Goal: Transaction & Acquisition: Subscribe to service/newsletter

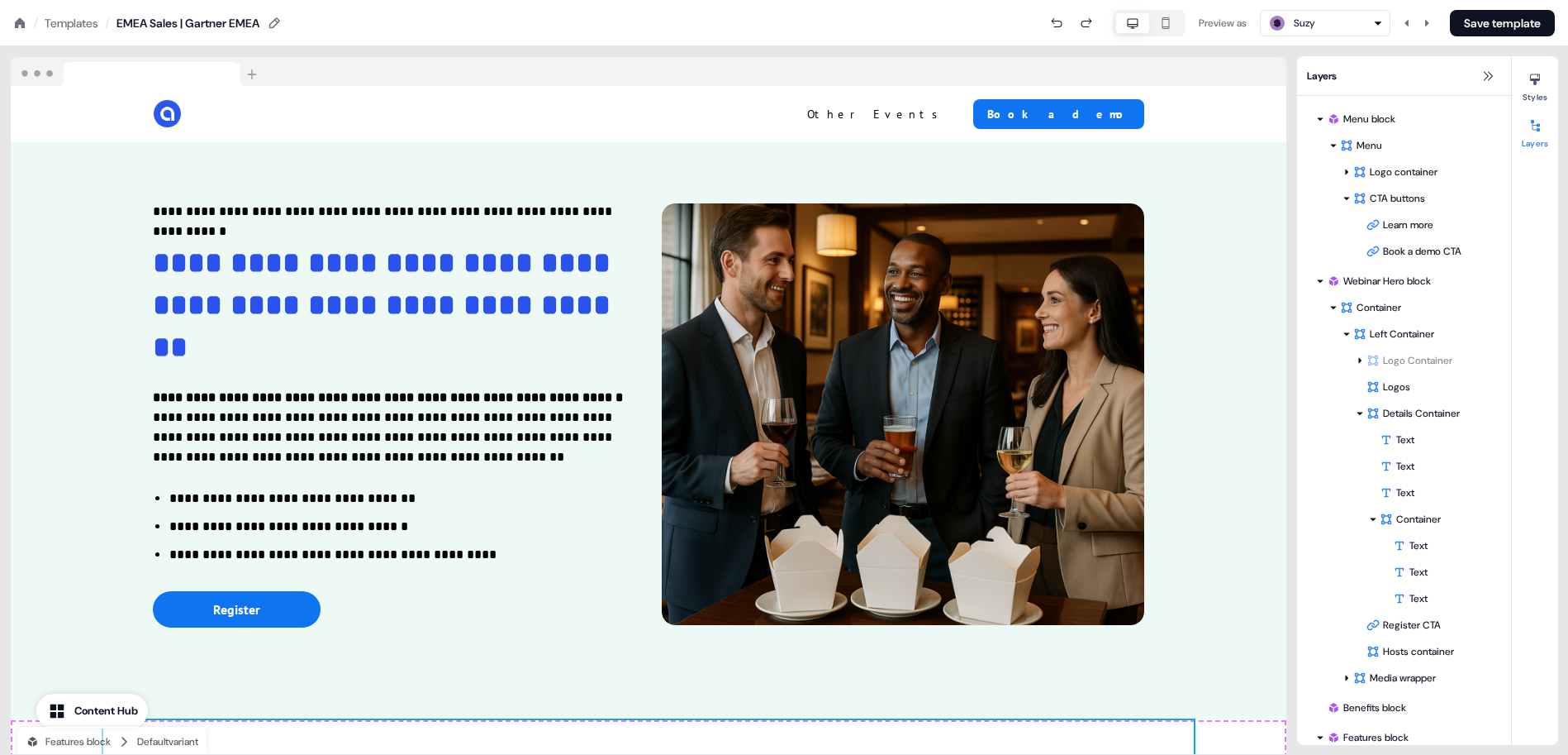
scroll to position [297, 0]
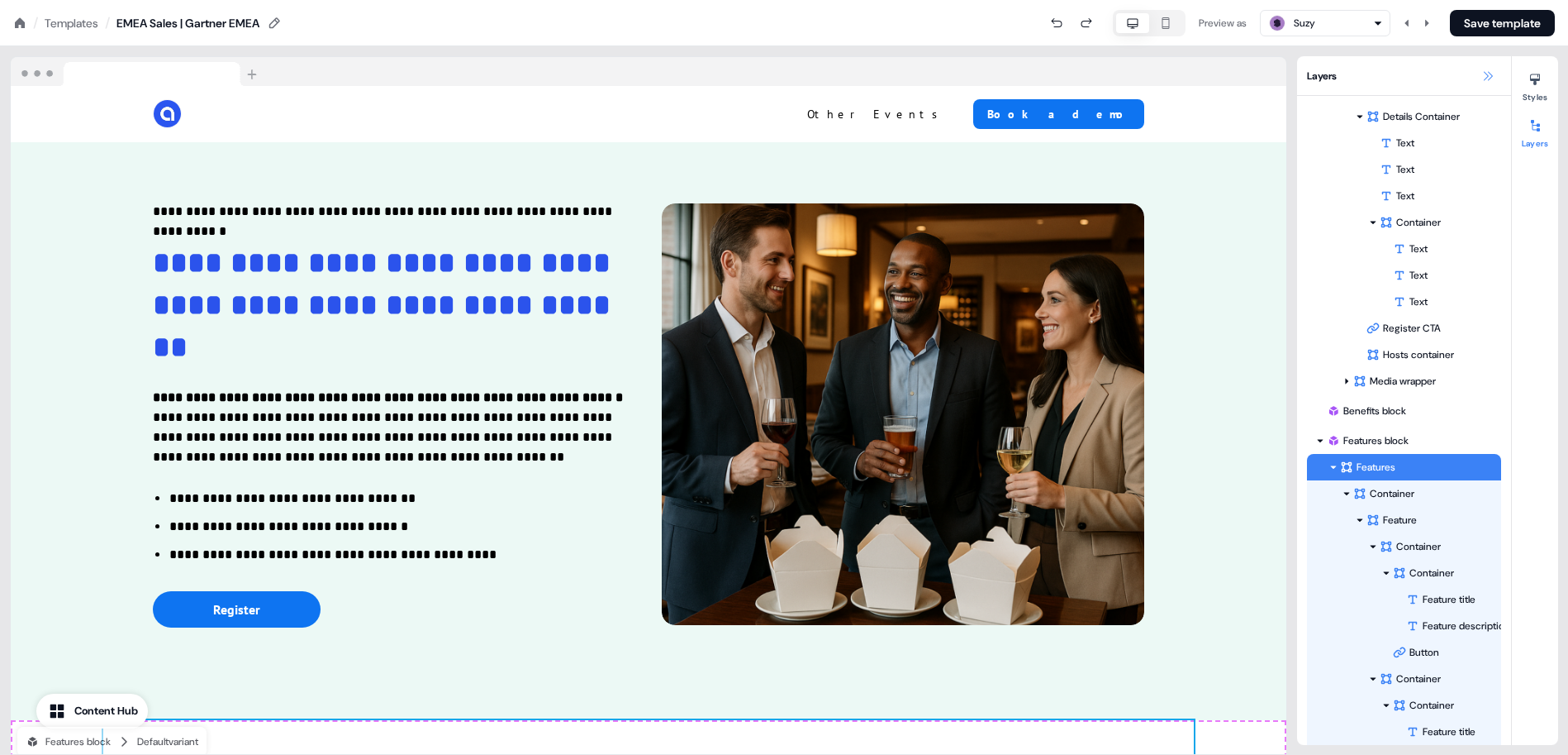
click at [1490, 77] on icon at bounding box center [1488, 76] width 9 height 9
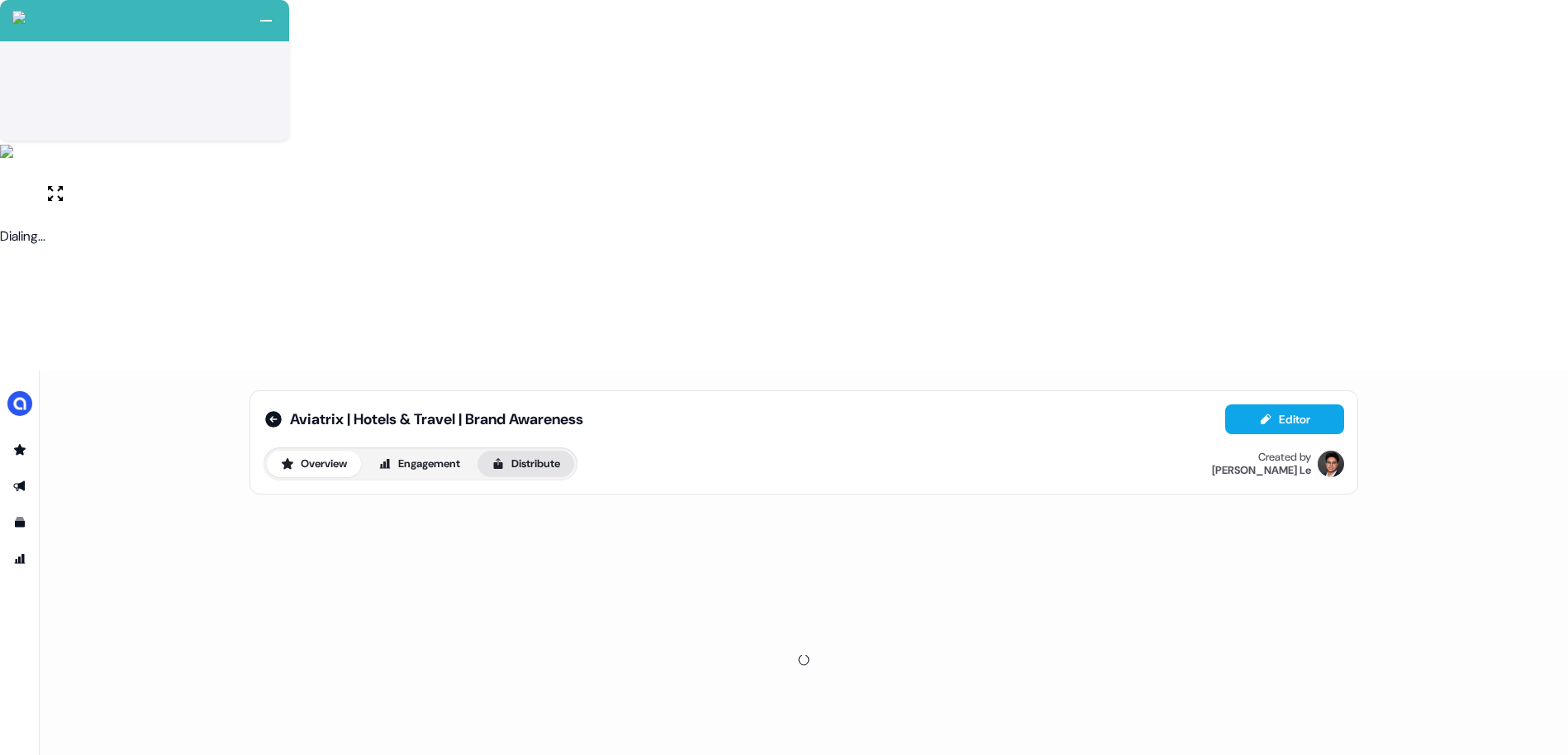
click at [512, 450] on button "Distribute" at bounding box center [526, 464] width 97 height 26
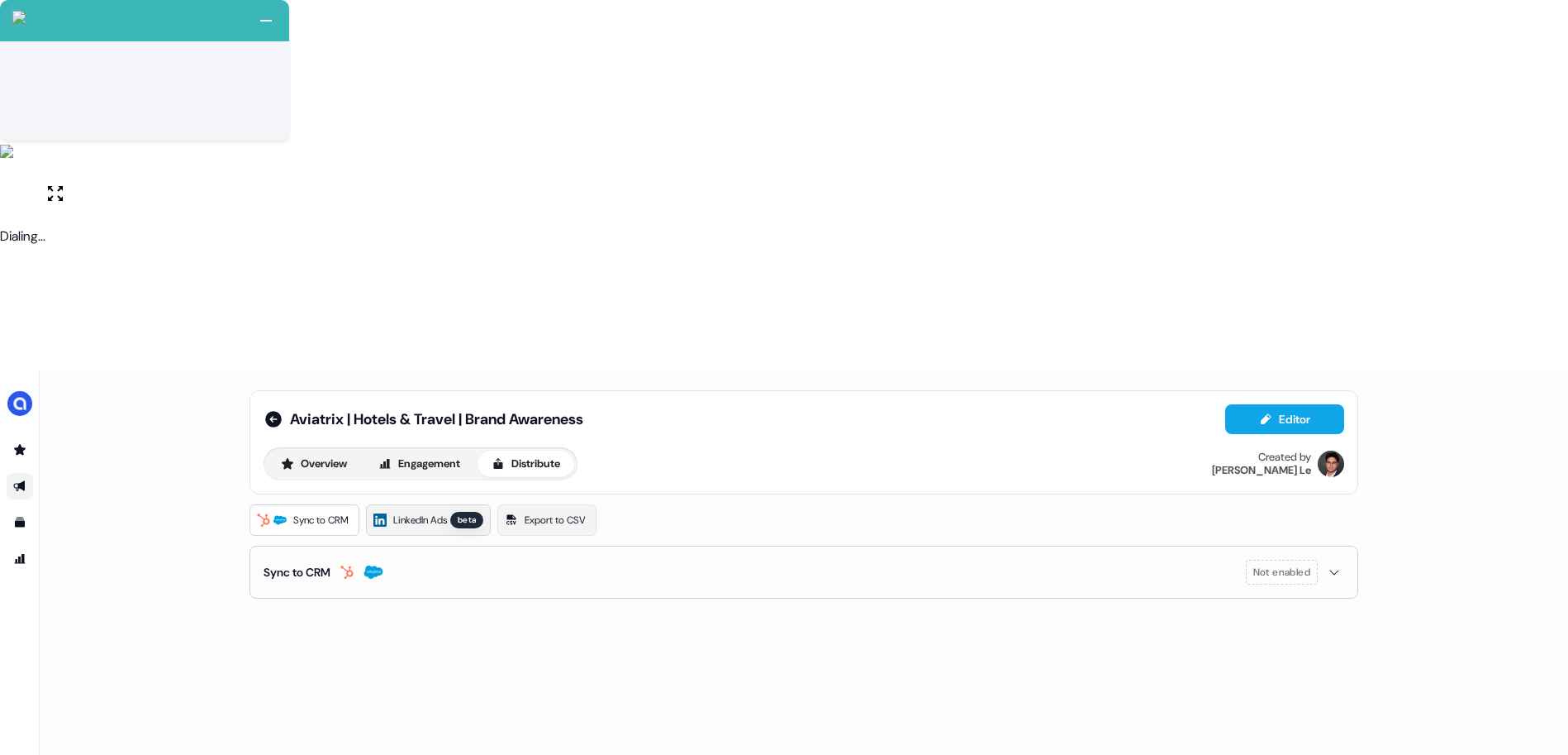
click at [450, 504] on link "LinkedIn Ads beta" at bounding box center [428, 520] width 125 height 32
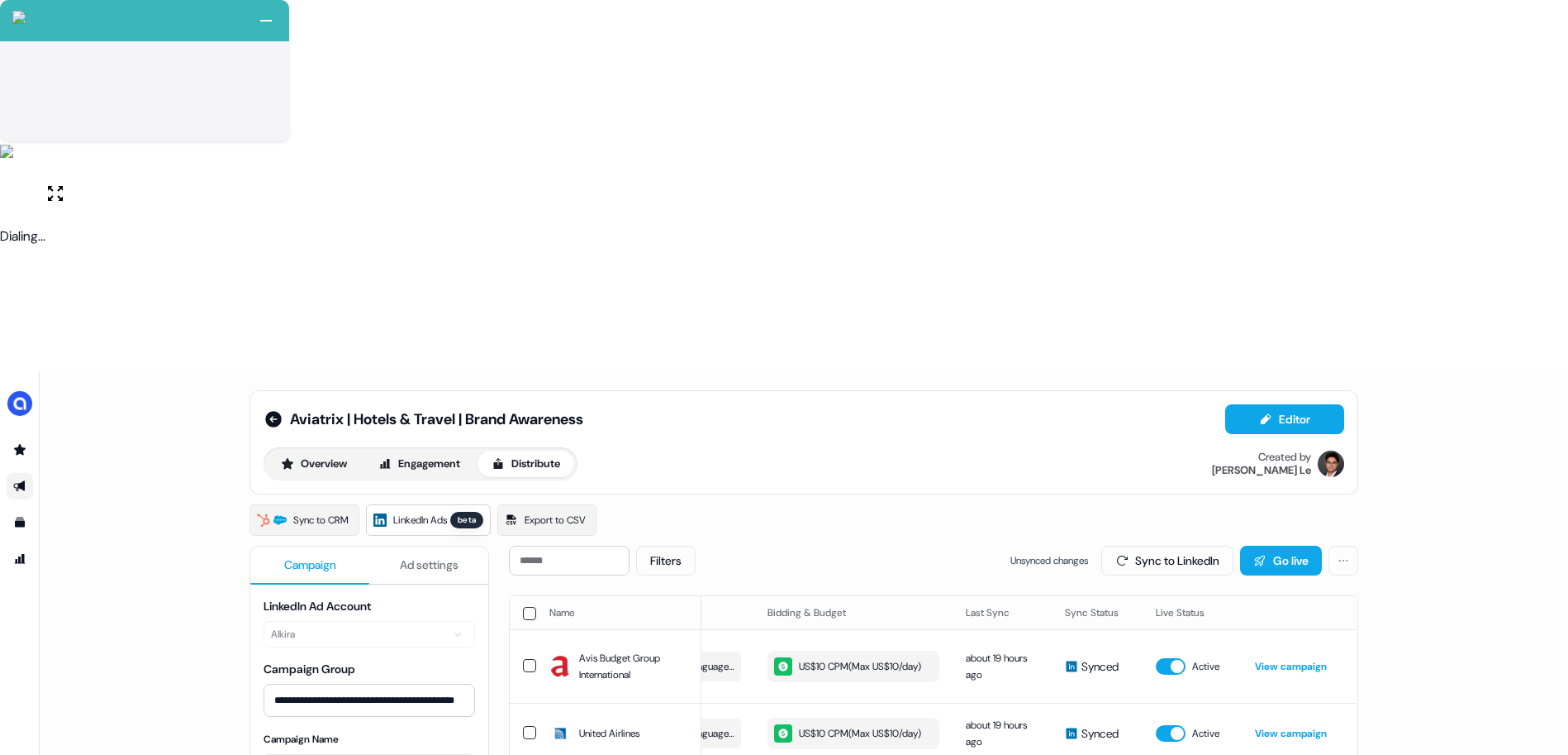
click at [532, 607] on button "button" at bounding box center [529, 613] width 13 height 13
click at [1173, 545] on button "Update Bidding & Budget" at bounding box center [1237, 560] width 175 height 30
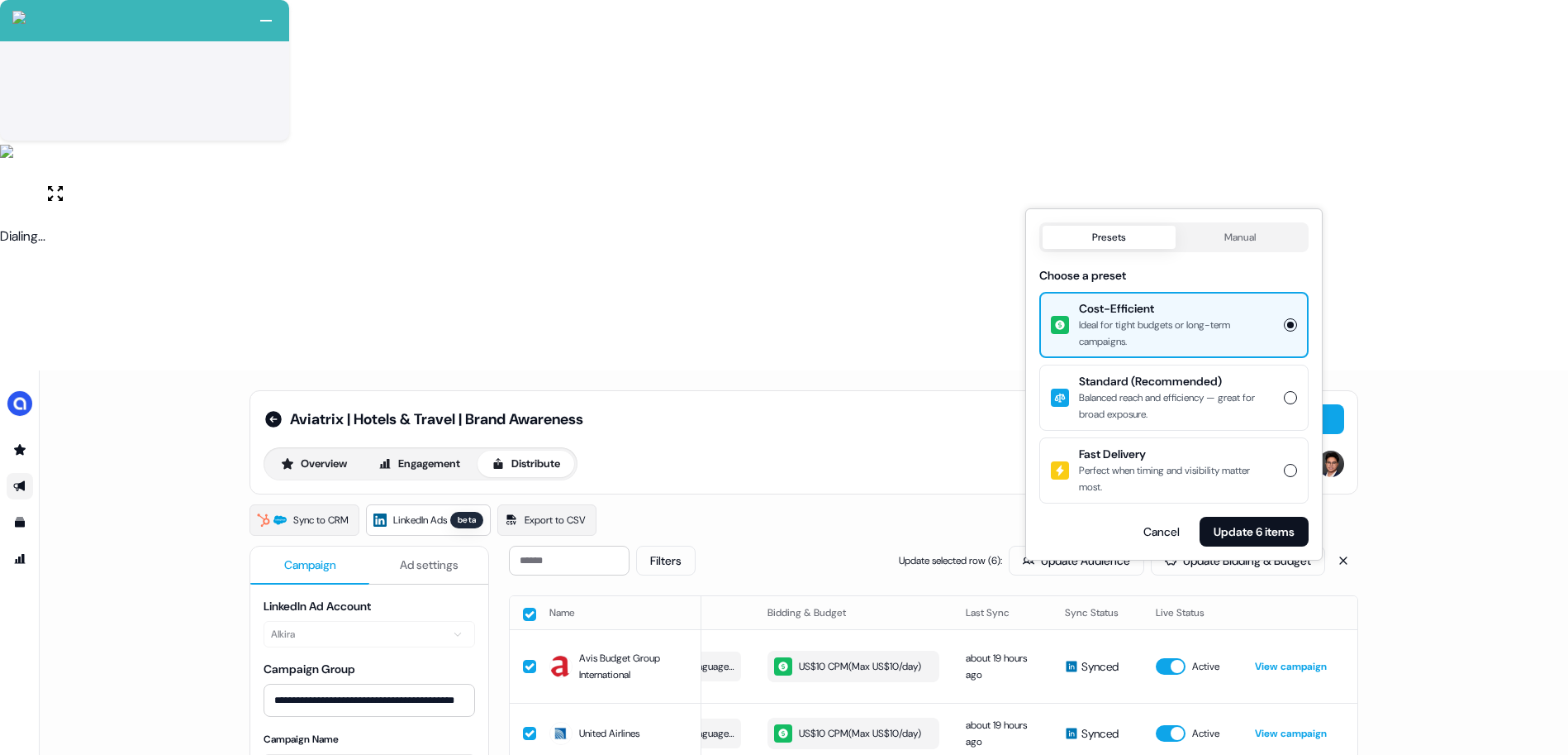
click at [1178, 395] on div "Balanced reach and efficiency — great for broad exposure." at bounding box center [1176, 406] width 195 height 33
click at [1284, 395] on button "Standard (Recommended) Balanced reach and efficiency — great for broad exposure." at bounding box center [1290, 397] width 13 height 13
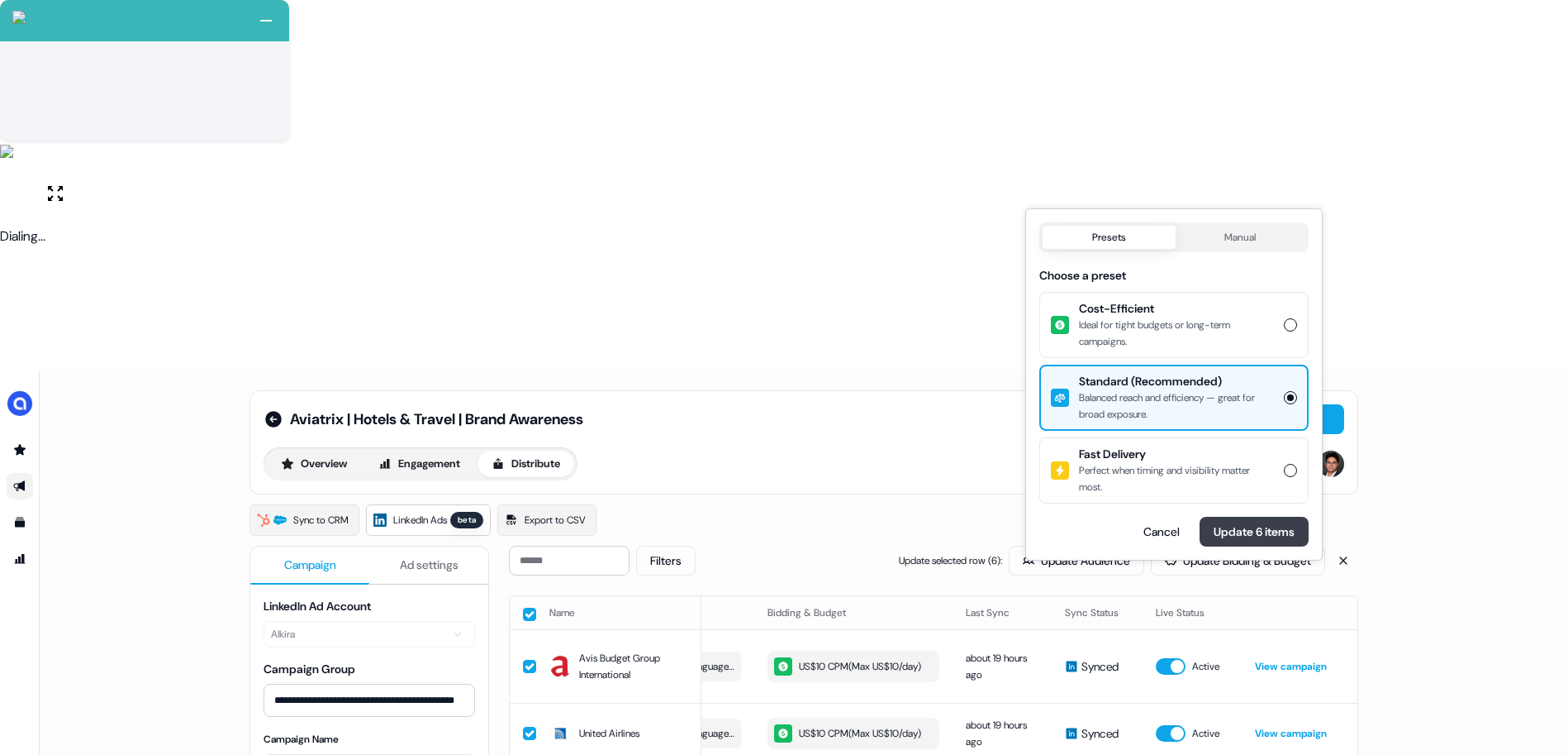
click at [1254, 535] on button "Update 6 items" at bounding box center [1254, 531] width 109 height 30
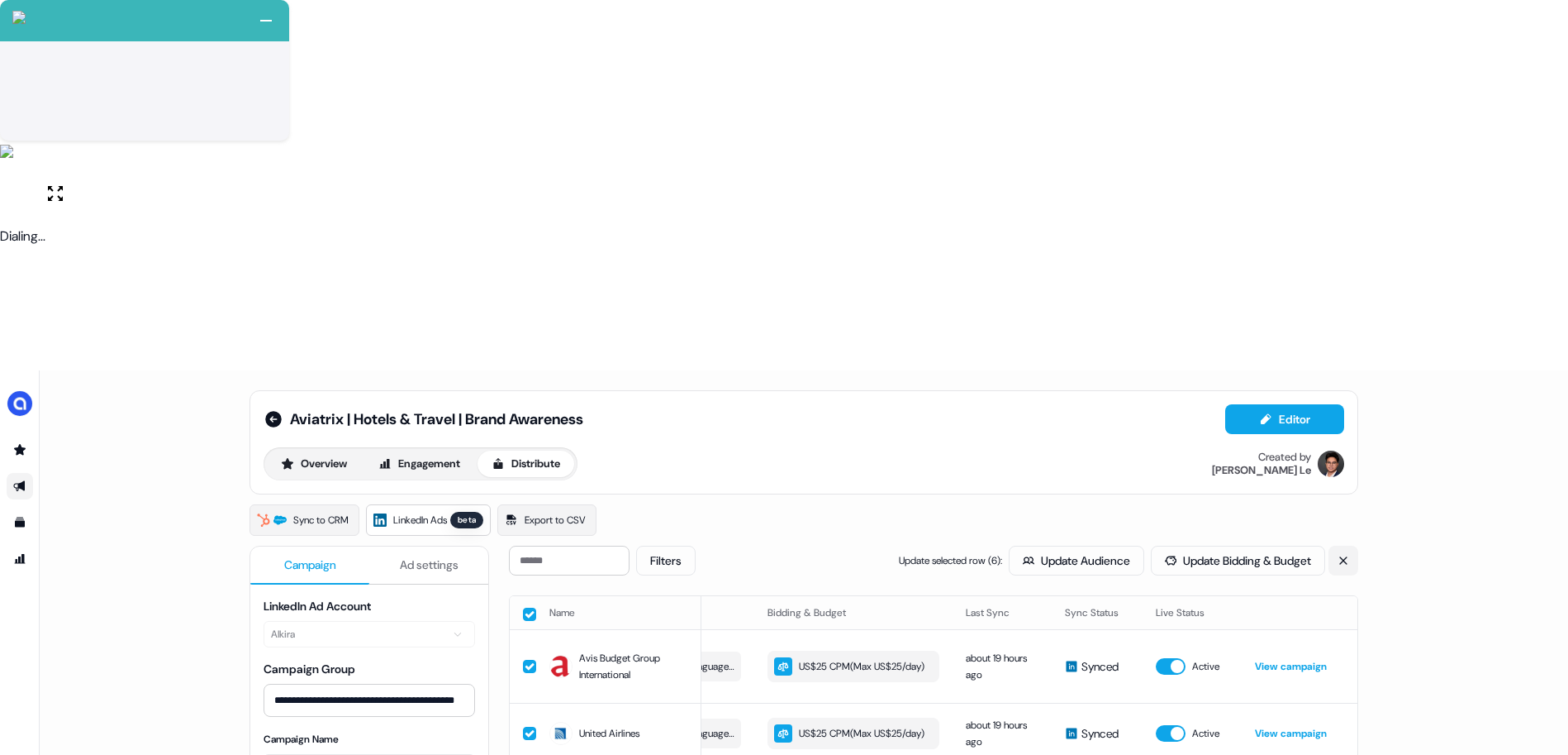
click at [1345, 555] on icon at bounding box center [1342, 560] width 11 height 11
click at [1292, 545] on button "Go live" at bounding box center [1280, 560] width 82 height 30
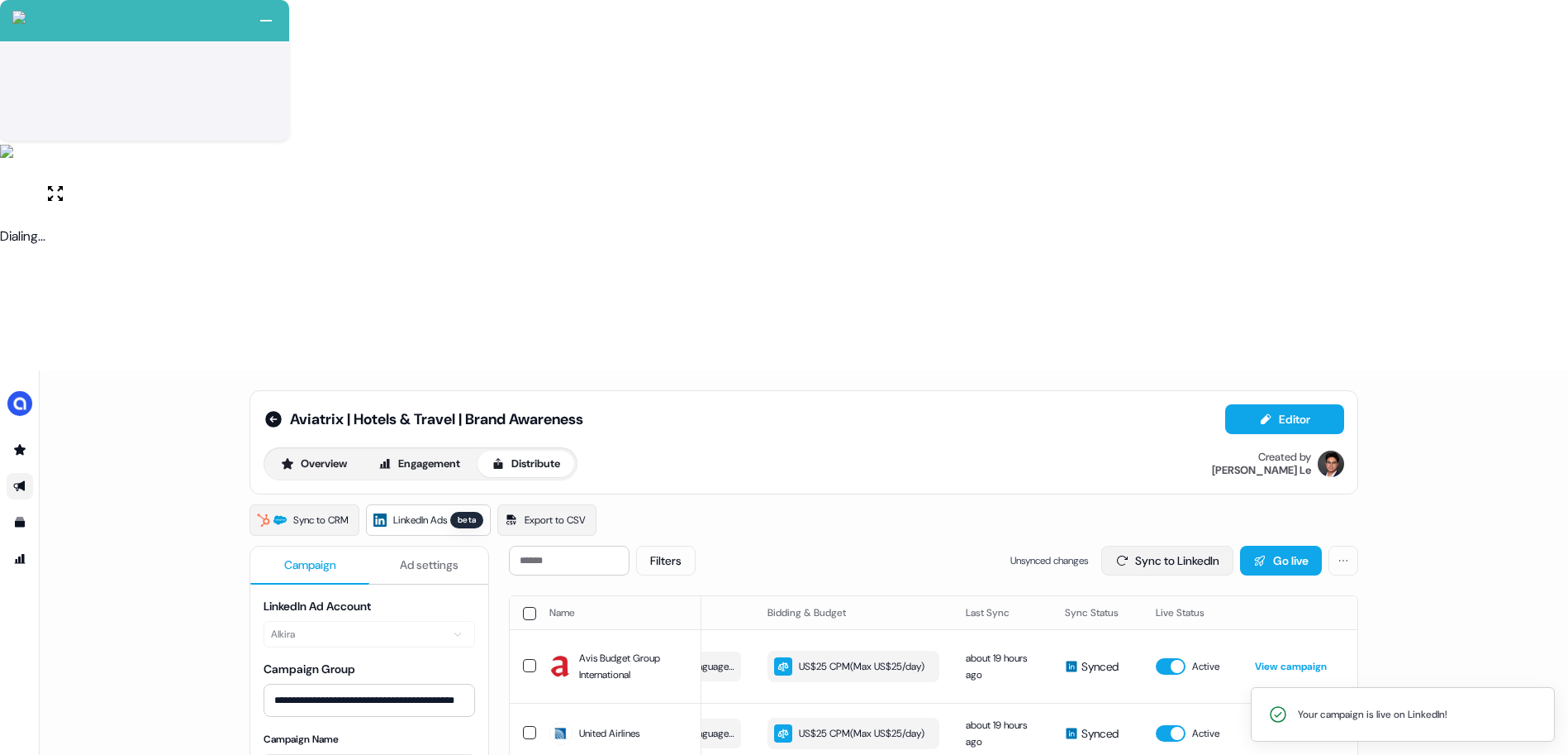
click at [1131, 545] on button "Sync to LinkedIn" at bounding box center [1167, 560] width 132 height 30
click at [274, 409] on icon at bounding box center [273, 419] width 20 height 20
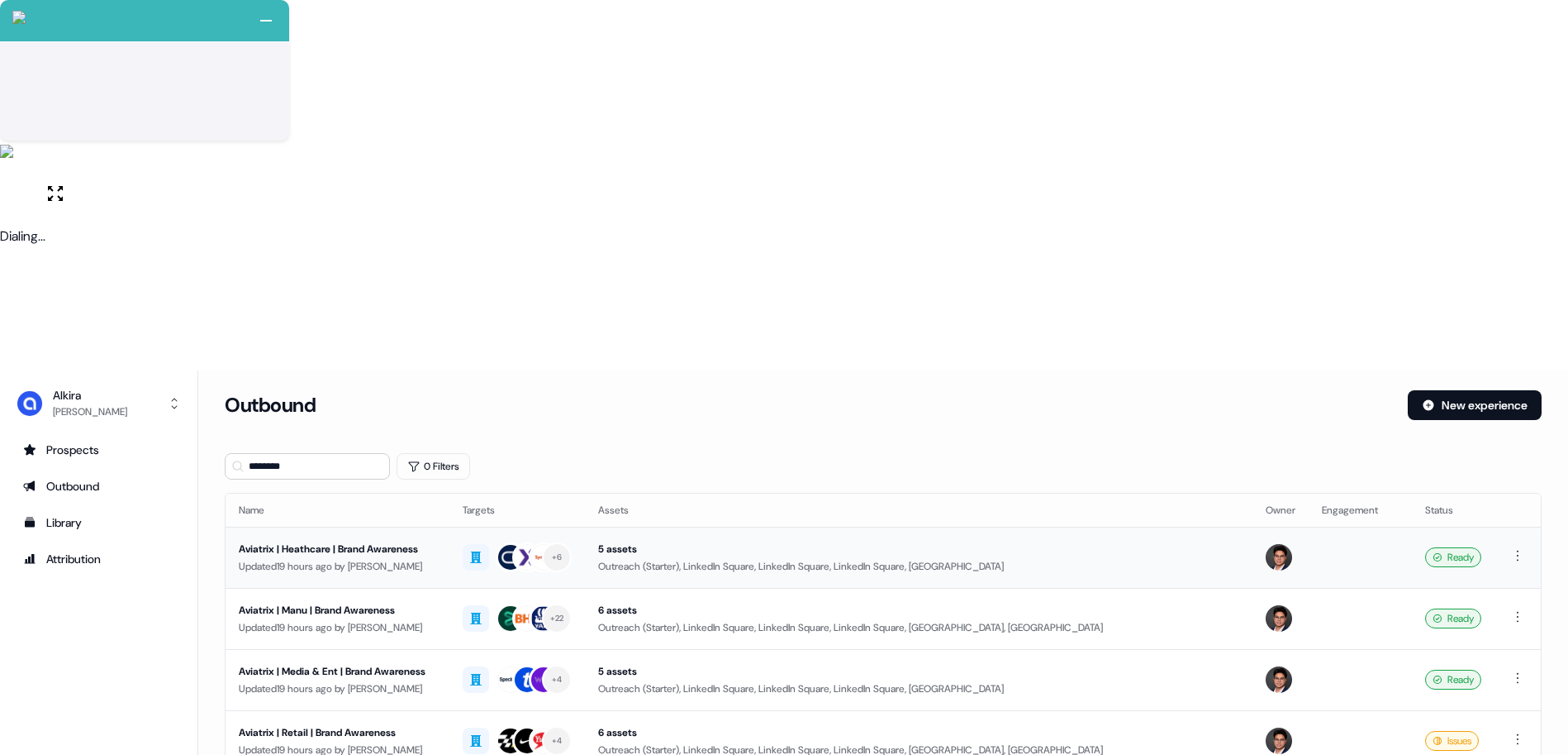
click at [394, 557] on div "Updated 19 hours ago by [PERSON_NAME]" at bounding box center [337, 565] width 197 height 17
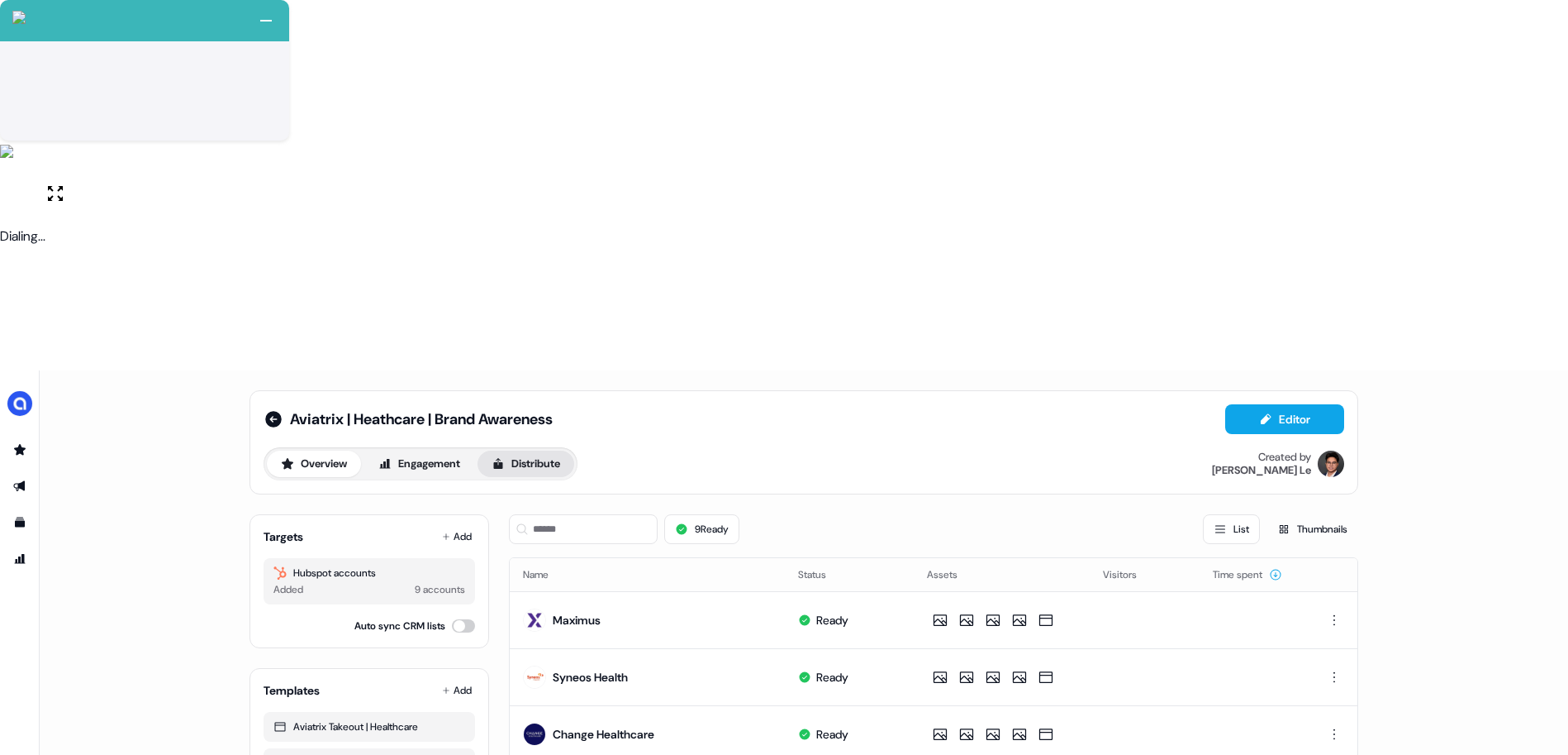
click at [509, 450] on button "Distribute" at bounding box center [526, 464] width 97 height 26
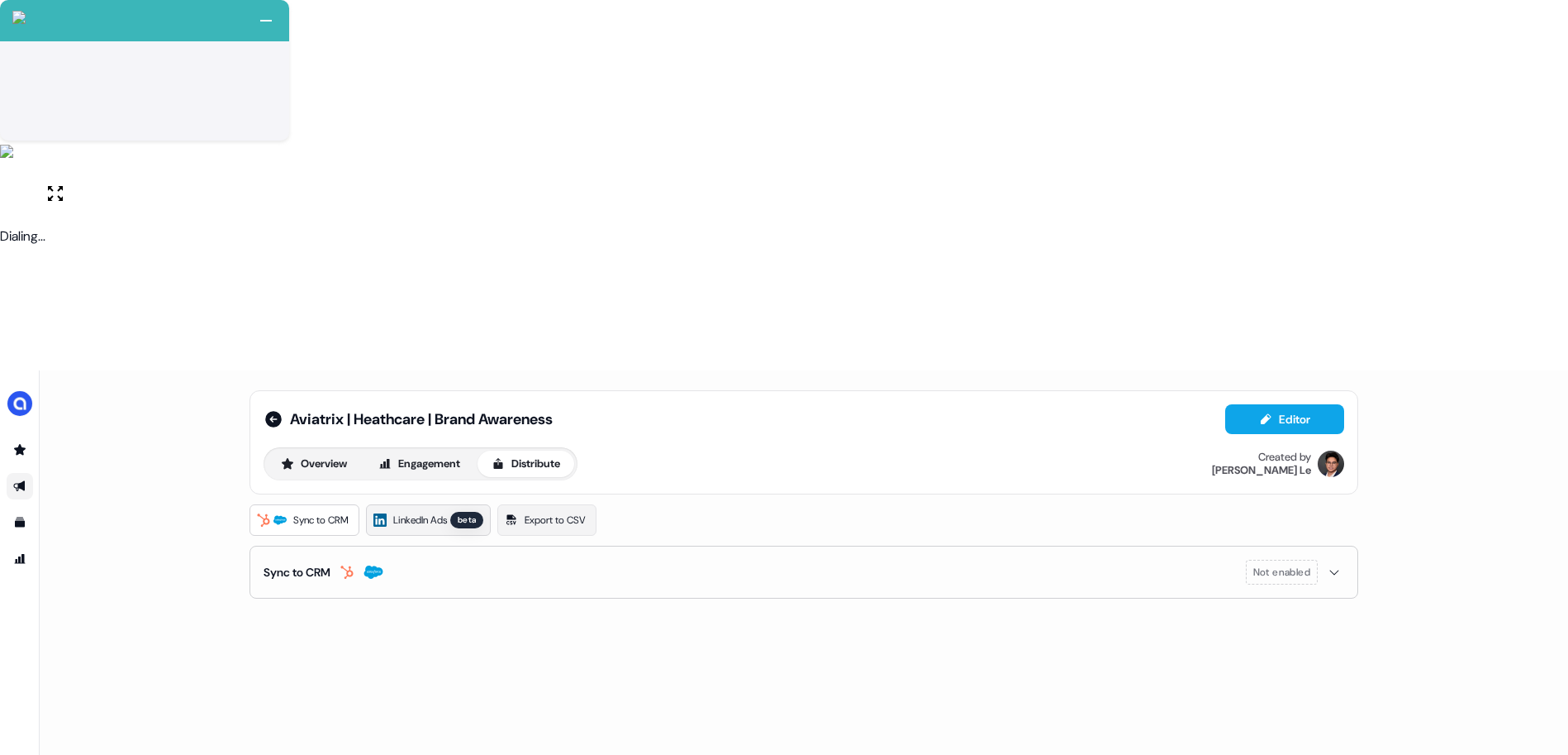
click at [444, 512] on span "LinkedIn Ads" at bounding box center [419, 520] width 54 height 17
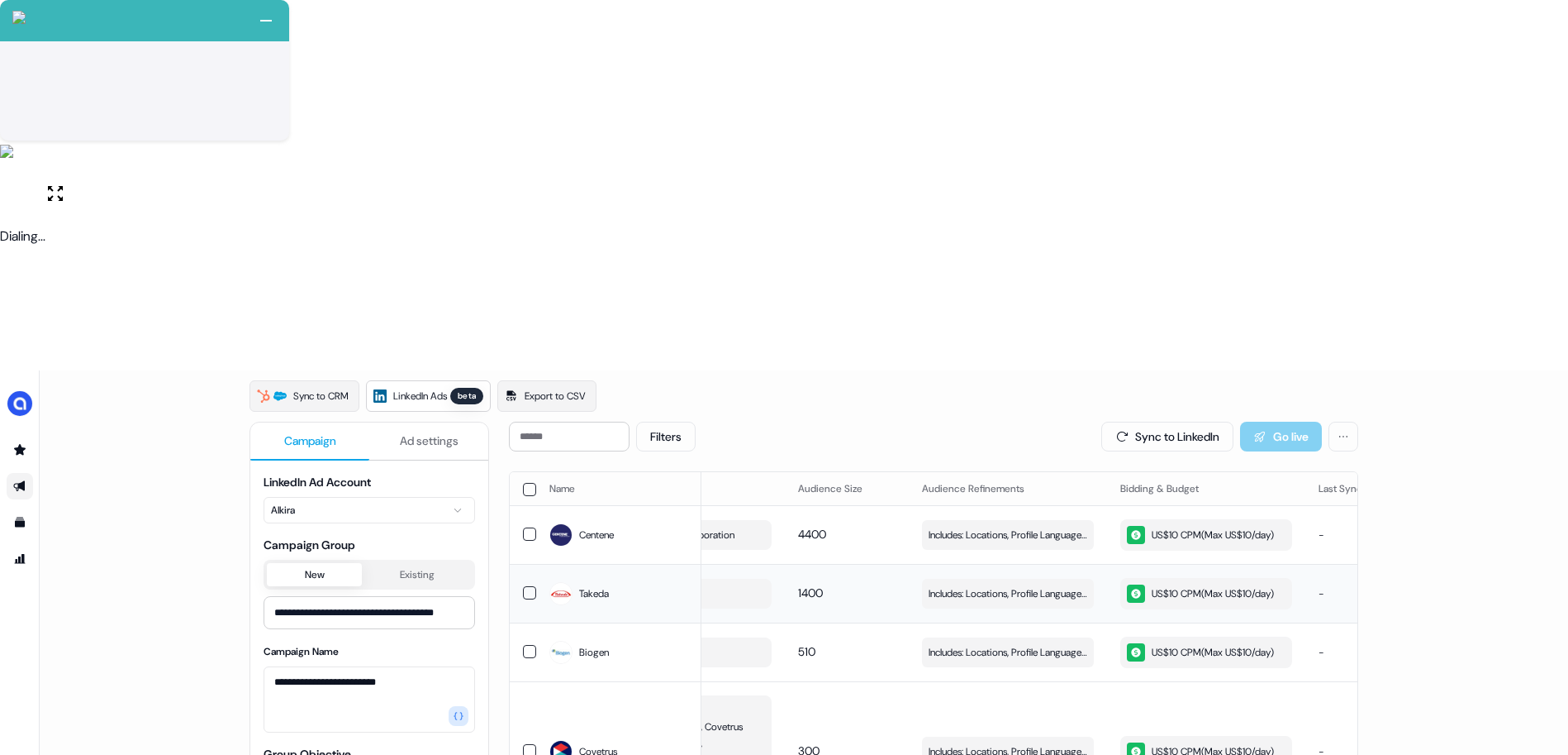
scroll to position [0, 120]
click at [933, 527] on span "Includes: Locations, Profile Language, Years of Experience, Job Functions, Memb…" at bounding box center [1002, 535] width 159 height 17
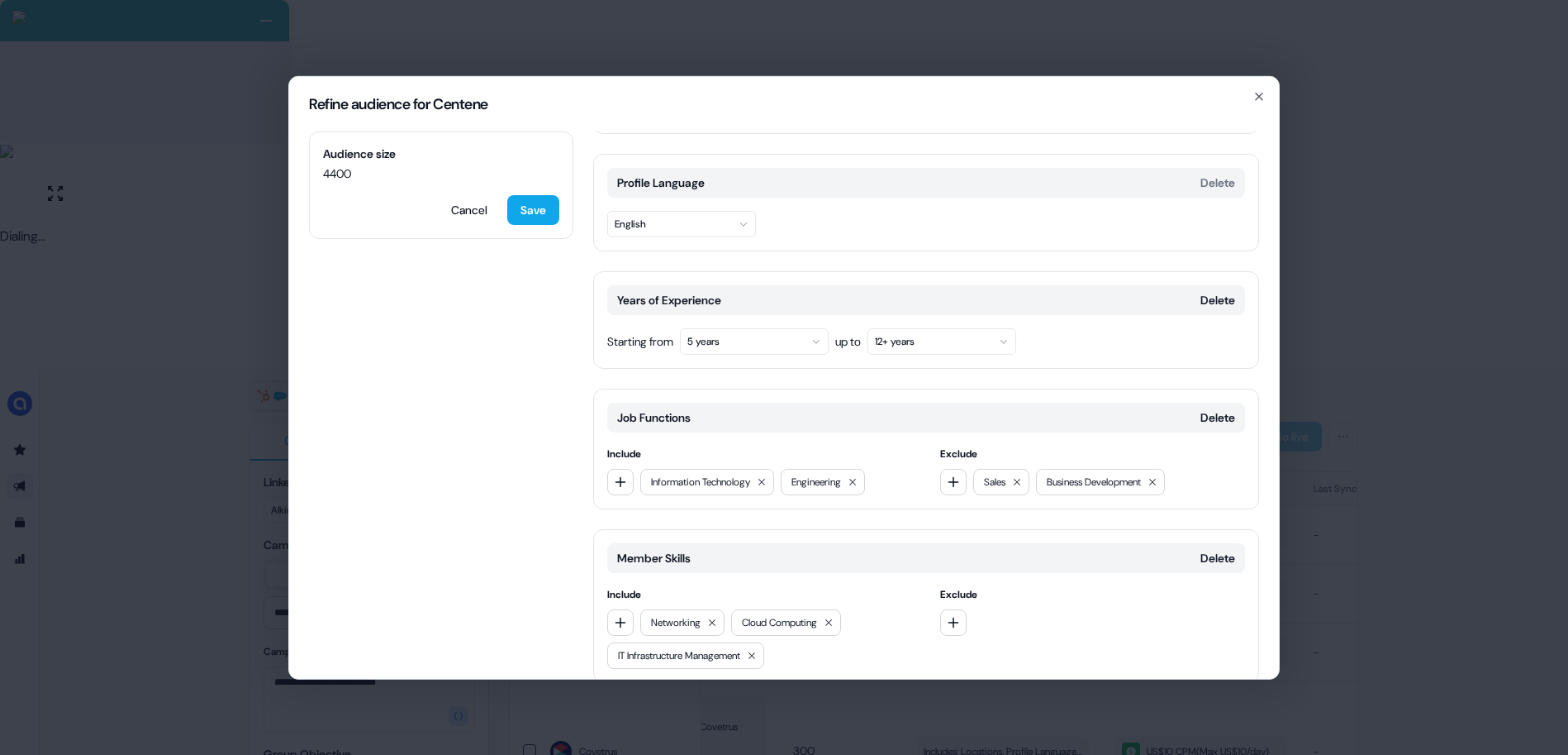
scroll to position [225, 0]
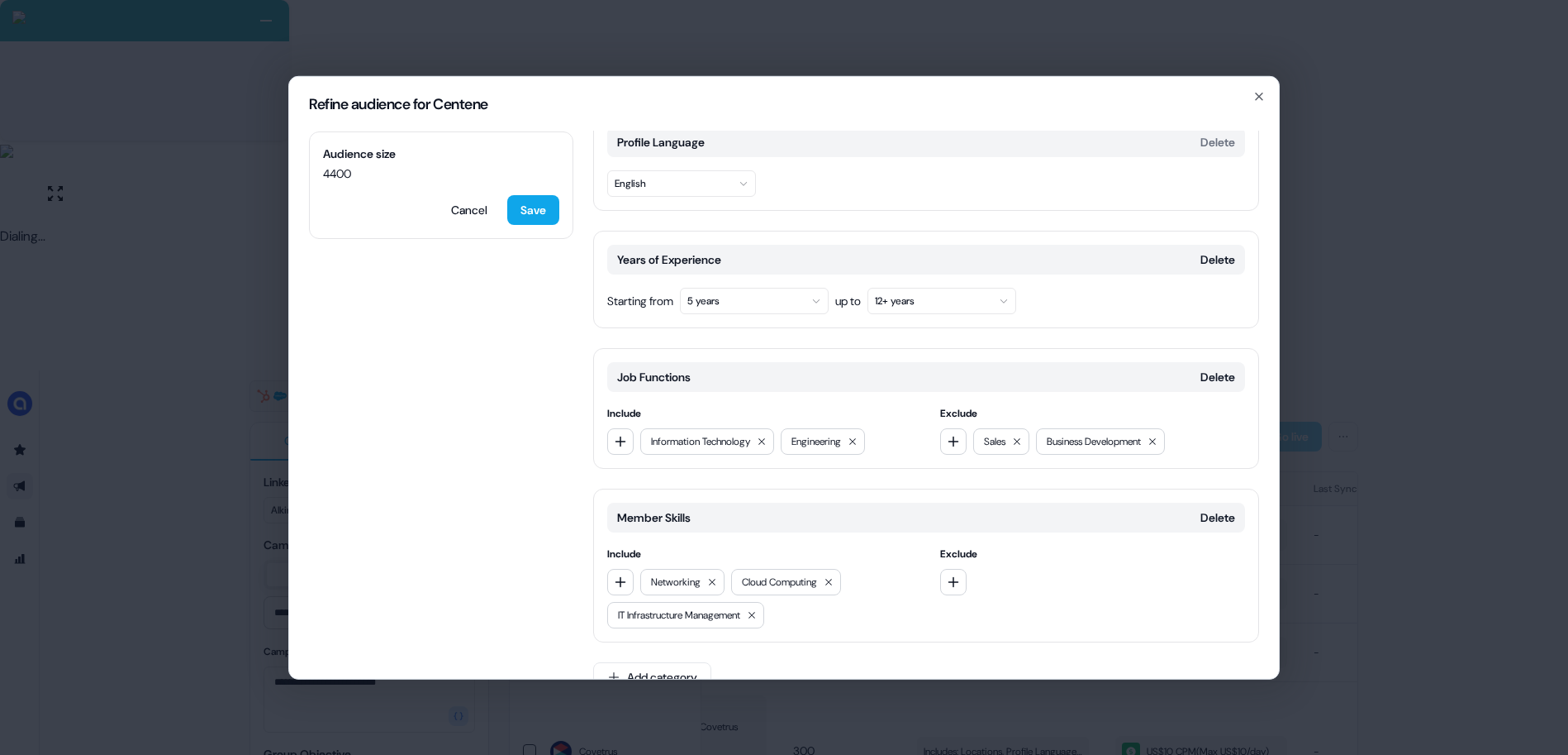
click at [1331, 396] on div "Refine audience for Centene Audience size 4400 Cancel Save Locations Delete Inc…" at bounding box center [784, 378] width 1568 height 755
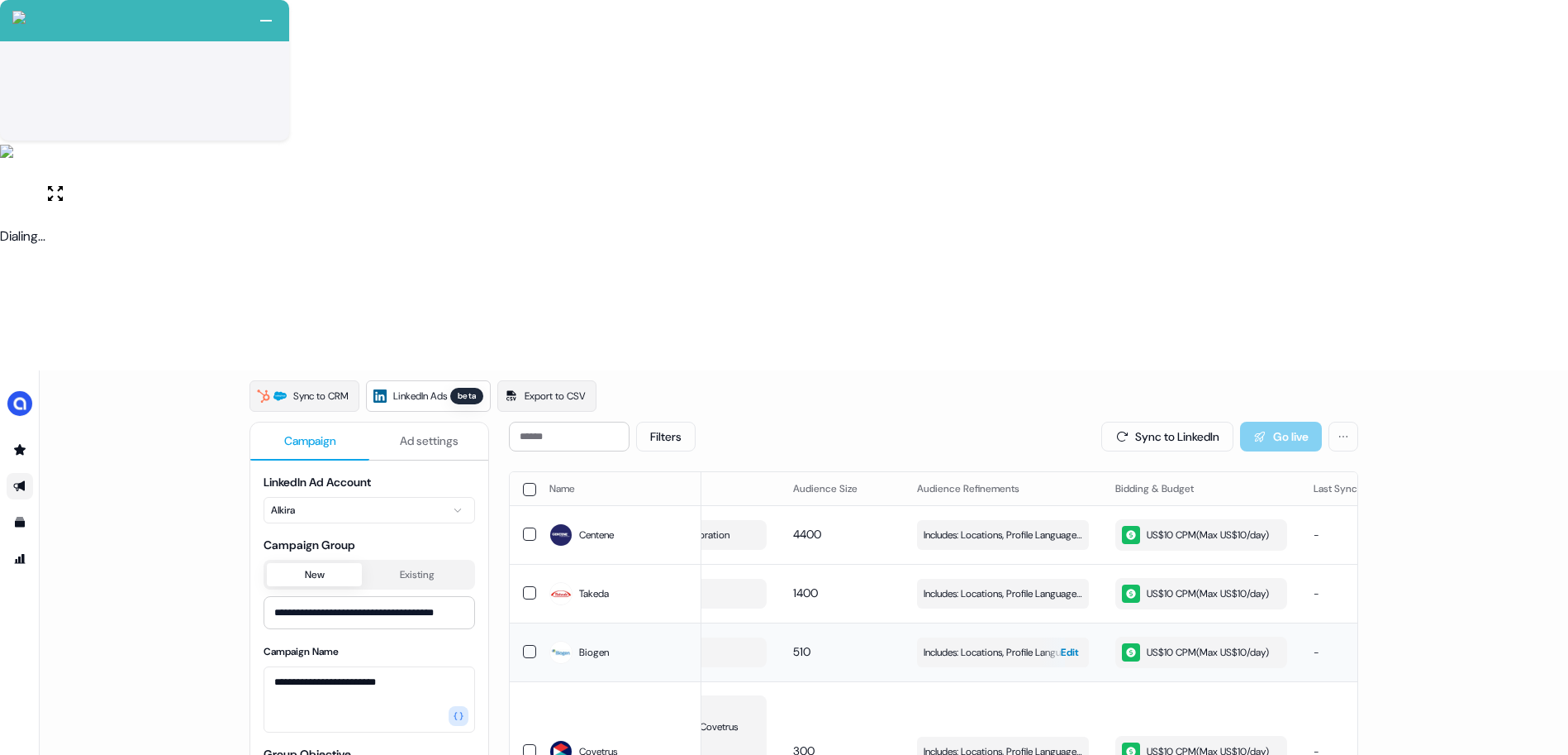
click at [982, 644] on span "Includes: Locations, Profile Language, Years of Experience, Job Functions, Memb…" at bounding box center [1002, 651] width 159 height 17
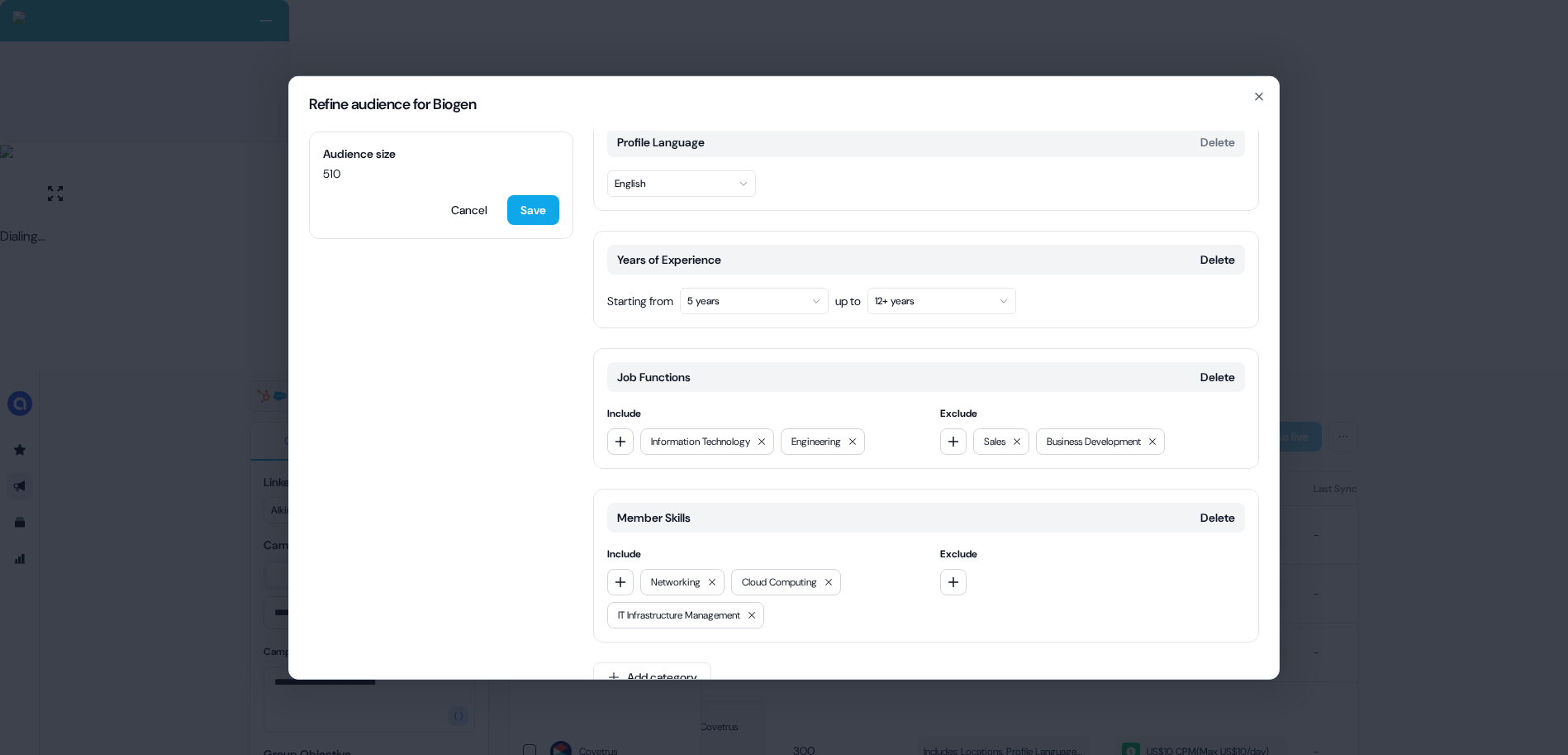
click at [1350, 461] on div "Refine audience for Biogen Audience size 510 Cancel Save Locations Delete Inclu…" at bounding box center [784, 378] width 1568 height 755
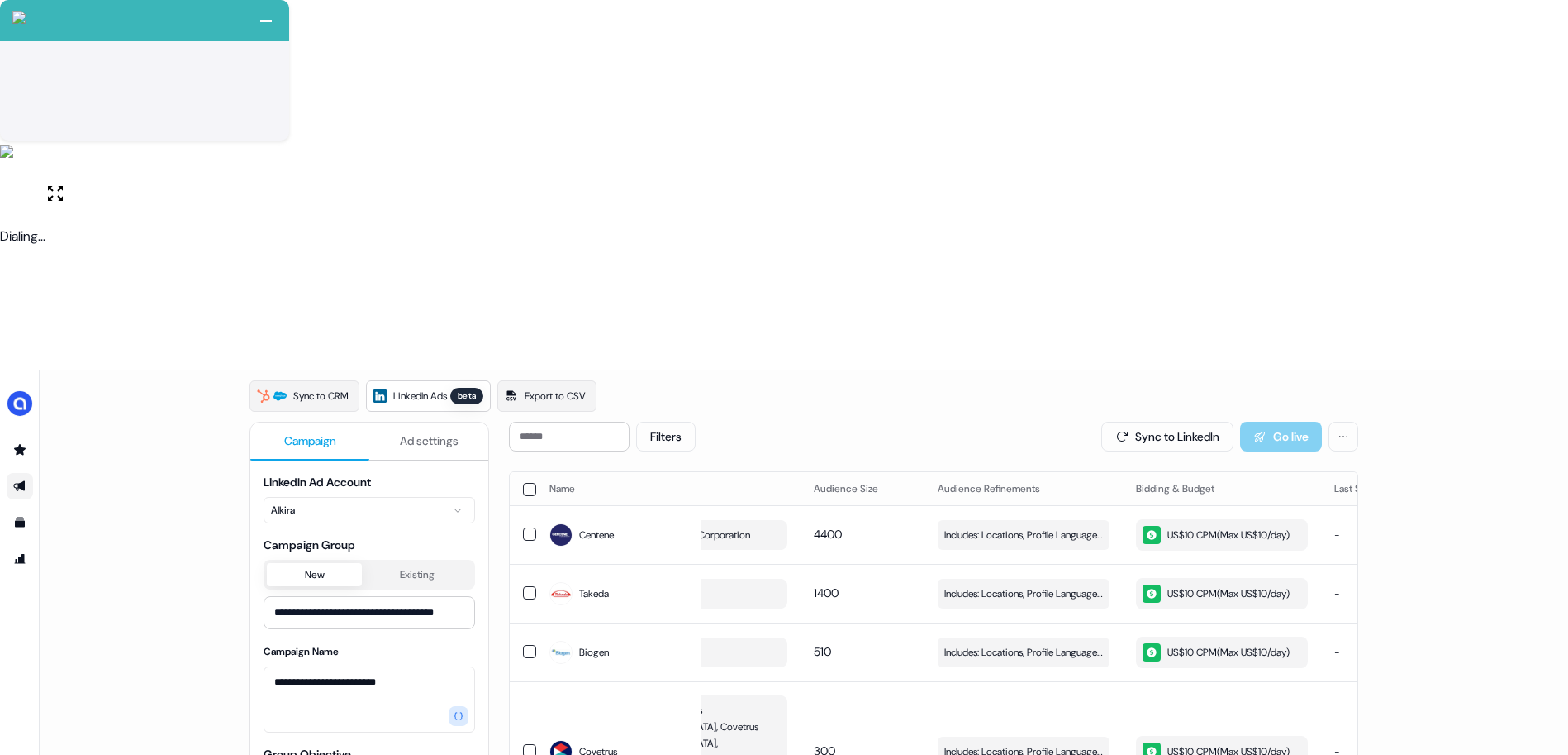
scroll to position [0, 96]
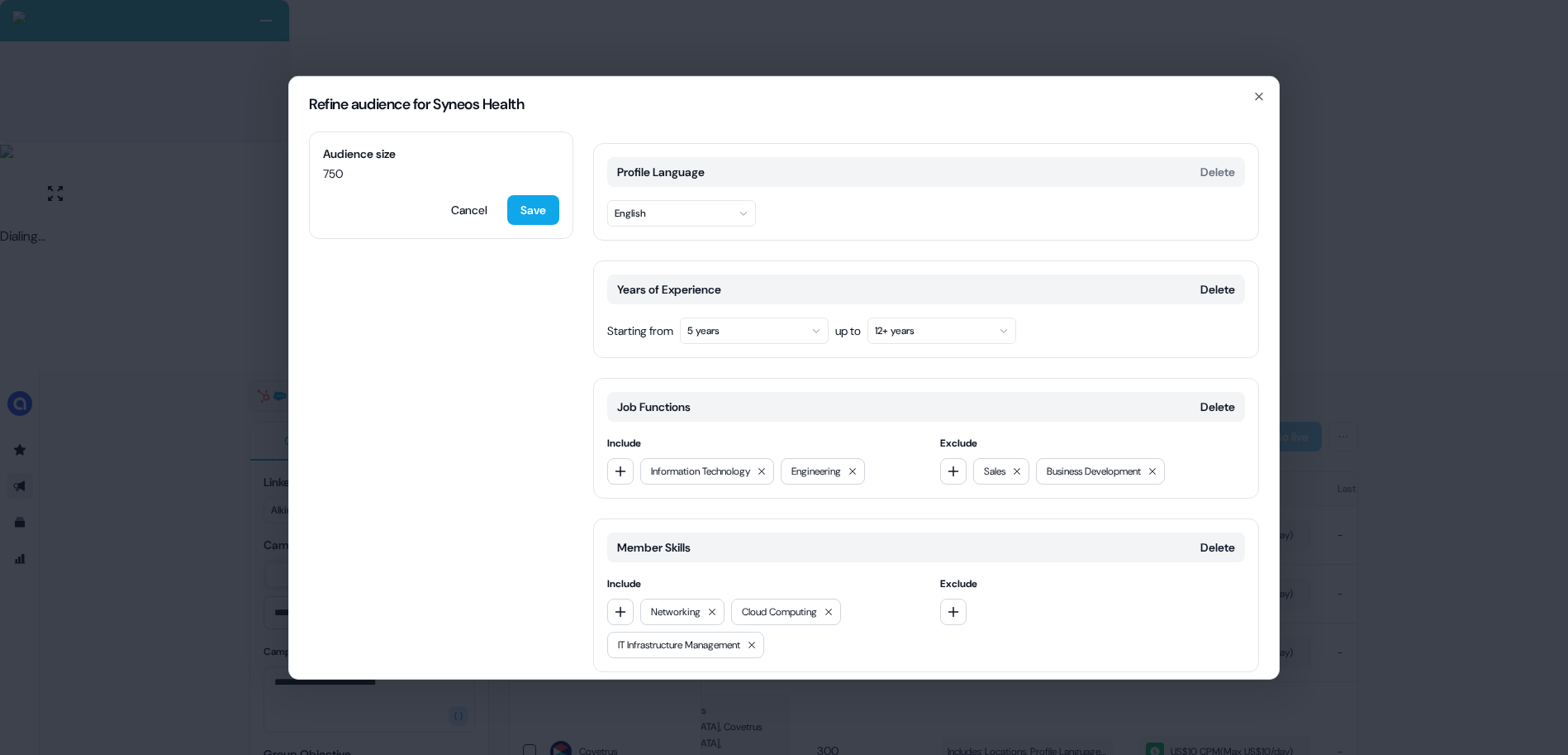
scroll to position [225, 0]
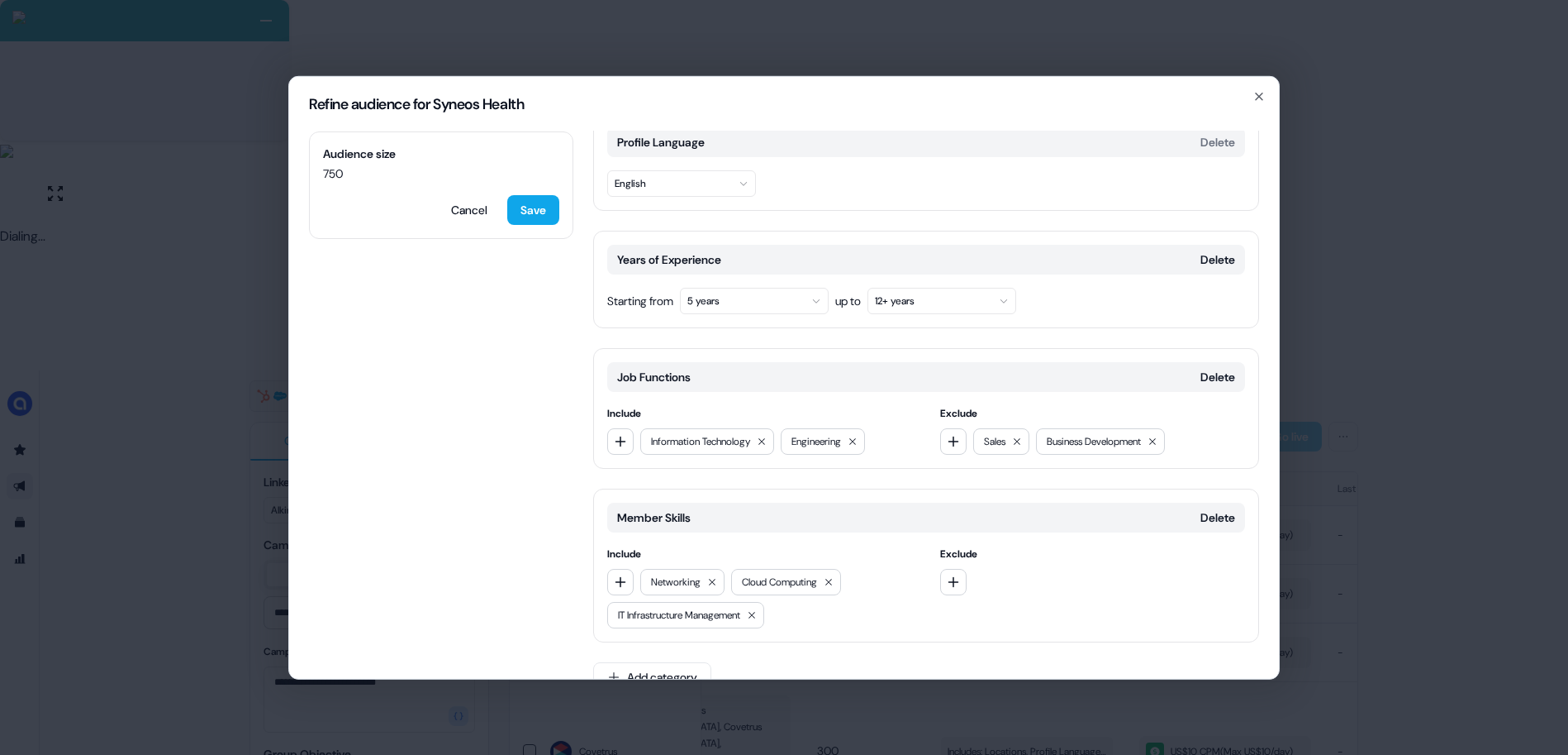
click at [1300, 456] on div "Refine audience for Syneos Health Audience size 750 Cancel Save Locations Delet…" at bounding box center [784, 378] width 1568 height 755
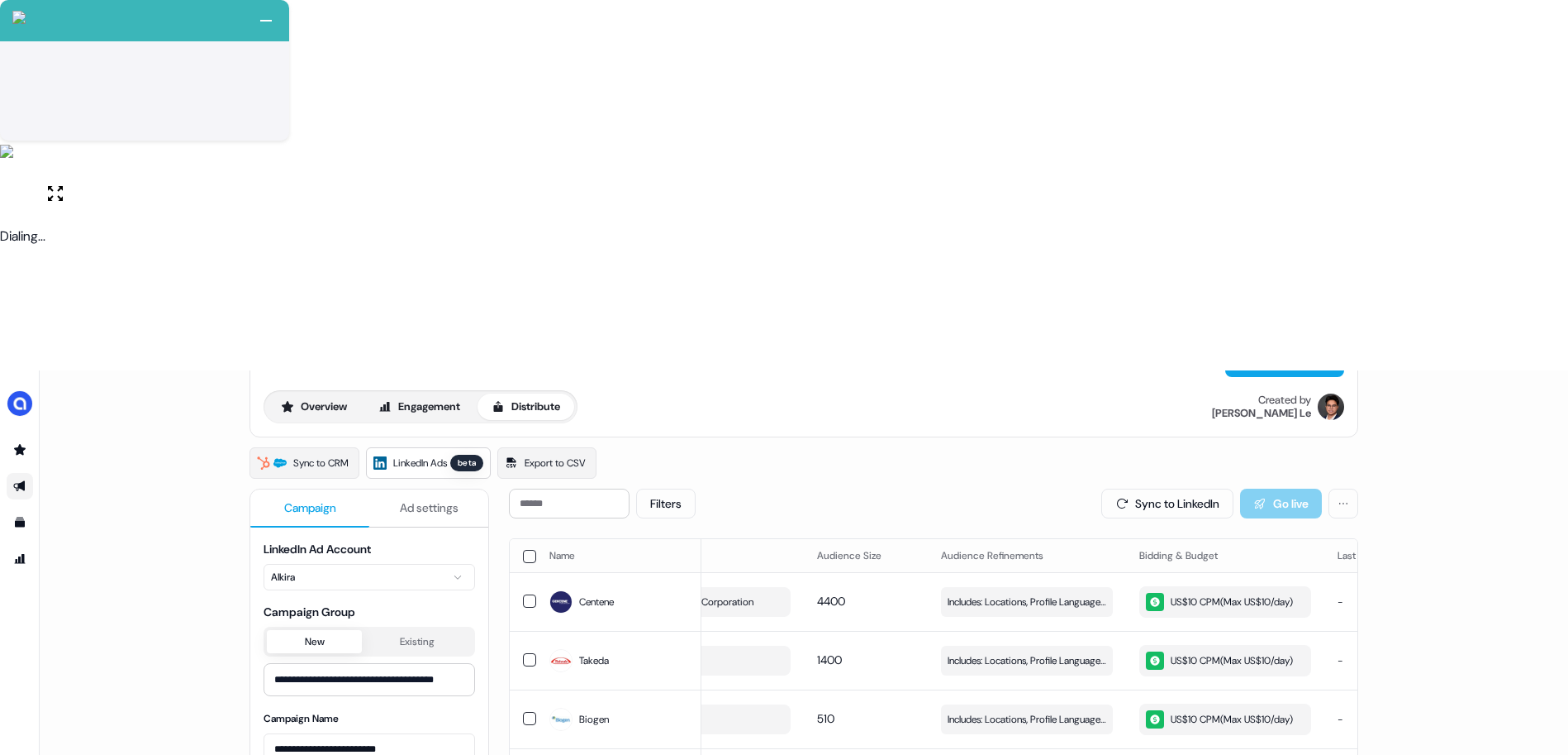
scroll to position [0, 0]
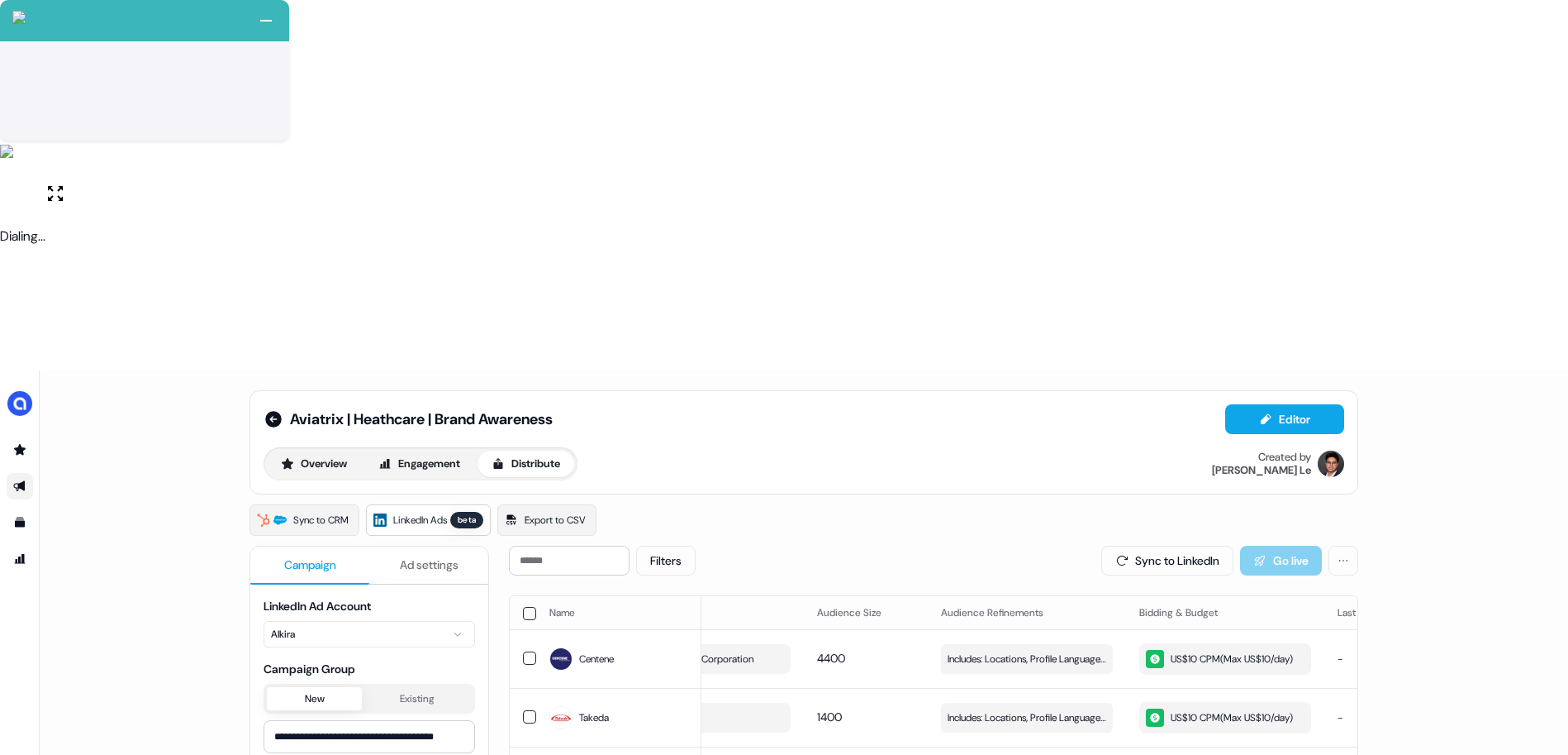
click at [528, 607] on button "button" at bounding box center [529, 613] width 13 height 13
click at [1186, 545] on button "Update Bidding & Budget" at bounding box center [1237, 560] width 175 height 30
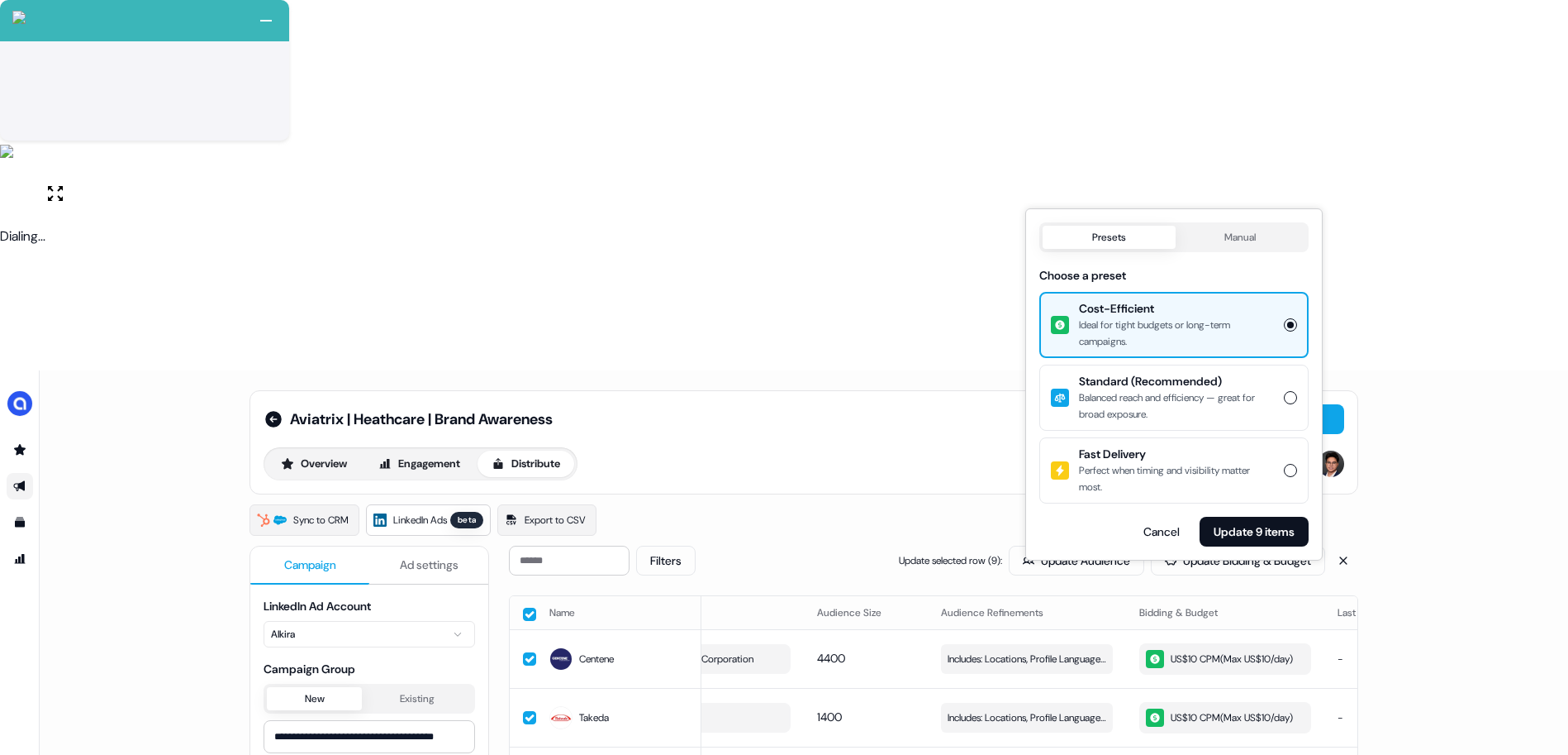
click at [1292, 393] on button "Standard (Recommended) Balanced reach and efficiency — great for broad exposure." at bounding box center [1290, 397] width 13 height 13
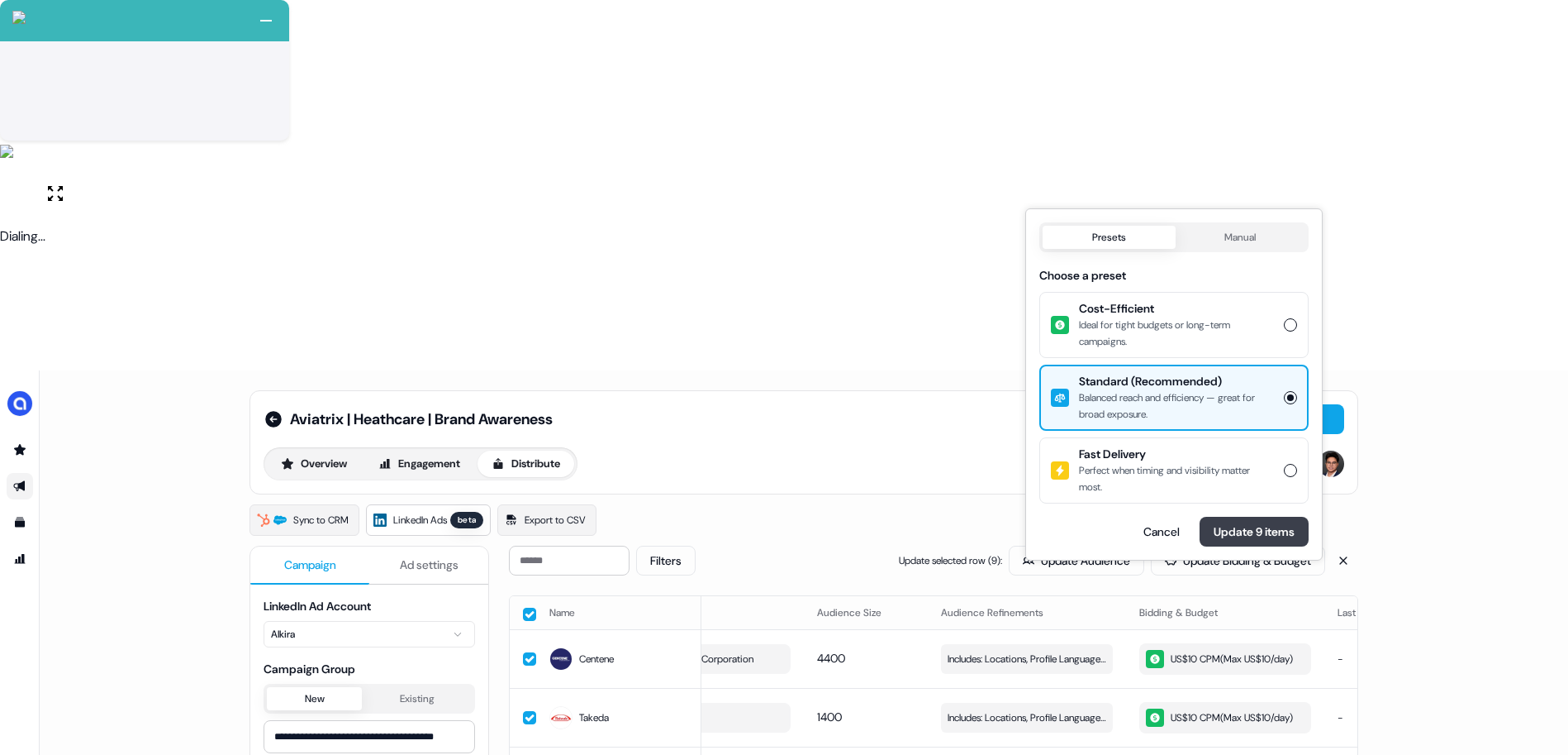
click at [1246, 529] on button "Update 9 items" at bounding box center [1254, 531] width 109 height 30
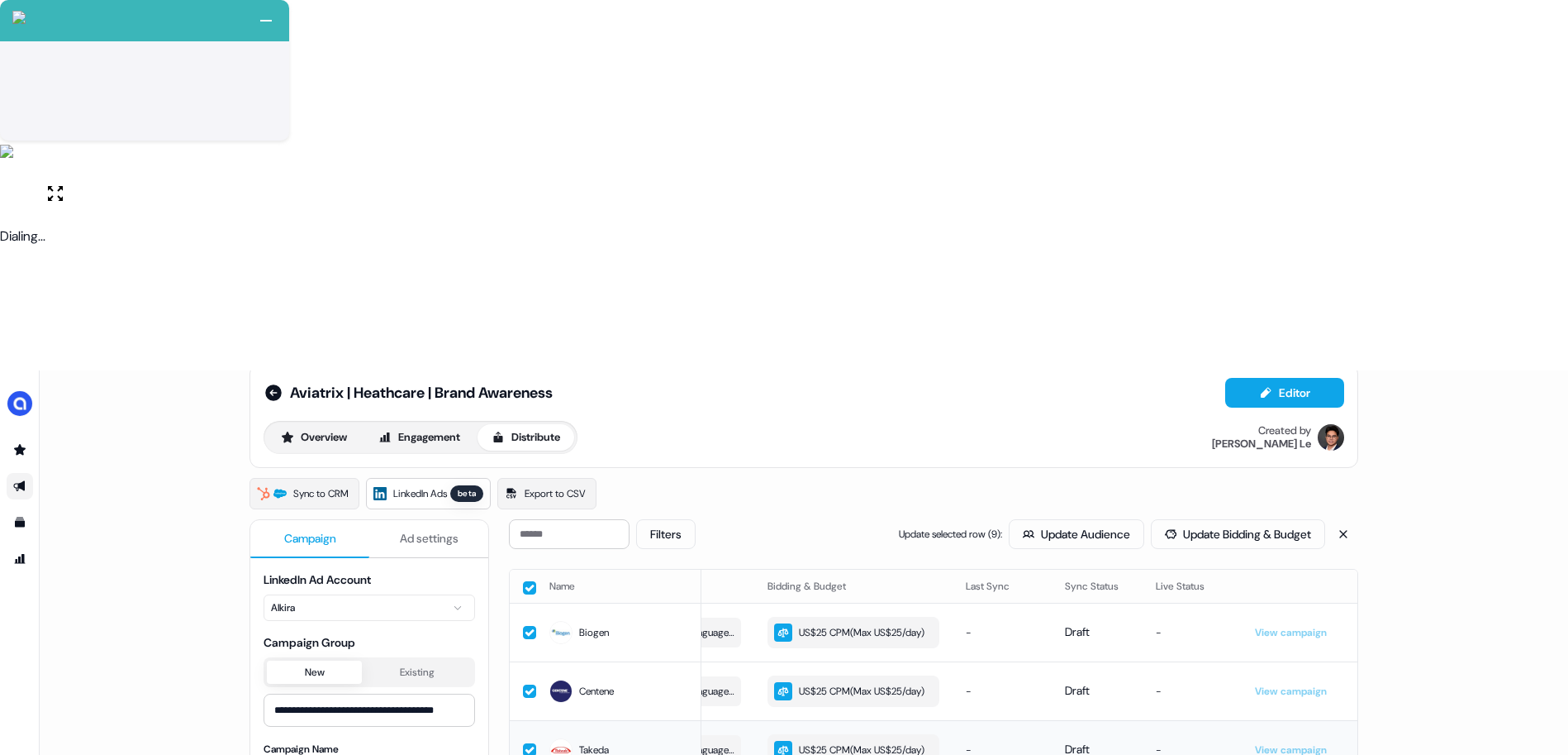
scroll to position [31, 0]
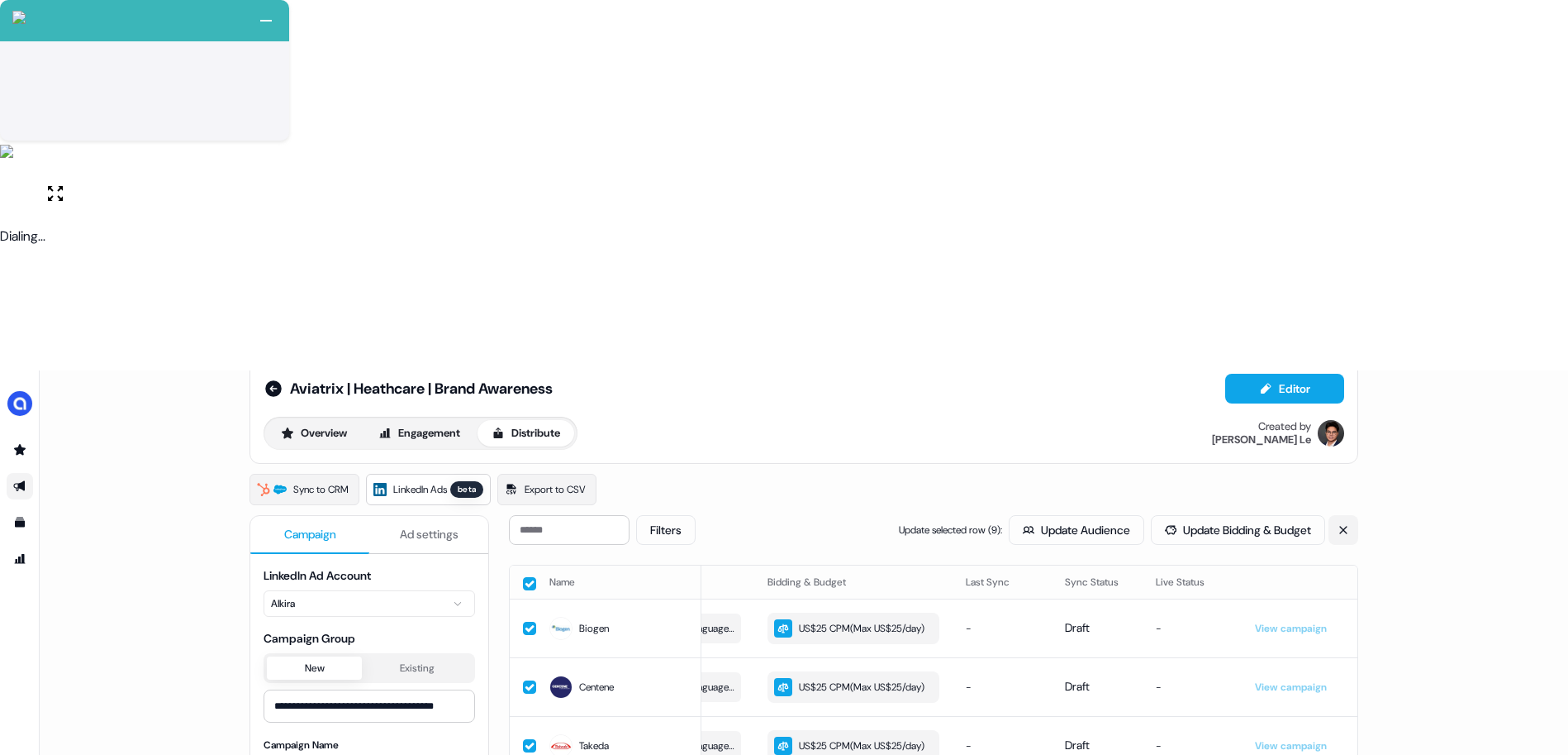
click at [1339, 526] on icon at bounding box center [1342, 529] width 7 height 7
click at [1185, 514] on button "Sync to LinkedIn" at bounding box center [1167, 529] width 132 height 30
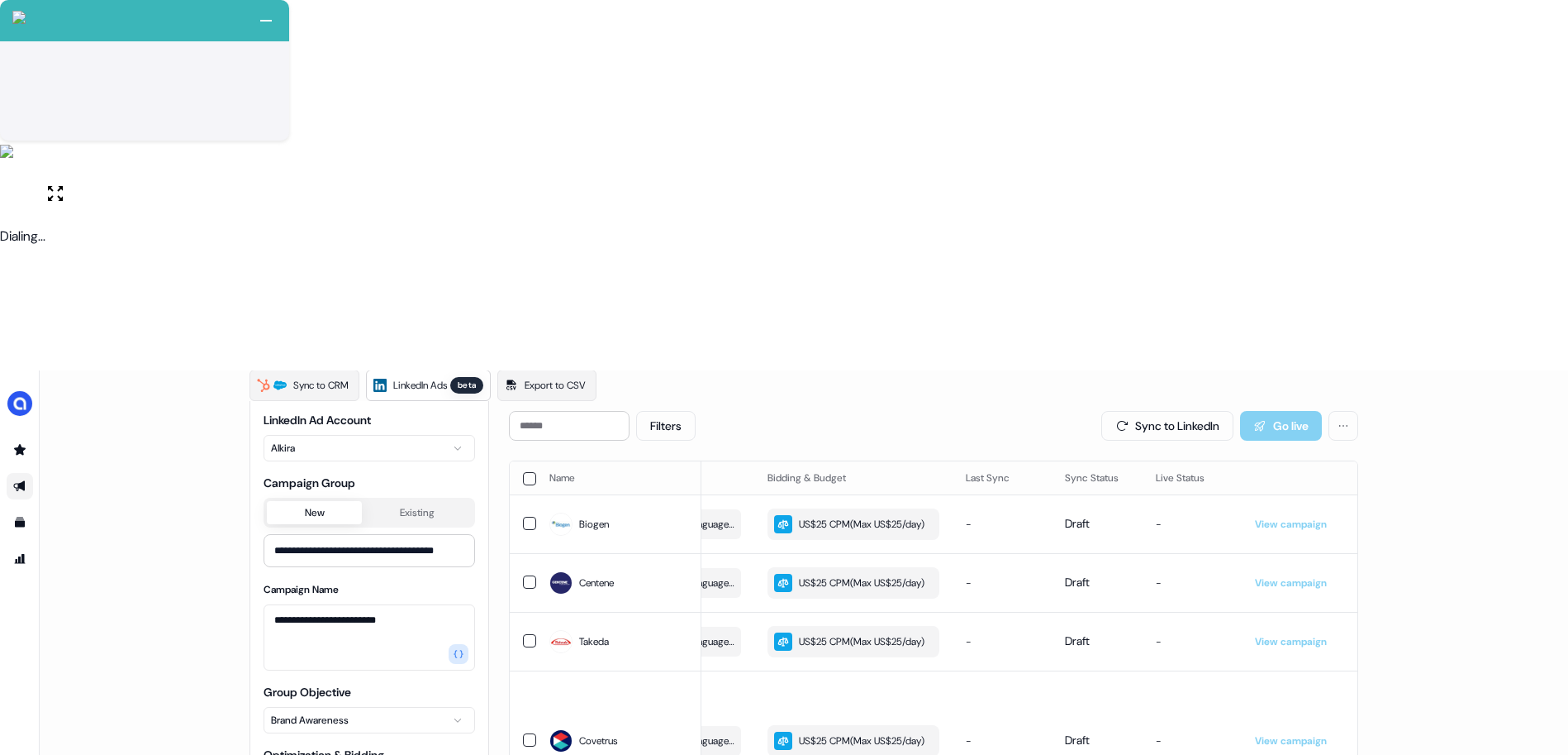
scroll to position [233, 0]
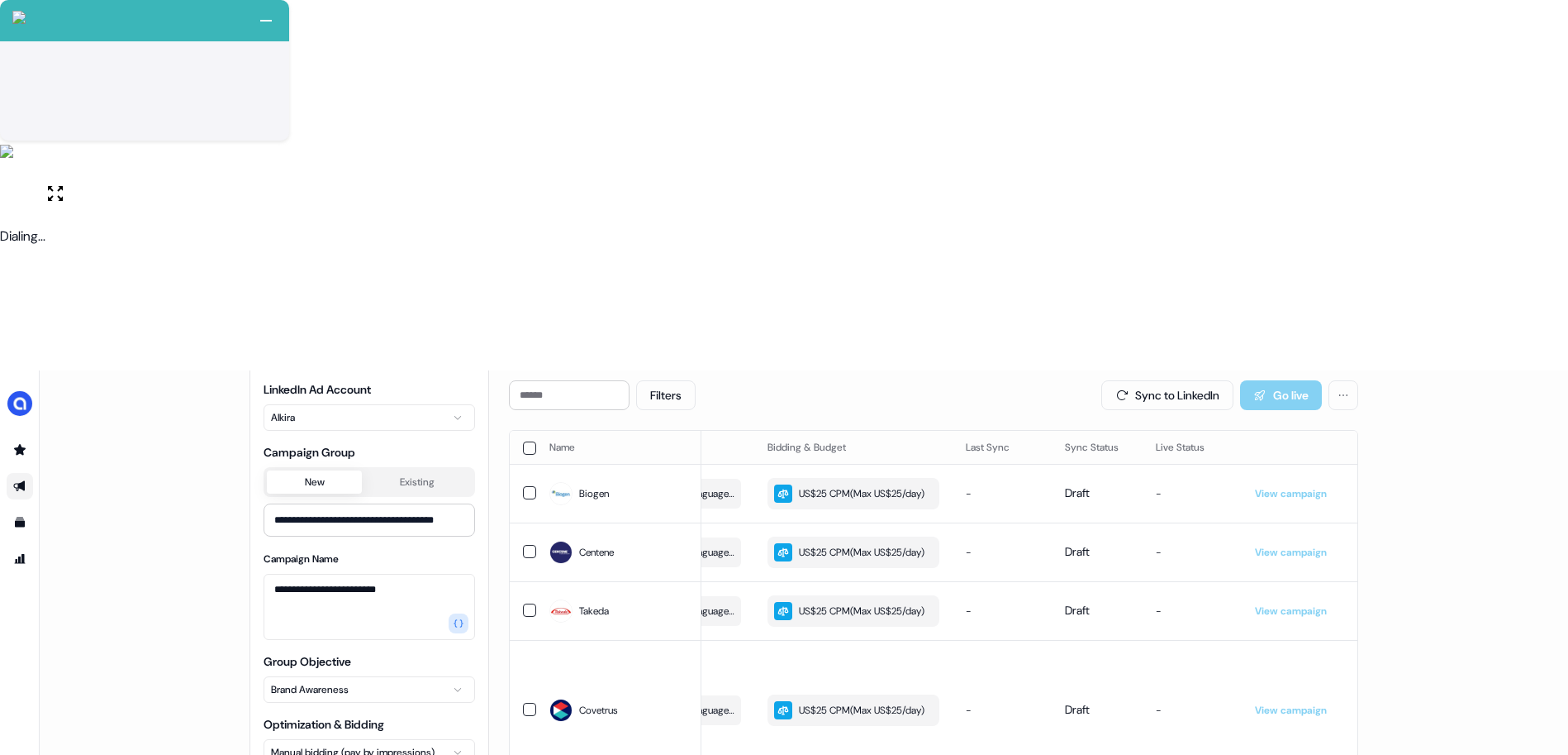
click at [448, 527] on html "+ Next Auto dialer paused! Go to your dialing tab to continue. 225 Moving To Ne…" at bounding box center [784, 562] width 1568 height 1125
type input "**********"
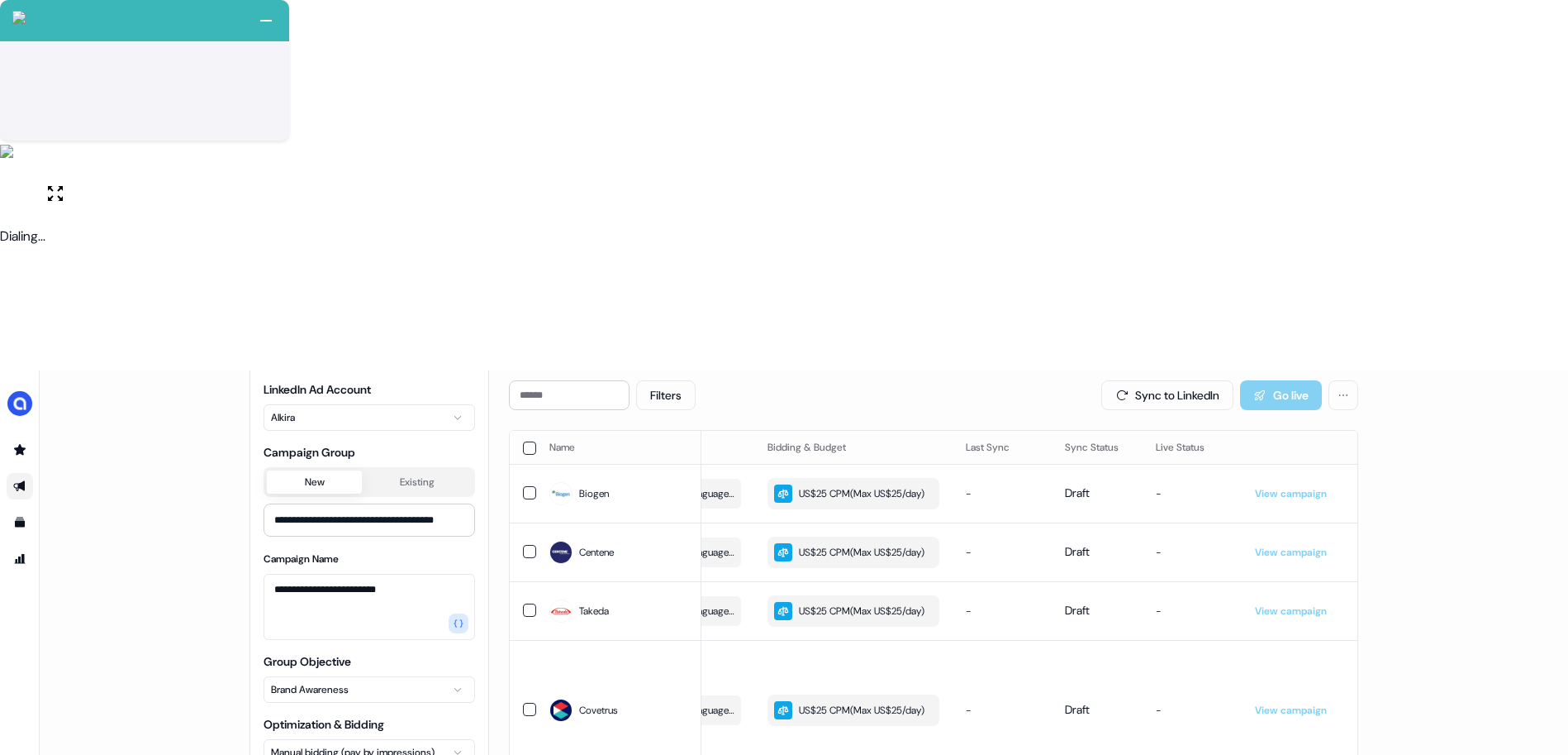
type input "**********"
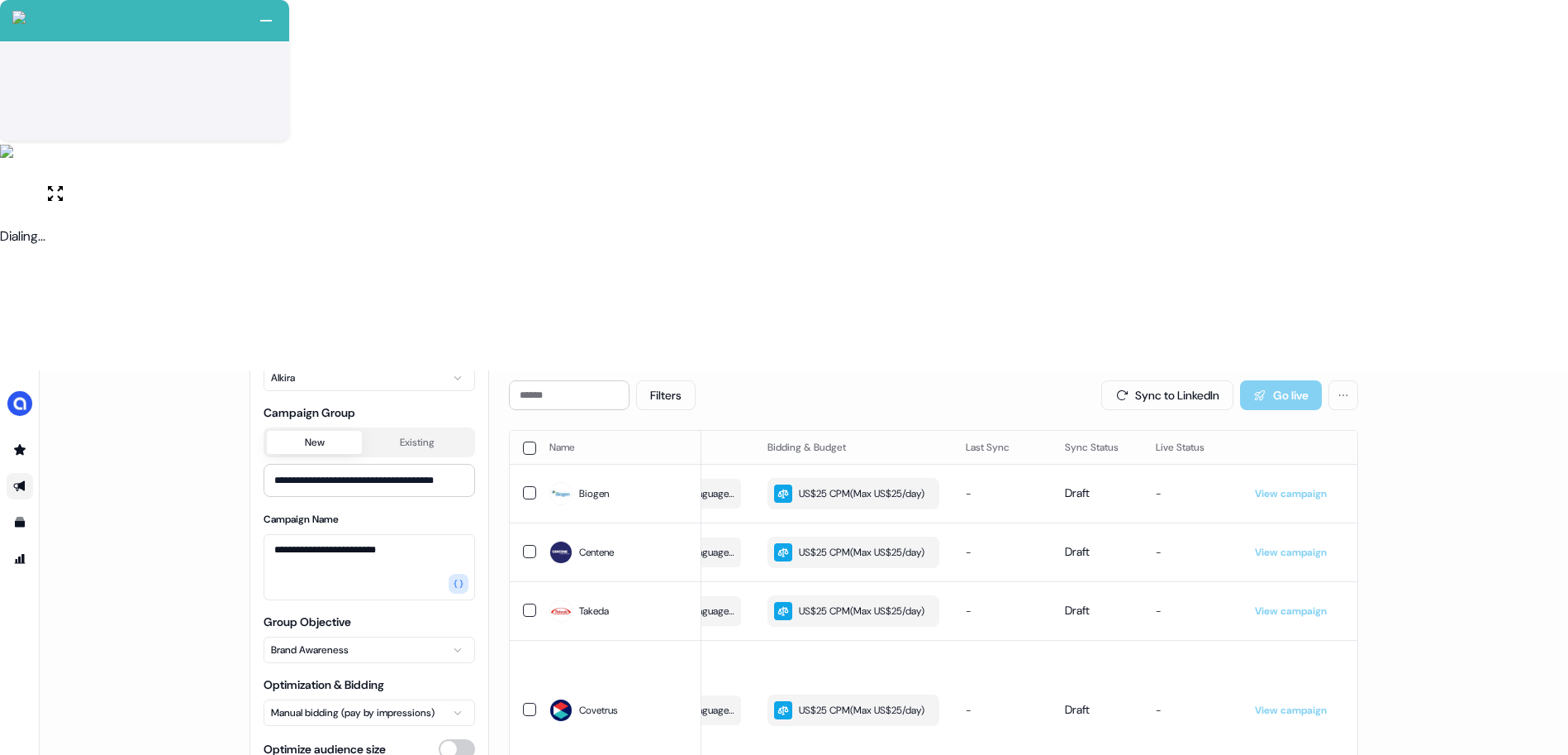
scroll to position [97, 0]
type input "****"
click at [182, 608] on div "**********" at bounding box center [804, 748] width 1529 height 755
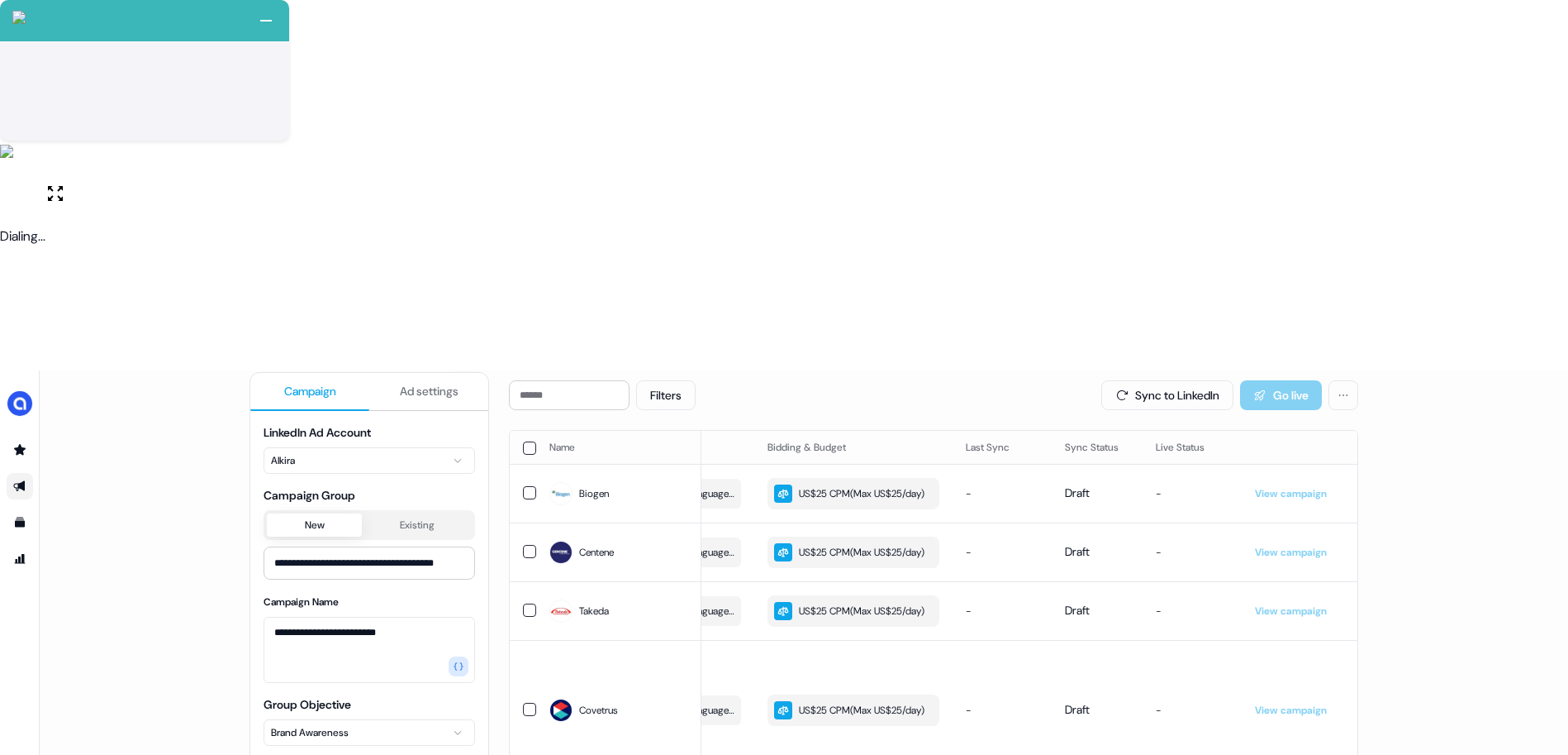
scroll to position [0, 0]
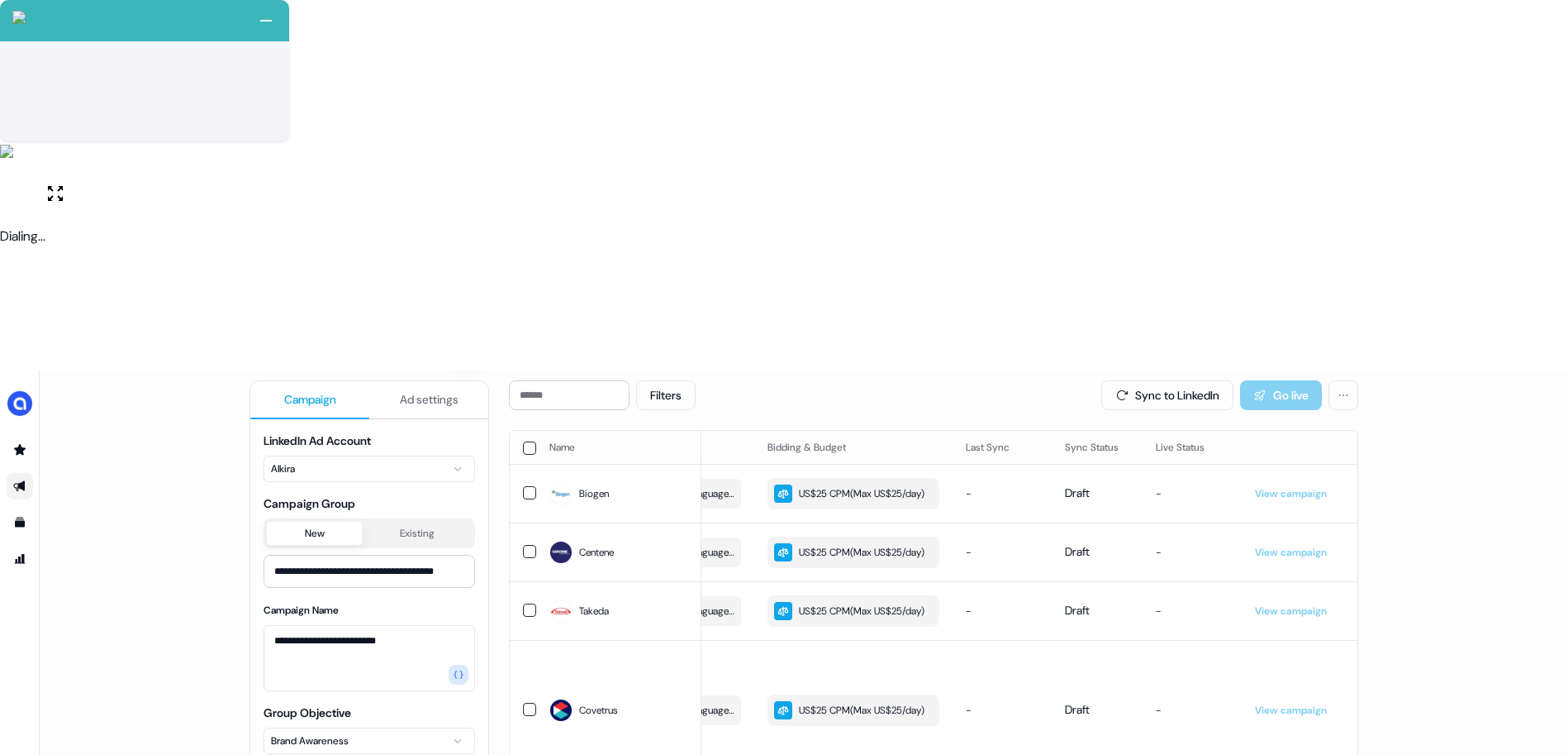
click at [405, 521] on button "Existing" at bounding box center [416, 533] width 110 height 23
click at [343, 521] on button "New" at bounding box center [314, 533] width 95 height 23
click at [388, 521] on button "Existing" at bounding box center [416, 533] width 110 height 23
click at [344, 521] on button "New" at bounding box center [314, 533] width 95 height 23
click at [414, 521] on button "Existing" at bounding box center [416, 533] width 110 height 23
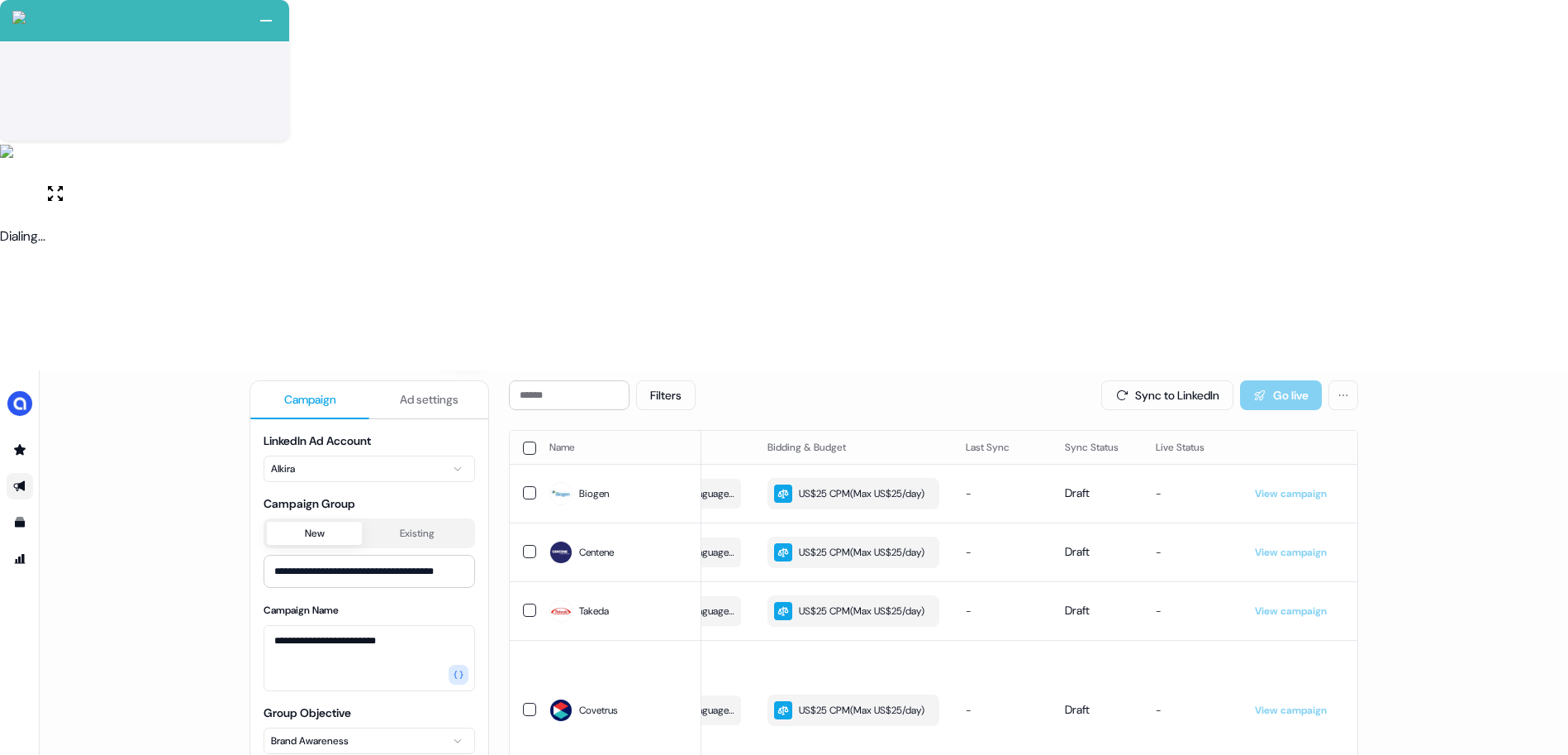
click at [336, 521] on button "New" at bounding box center [314, 533] width 95 height 23
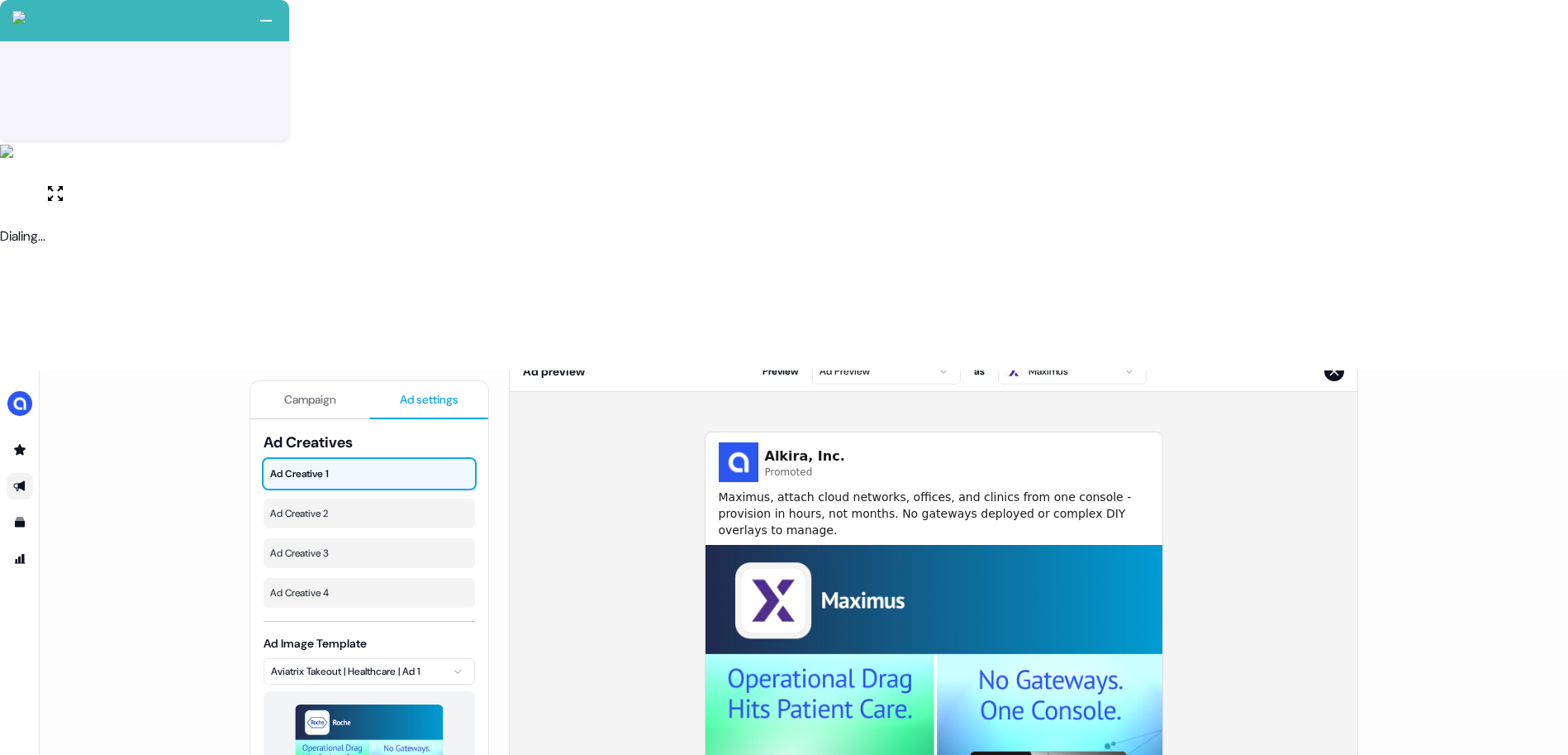
click at [435, 391] on span "Ad settings" at bounding box center [429, 399] width 59 height 17
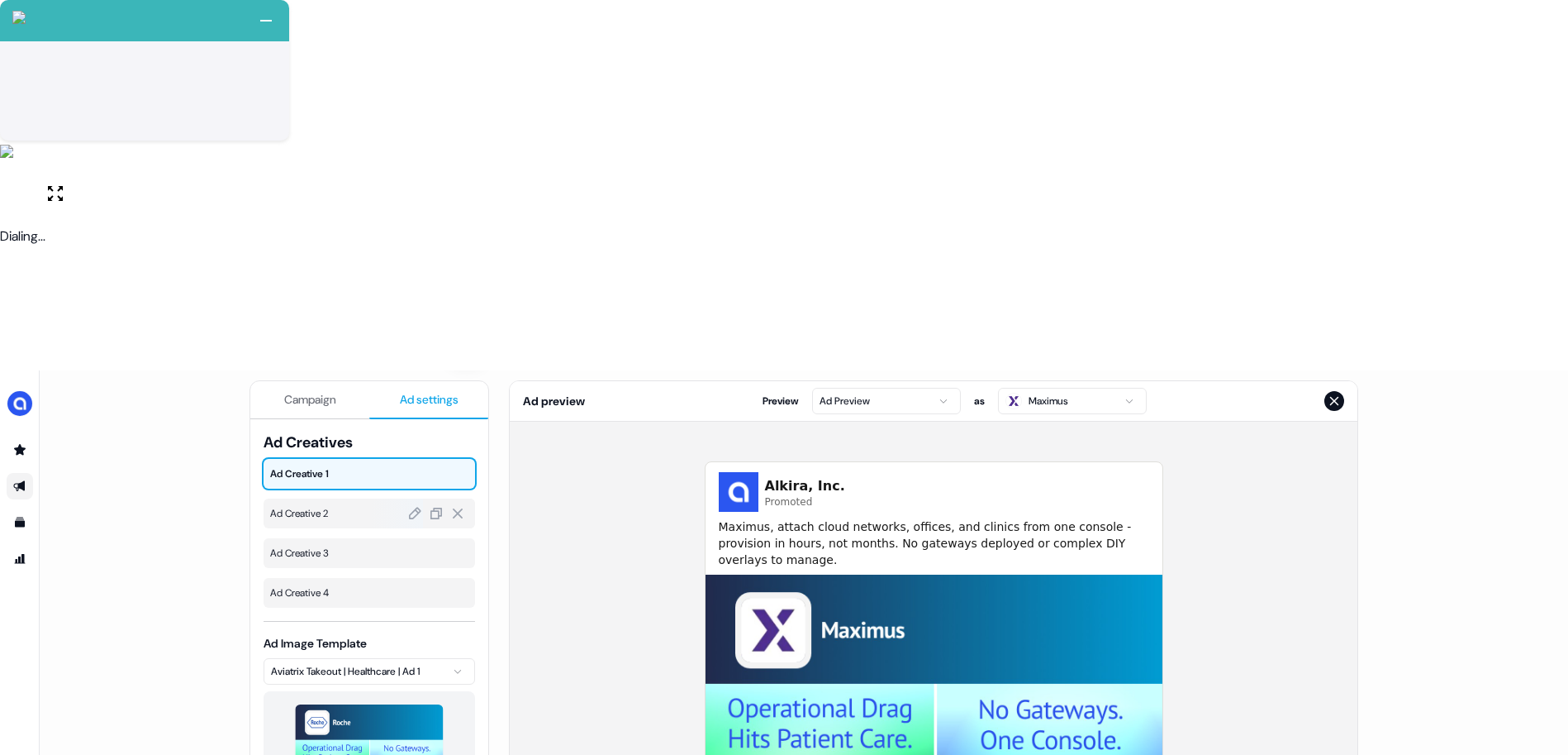
click at [348, 505] on span "Ad Creative 2" at bounding box center [369, 513] width 198 height 17
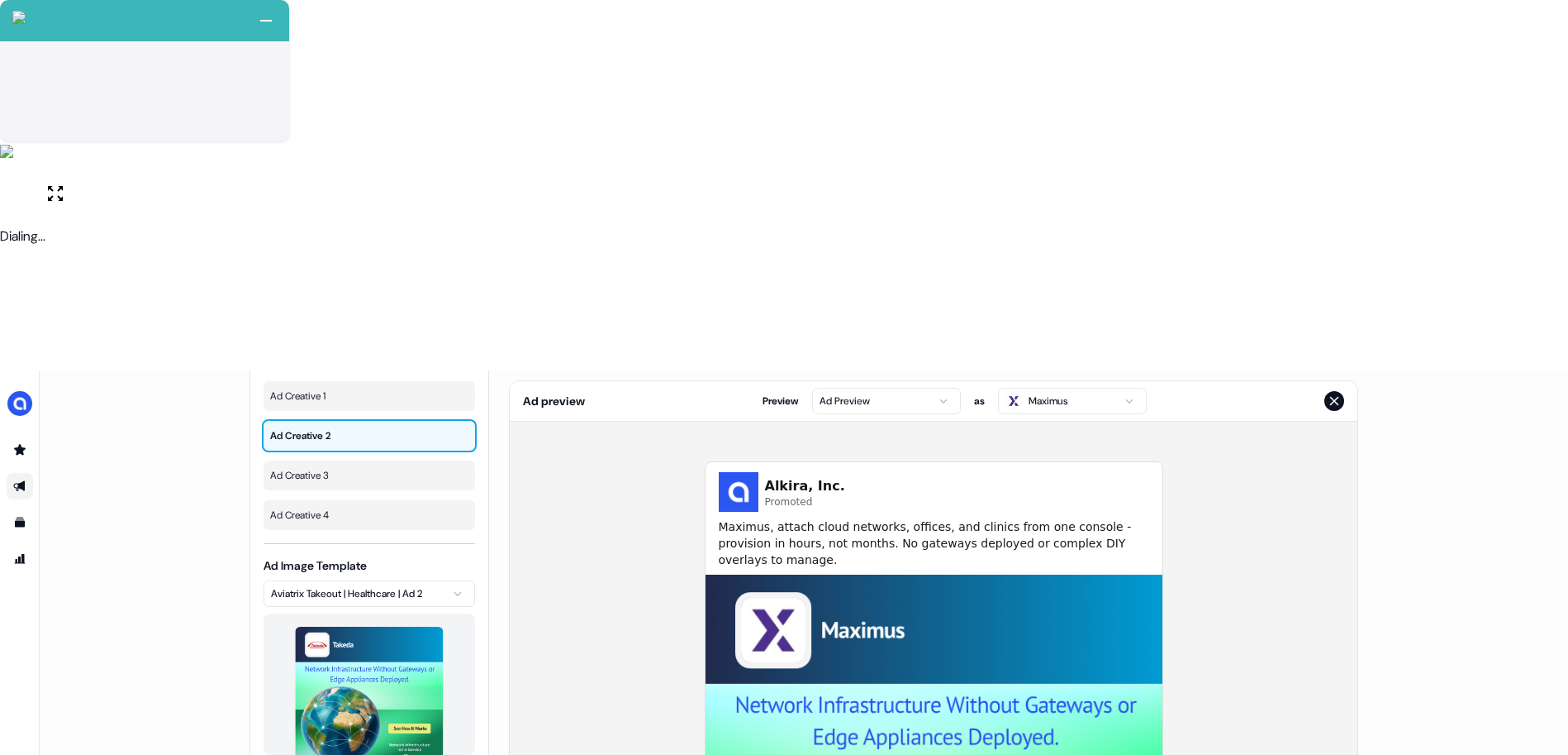
scroll to position [0, 0]
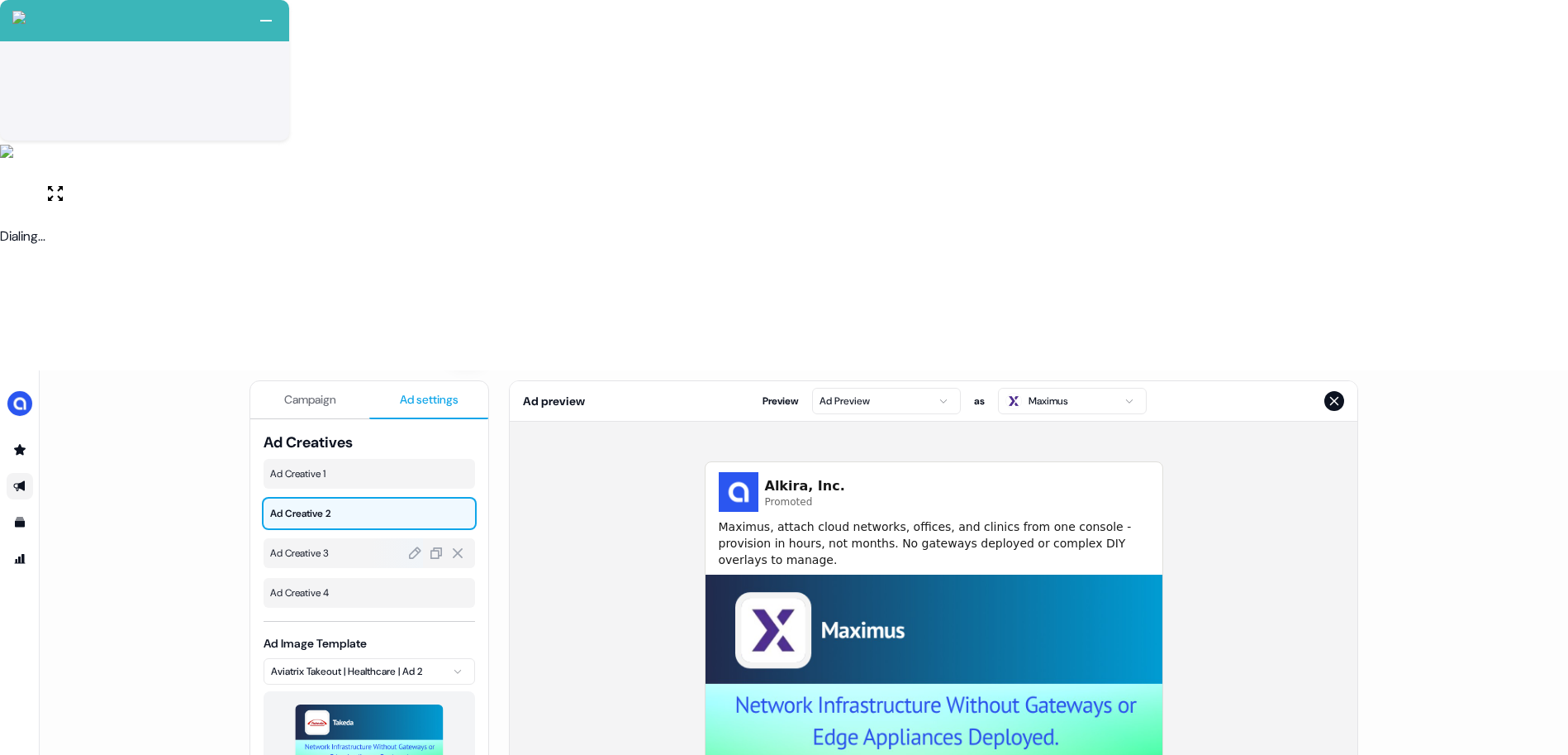
click at [346, 544] on span "Ad Creative 3" at bounding box center [369, 552] width 198 height 17
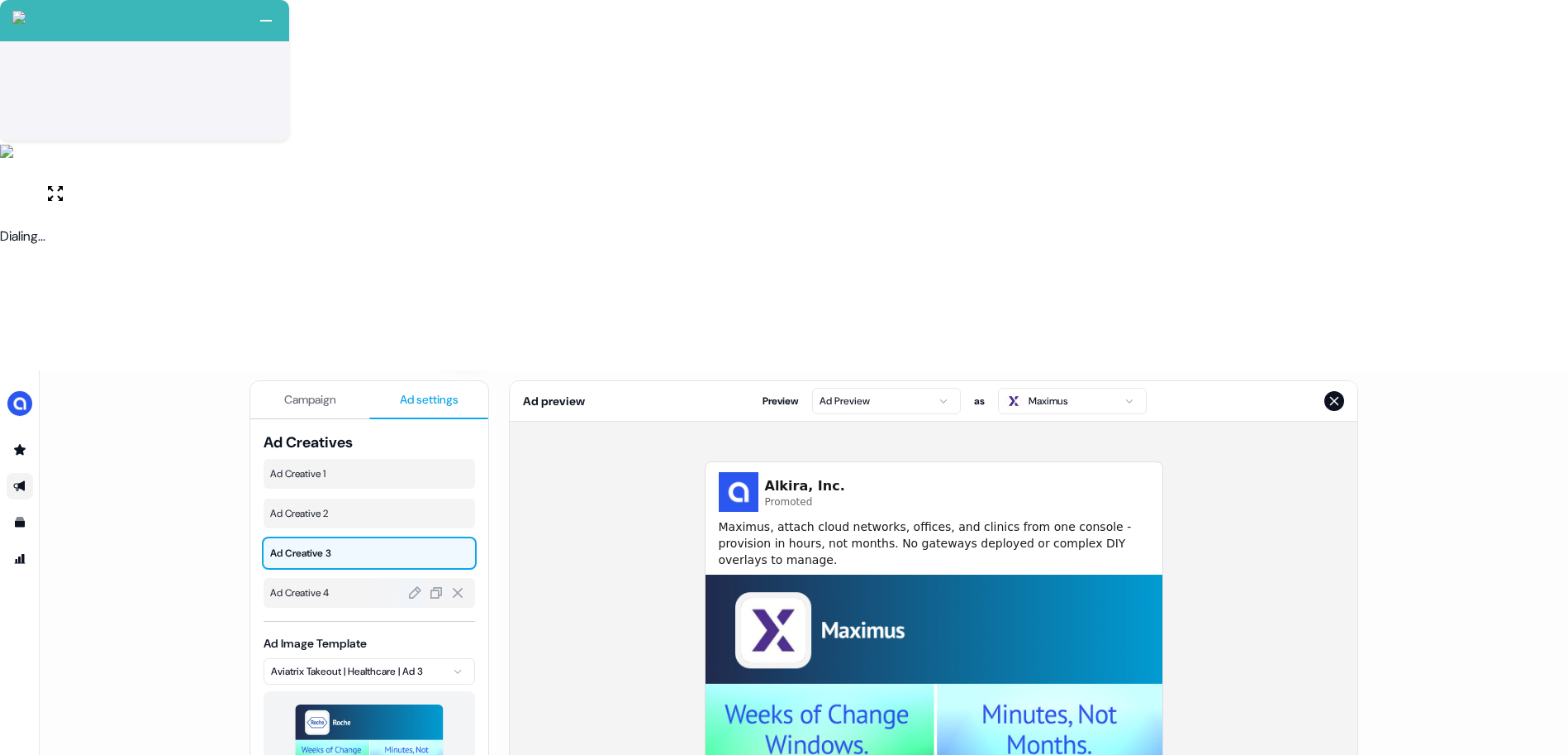
click at [326, 585] on span "Ad Creative 4" at bounding box center [369, 593] width 198 height 17
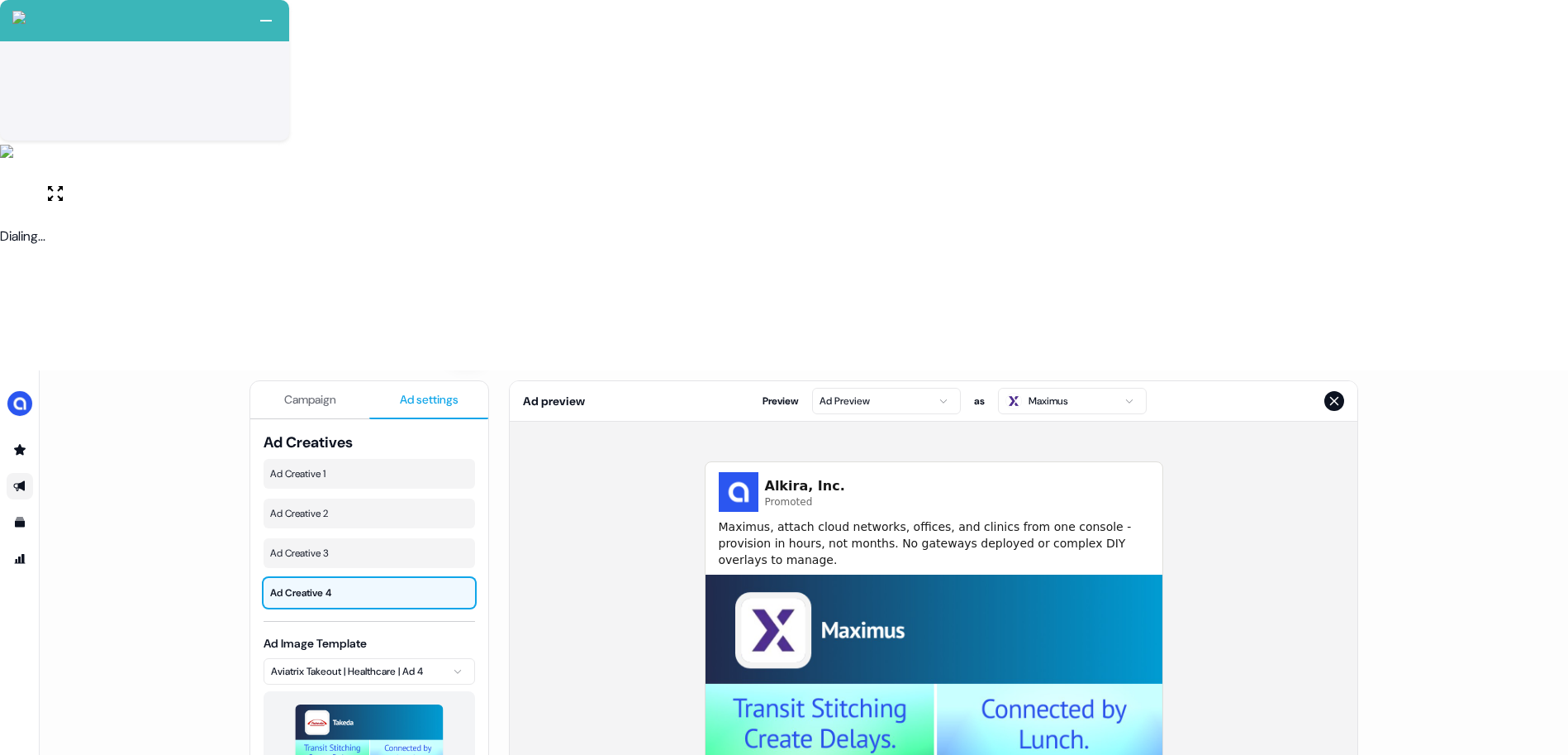
click at [315, 381] on button "Campaign" at bounding box center [310, 399] width 119 height 38
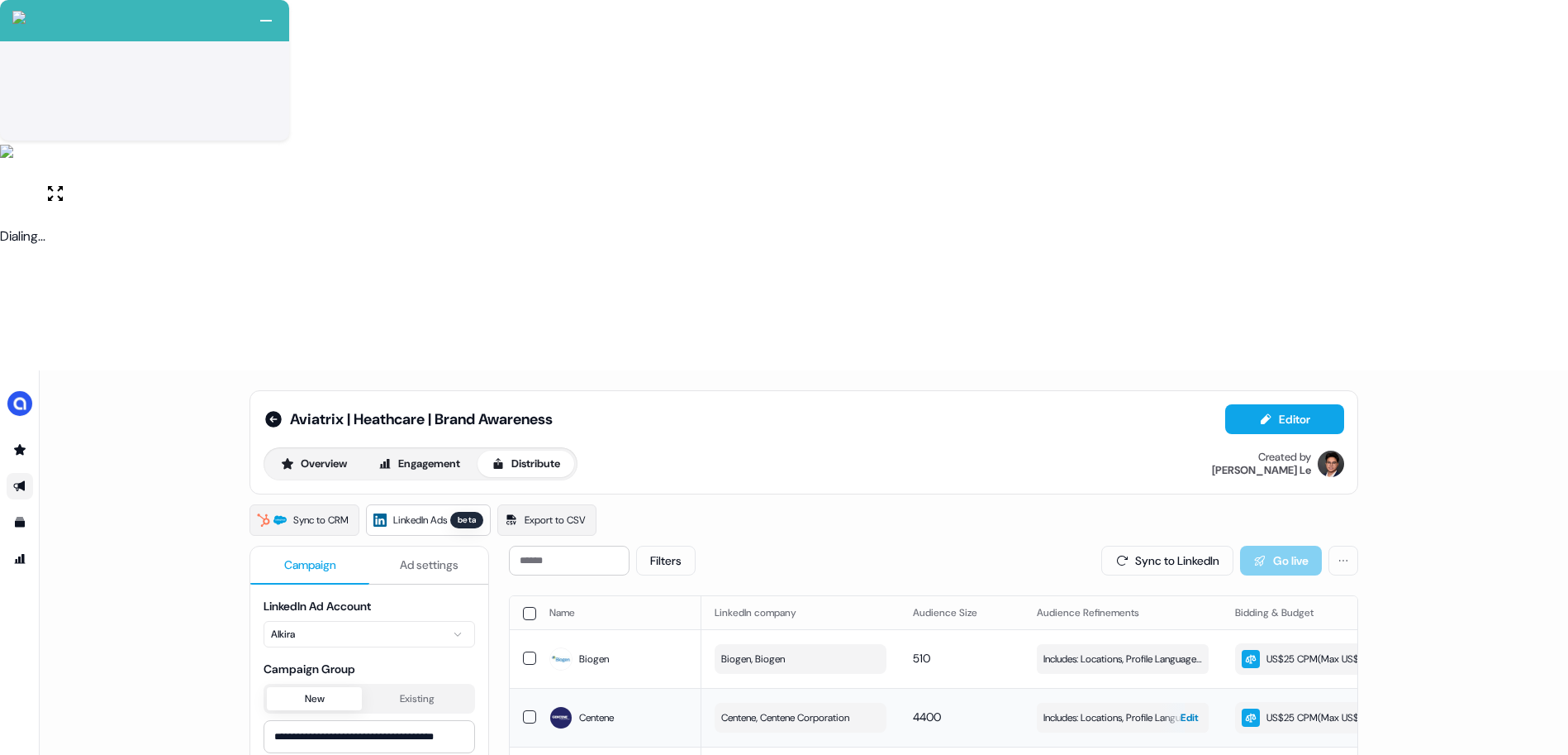
click at [1079, 709] on span "Includes: Locations, Profile Language, Years of Experience, Job Functions, Memb…" at bounding box center [1122, 717] width 159 height 17
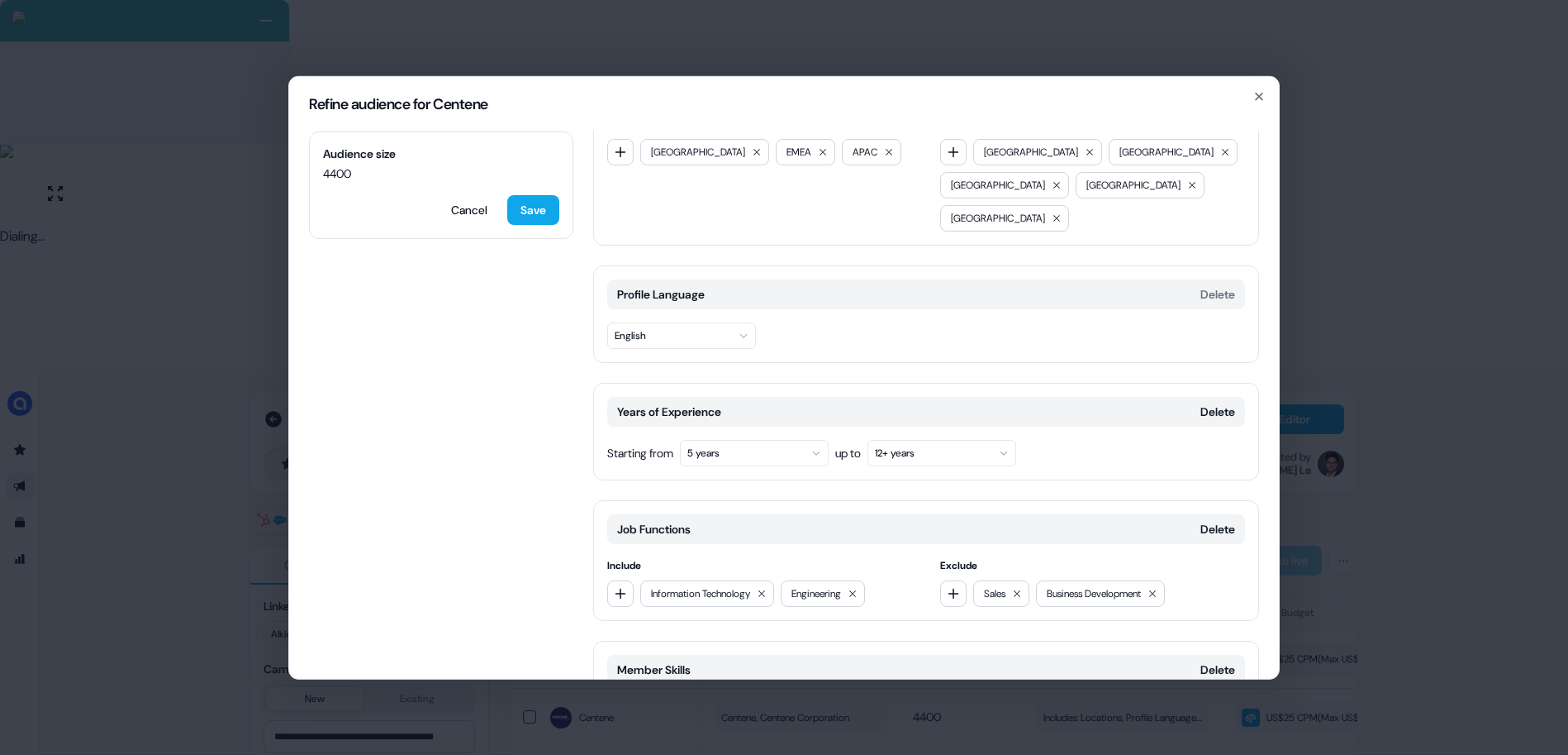
scroll to position [99, 0]
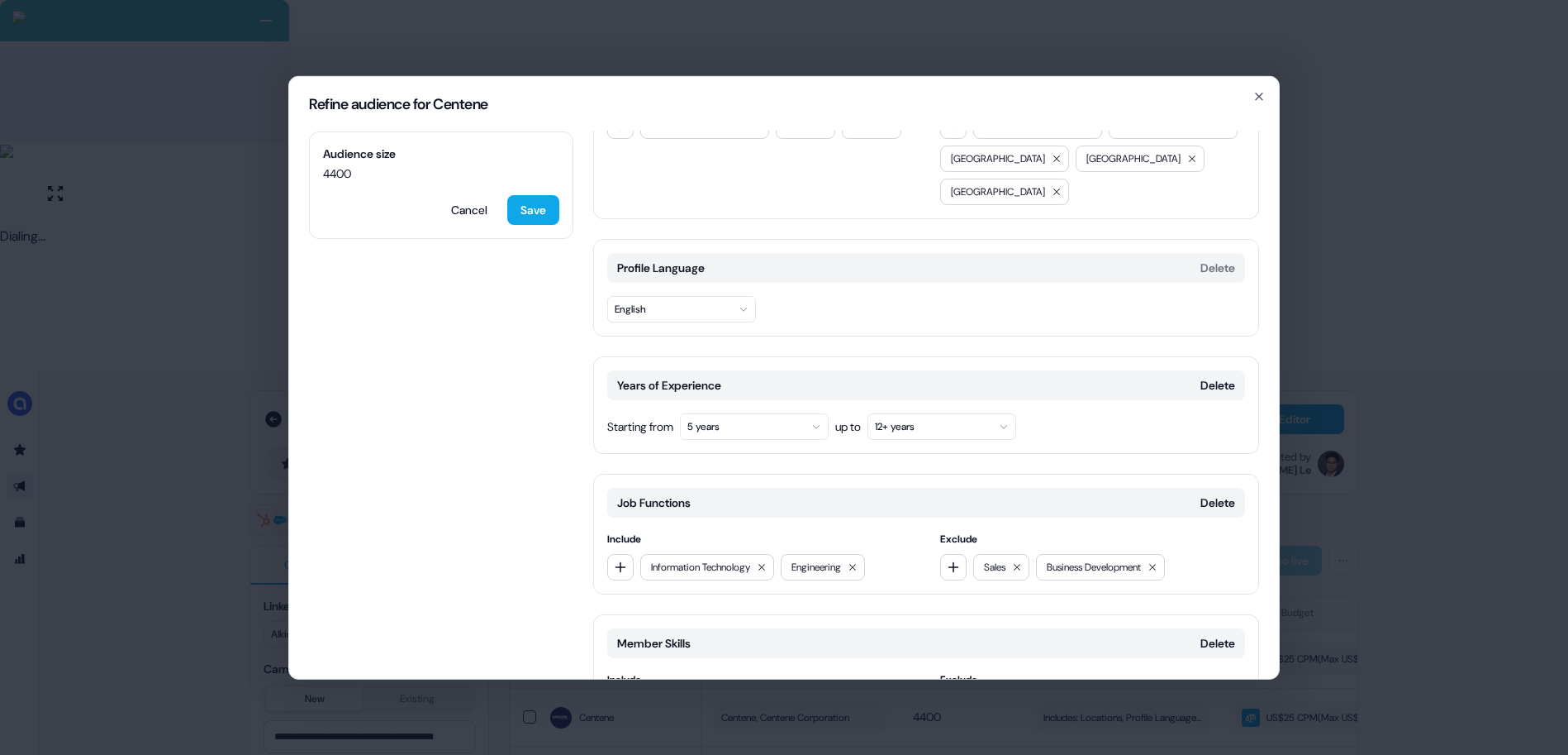
click at [793, 413] on button "5 years" at bounding box center [754, 426] width 148 height 26
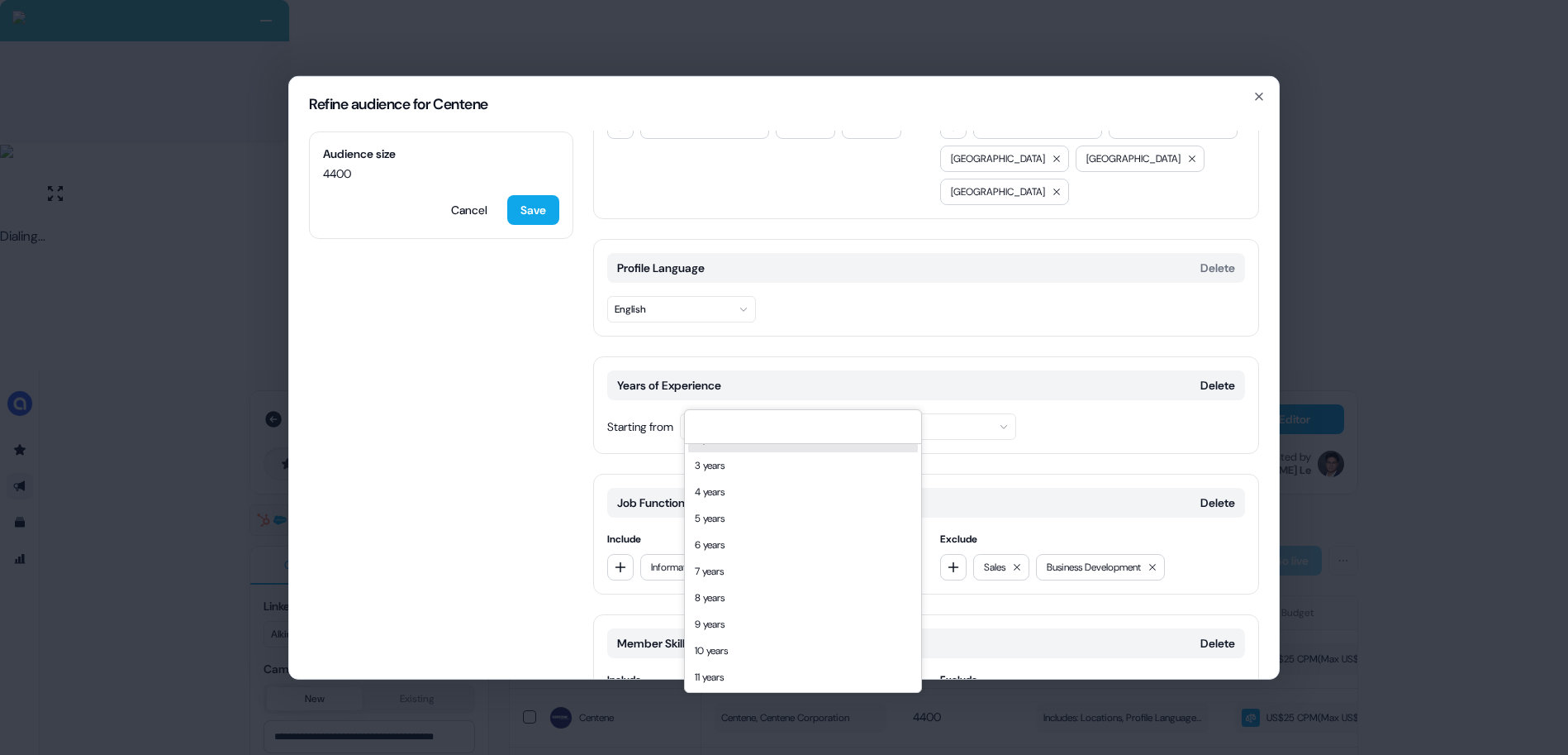
scroll to position [49, 0]
click at [736, 656] on div "10 years" at bounding box center [803, 650] width 230 height 26
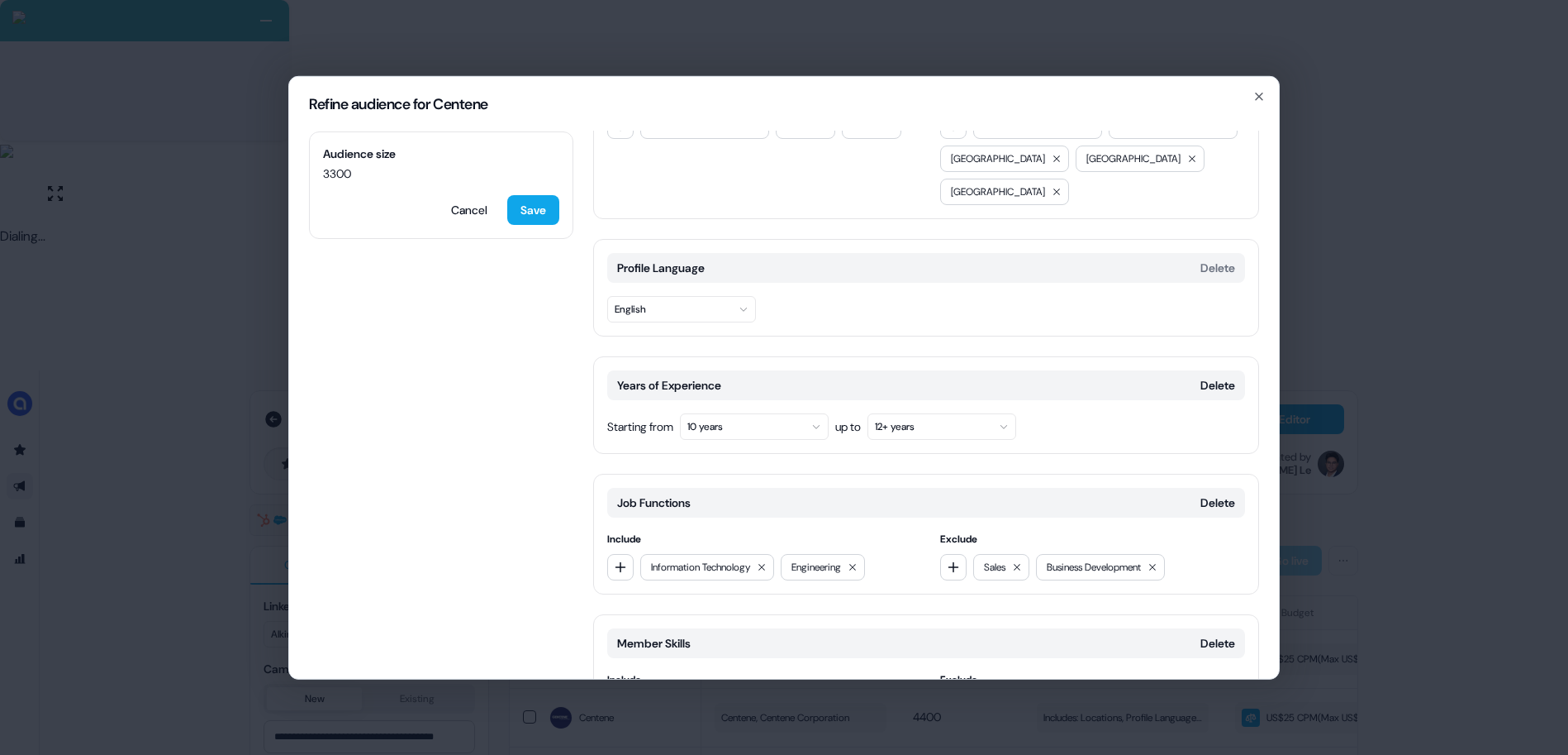
scroll to position [225, 0]
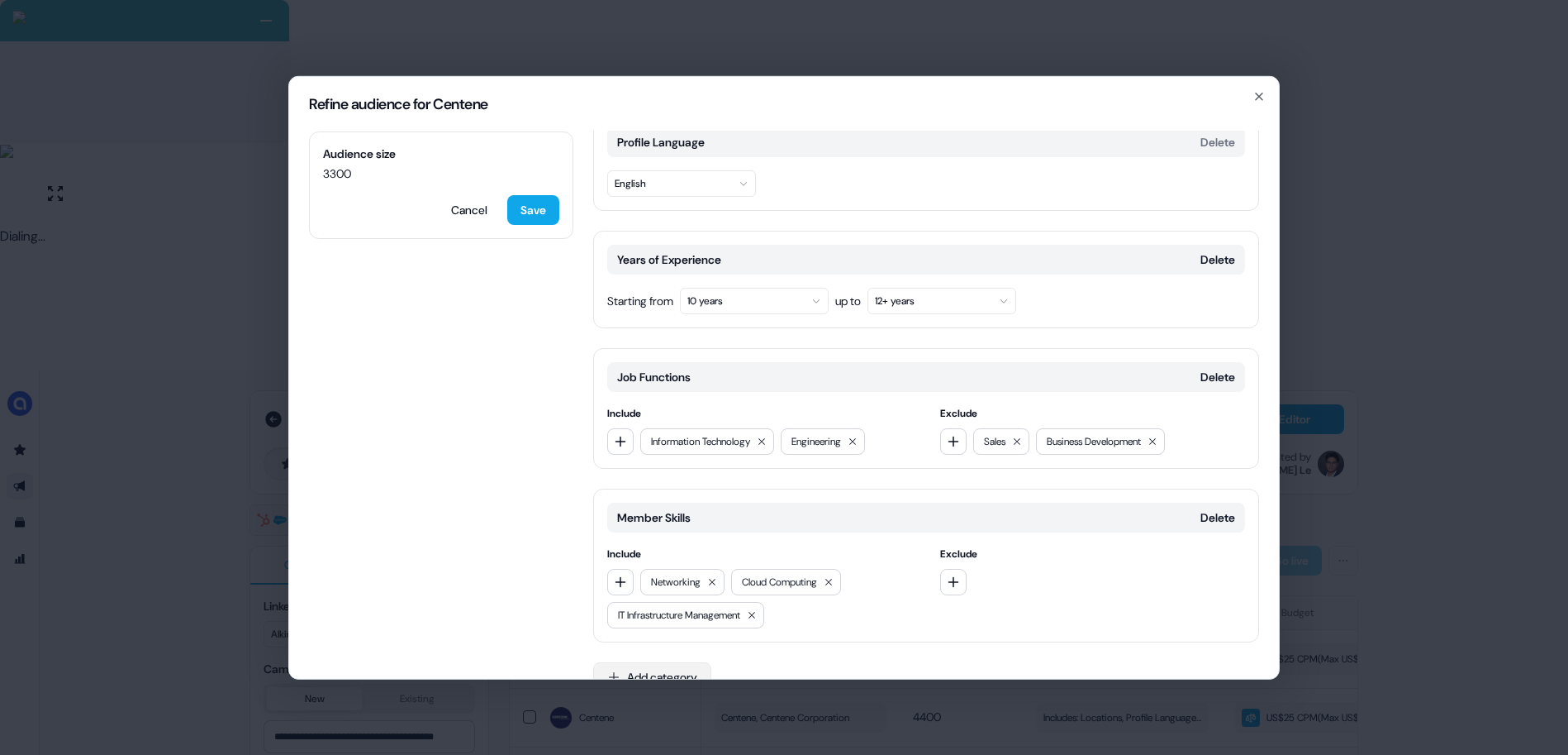
click at [684, 661] on button "Add category" at bounding box center [652, 676] width 118 height 30
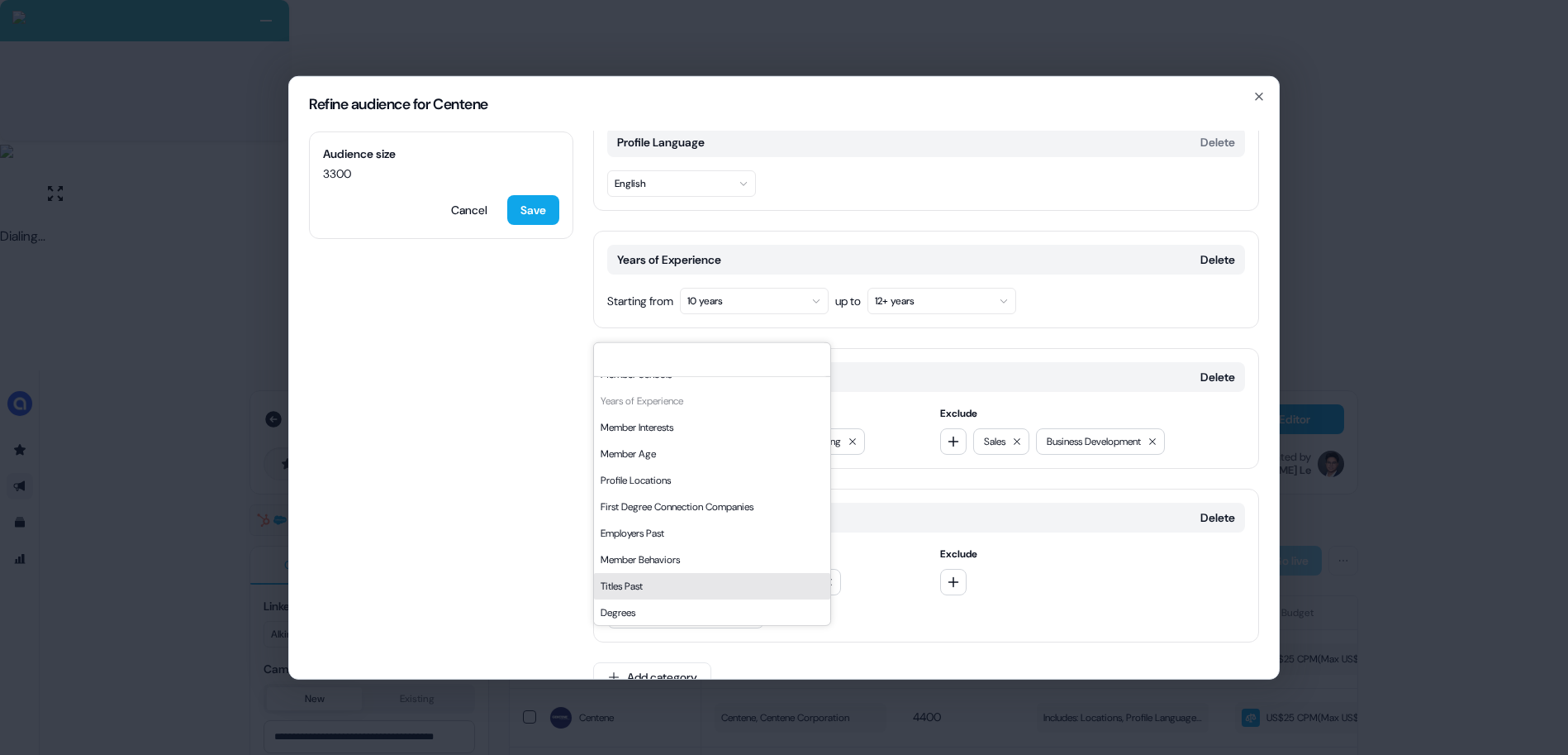
scroll to position [15, 0]
click at [676, 429] on div "Member Interests" at bounding box center [712, 428] width 236 height 26
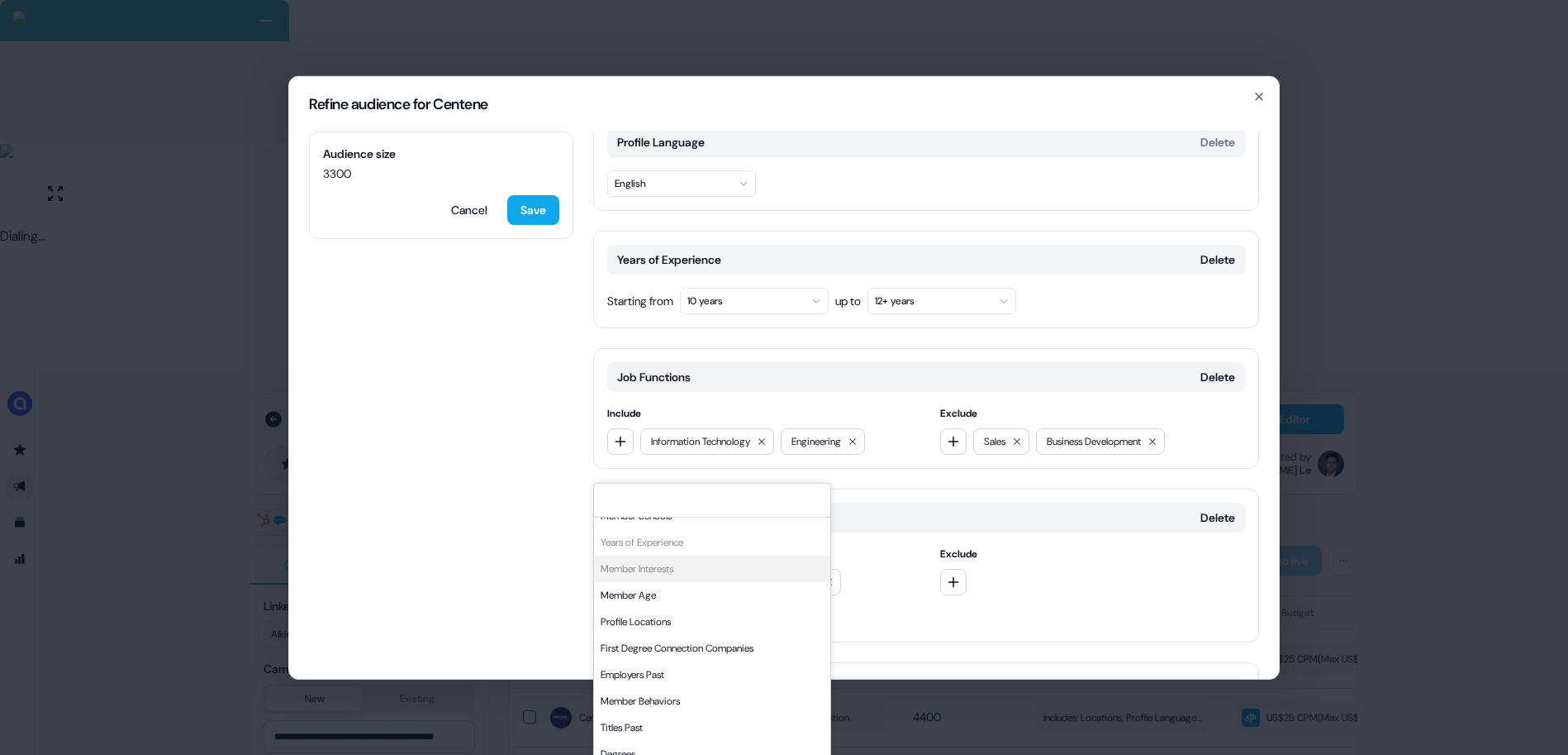
scroll to position [365, 0]
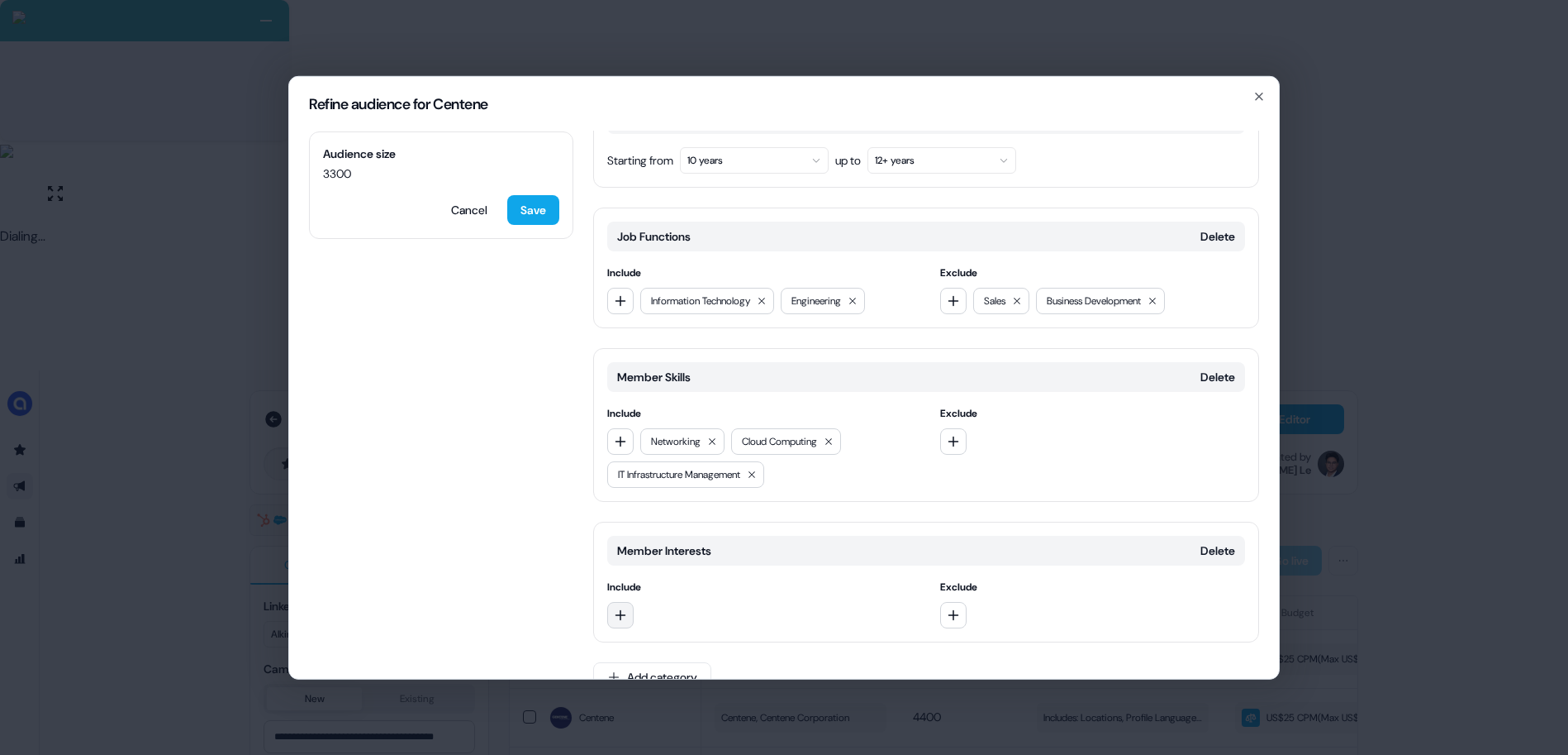
click at [625, 608] on icon "button" at bounding box center [619, 614] width 13 height 13
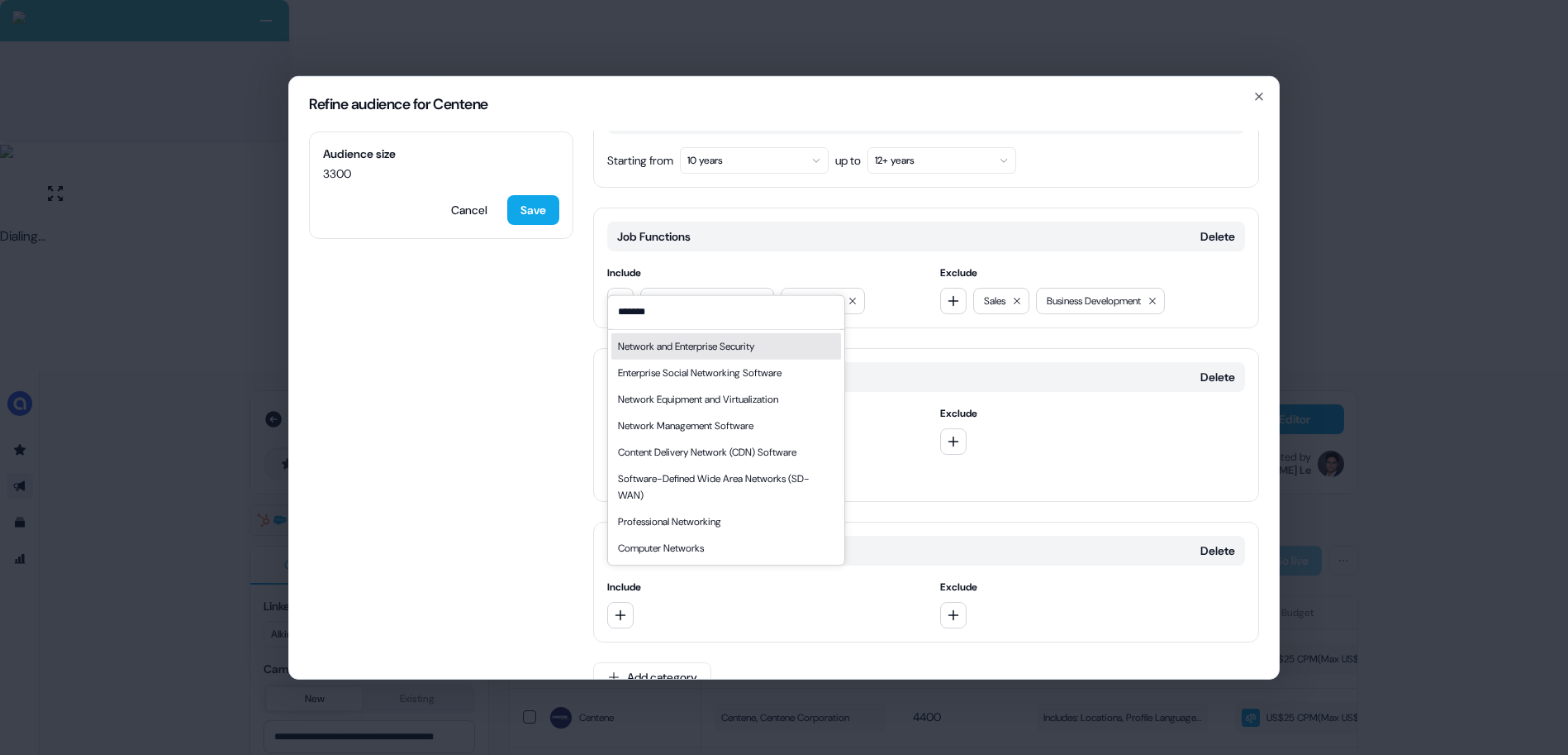
type input "*******"
click at [740, 347] on div "Network and Enterprise Security" at bounding box center [685, 345] width 136 height 17
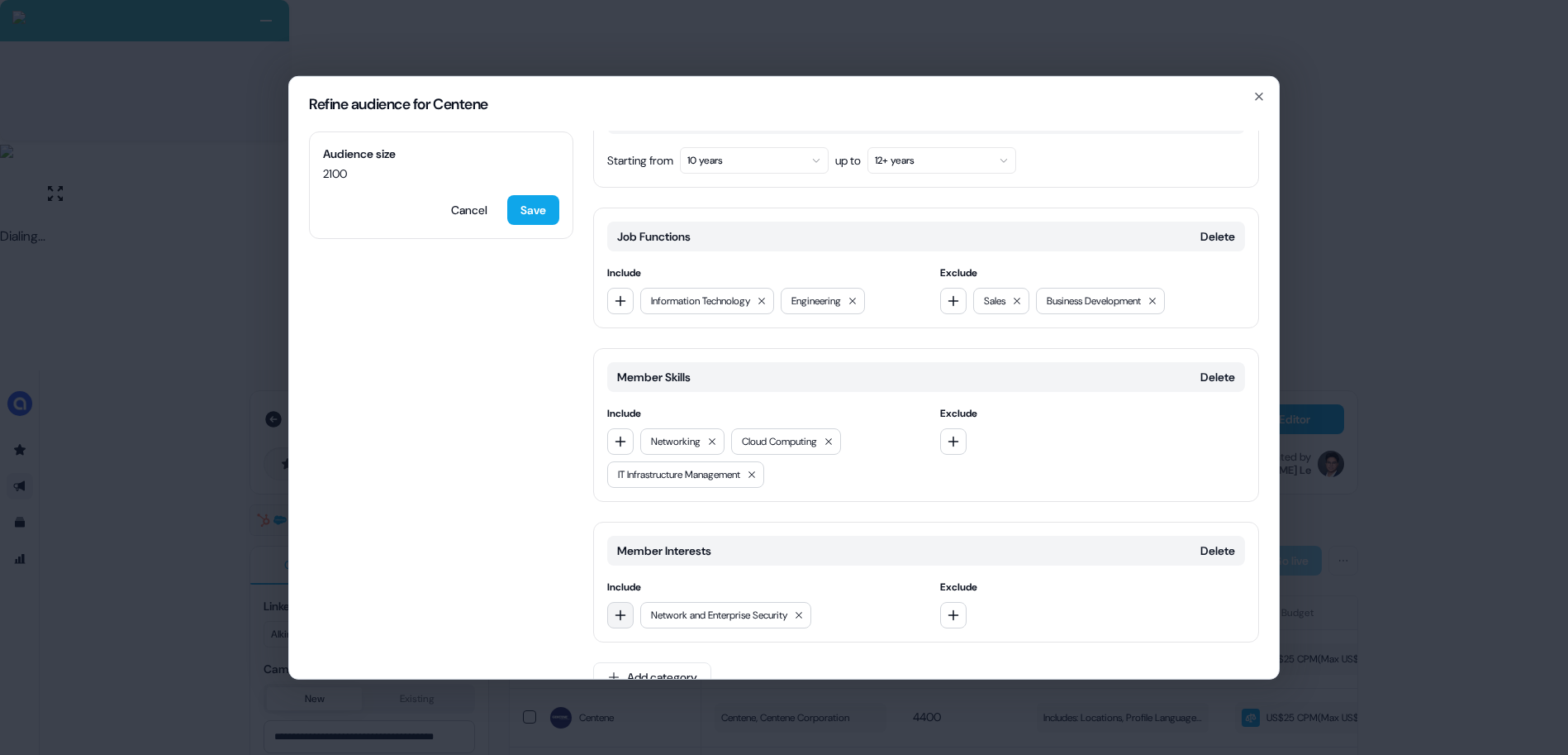
click at [624, 608] on icon "button" at bounding box center [619, 614] width 13 height 13
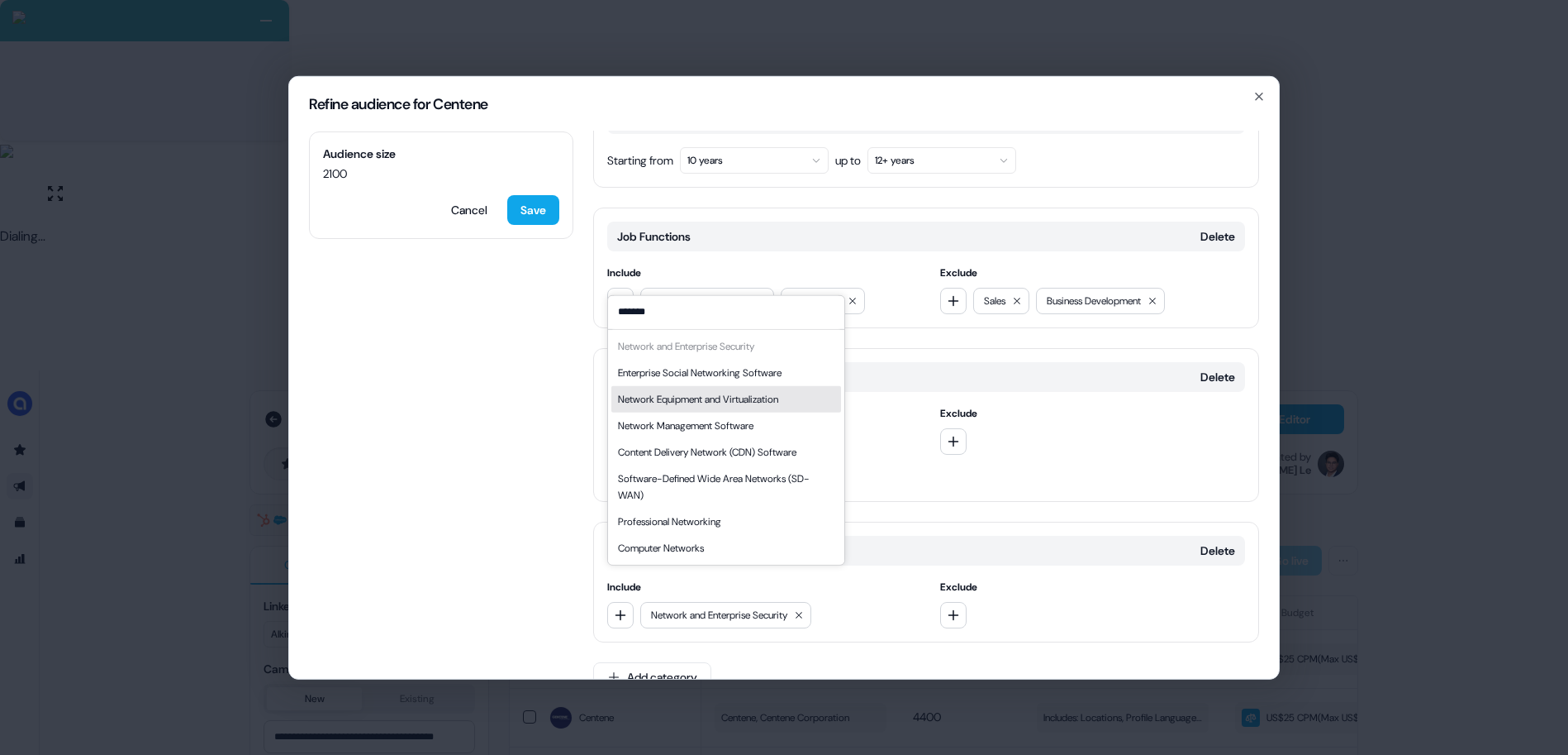
type input "*******"
click at [737, 392] on div "Network Equipment and Virtualization" at bounding box center [698, 398] width 161 height 17
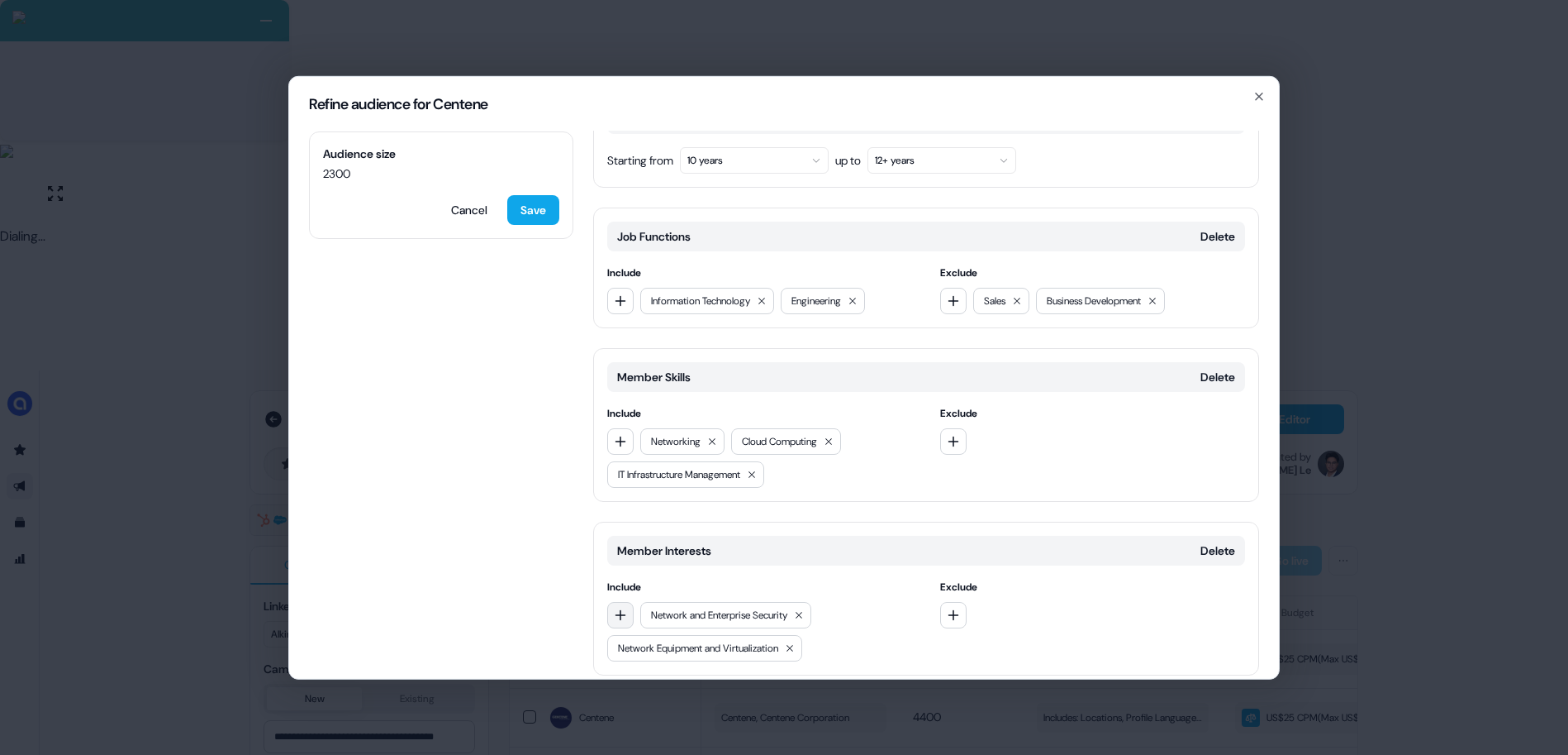
click at [630, 600] on button "button" at bounding box center [620, 614] width 26 height 26
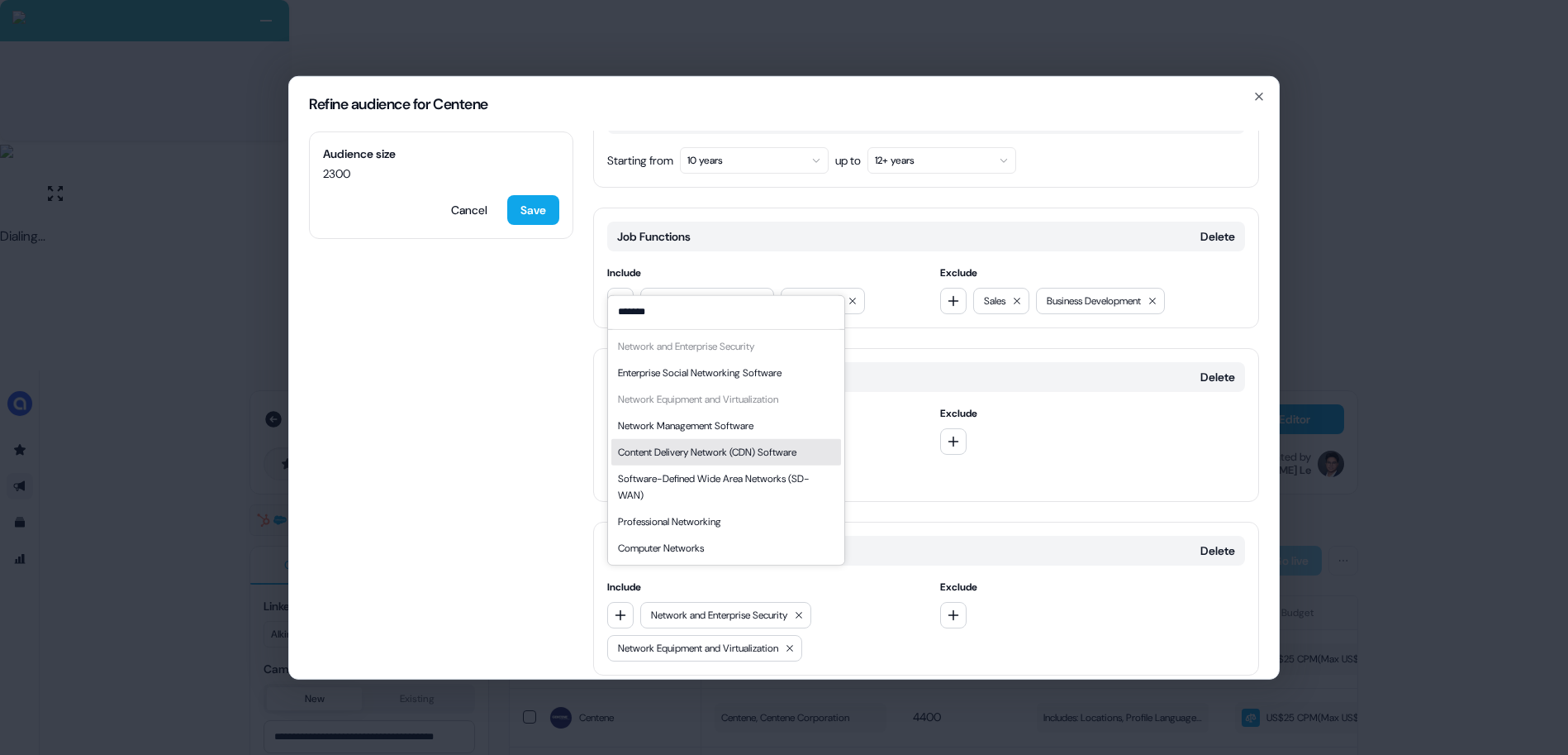
type input "*******"
click at [738, 446] on div "Content Delivery Network (CDN) Software" at bounding box center [706, 451] width 178 height 17
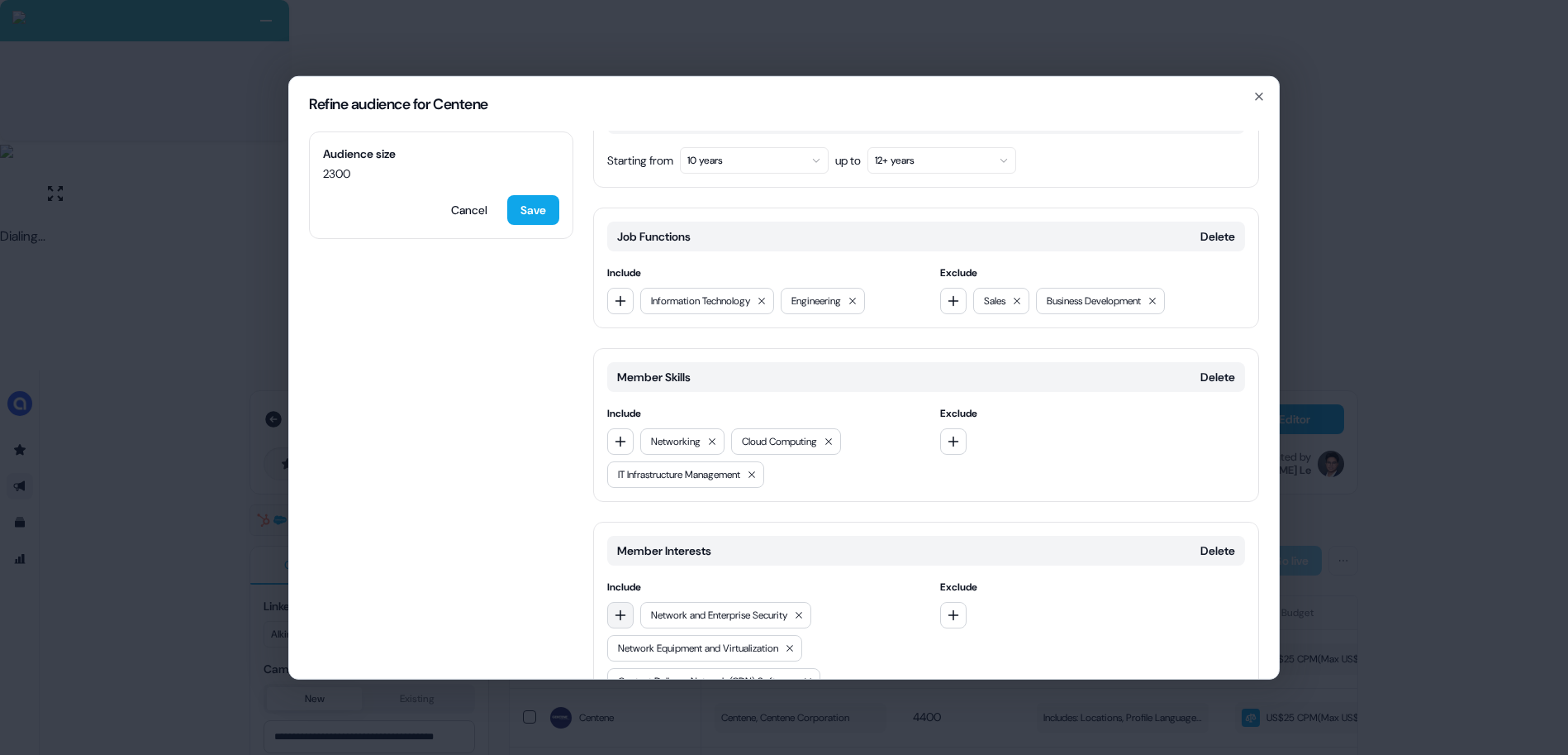
click at [620, 609] on icon "button" at bounding box center [620, 615] width 11 height 11
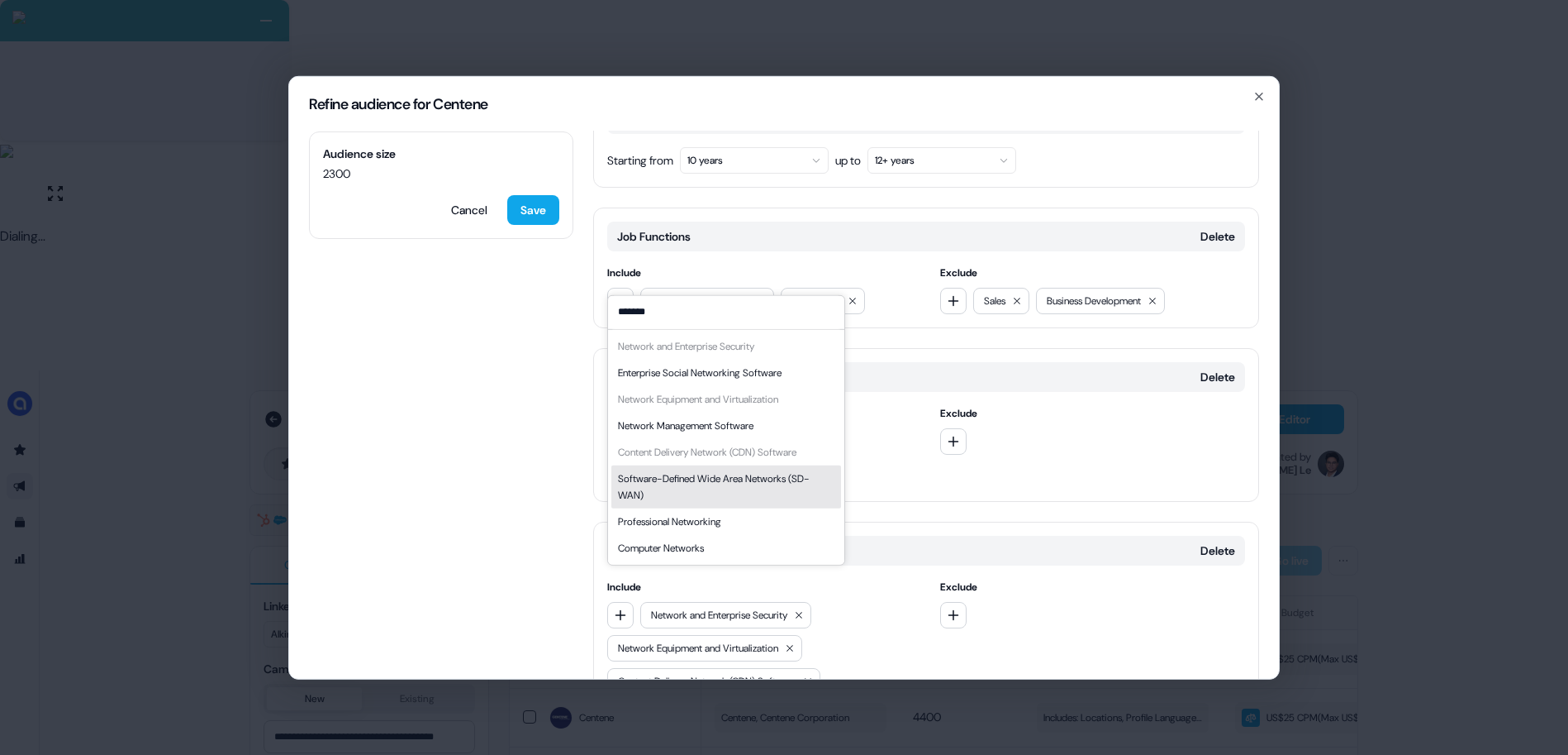
type input "*******"
click at [770, 471] on div "Software-Defined Wide Area Networks (SD-WAN)" at bounding box center [726, 486] width 217 height 33
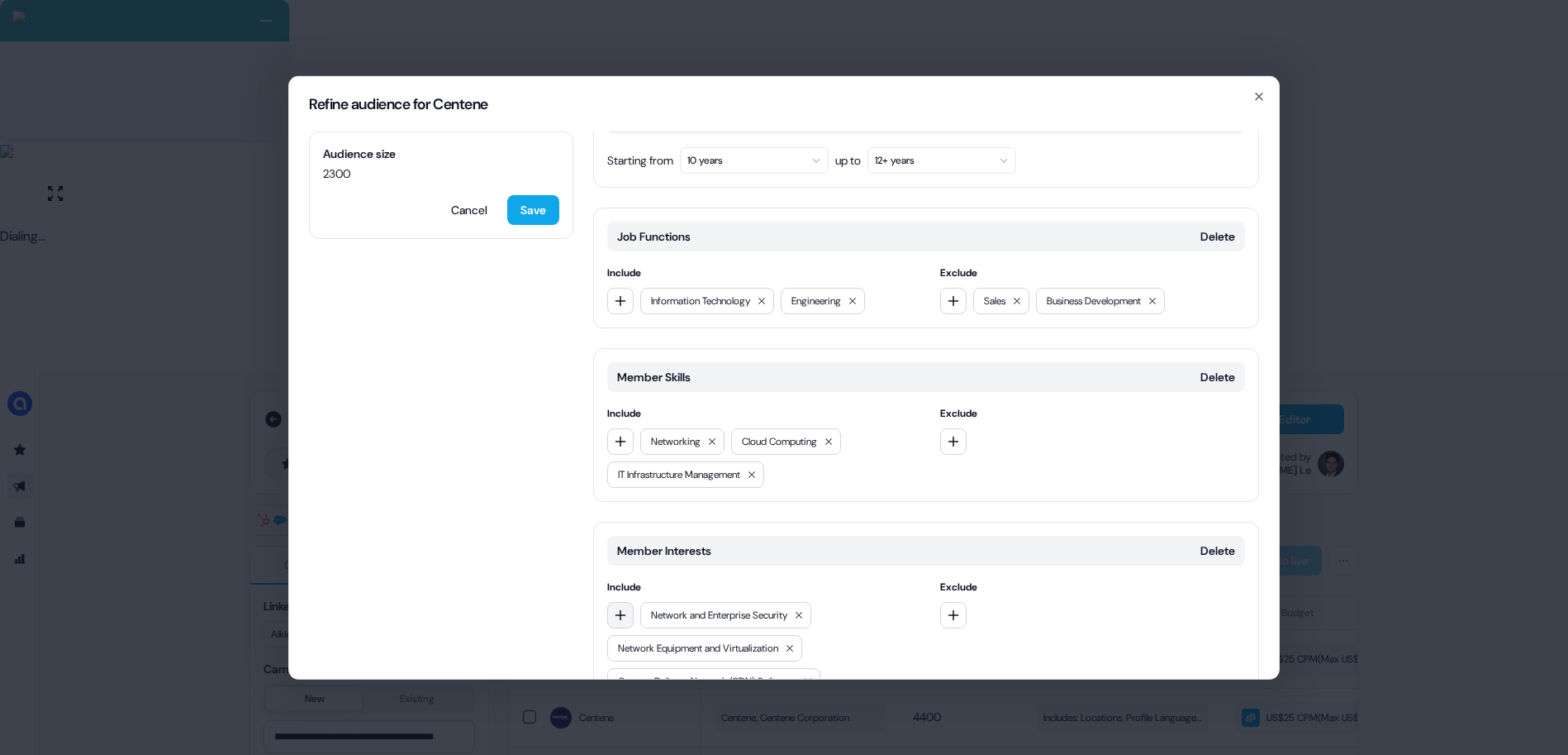
click at [620, 608] on icon "button" at bounding box center [619, 614] width 13 height 13
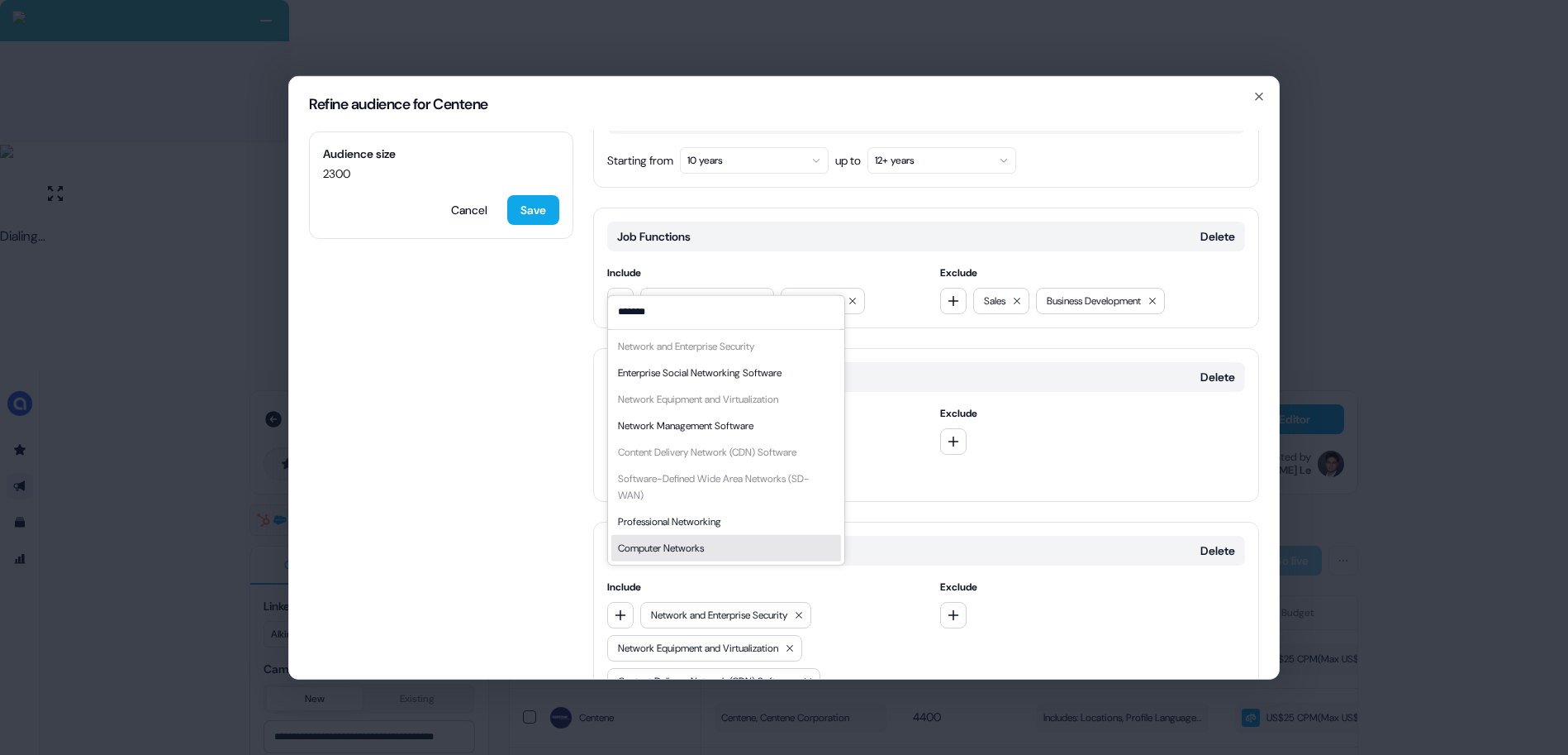
type input "*******"
drag, startPoint x: 685, startPoint y: 539, endPoint x: 712, endPoint y: 541, distance: 27.1
click at [685, 539] on div "Computer Networks" at bounding box center [661, 547] width 86 height 17
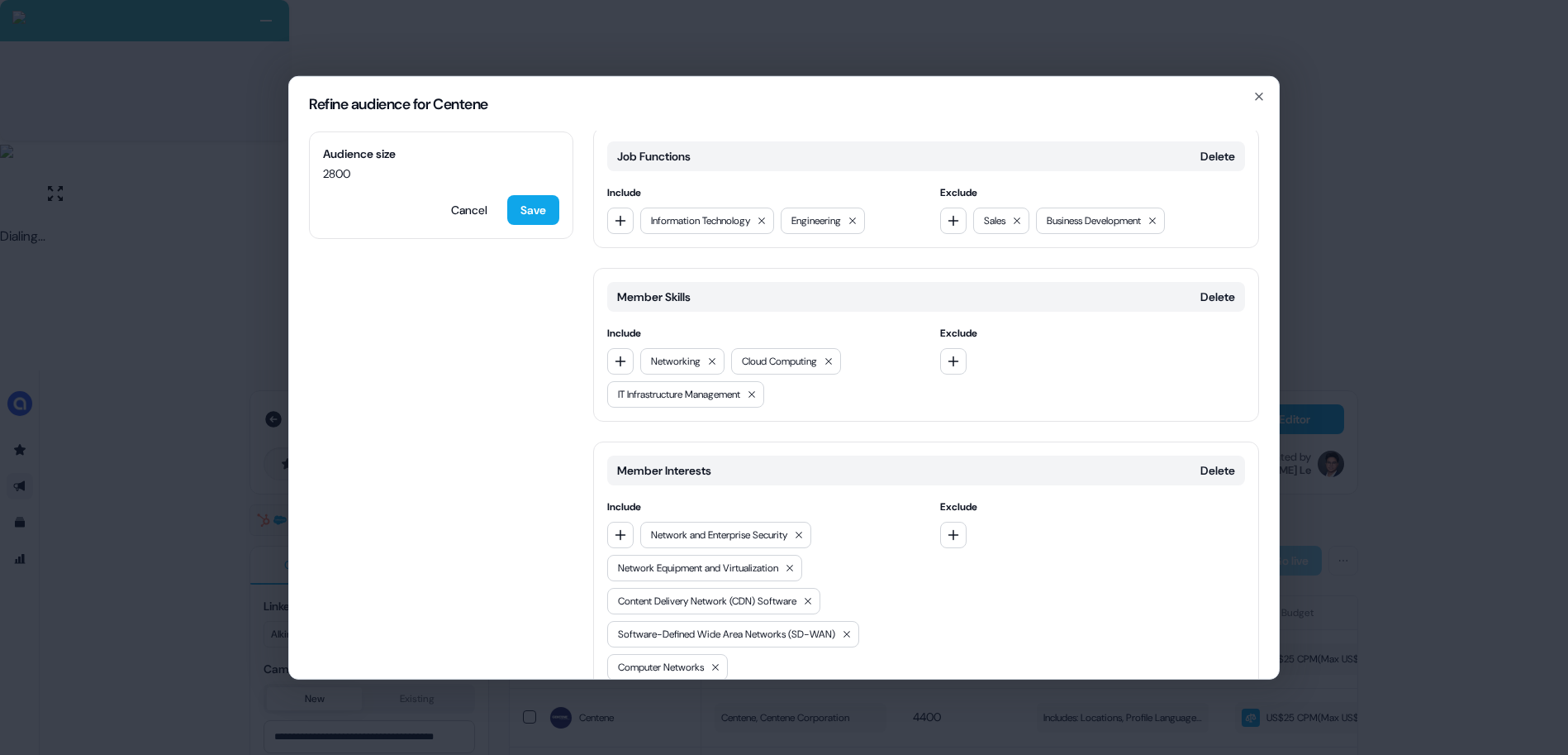
scroll to position [498, 0]
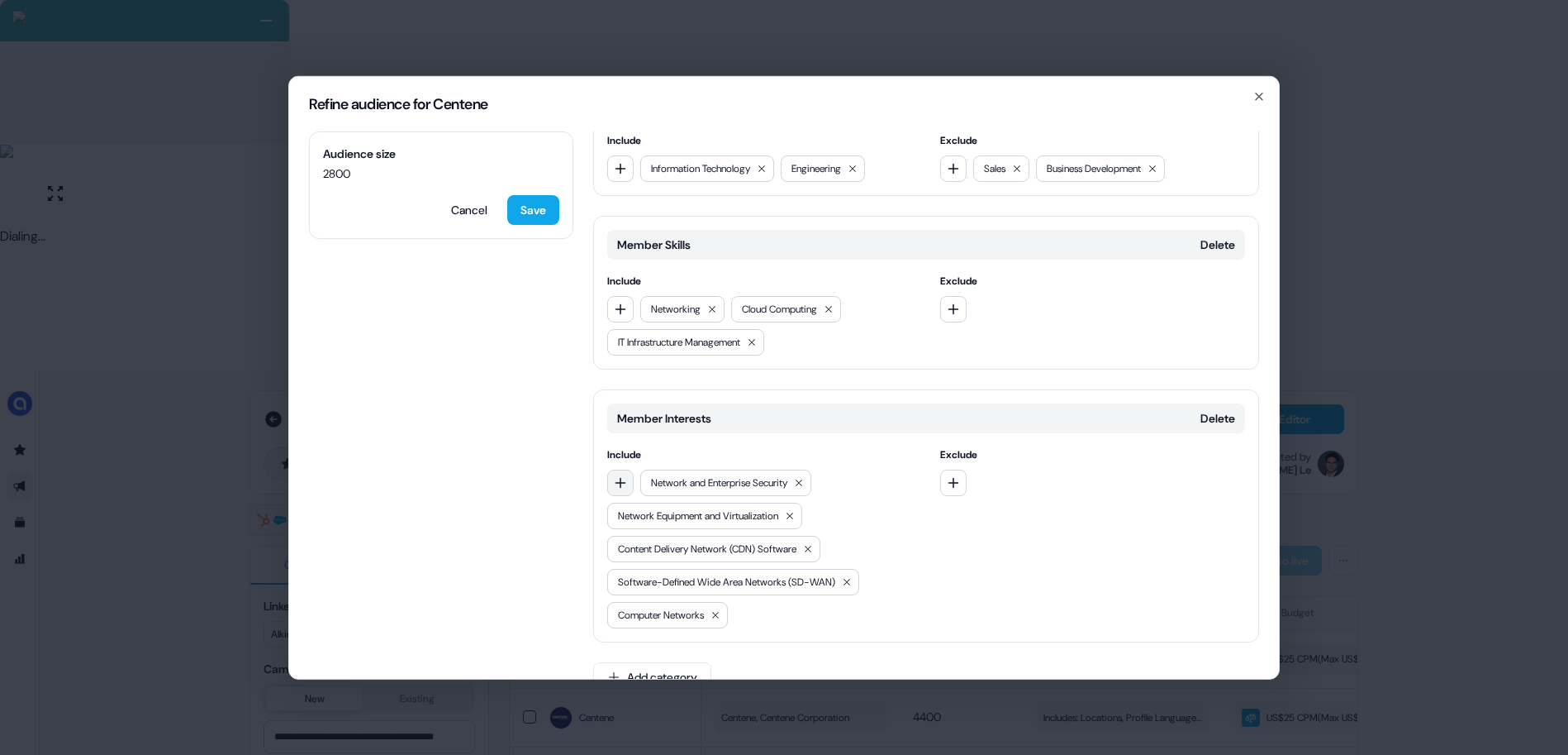
click at [627, 469] on button "button" at bounding box center [620, 482] width 26 height 26
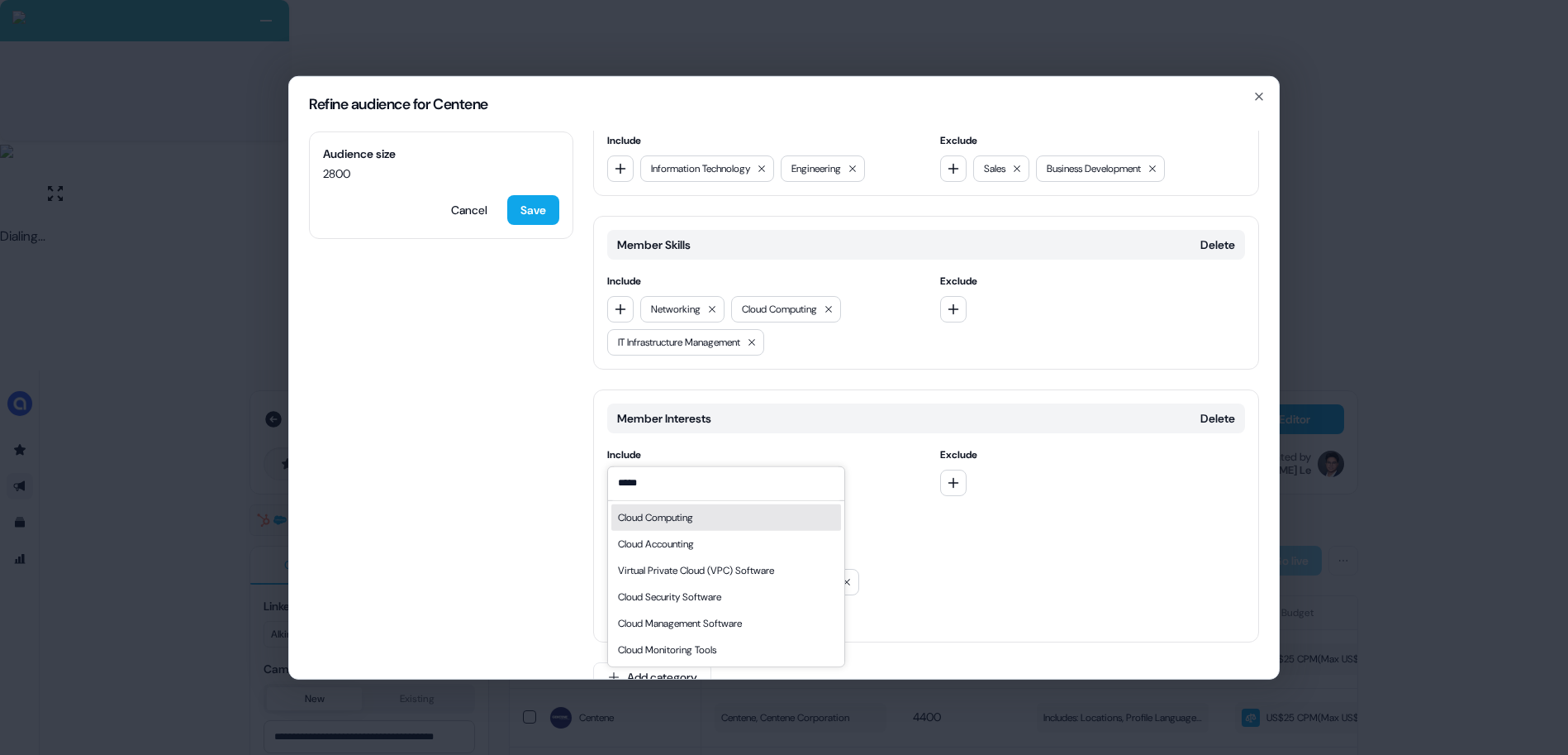
type input "*****"
click at [677, 514] on div "Cloud Computing" at bounding box center [655, 516] width 75 height 17
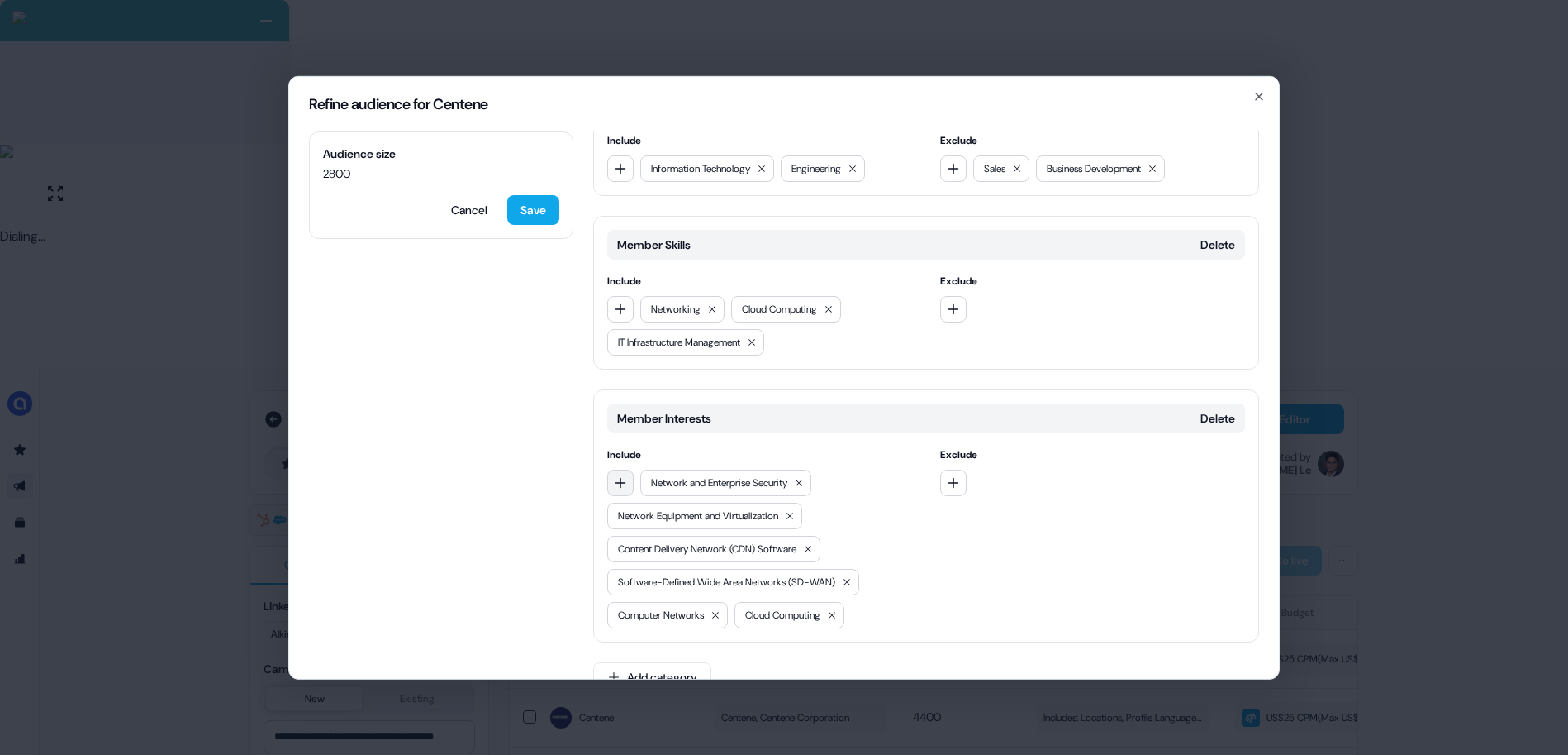
click at [626, 475] on icon "button" at bounding box center [619, 481] width 13 height 13
type input "********"
click at [694, 612] on div "IT Infrastructure" at bounding box center [727, 613] width 230 height 26
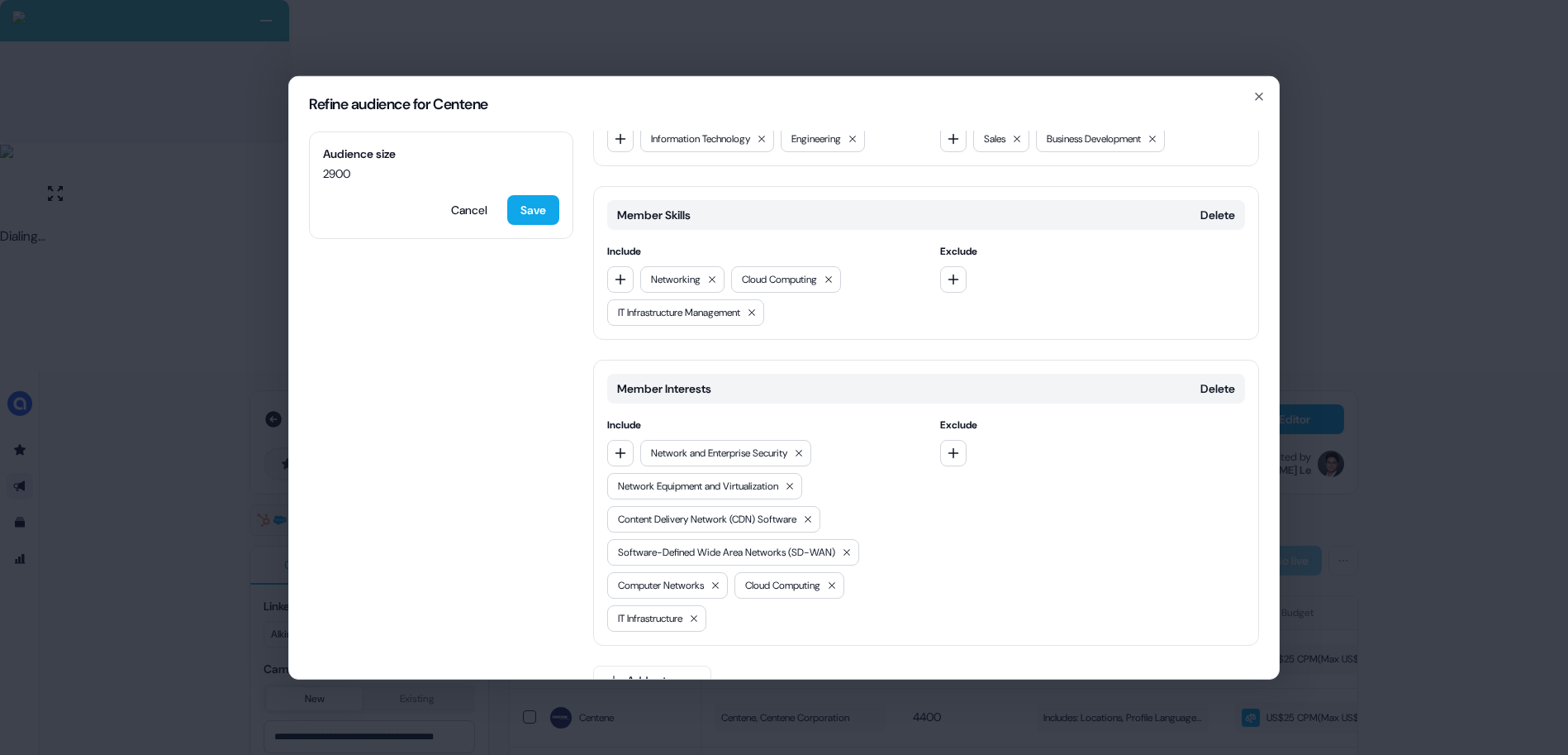
scroll to position [530, 0]
click at [544, 212] on button "Save" at bounding box center [533, 209] width 52 height 30
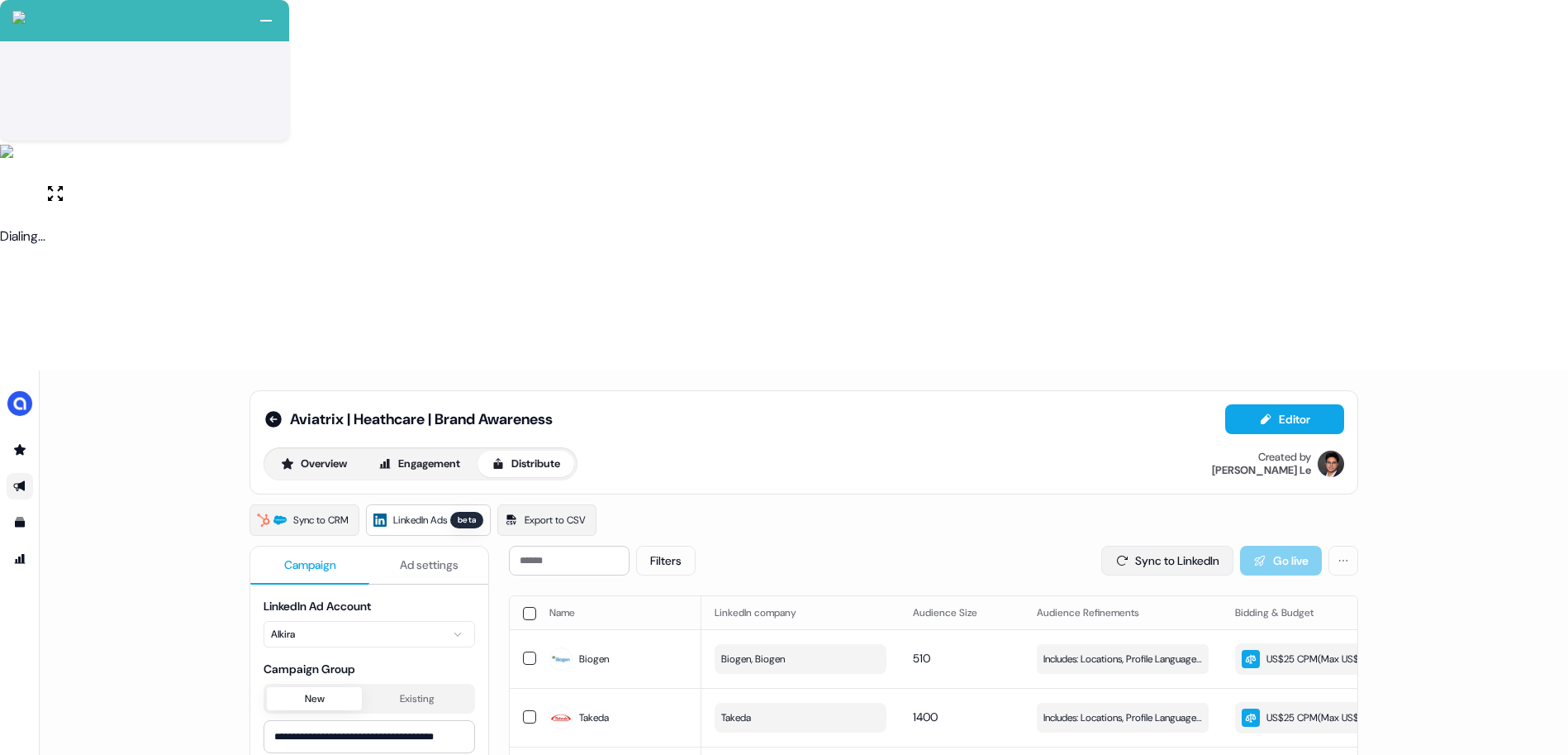
click at [1146, 545] on button "Sync to LinkedIn" at bounding box center [1167, 560] width 132 height 30
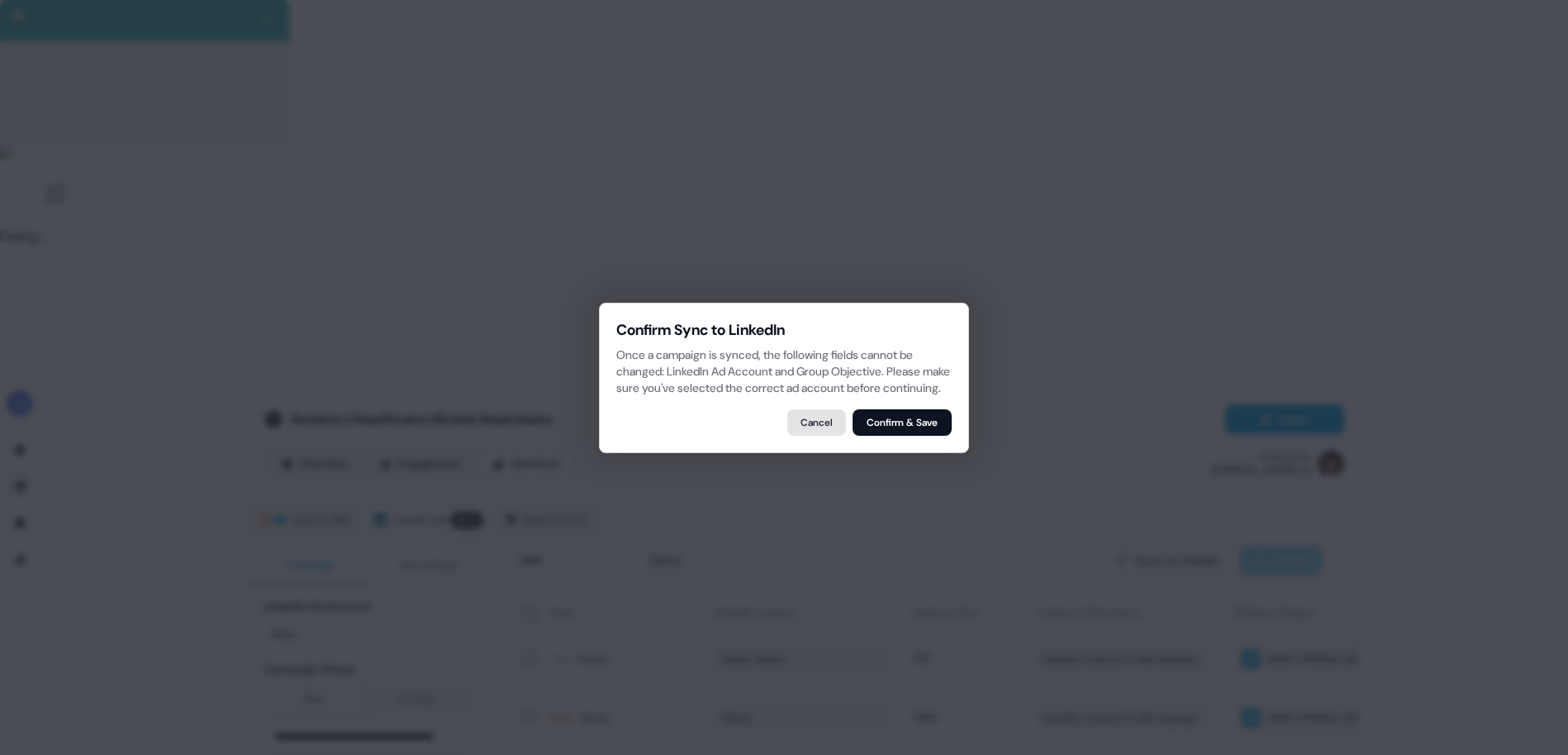
click at [820, 432] on button "Cancel" at bounding box center [816, 422] width 59 height 26
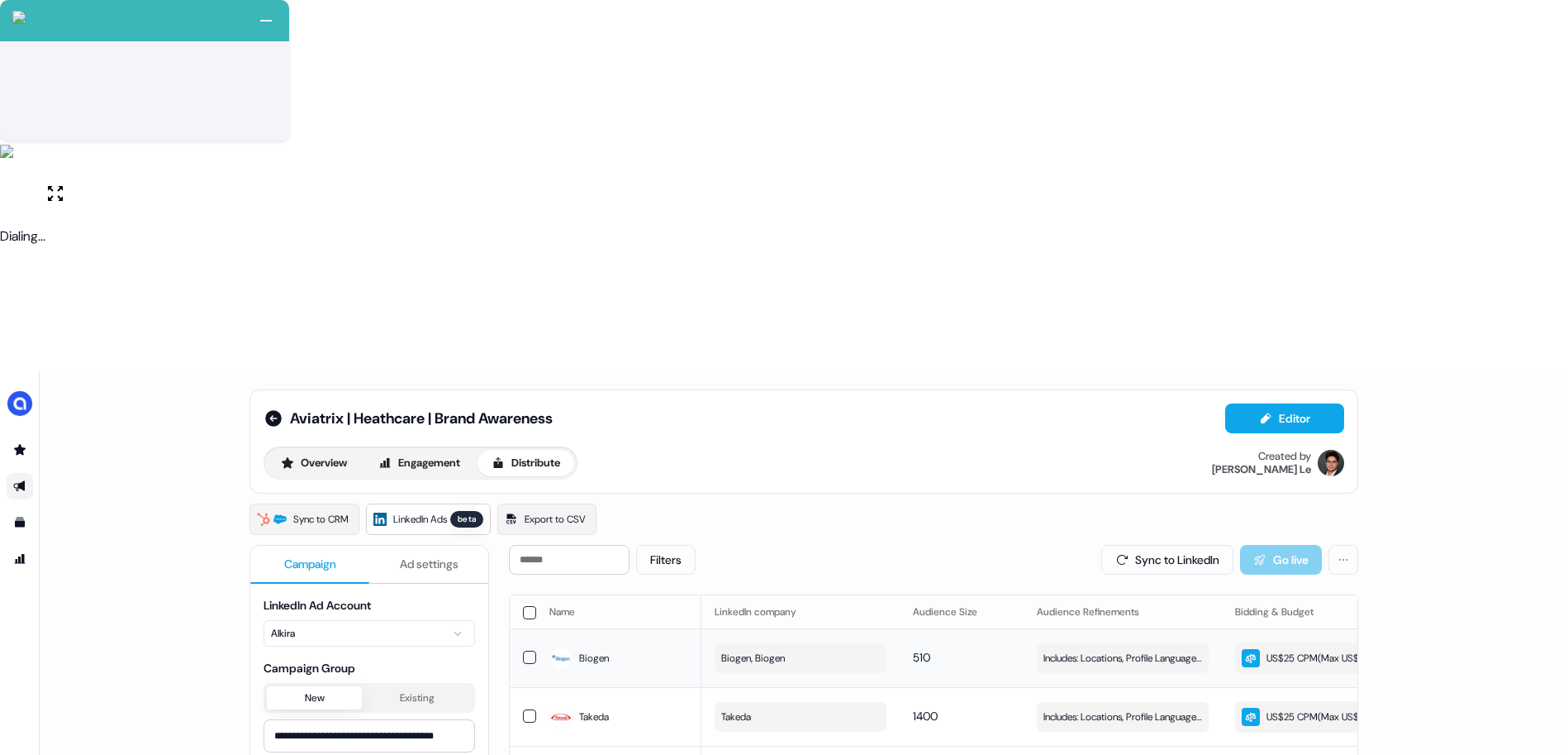
scroll to position [0, 0]
click at [1200, 545] on button "Sync to LinkedIn" at bounding box center [1167, 560] width 132 height 30
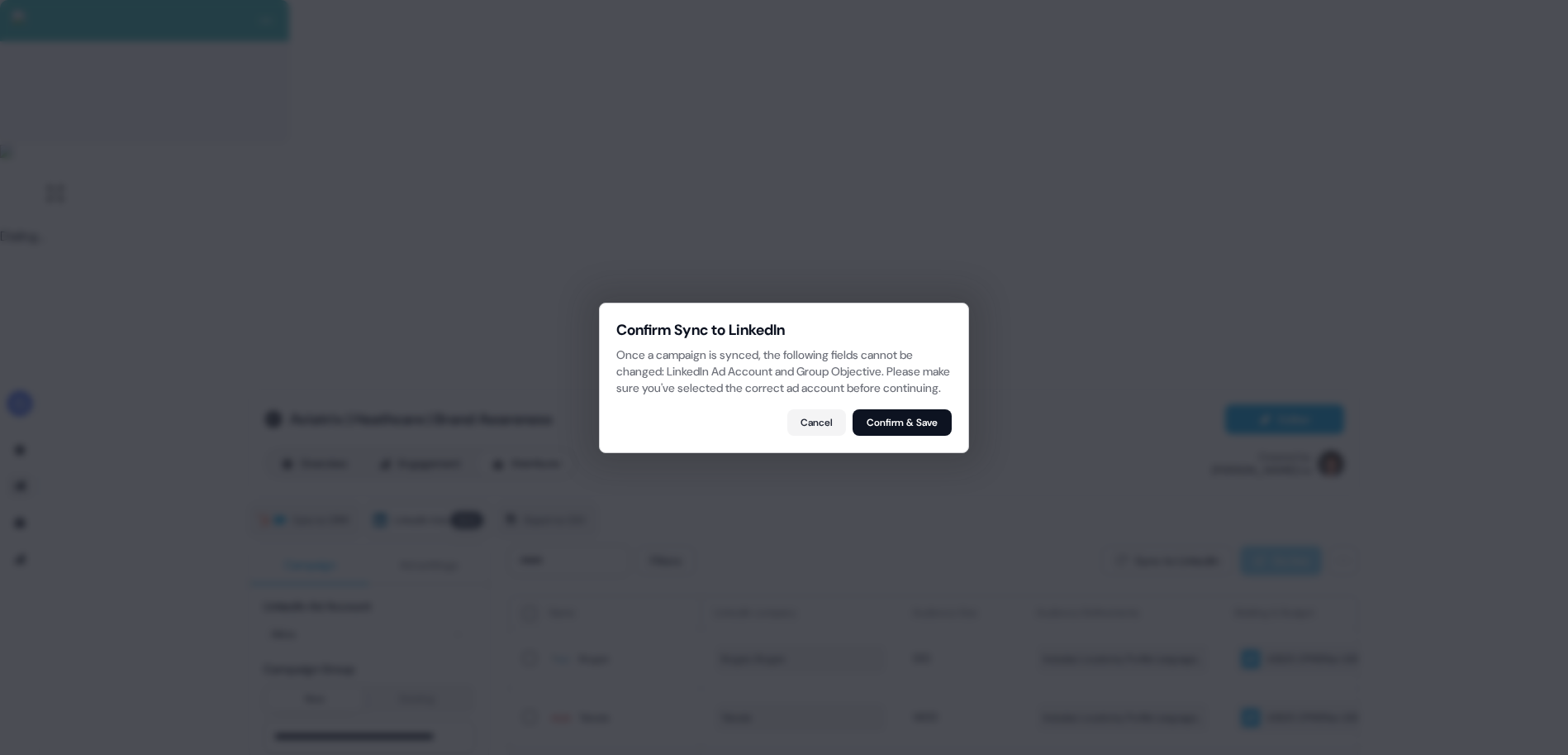
click at [897, 434] on button "Confirm & Save" at bounding box center [902, 422] width 99 height 26
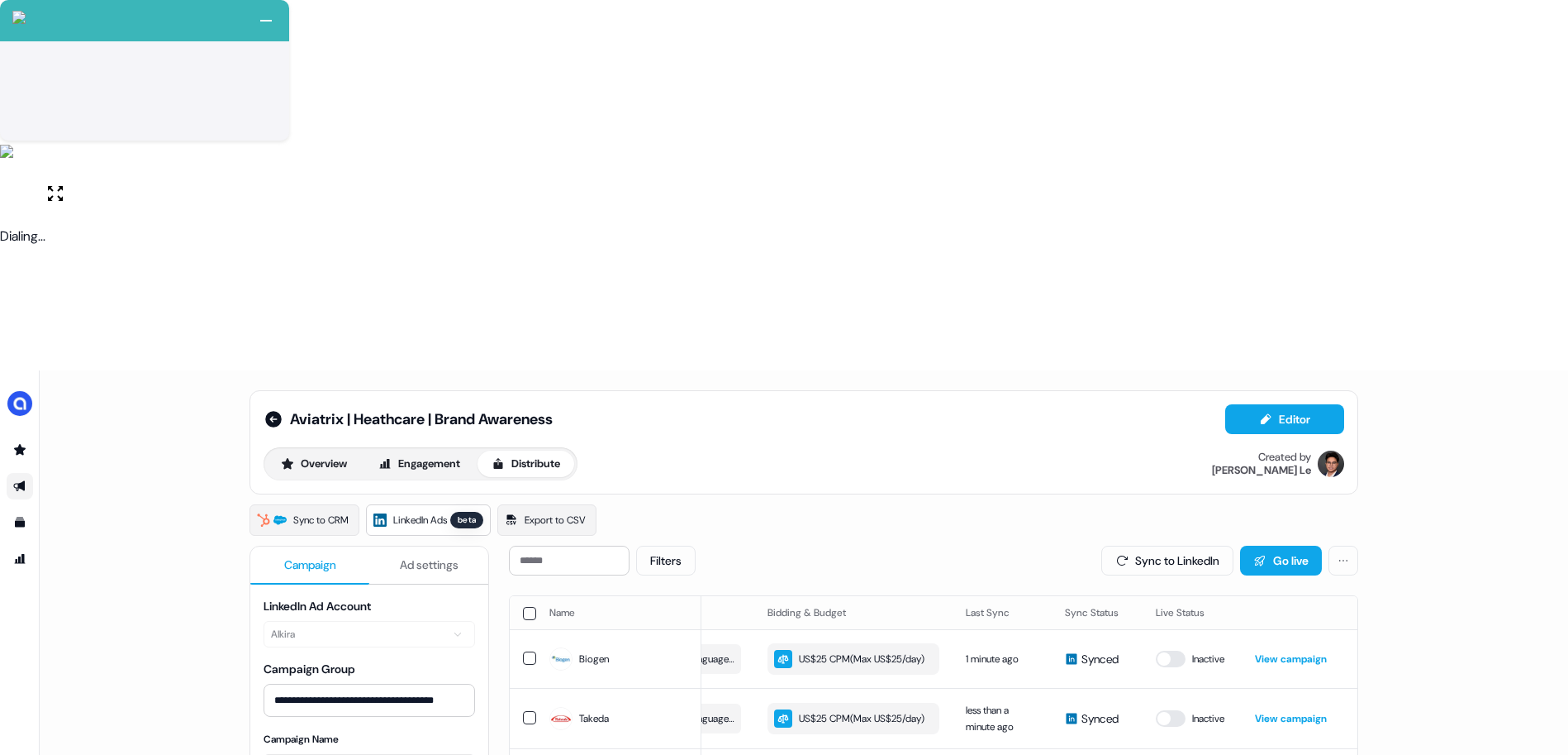
scroll to position [4, 0]
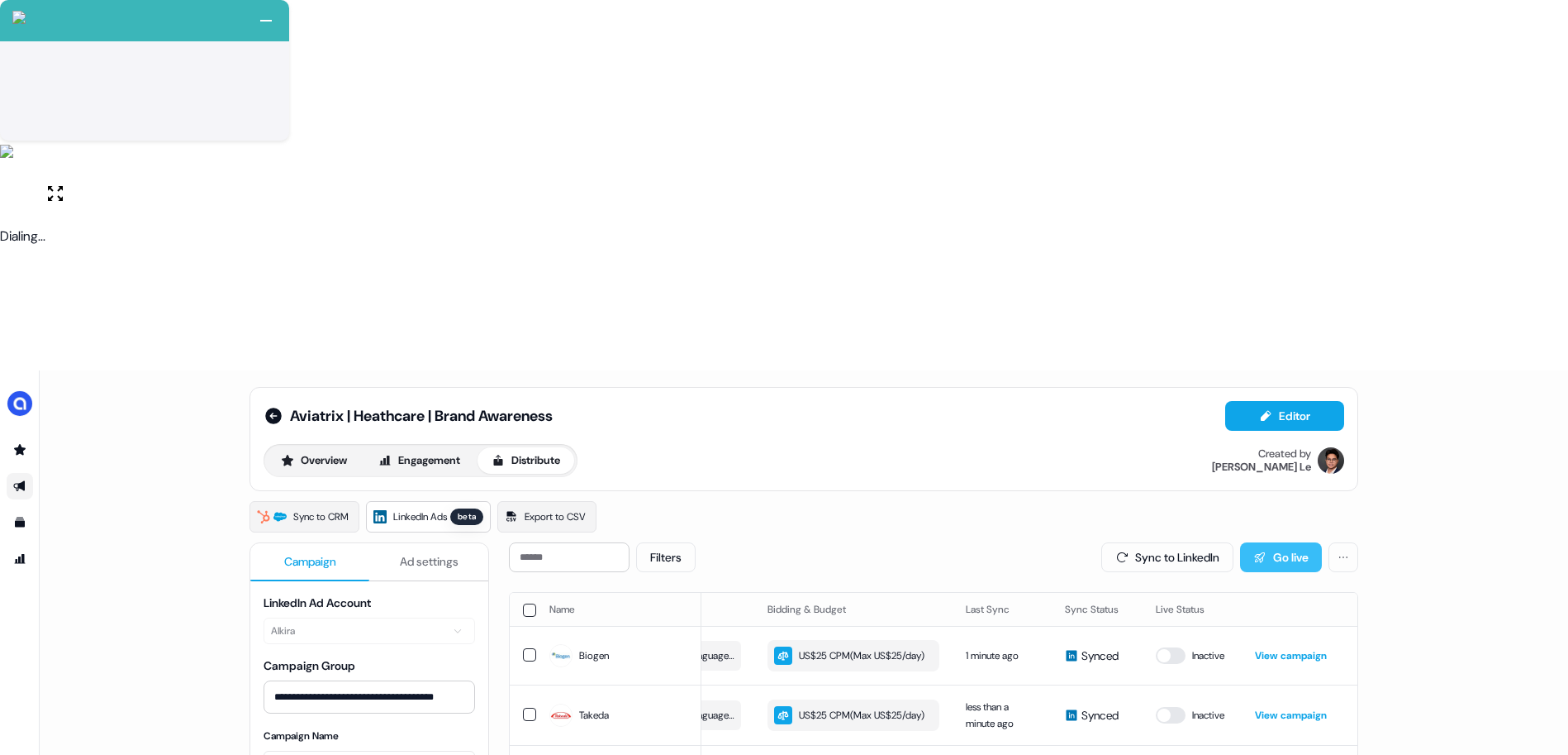
click at [1262, 543] on button "Go live" at bounding box center [1280, 557] width 82 height 30
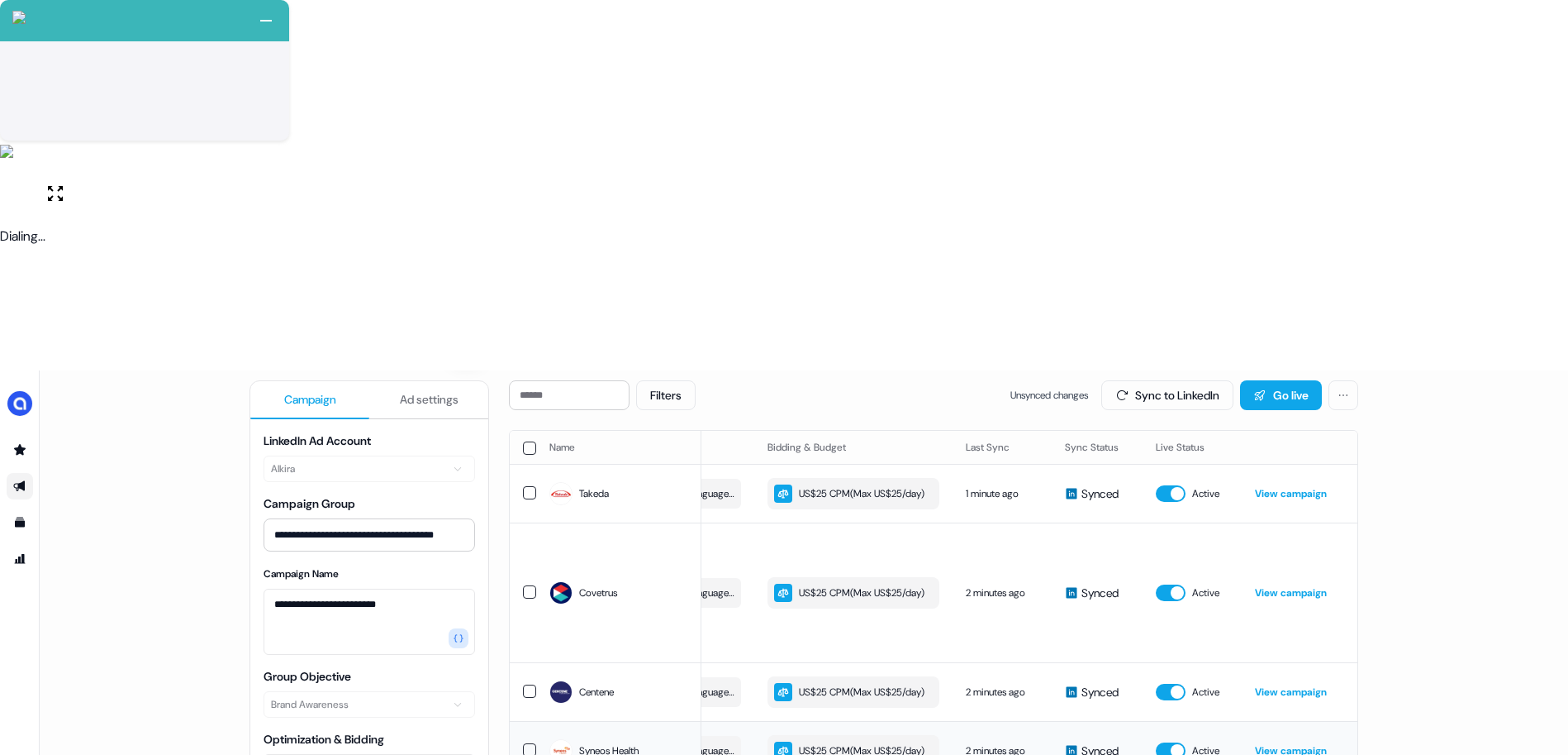
scroll to position [0, 0]
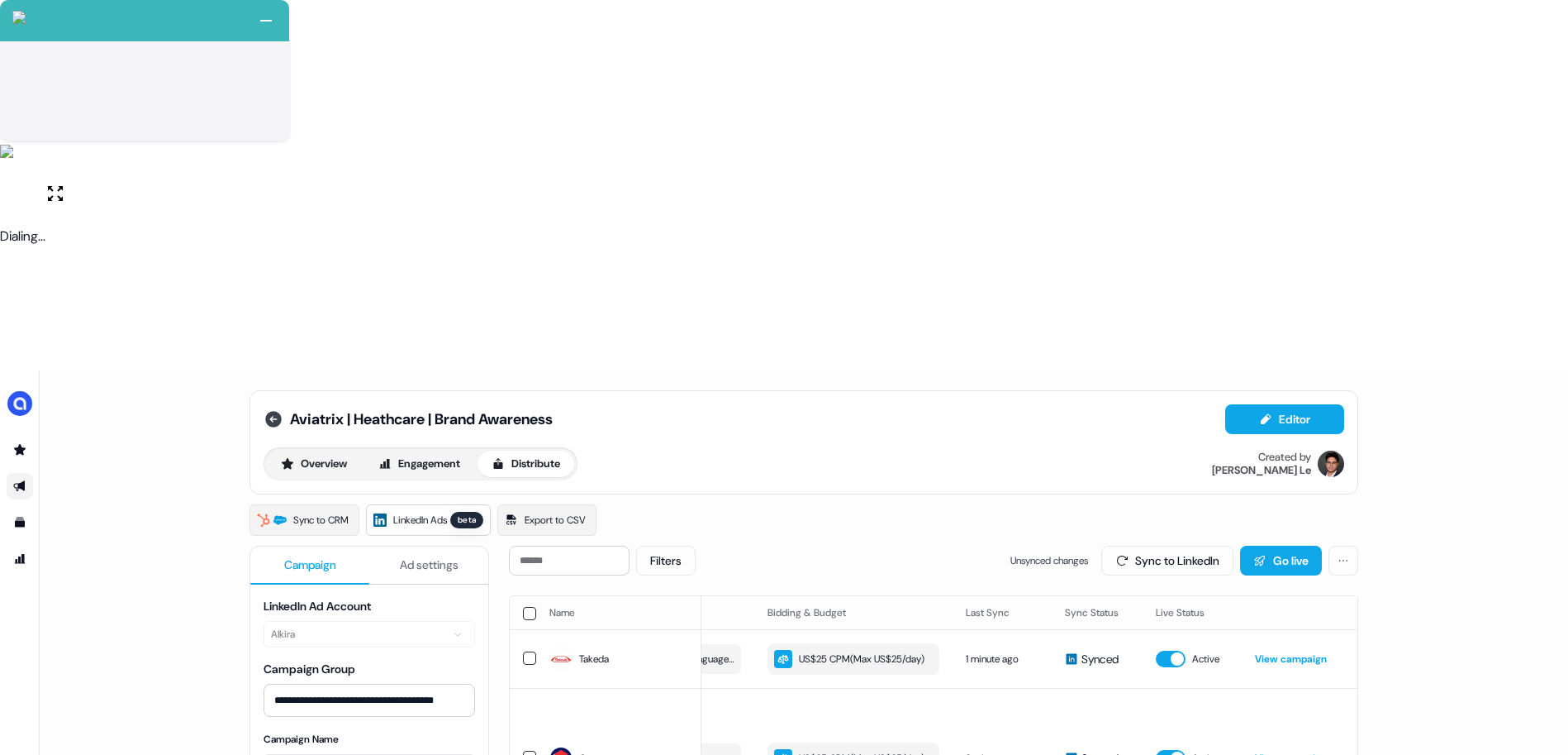
click at [272, 409] on icon at bounding box center [273, 419] width 20 height 20
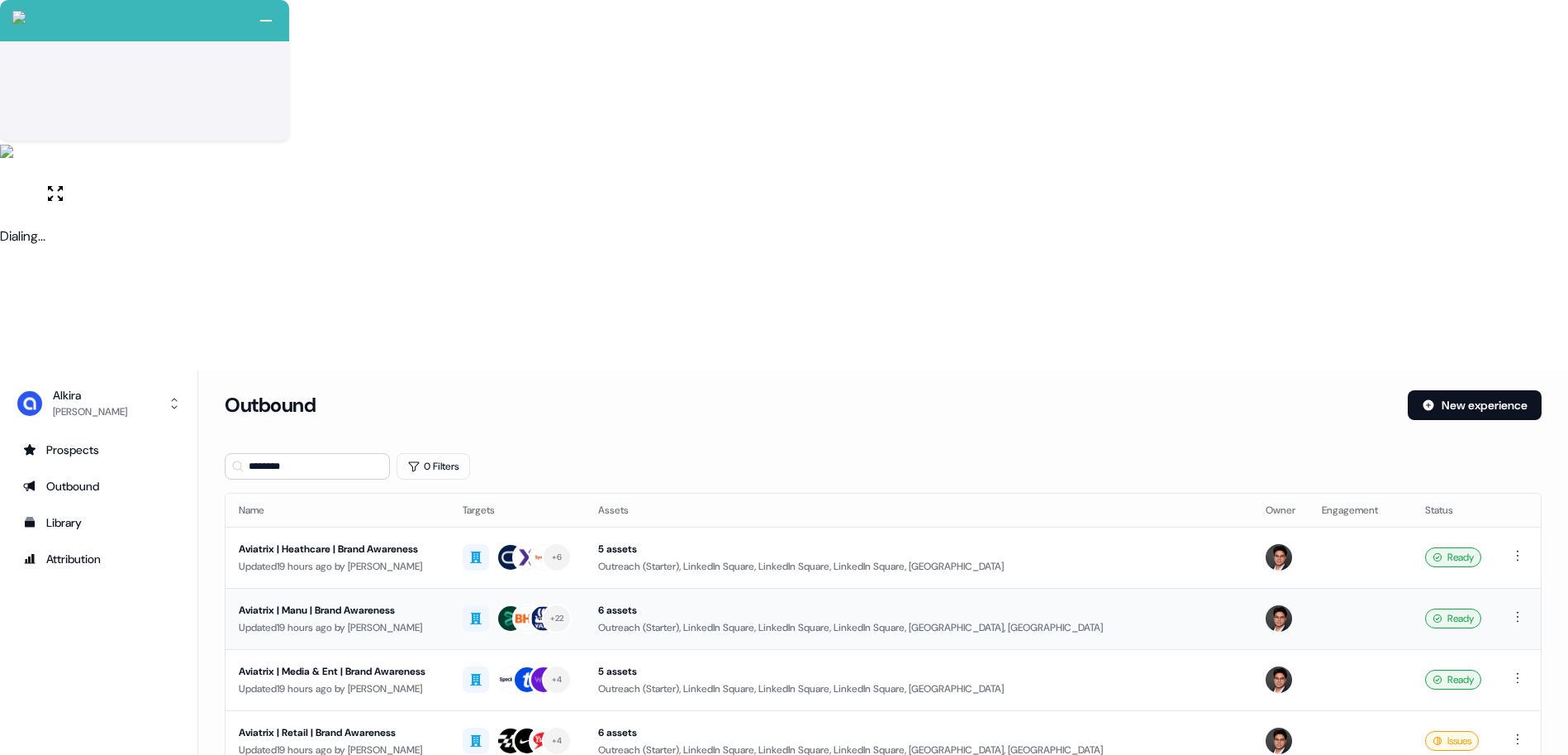
click at [430, 619] on div "Updated 19 hours ago by [PERSON_NAME]" at bounding box center [337, 627] width 197 height 17
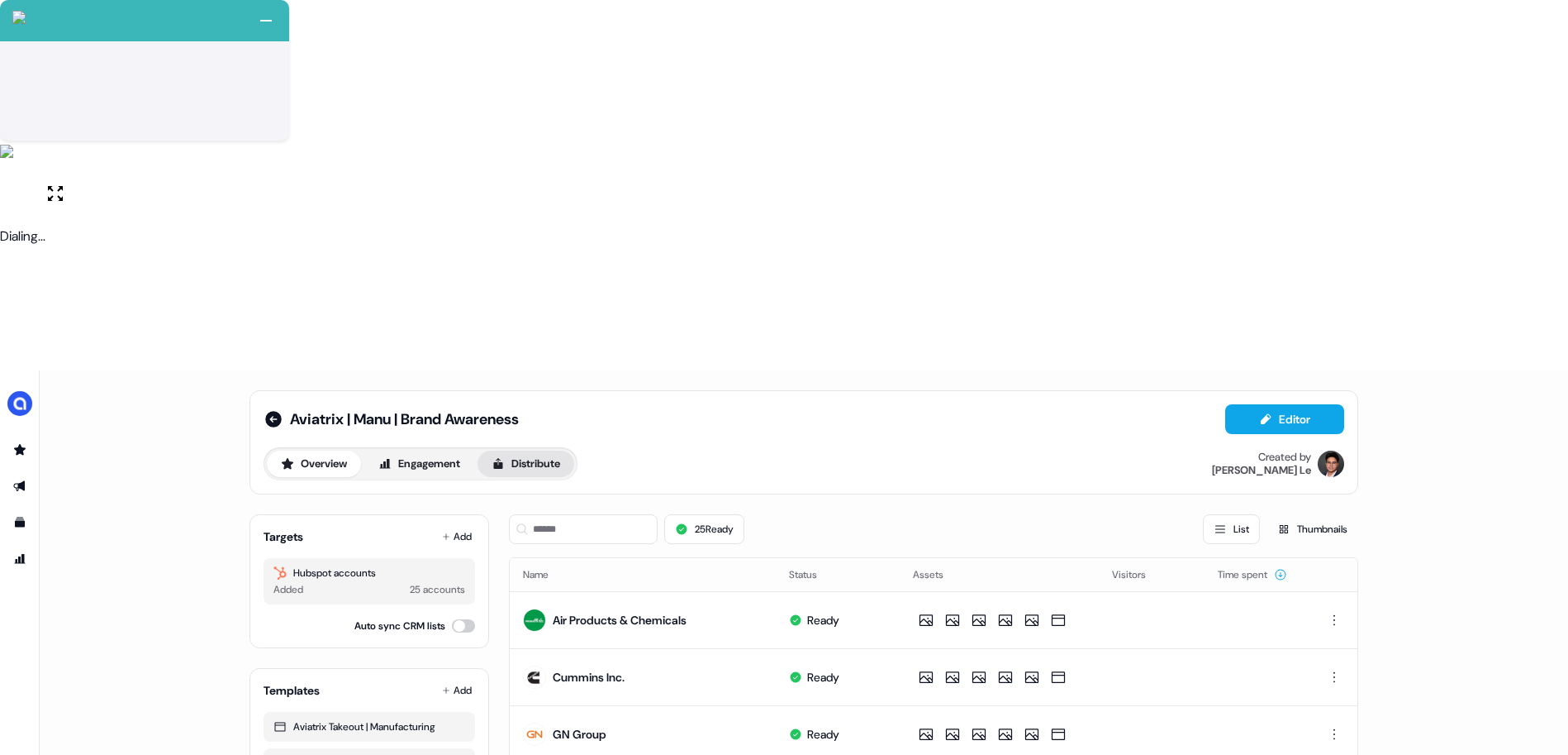
click at [514, 450] on button "Distribute" at bounding box center [526, 464] width 97 height 26
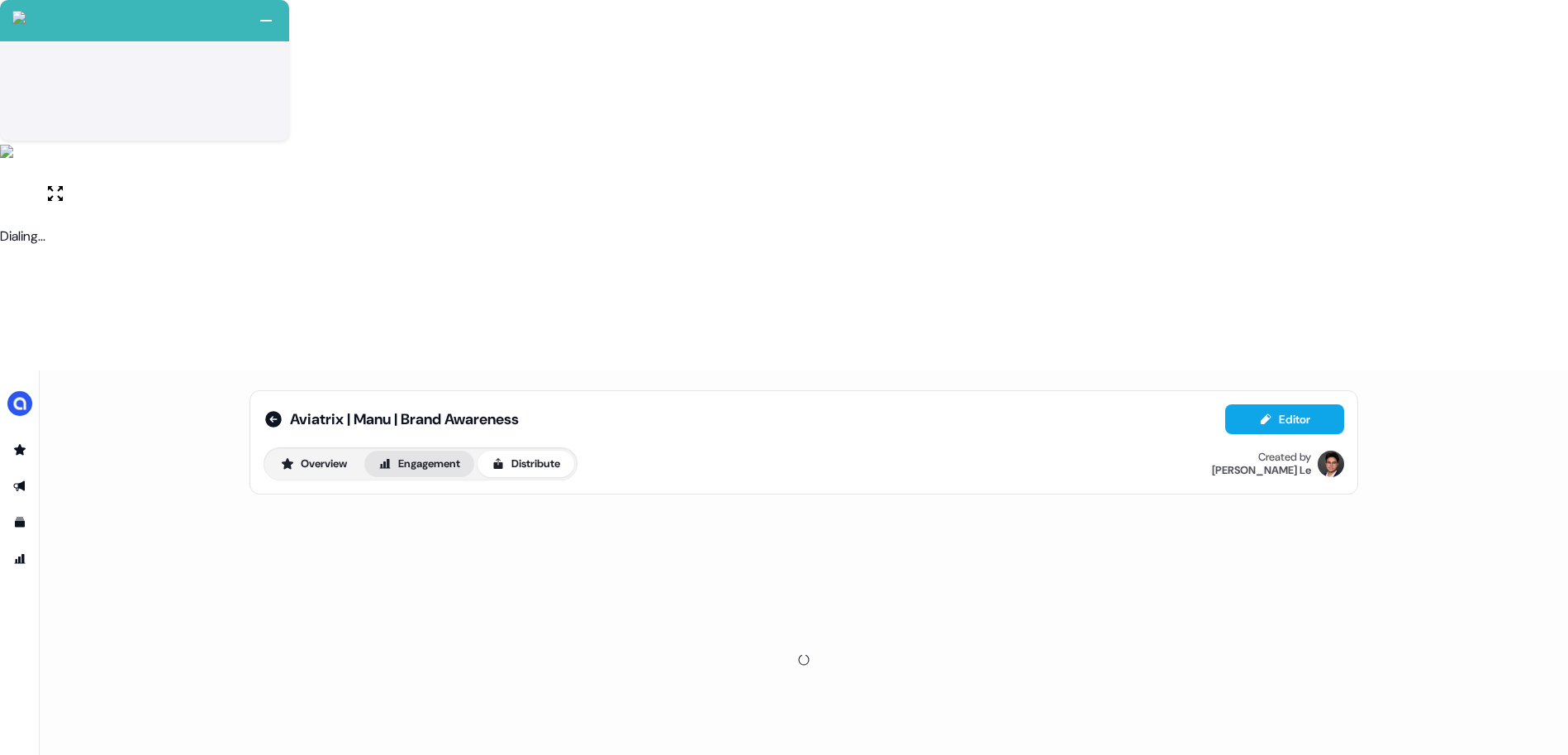
click at [430, 450] on button "Engagement" at bounding box center [419, 464] width 110 height 26
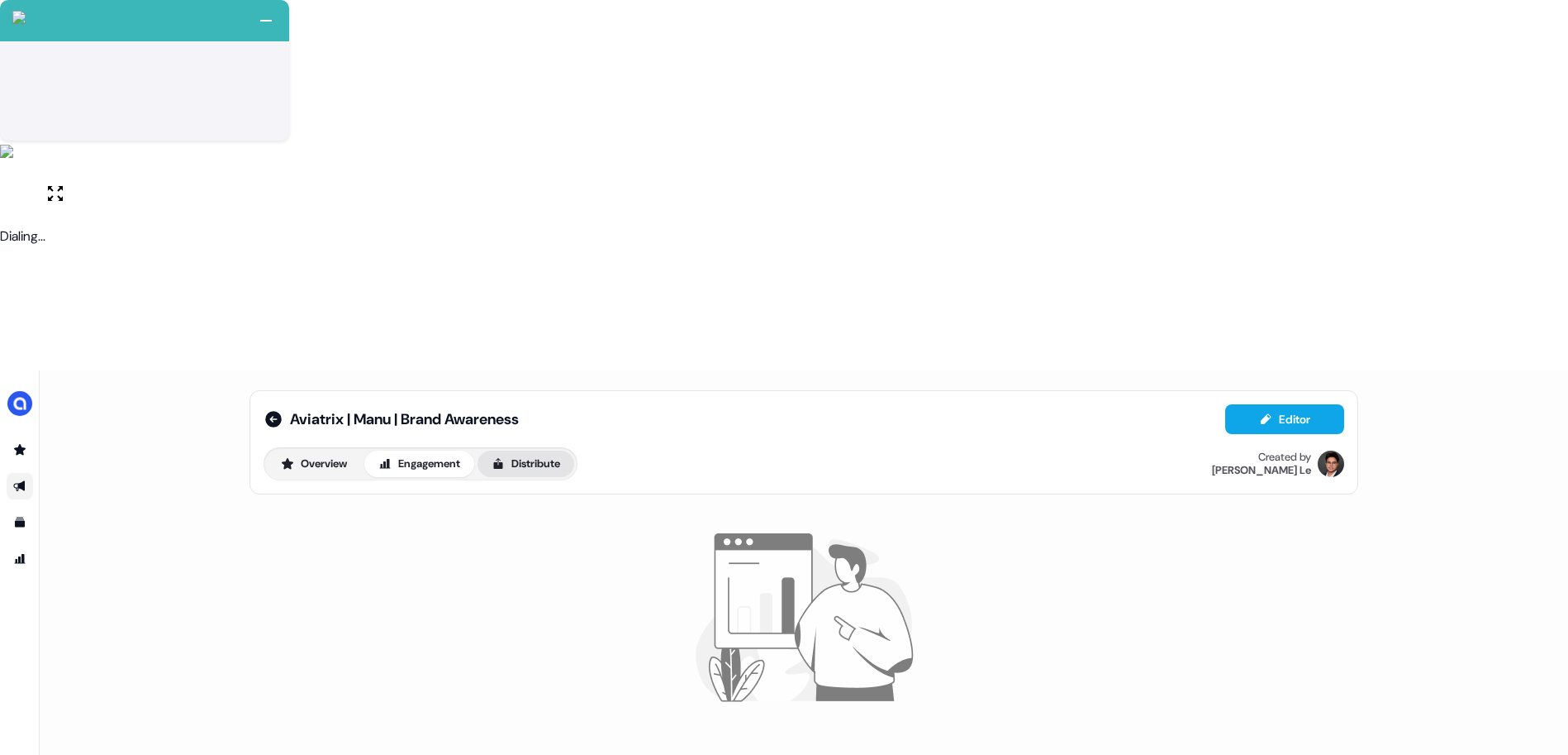
click at [524, 450] on button "Distribute" at bounding box center [526, 464] width 97 height 26
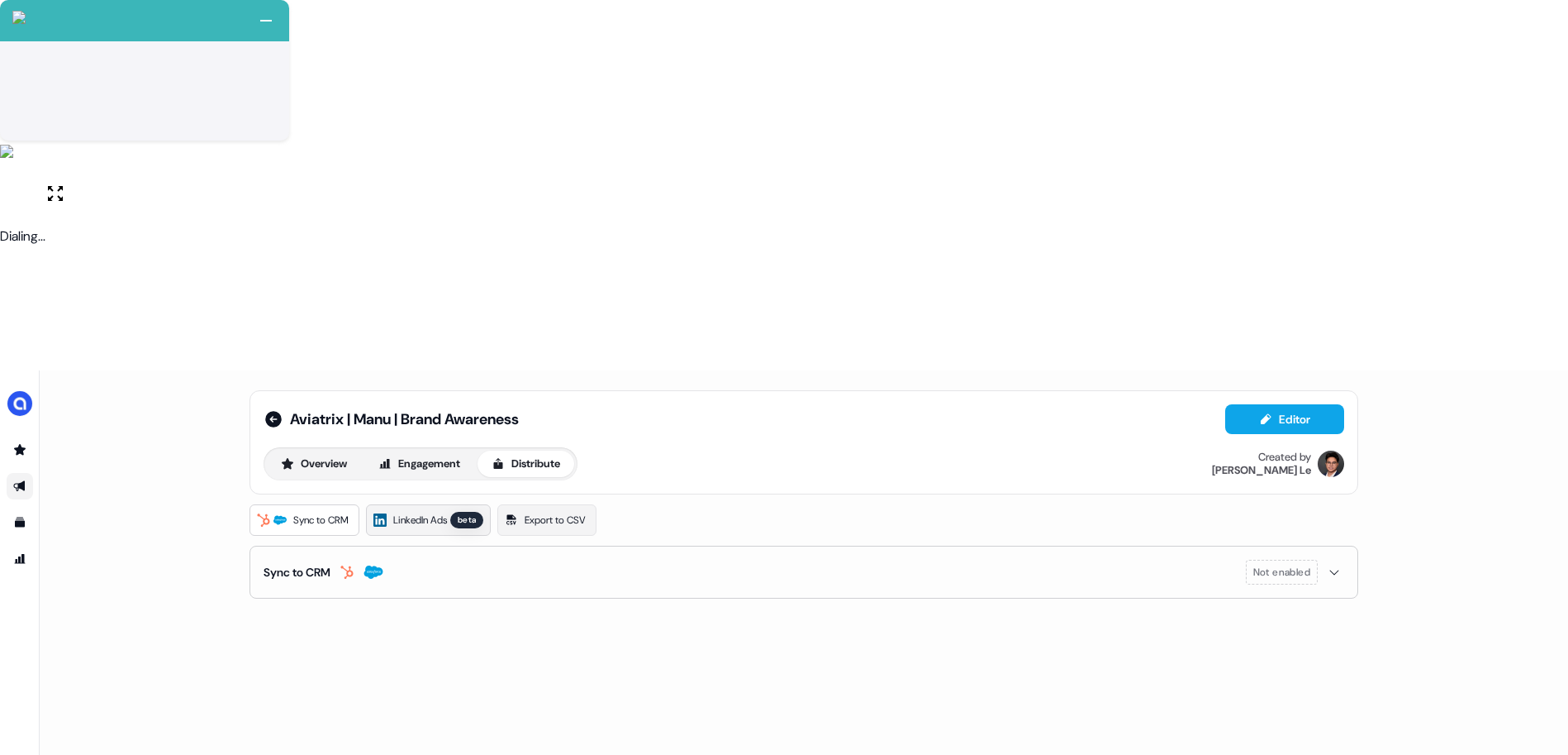
click at [439, 512] on span "LinkedIn Ads" at bounding box center [419, 520] width 54 height 17
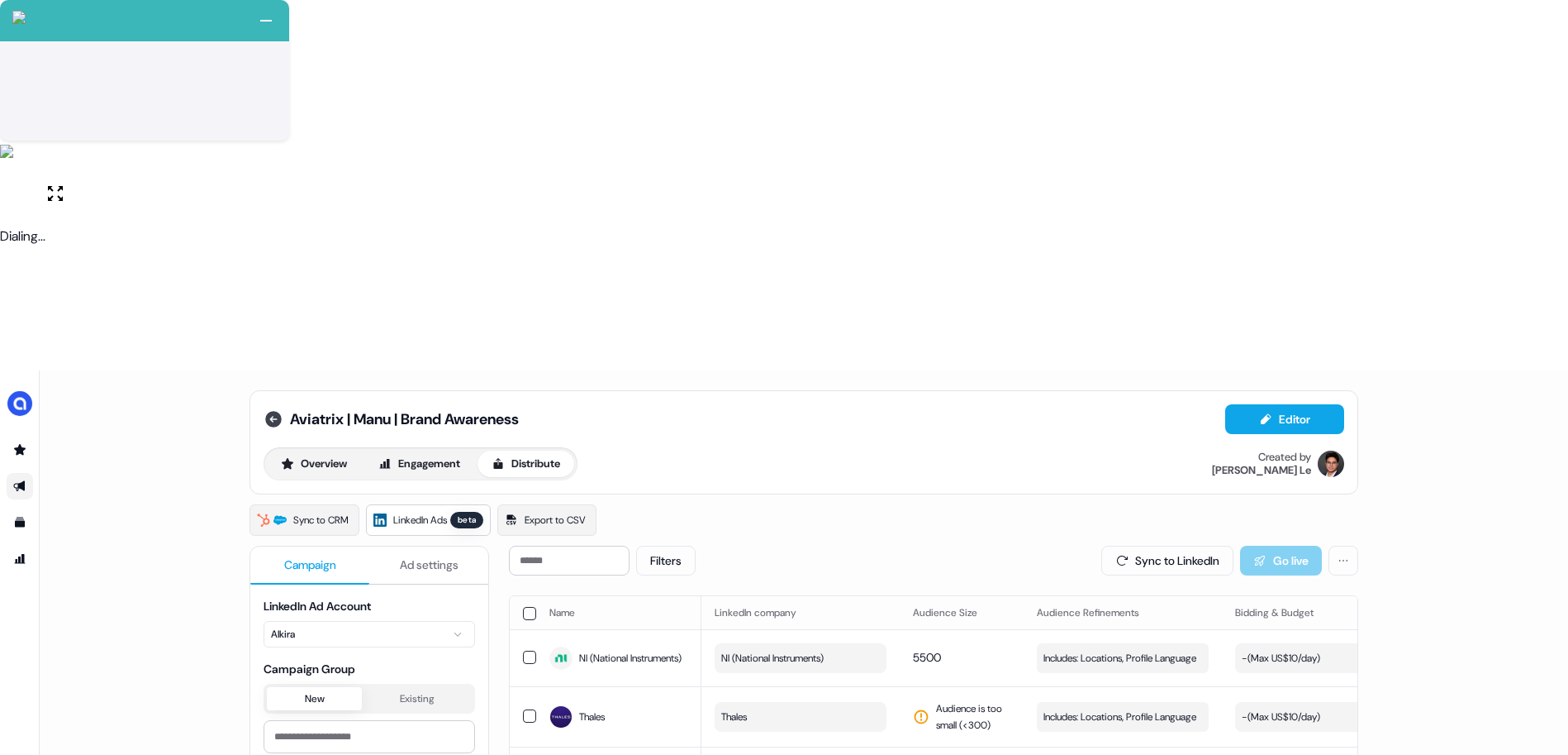
click at [268, 409] on icon at bounding box center [273, 419] width 20 height 20
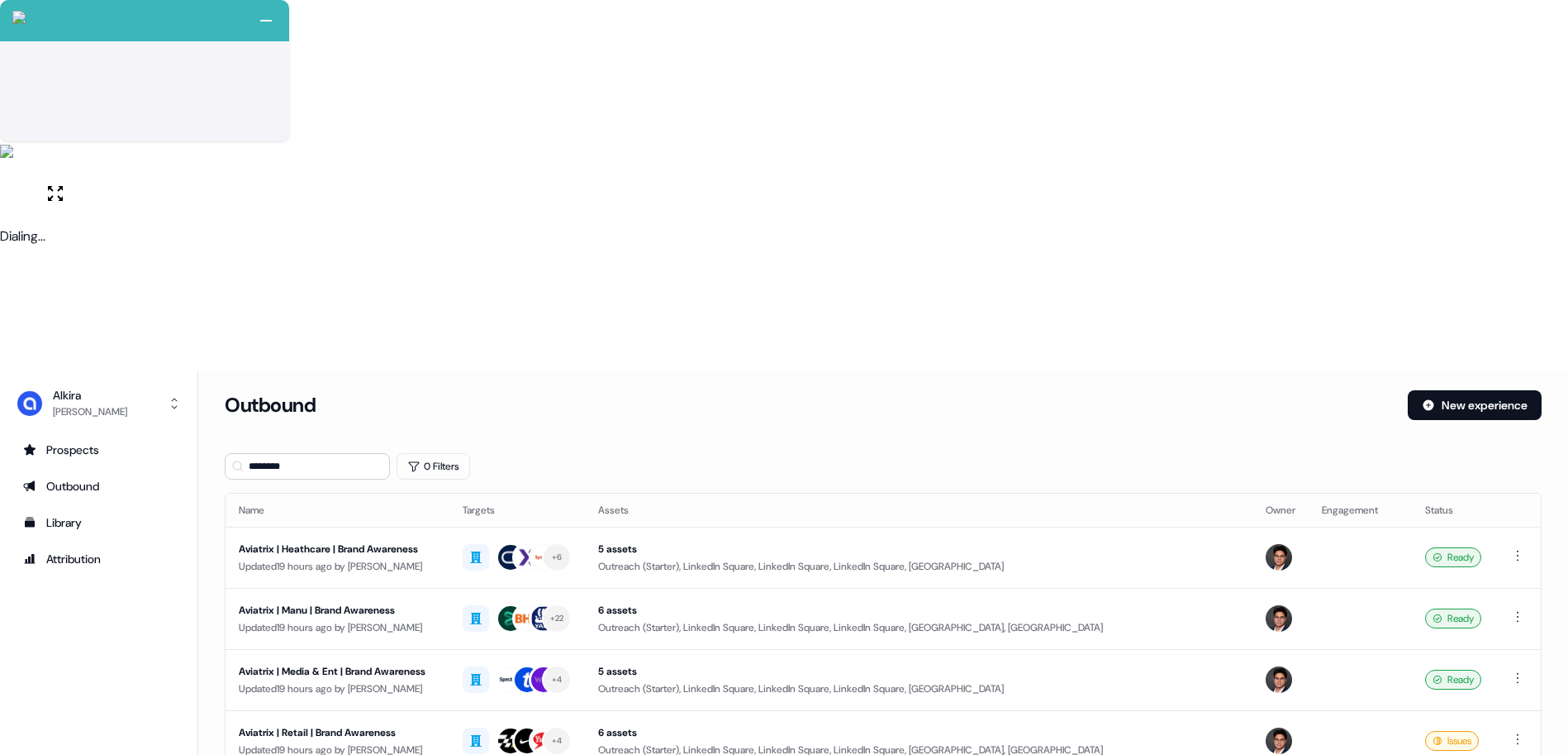
click at [421, 635] on section "Loading... Outbound New experience ******** 0 Filters Name Targets Assets Owner…" at bounding box center [883, 715] width 1370 height 651
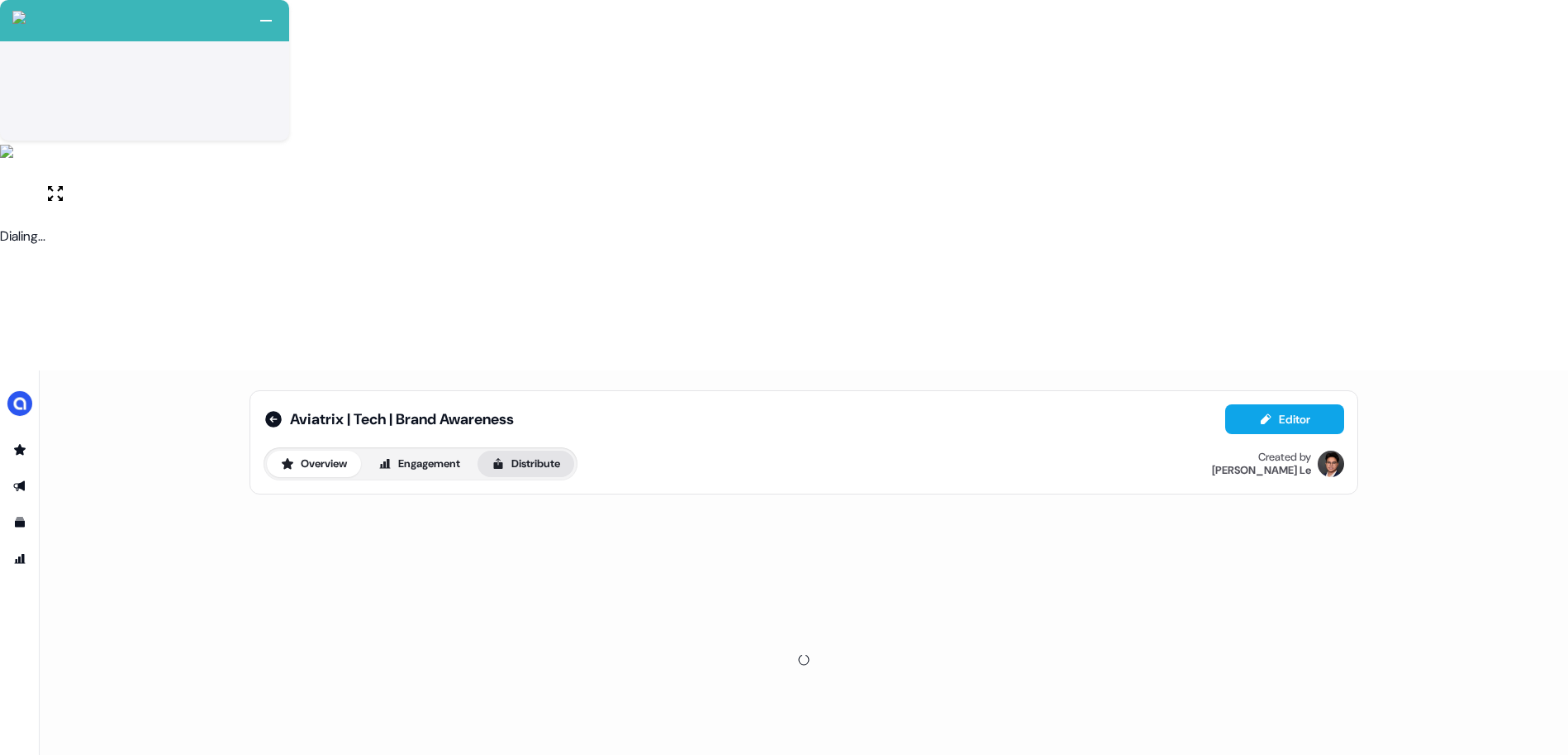
click at [531, 450] on button "Distribute" at bounding box center [526, 464] width 97 height 26
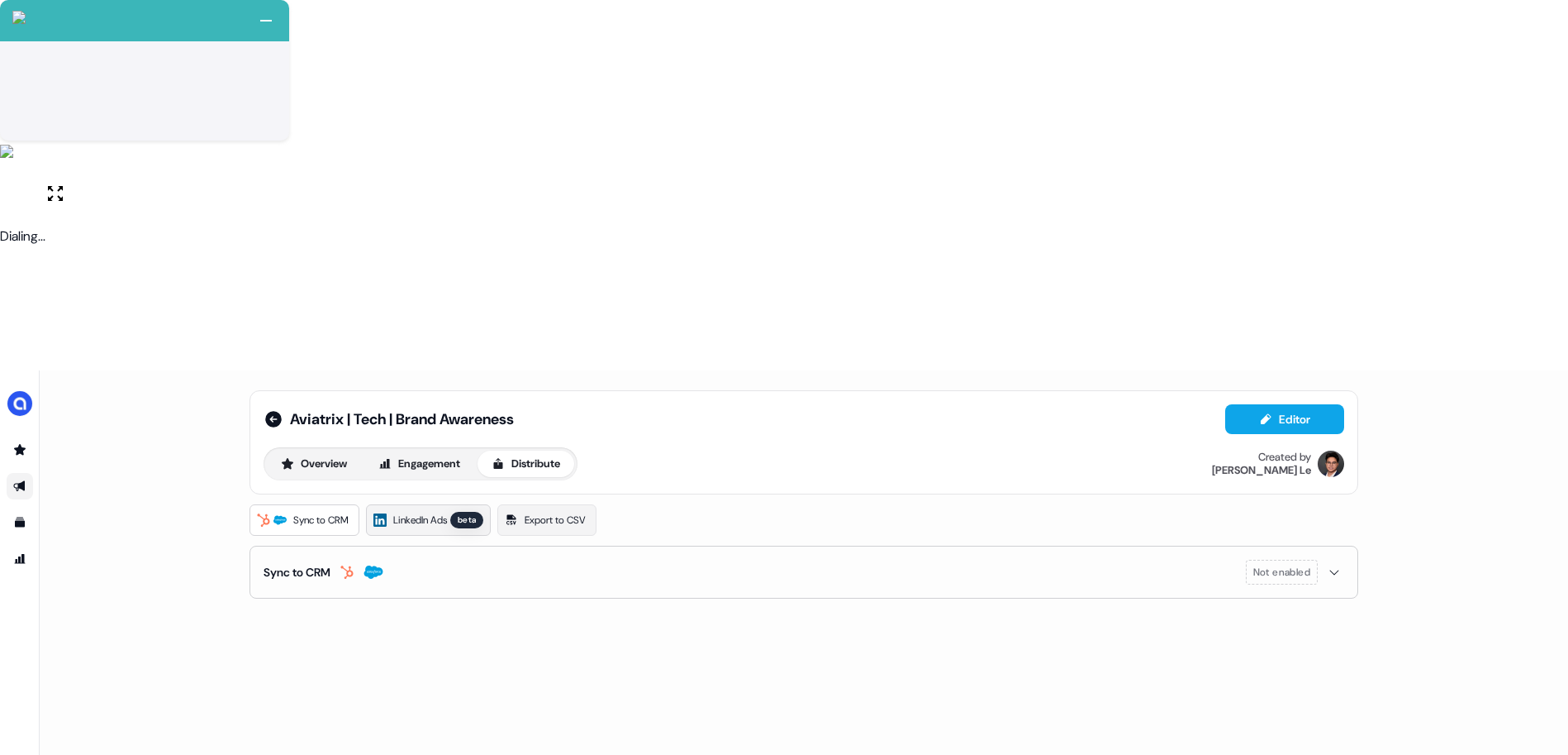
click at [432, 504] on link "LinkedIn Ads beta" at bounding box center [428, 520] width 125 height 32
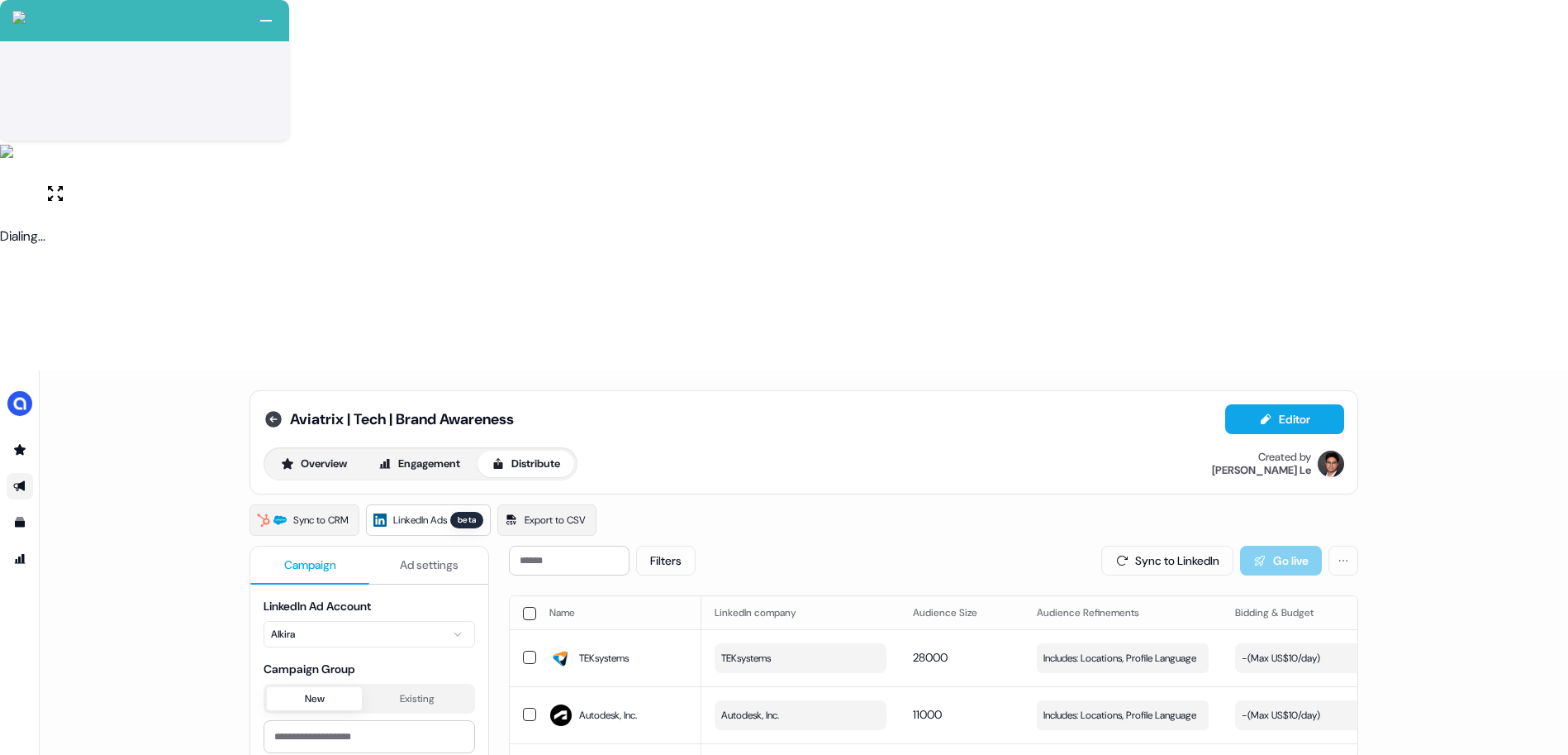
click at [273, 409] on icon at bounding box center [273, 419] width 20 height 20
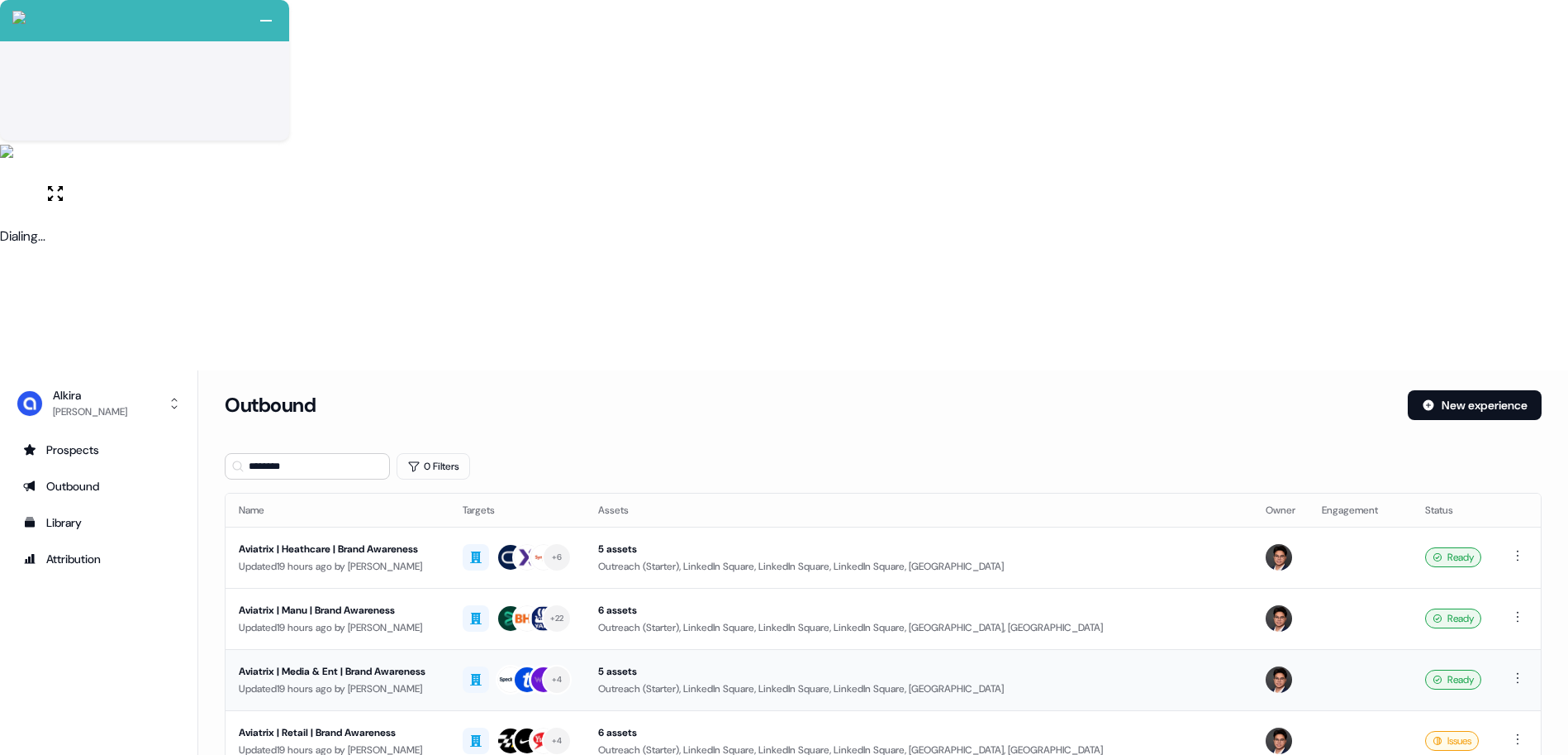
click at [430, 663] on div "Aviatrix | Media & Ent | Brand Awareness" at bounding box center [337, 671] width 197 height 17
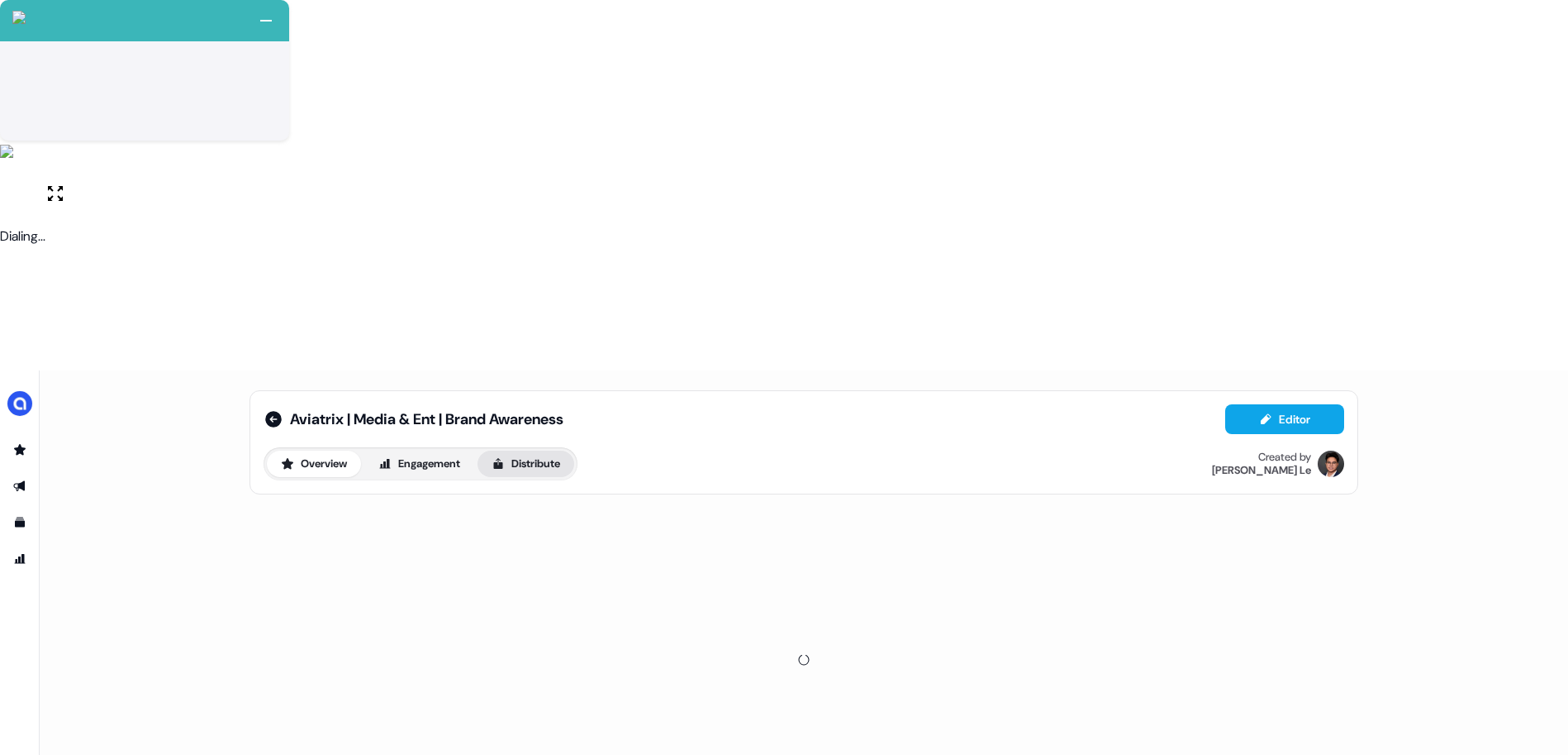
click at [524, 450] on button "Distribute" at bounding box center [526, 464] width 97 height 26
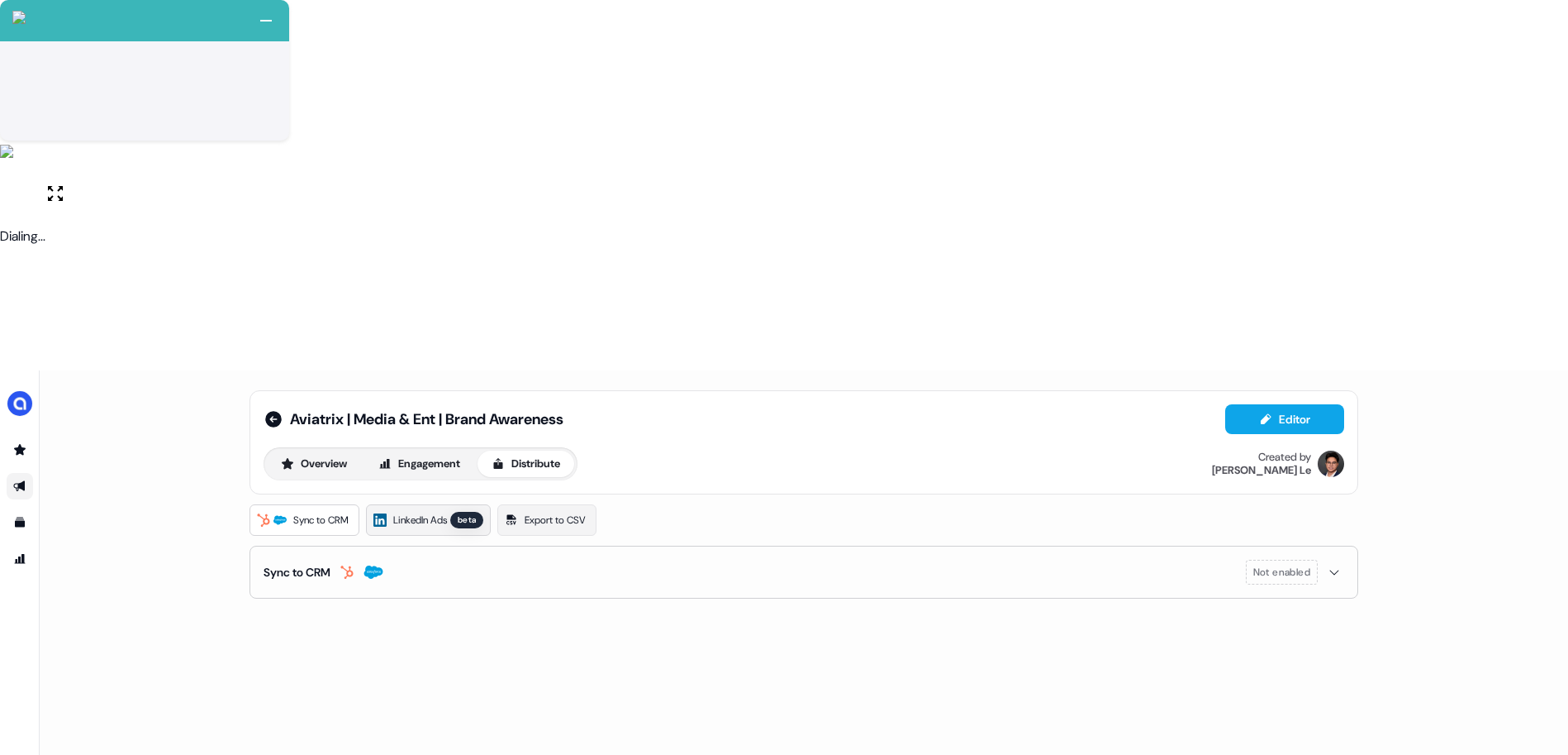
click at [437, 512] on span "LinkedIn Ads" at bounding box center [419, 520] width 54 height 17
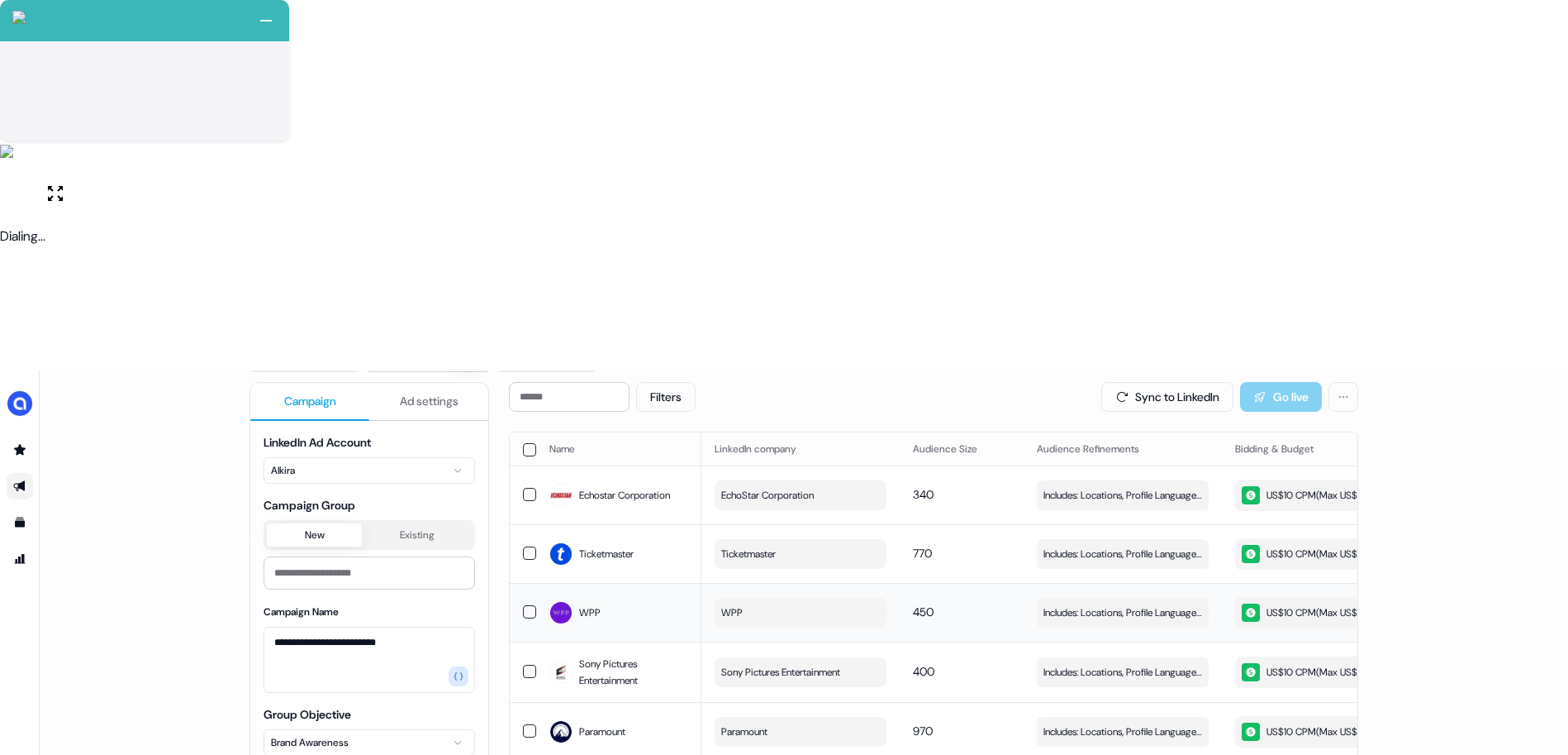
scroll to position [165, 0]
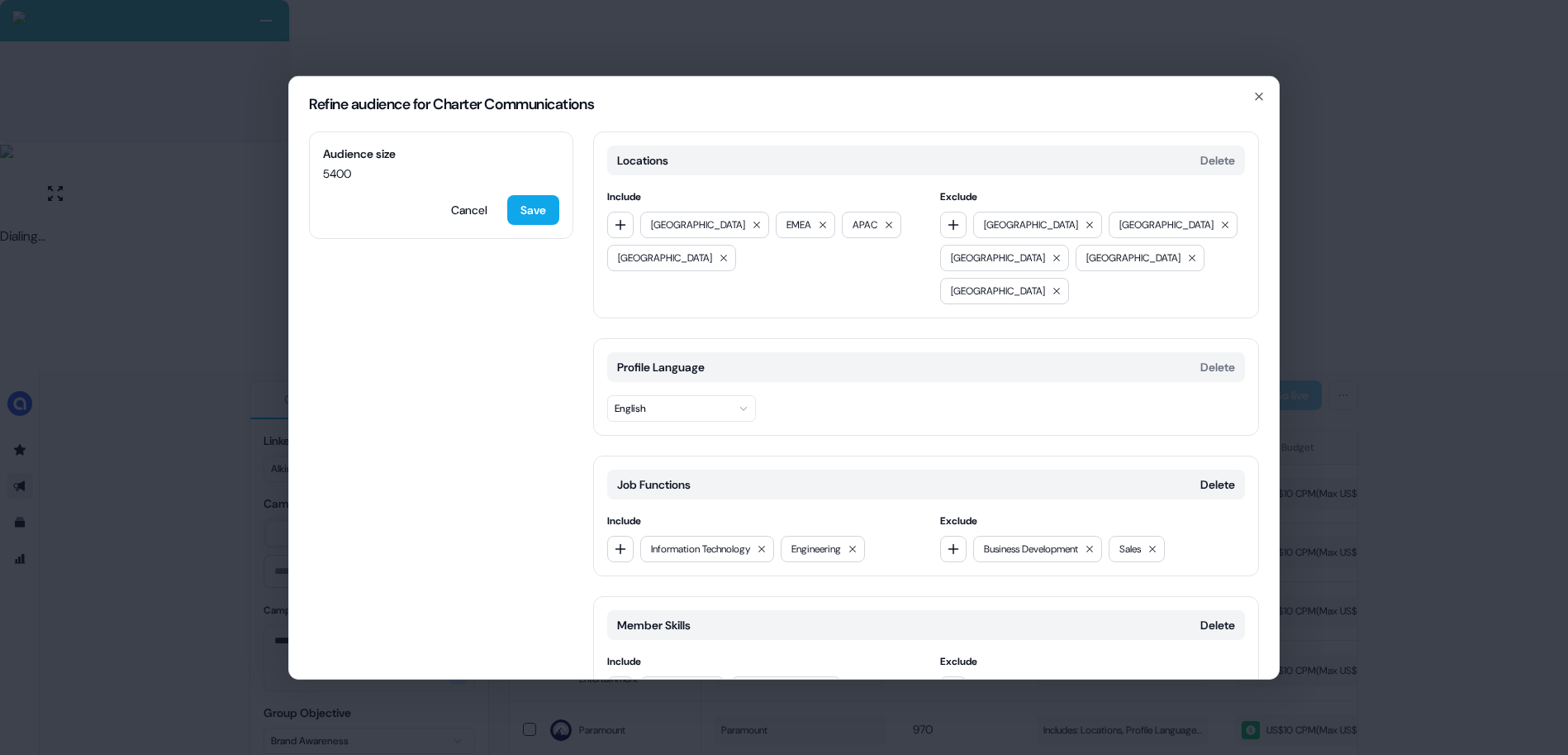
scroll to position [663, 0]
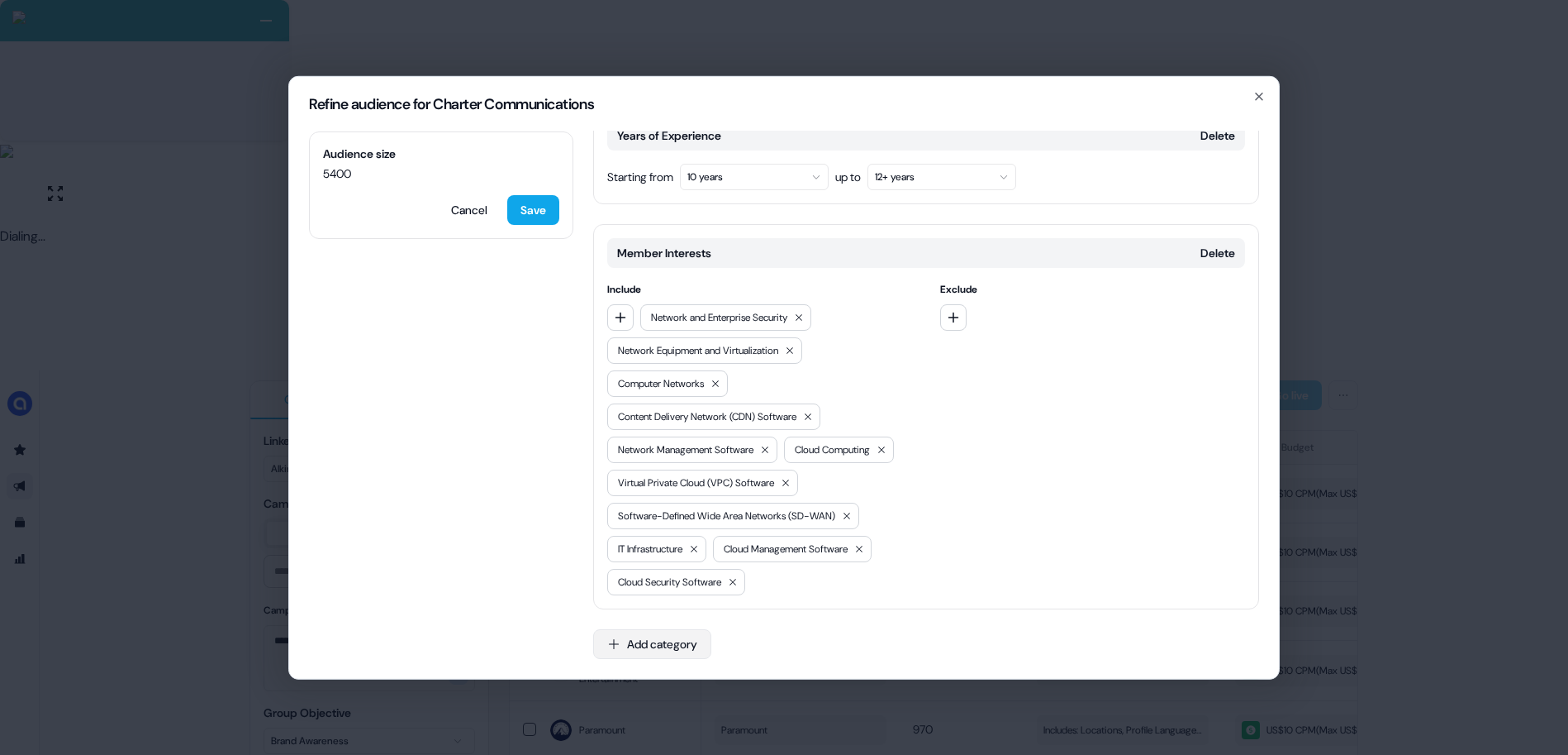
click at [626, 648] on button "Add category" at bounding box center [652, 643] width 118 height 30
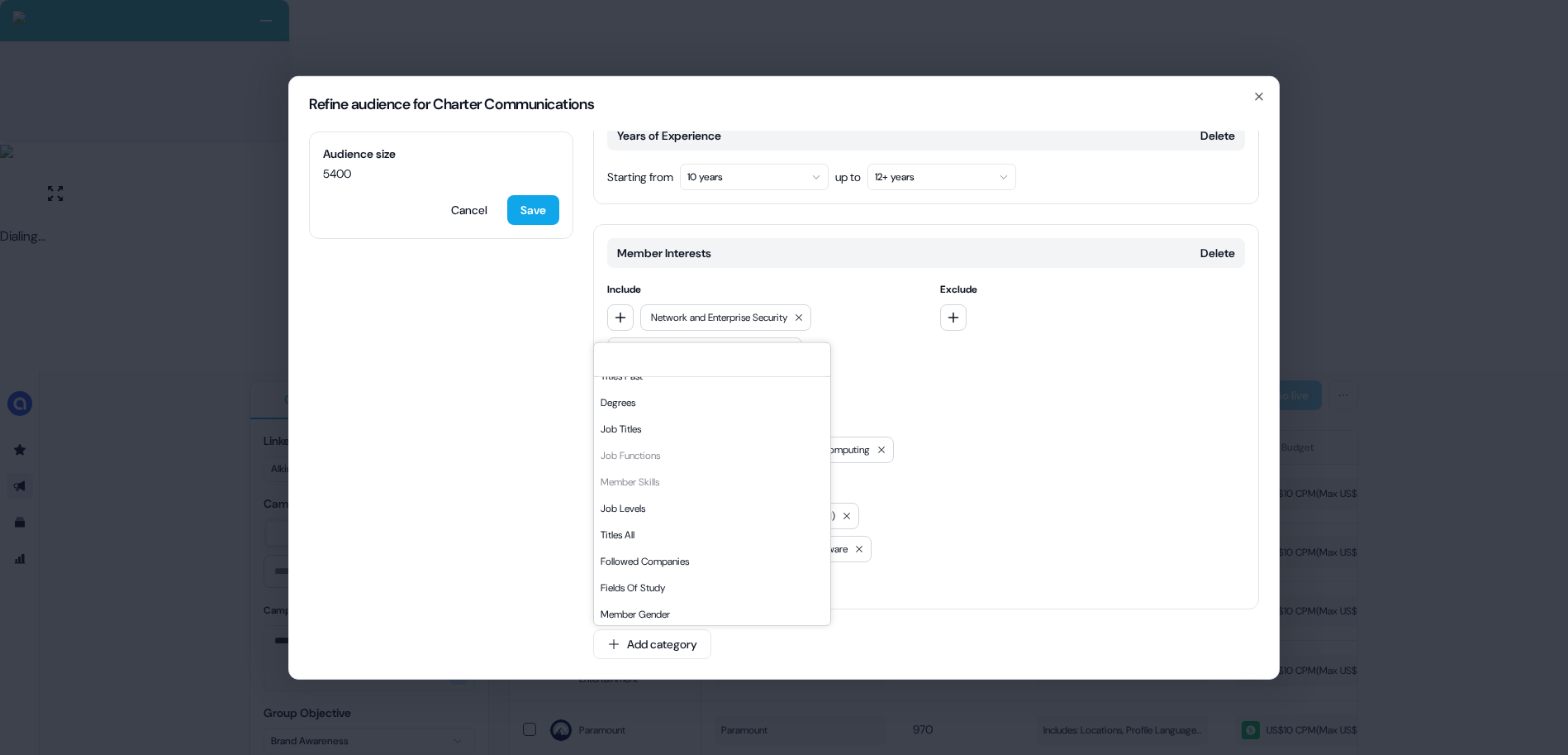
scroll to position [255, 0]
click at [645, 471] on div "Job Levels" at bounding box center [712, 478] width 236 height 26
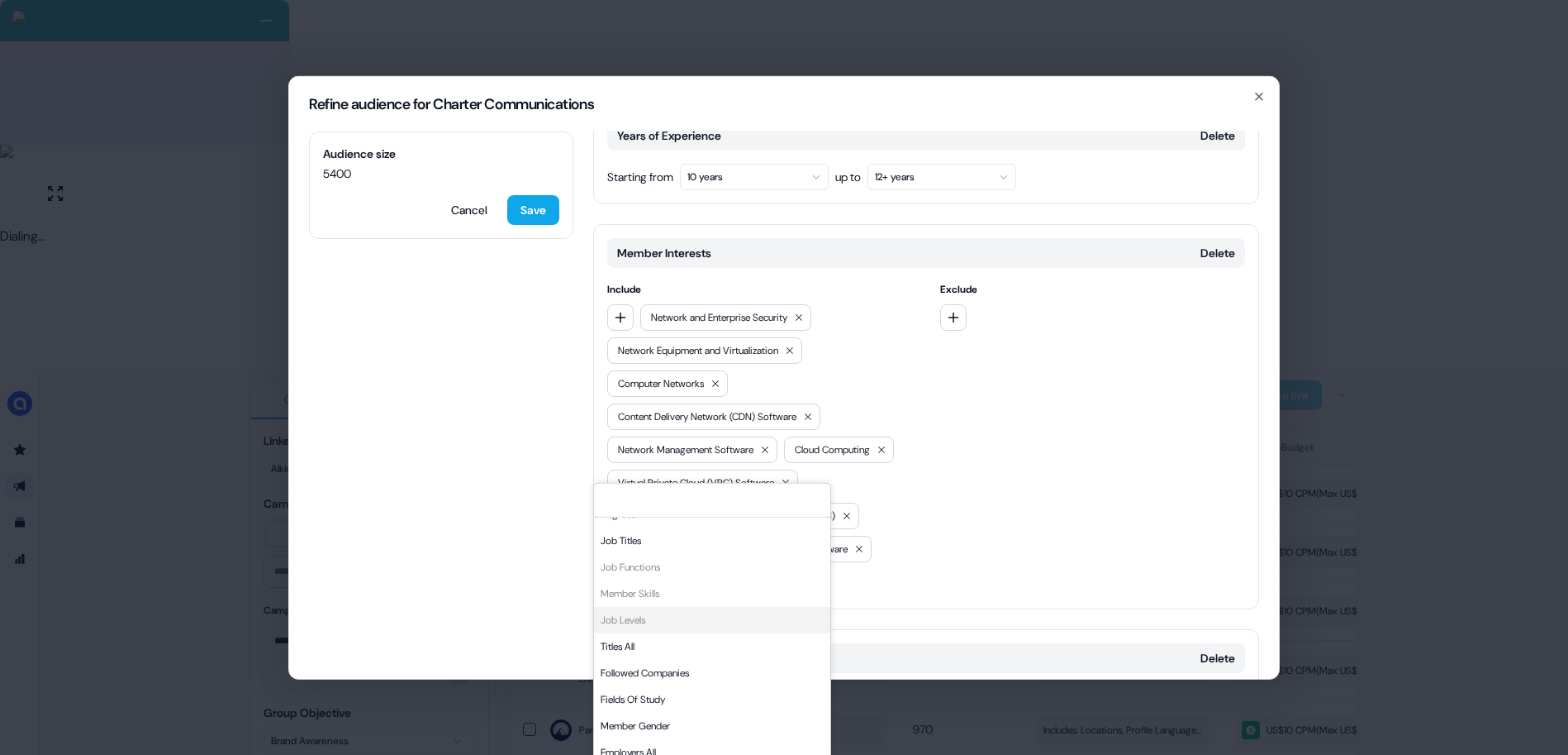
scroll to position [803, 0]
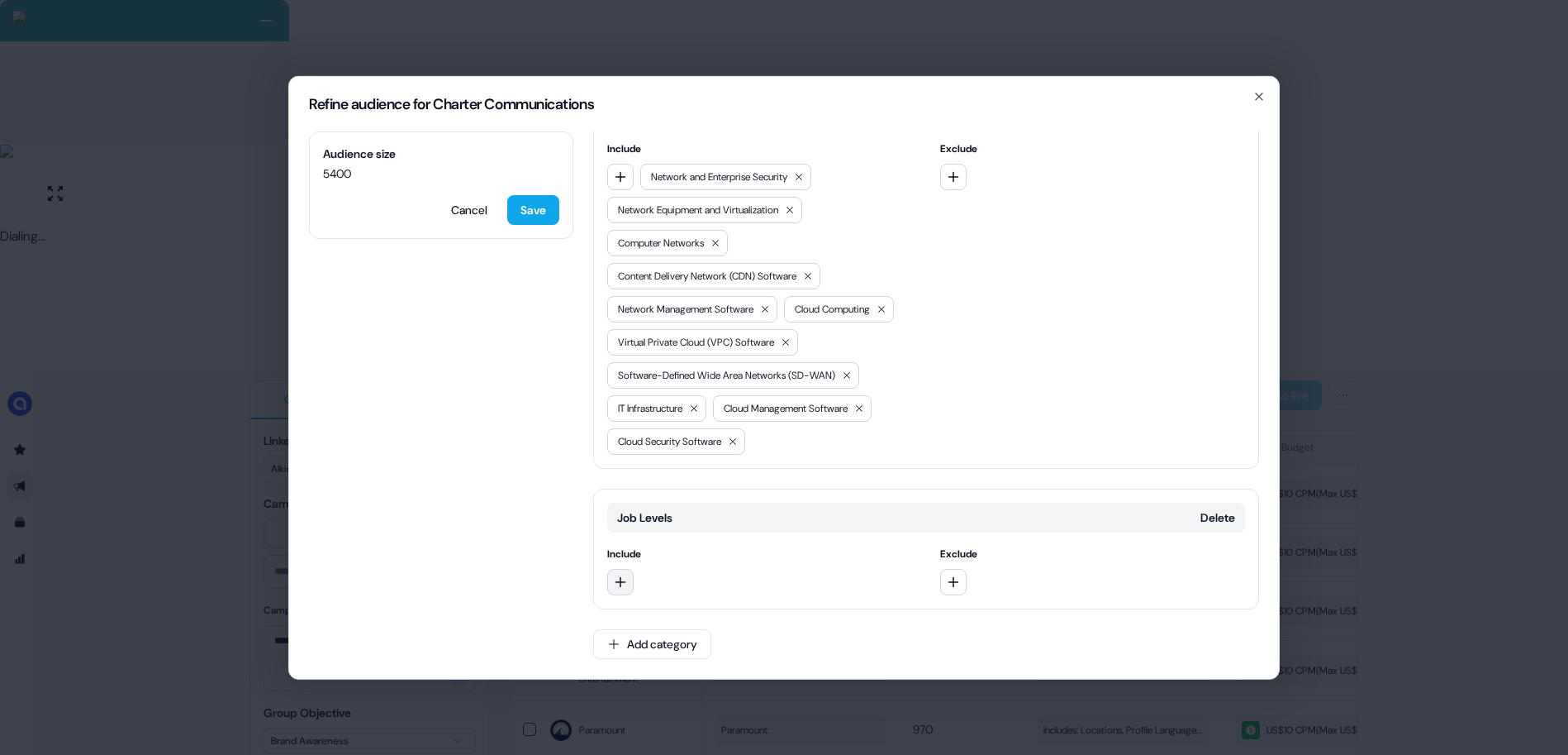
click at [623, 579] on icon "button" at bounding box center [619, 580] width 13 height 13
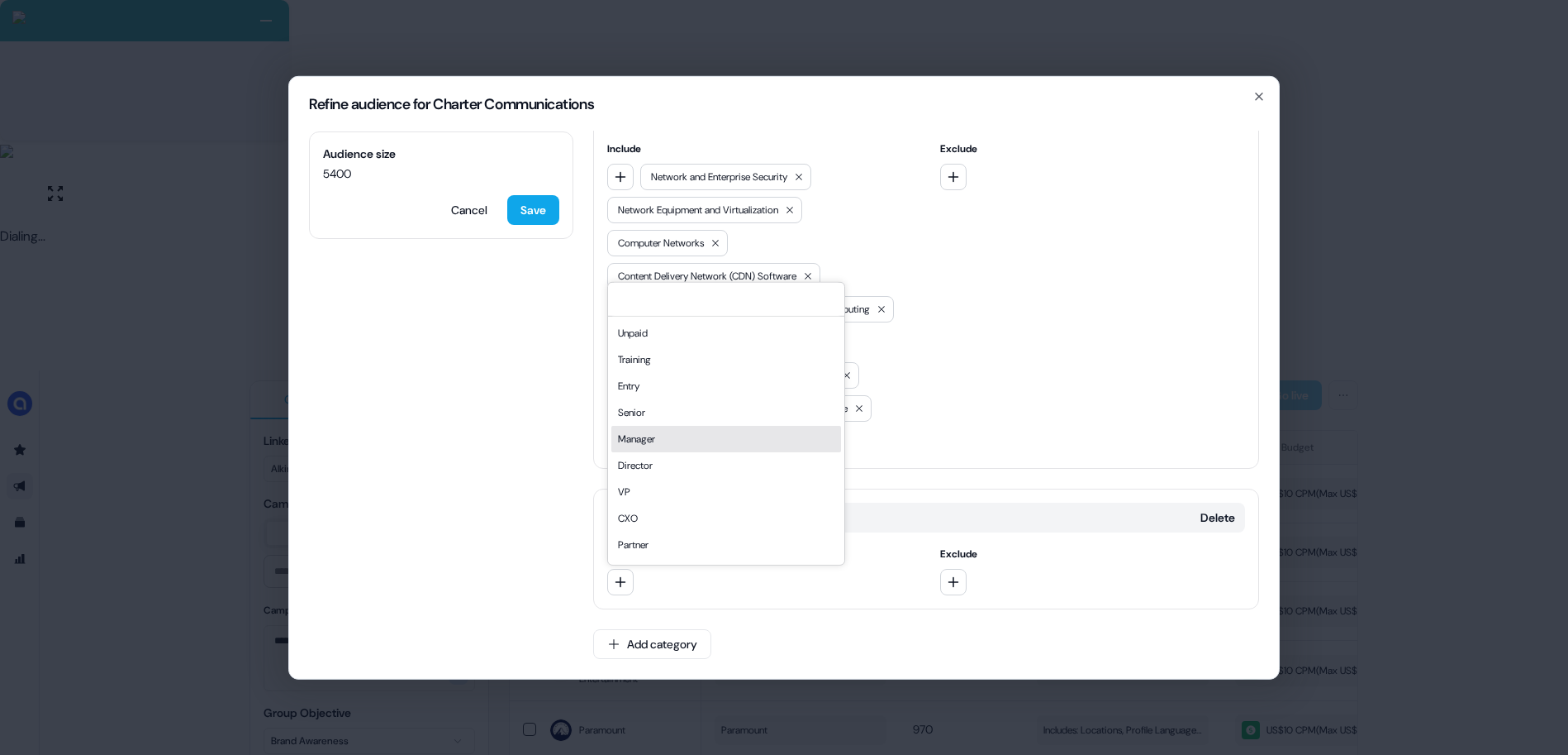
click at [638, 440] on div "Manager" at bounding box center [727, 438] width 230 height 26
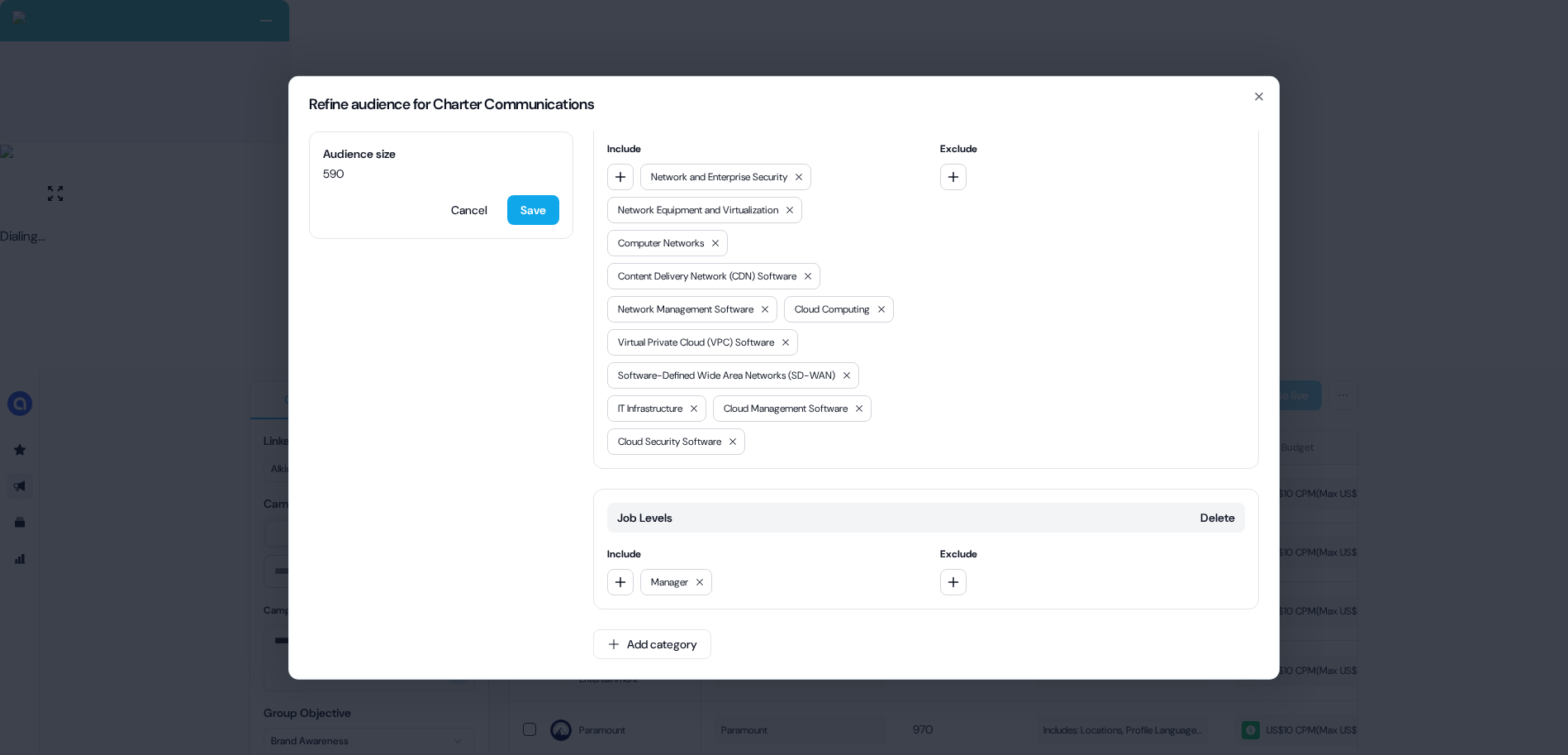
click at [625, 595] on div "Job Levels Delete Include Manager Exclude" at bounding box center [926, 547] width 666 height 120
click at [619, 583] on icon "button" at bounding box center [620, 581] width 11 height 11
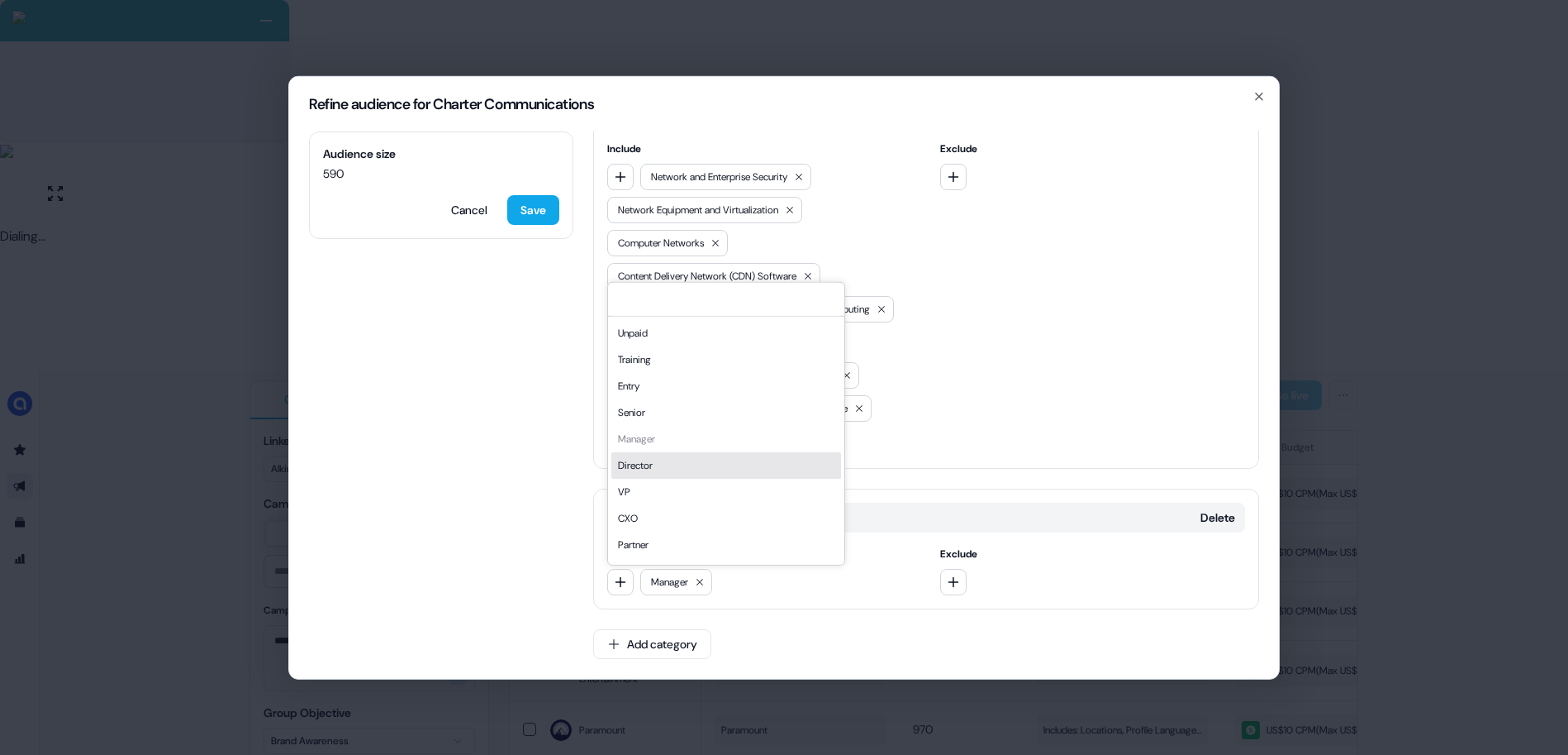
click at [660, 472] on div "Director" at bounding box center [727, 464] width 230 height 26
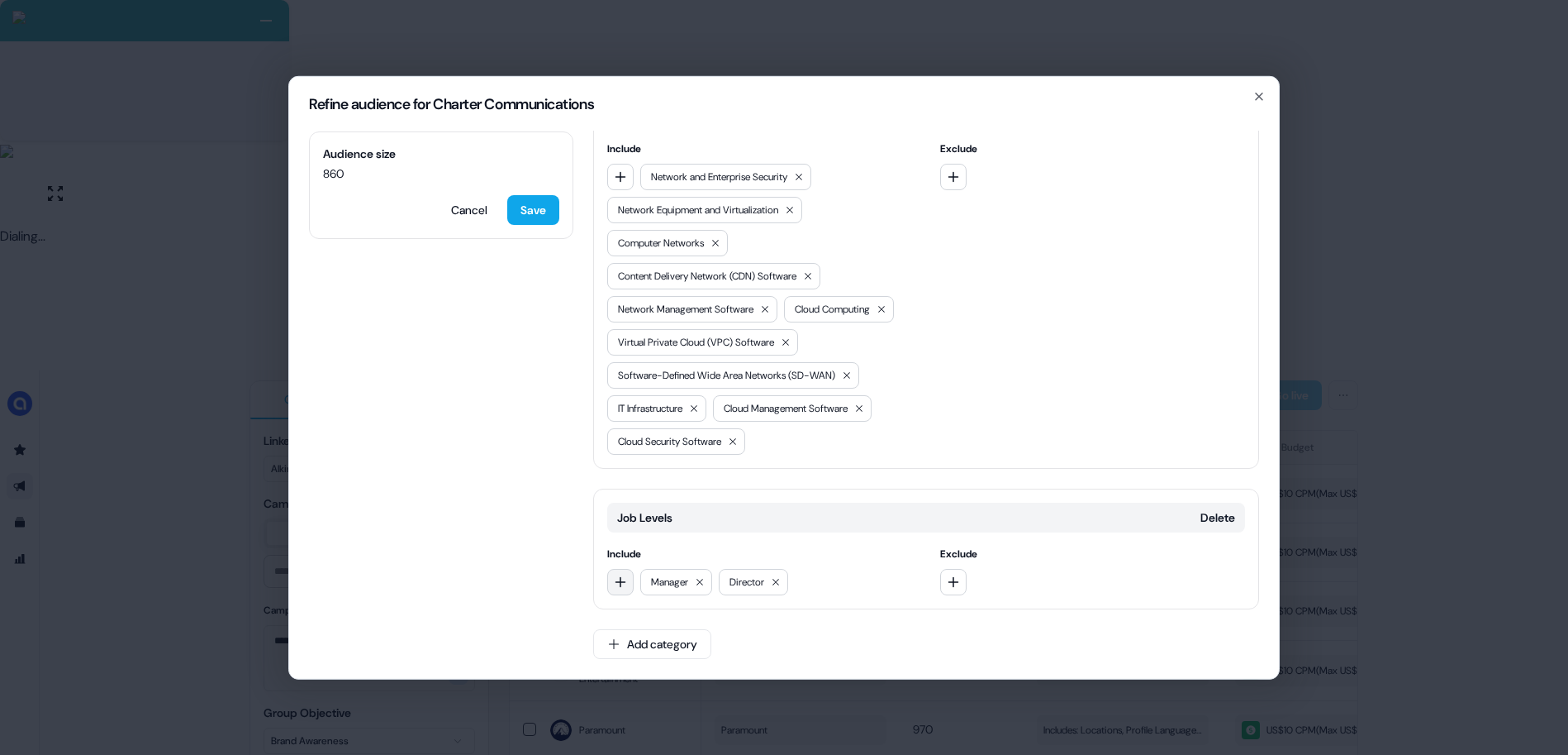
click at [621, 579] on icon "button" at bounding box center [619, 580] width 13 height 13
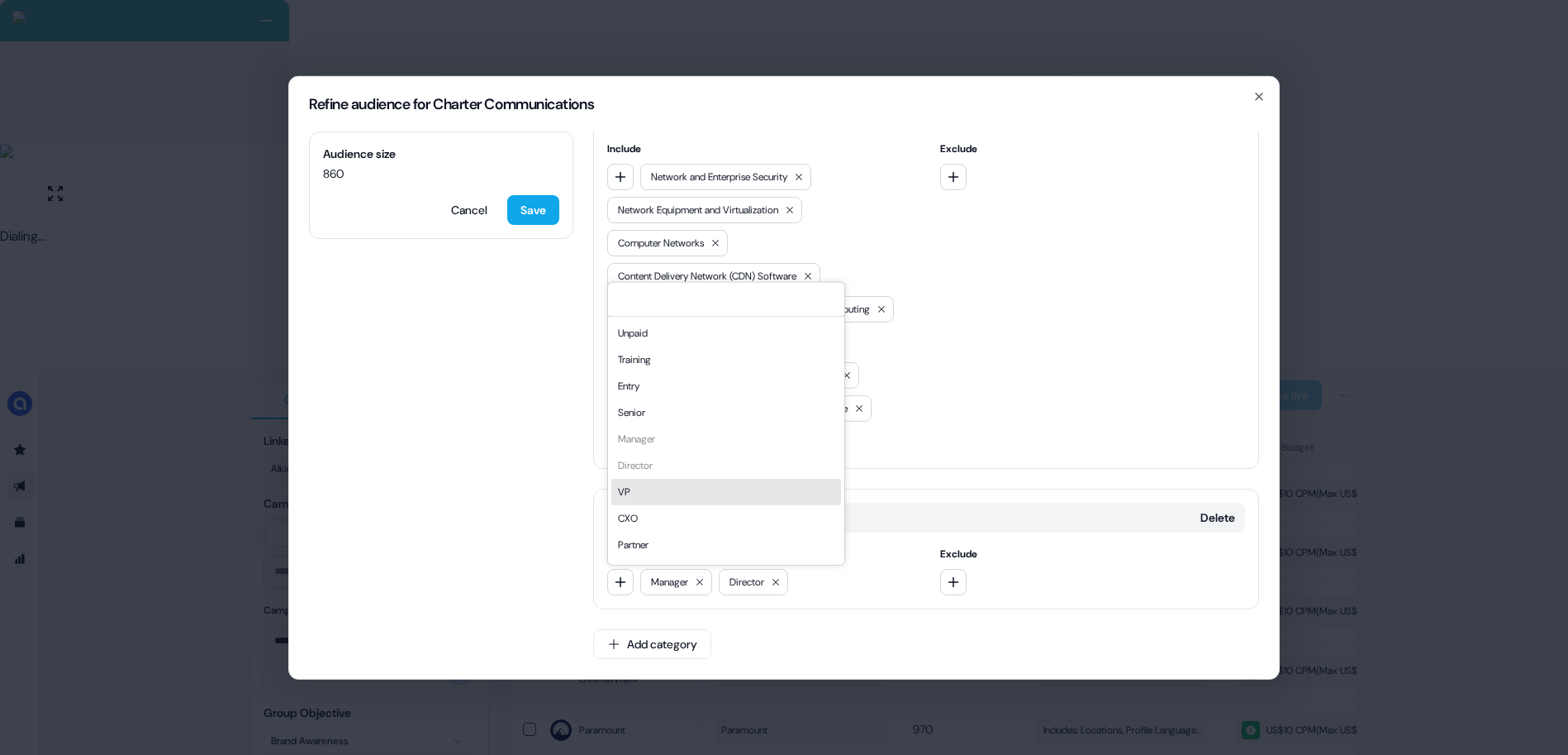
click at [662, 493] on div "VP" at bounding box center [727, 491] width 230 height 26
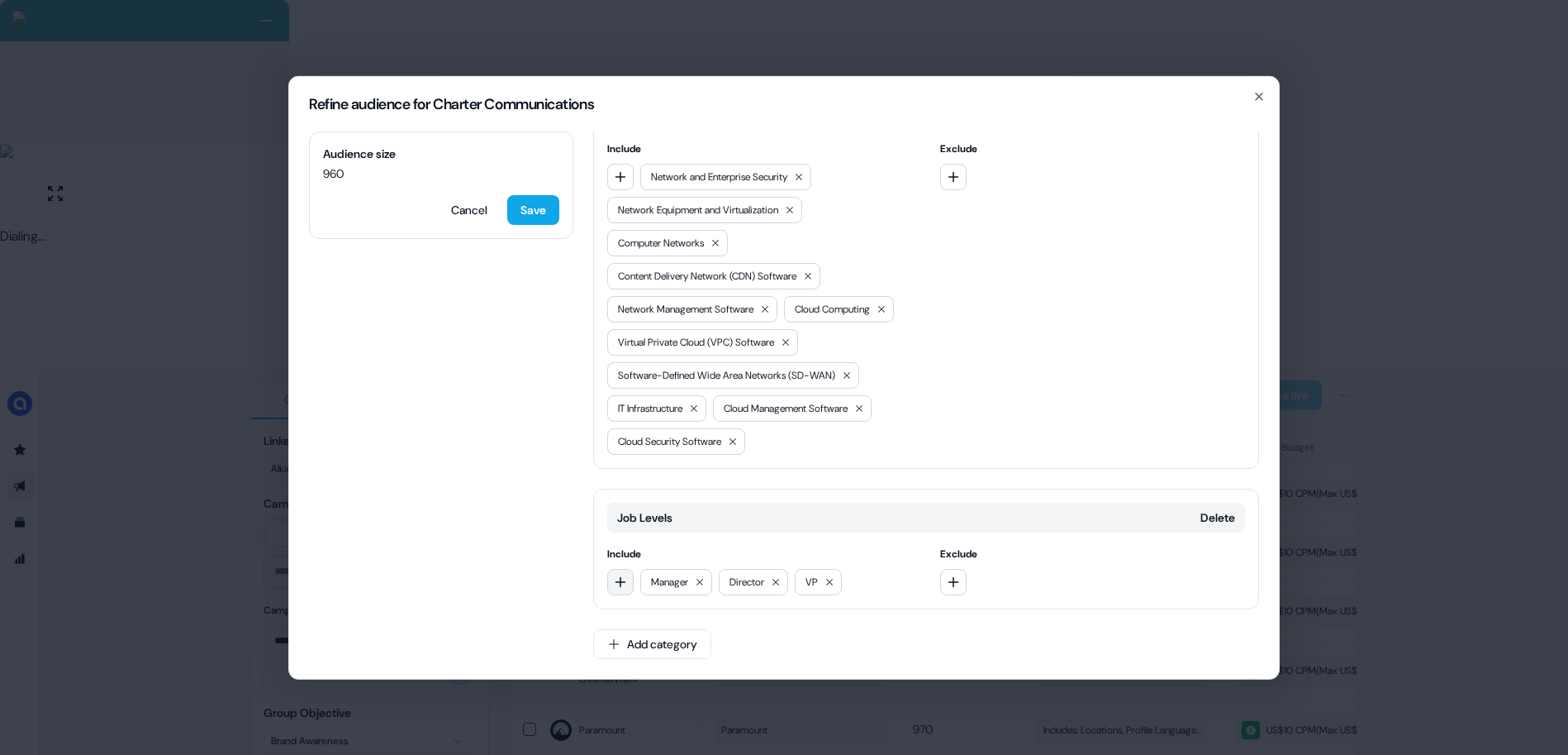
click at [620, 585] on icon "button" at bounding box center [619, 580] width 13 height 13
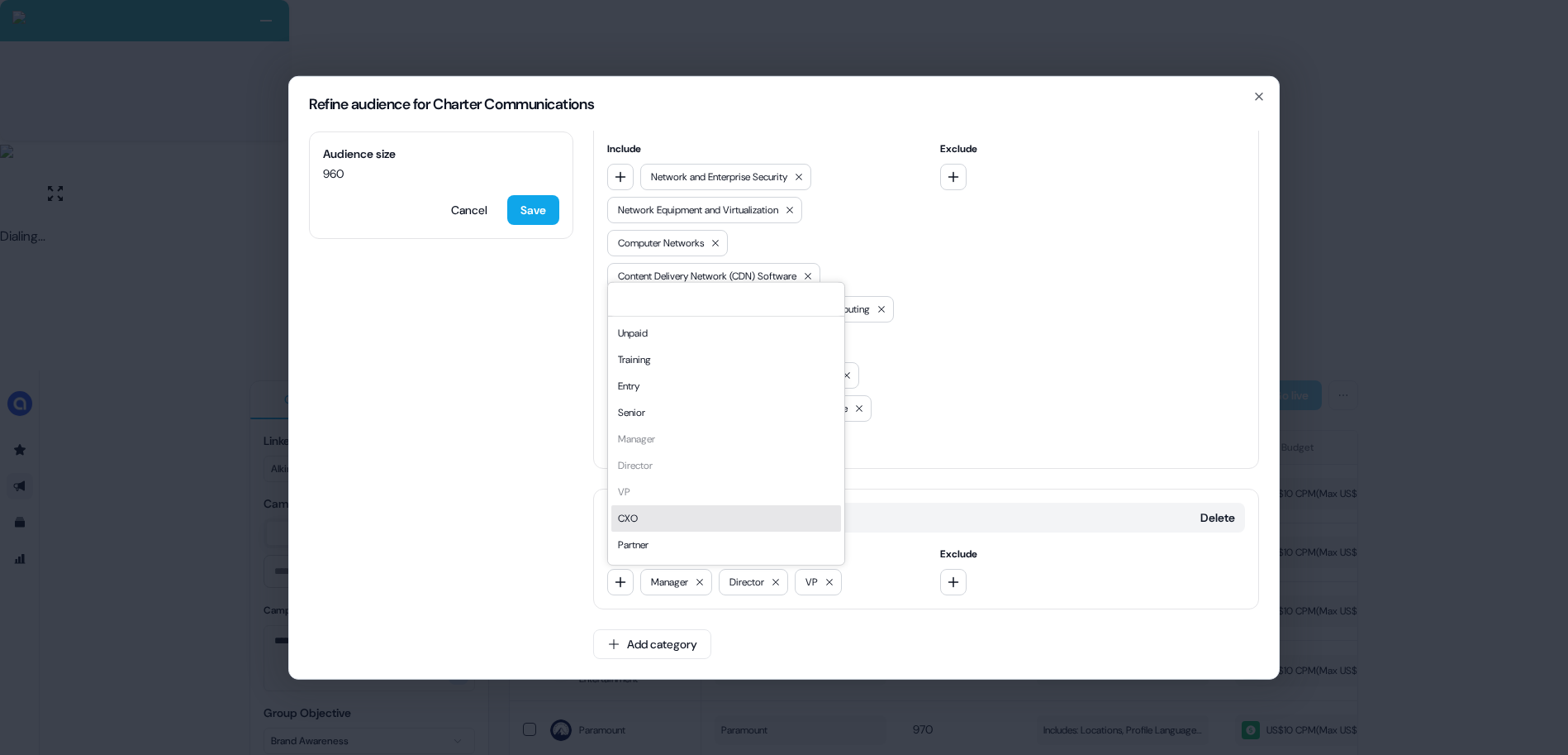
click at [649, 514] on div "CXO" at bounding box center [727, 517] width 230 height 26
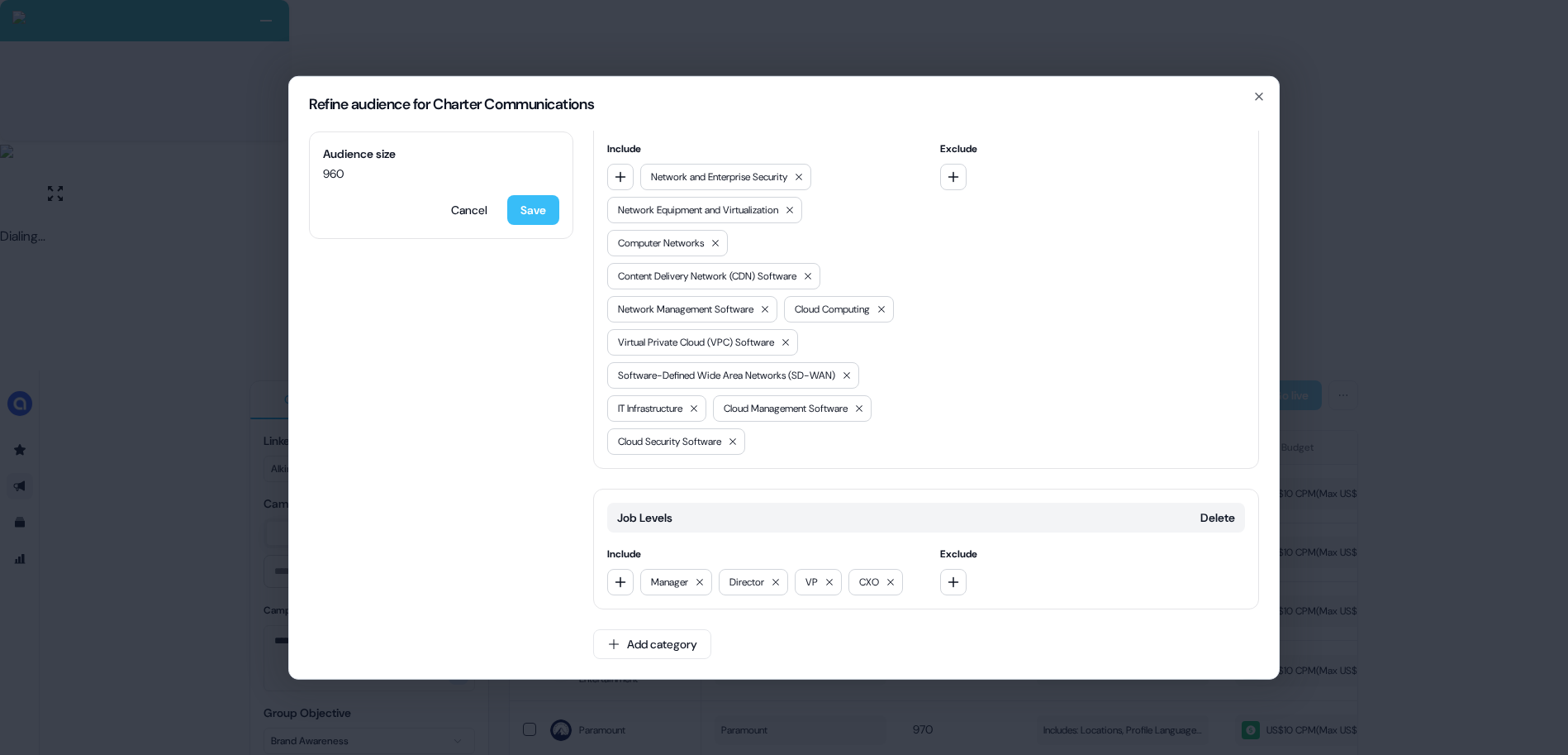
click at [535, 204] on button "Save" at bounding box center [533, 209] width 52 height 30
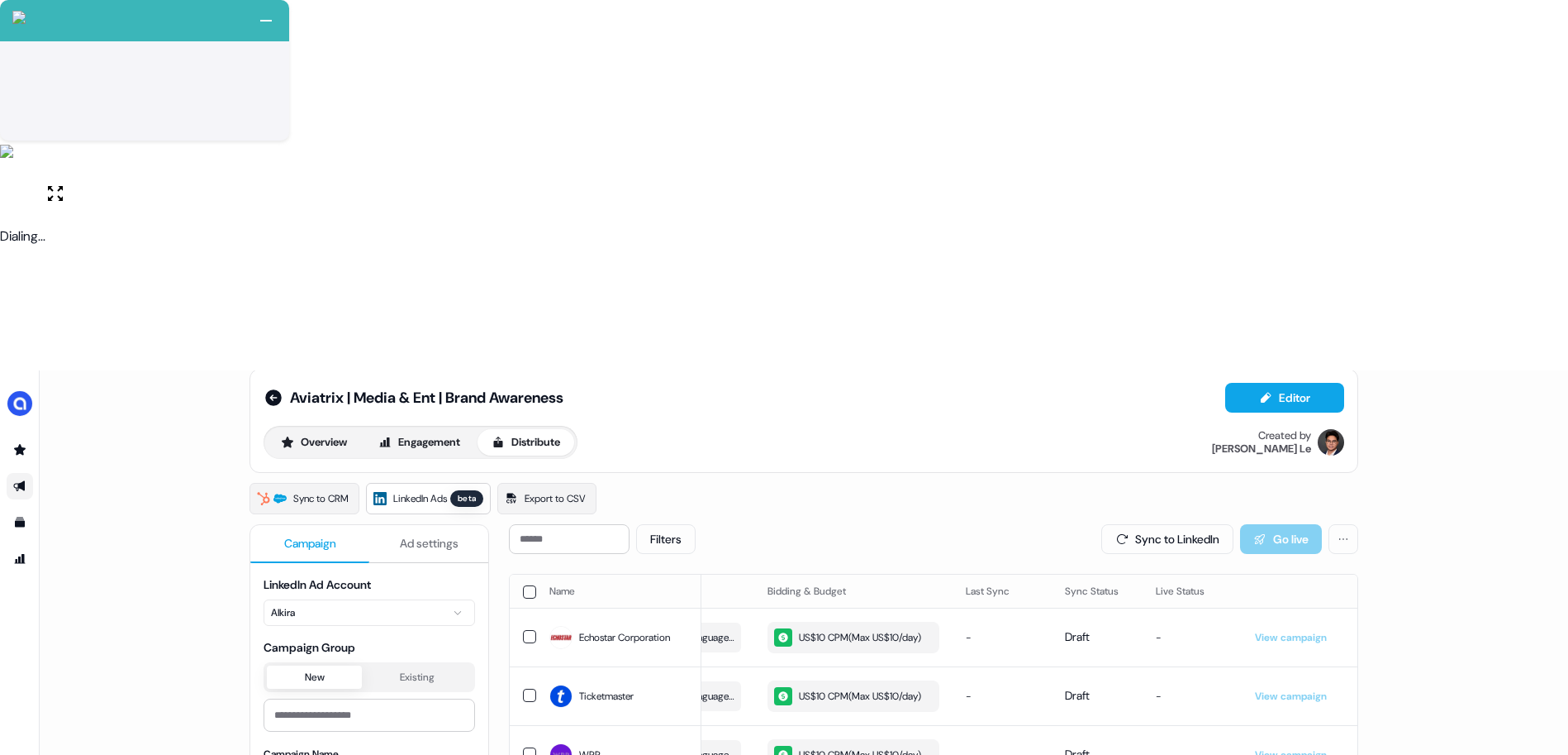
scroll to position [4, 0]
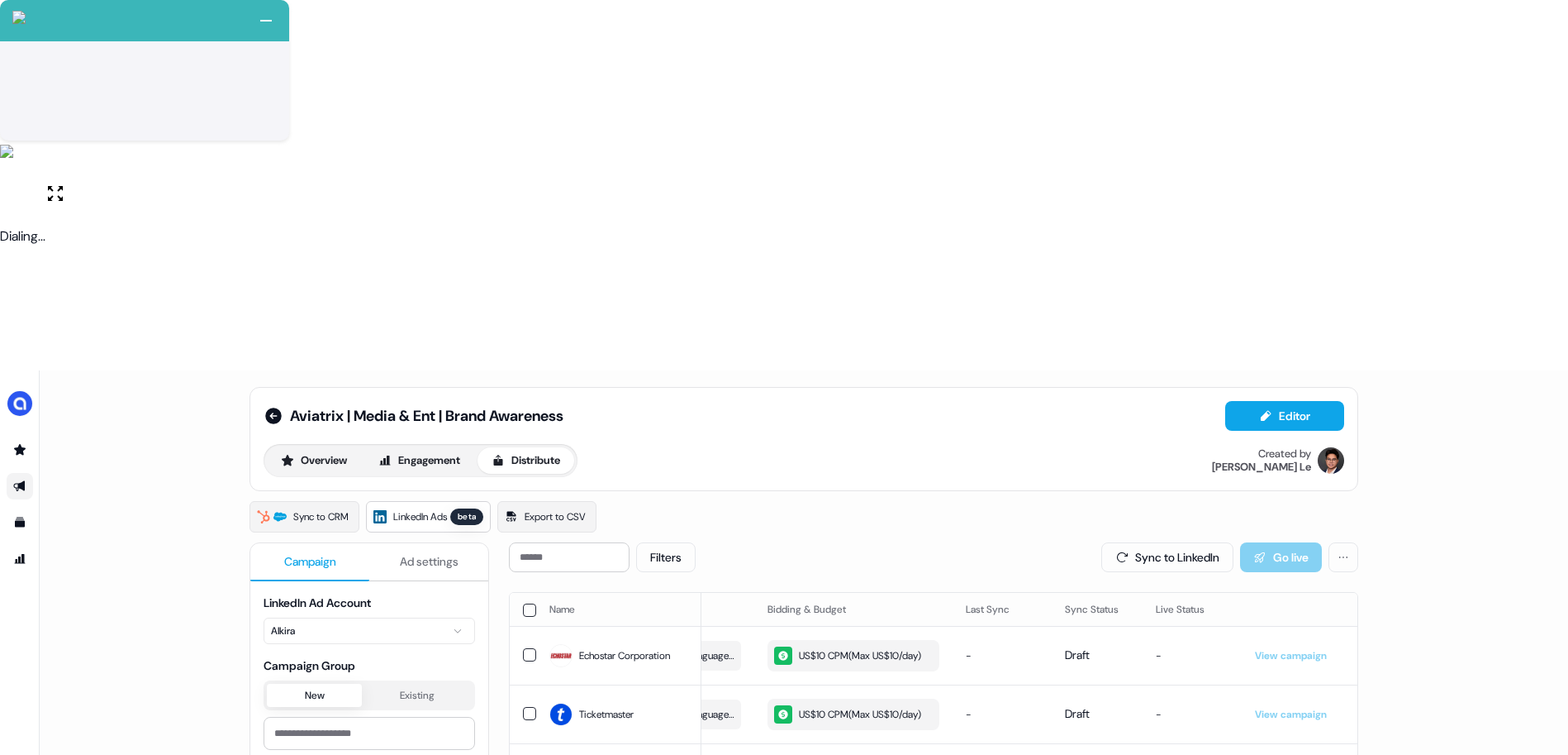
click at [536, 593] on th "Name" at bounding box center [619, 609] width 165 height 33
click at [523, 603] on button "button" at bounding box center [529, 609] width 13 height 13
click at [1241, 543] on button "Update Bidding & Budget" at bounding box center [1237, 557] width 175 height 30
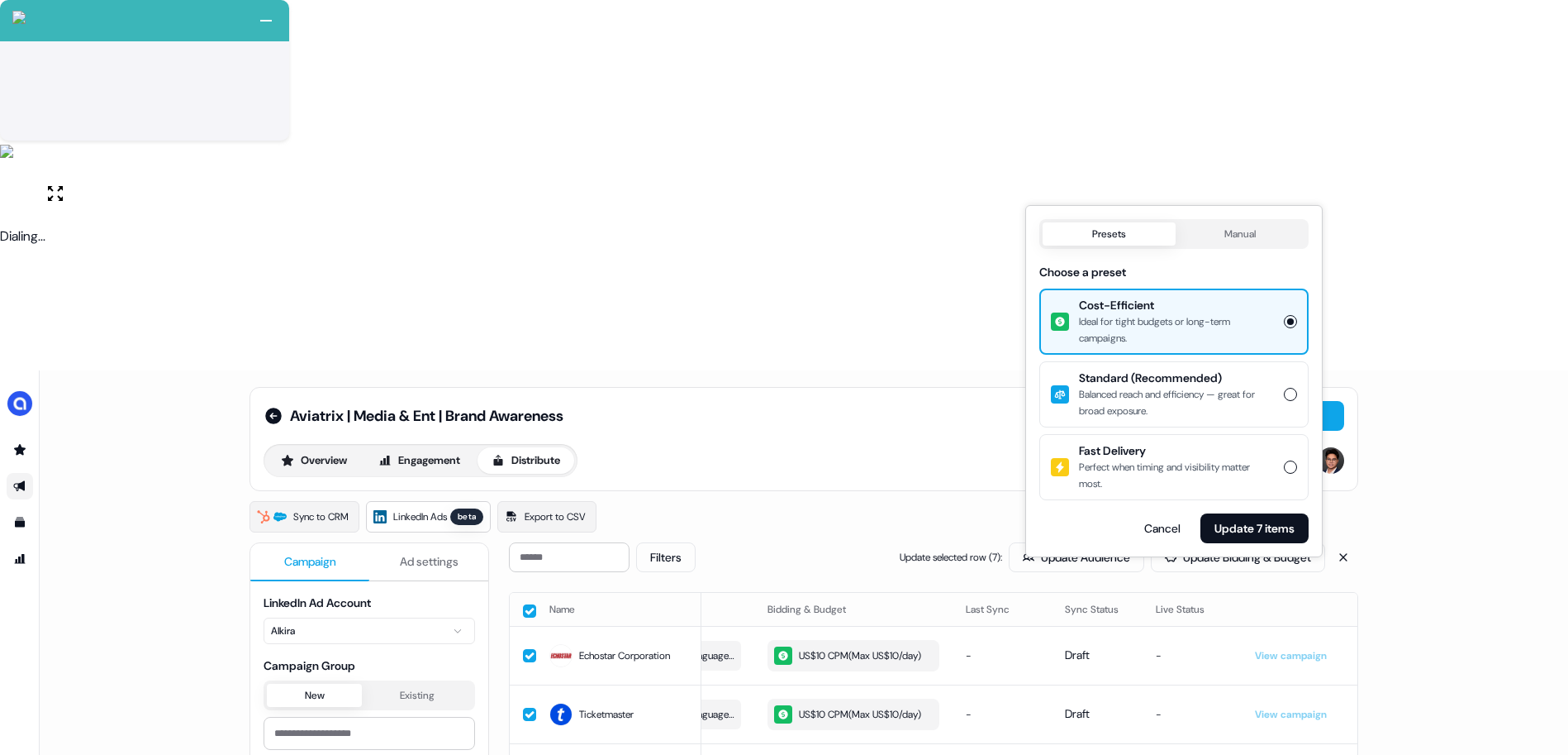
click at [1222, 392] on div "Balanced reach and efficiency — great for broad exposure." at bounding box center [1176, 403] width 195 height 33
click at [1284, 392] on button "Standard (Recommended) Balanced reach and efficiency — great for broad exposure." at bounding box center [1290, 394] width 13 height 13
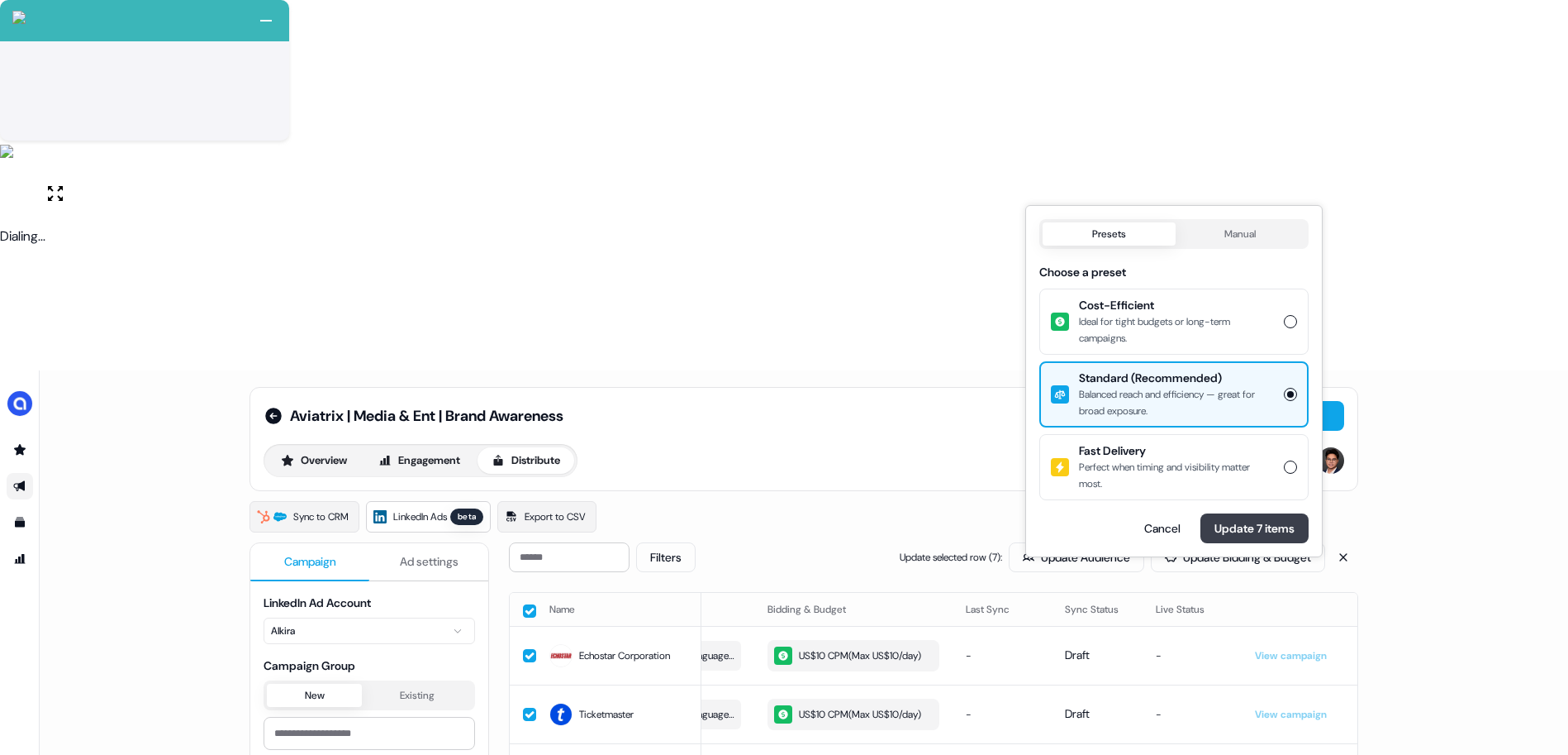
click at [1229, 536] on button "Update 7 items" at bounding box center [1254, 528] width 108 height 30
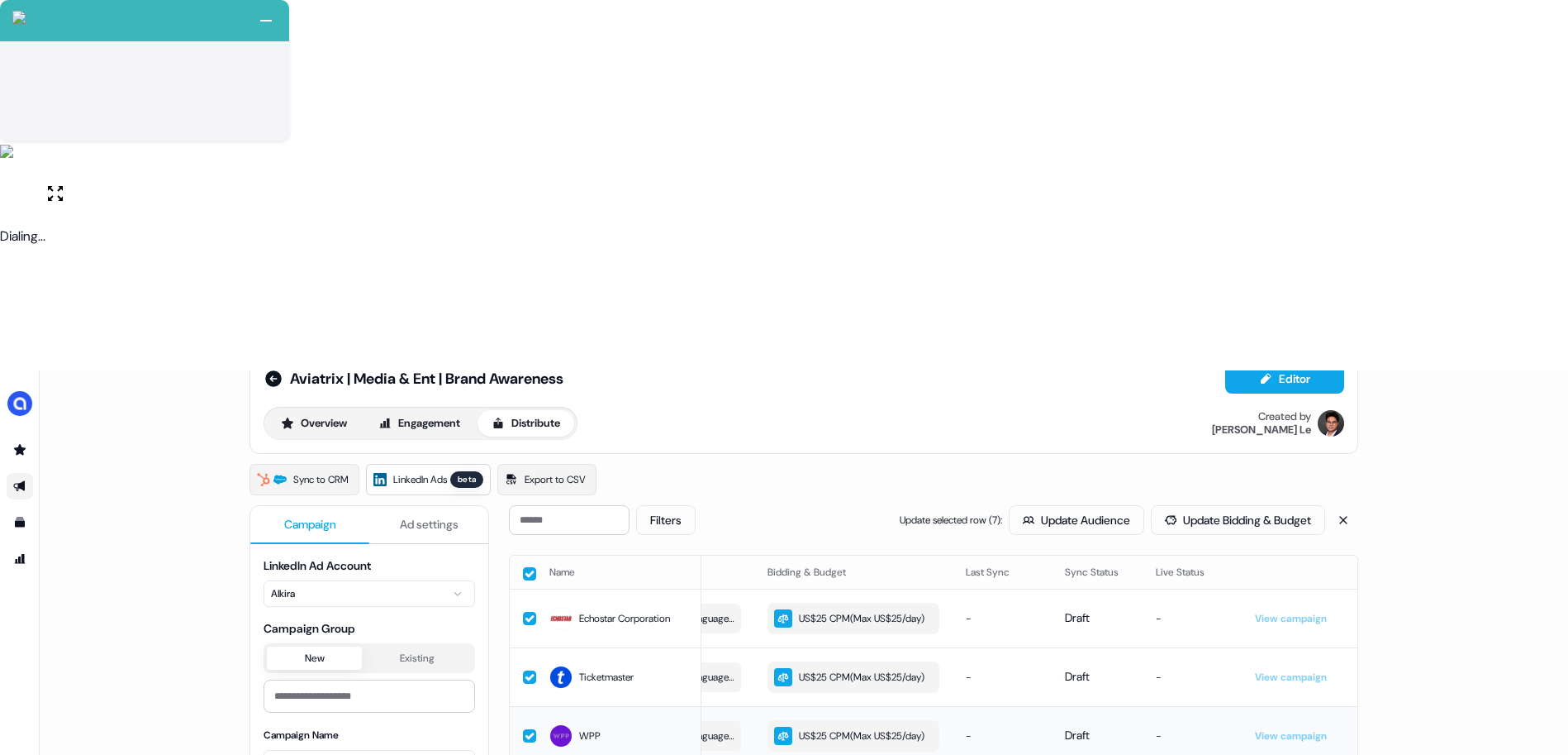
scroll to position [11, 0]
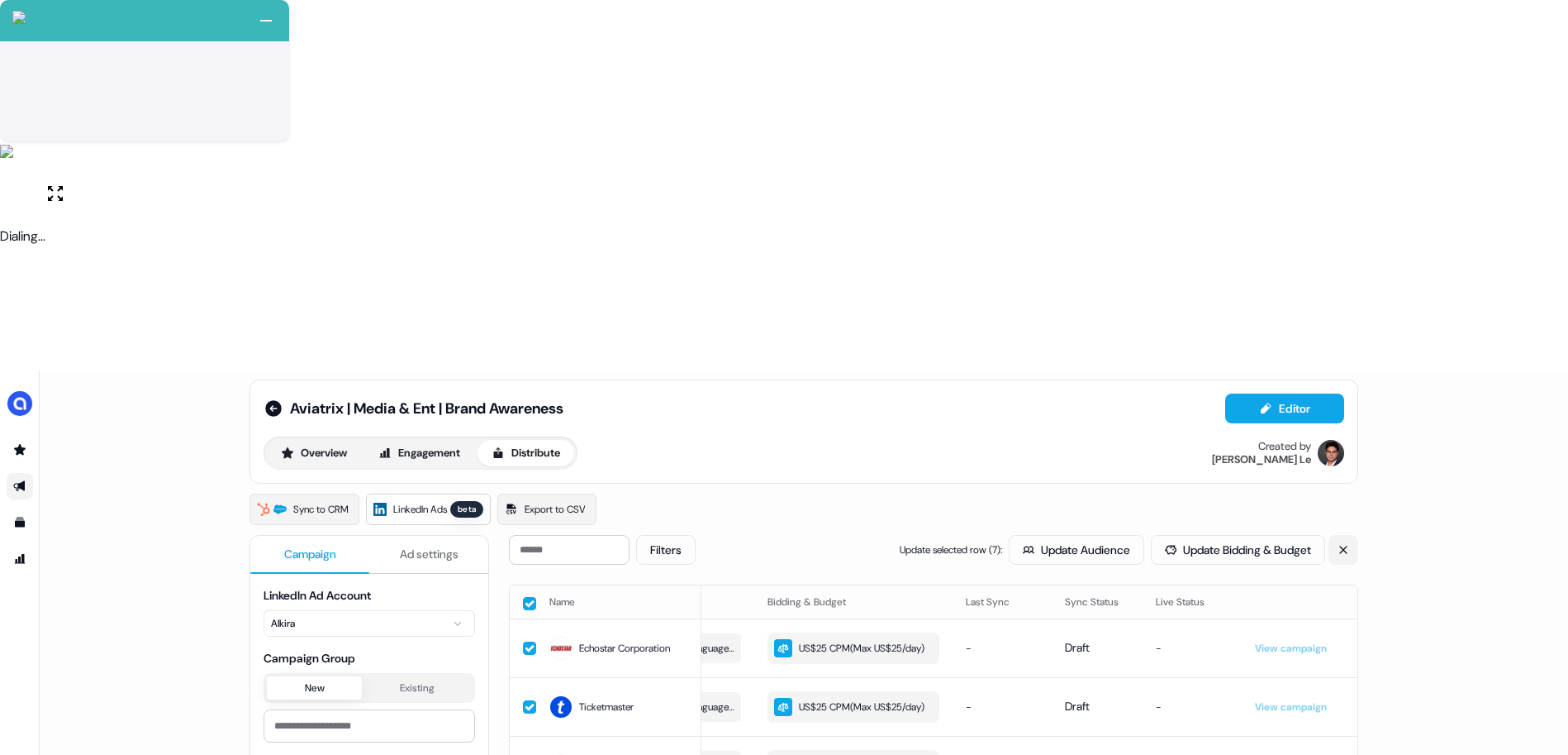
click at [1336, 535] on button at bounding box center [1343, 550] width 30 height 30
click at [1194, 535] on button "Sync to LinkedIn" at bounding box center [1167, 550] width 132 height 30
click at [326, 676] on button "New" at bounding box center [314, 687] width 95 height 23
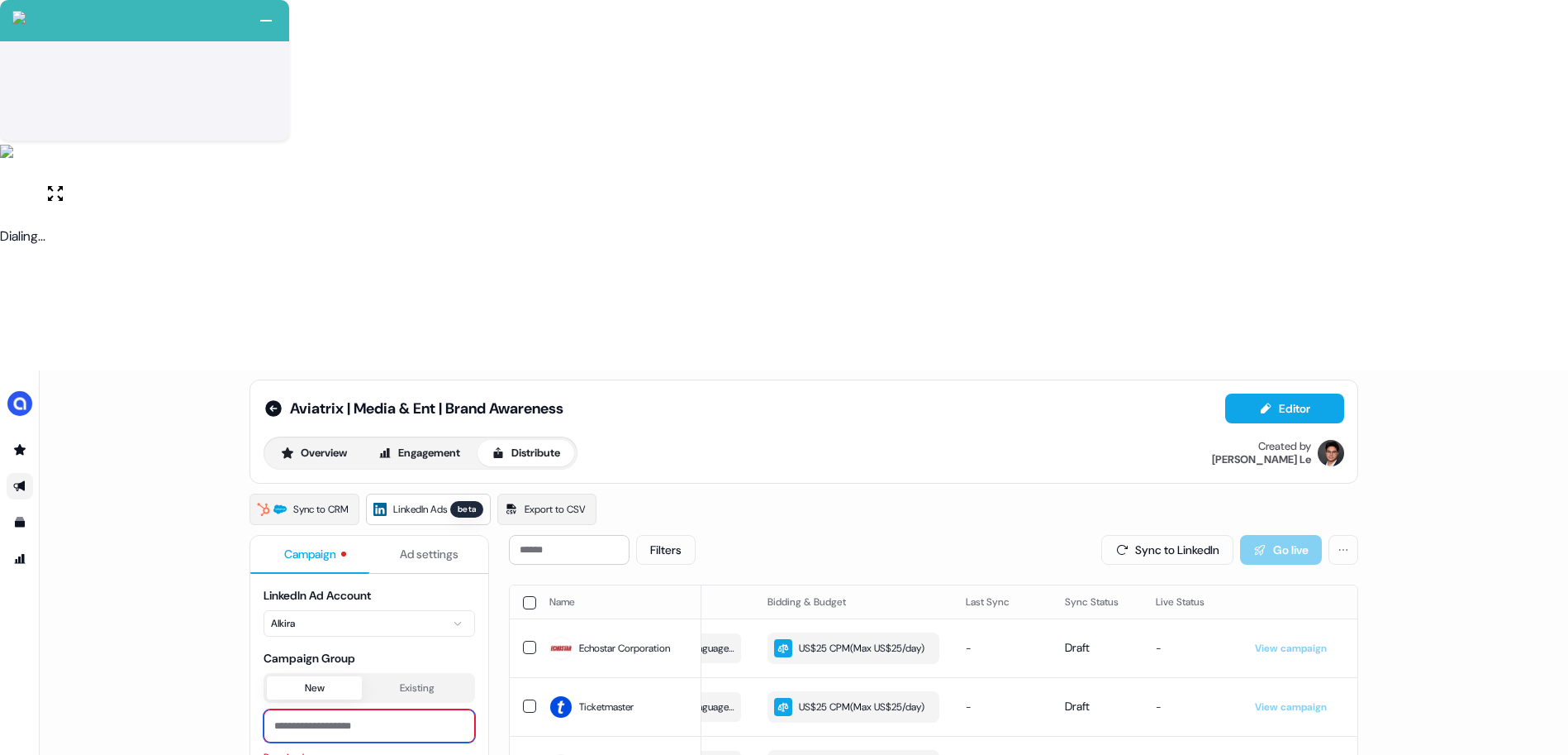
click at [315, 709] on input at bounding box center [369, 726] width 211 height 33
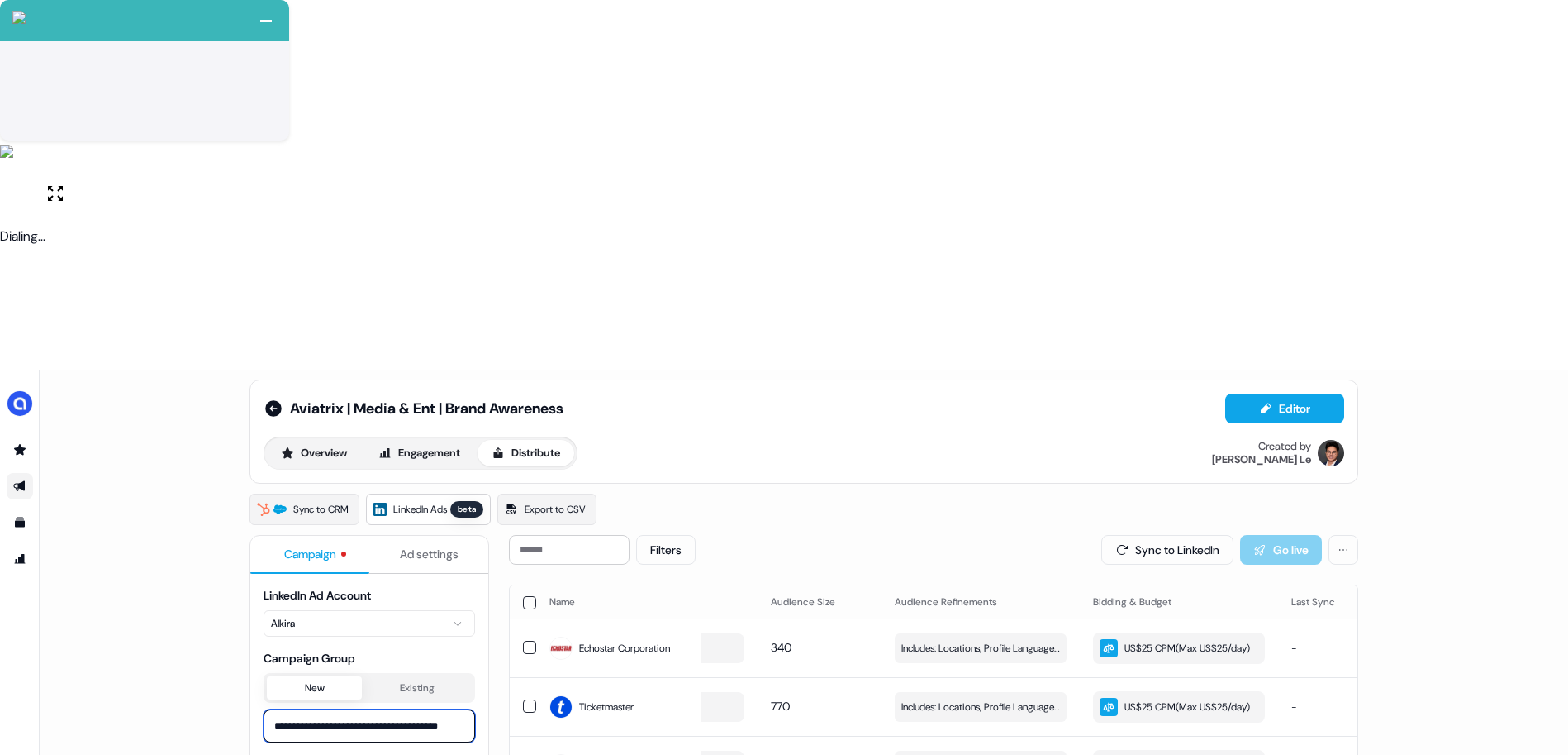
scroll to position [0, 0]
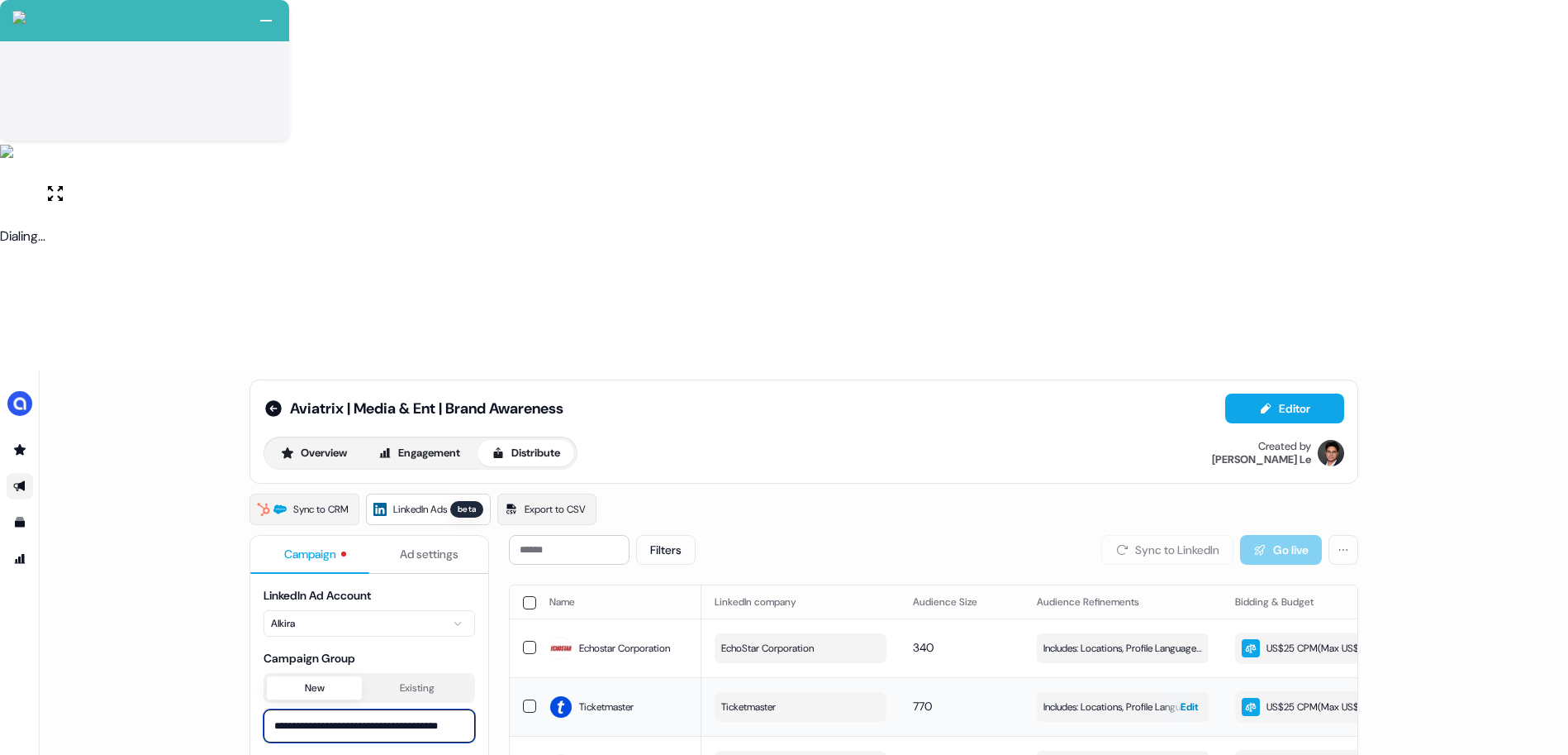
type input "**********"
click at [1079, 698] on span "Includes: Locations, Profile Language, Job Functions, Member Skills, Years of E…" at bounding box center [1122, 706] width 159 height 17
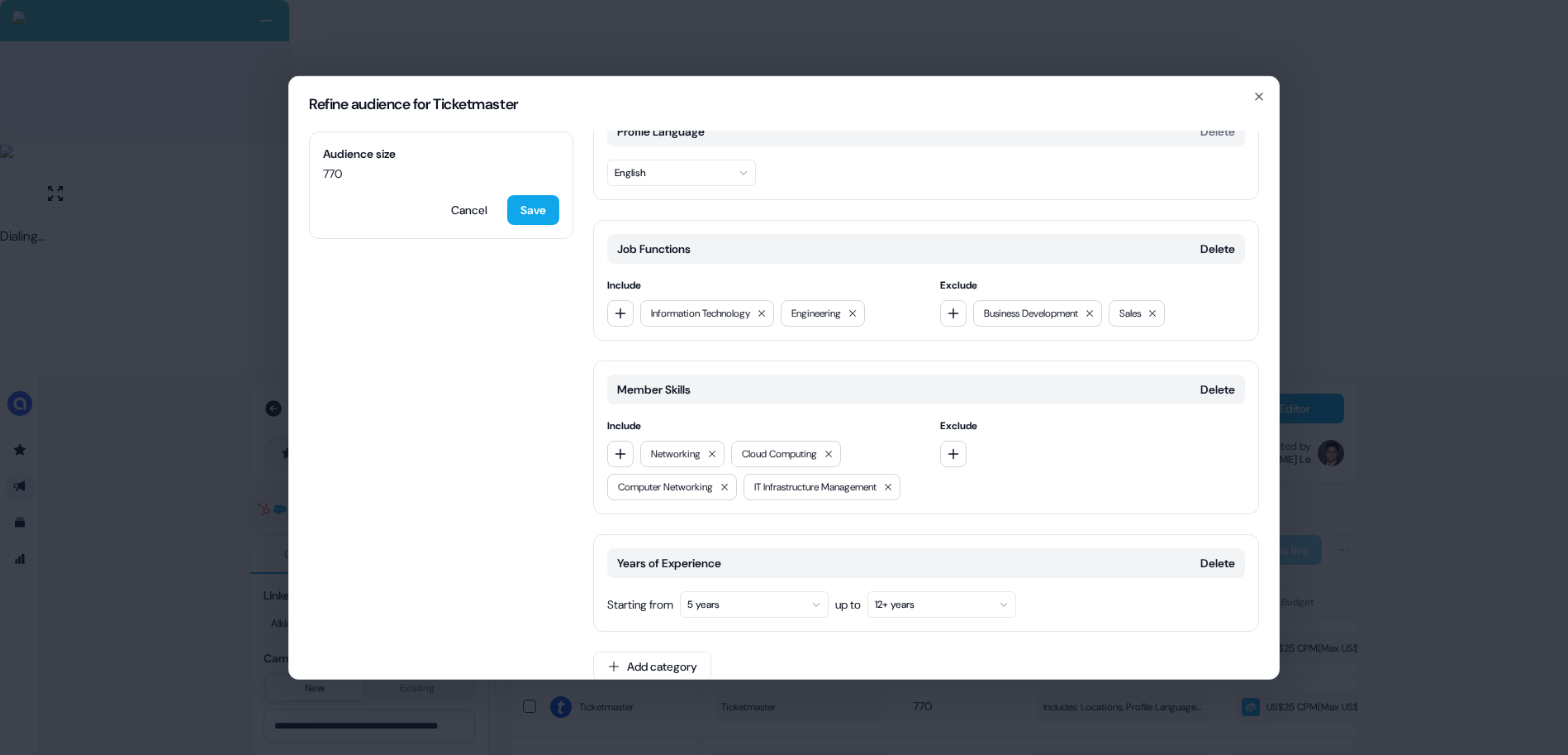
scroll to position [258, 0]
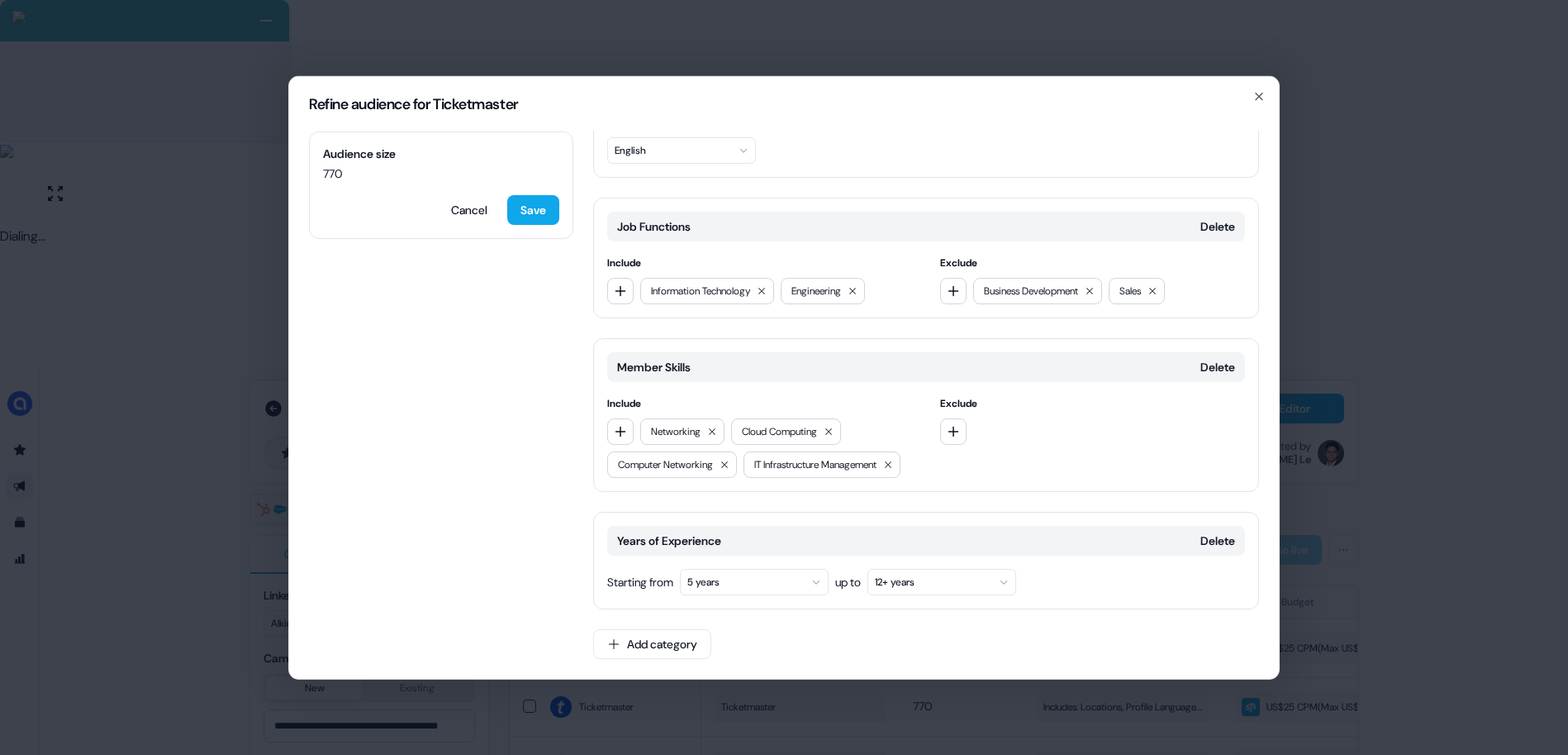
click at [1386, 434] on div "Refine audience for Ticketmaster Audience size 770 Cancel Save Locations Delete…" at bounding box center [784, 378] width 1568 height 755
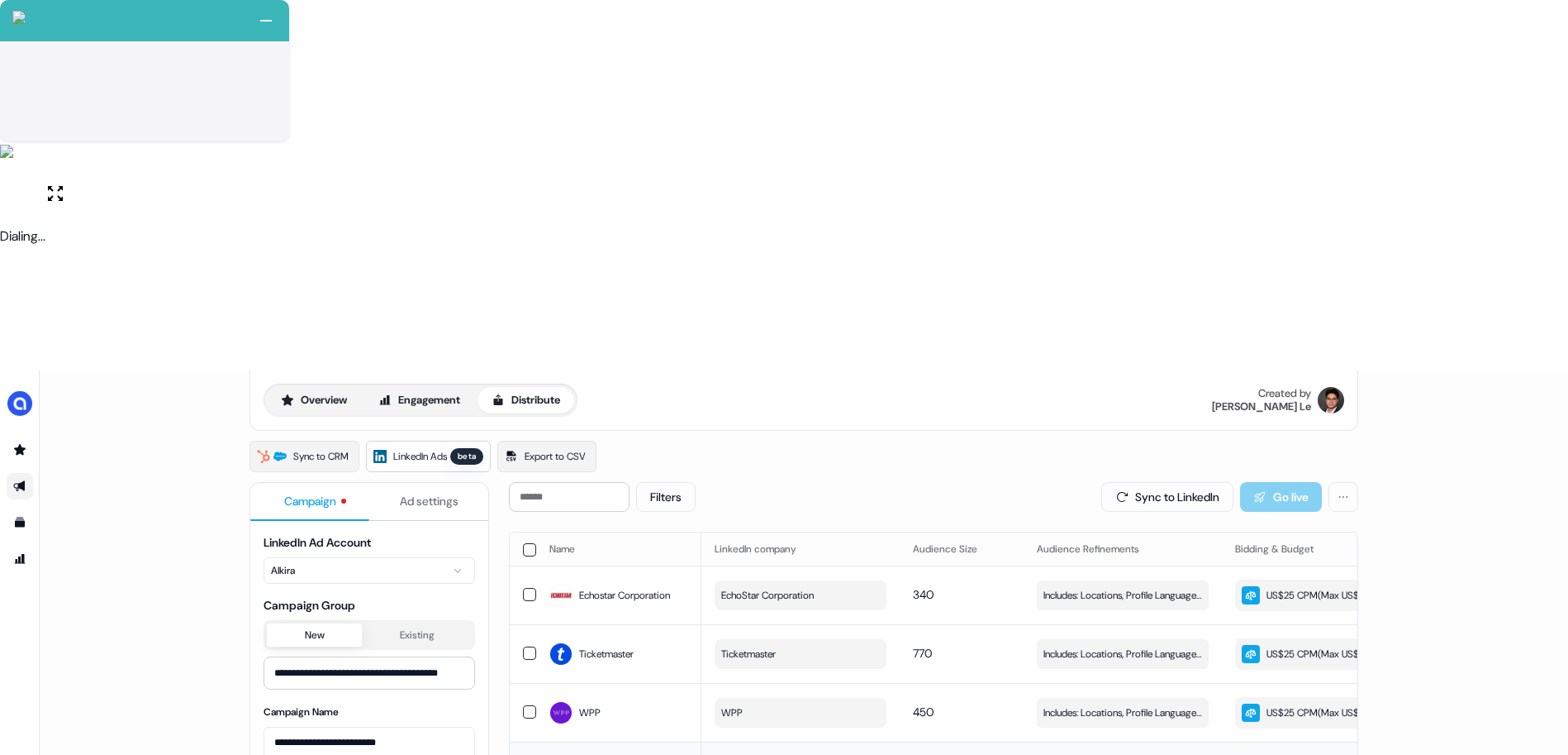
scroll to position [165, 0]
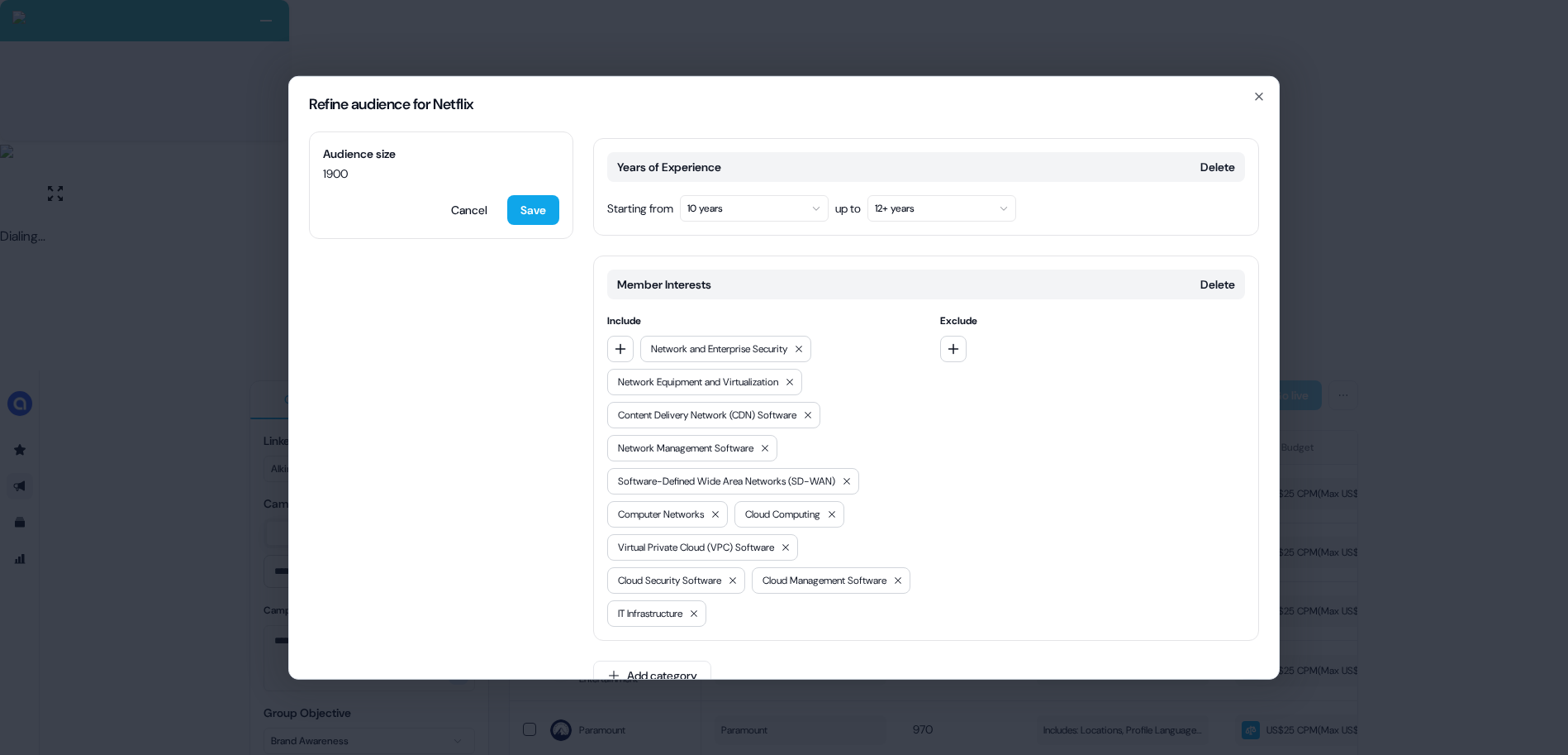
scroll to position [663, 0]
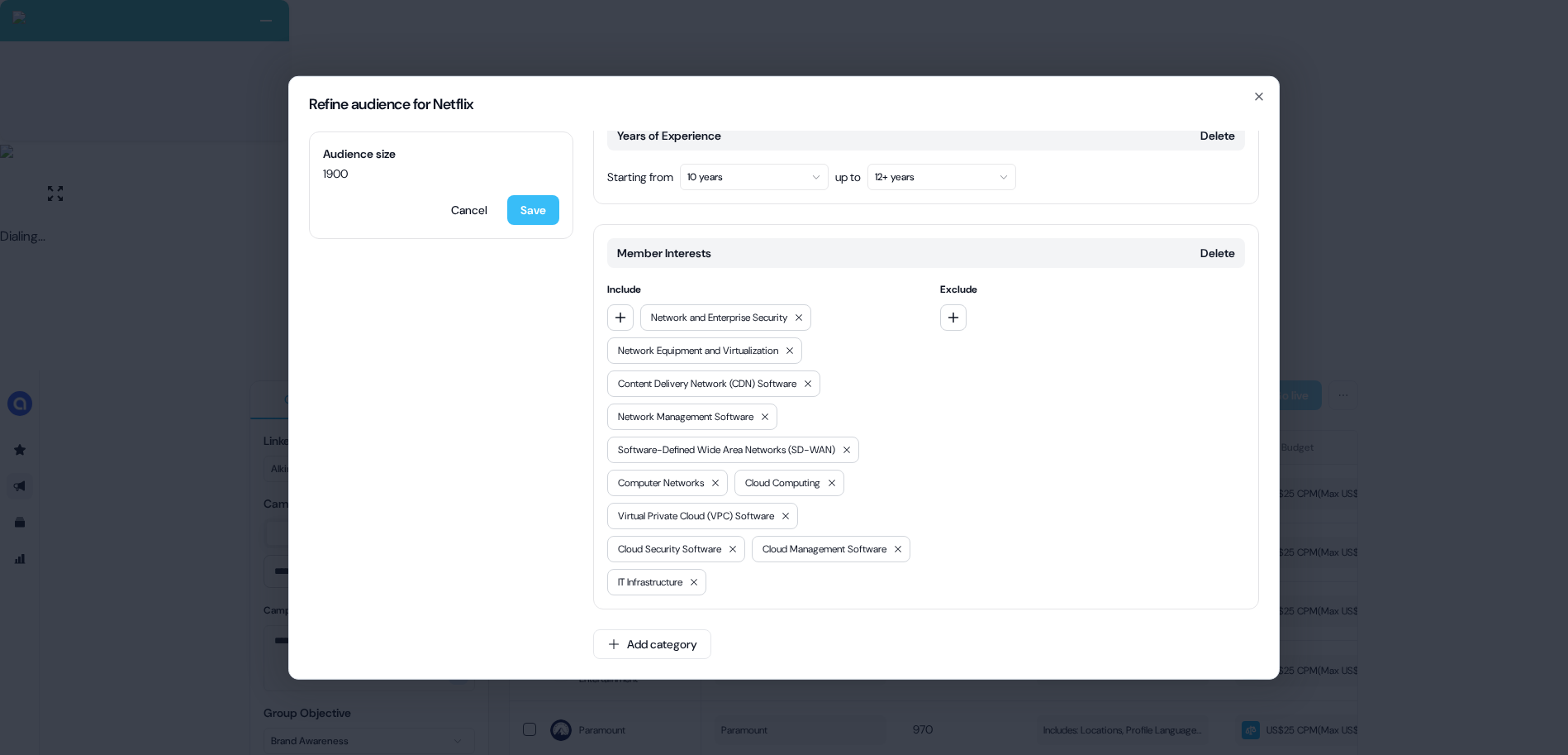
click at [533, 217] on button "Save" at bounding box center [533, 209] width 52 height 30
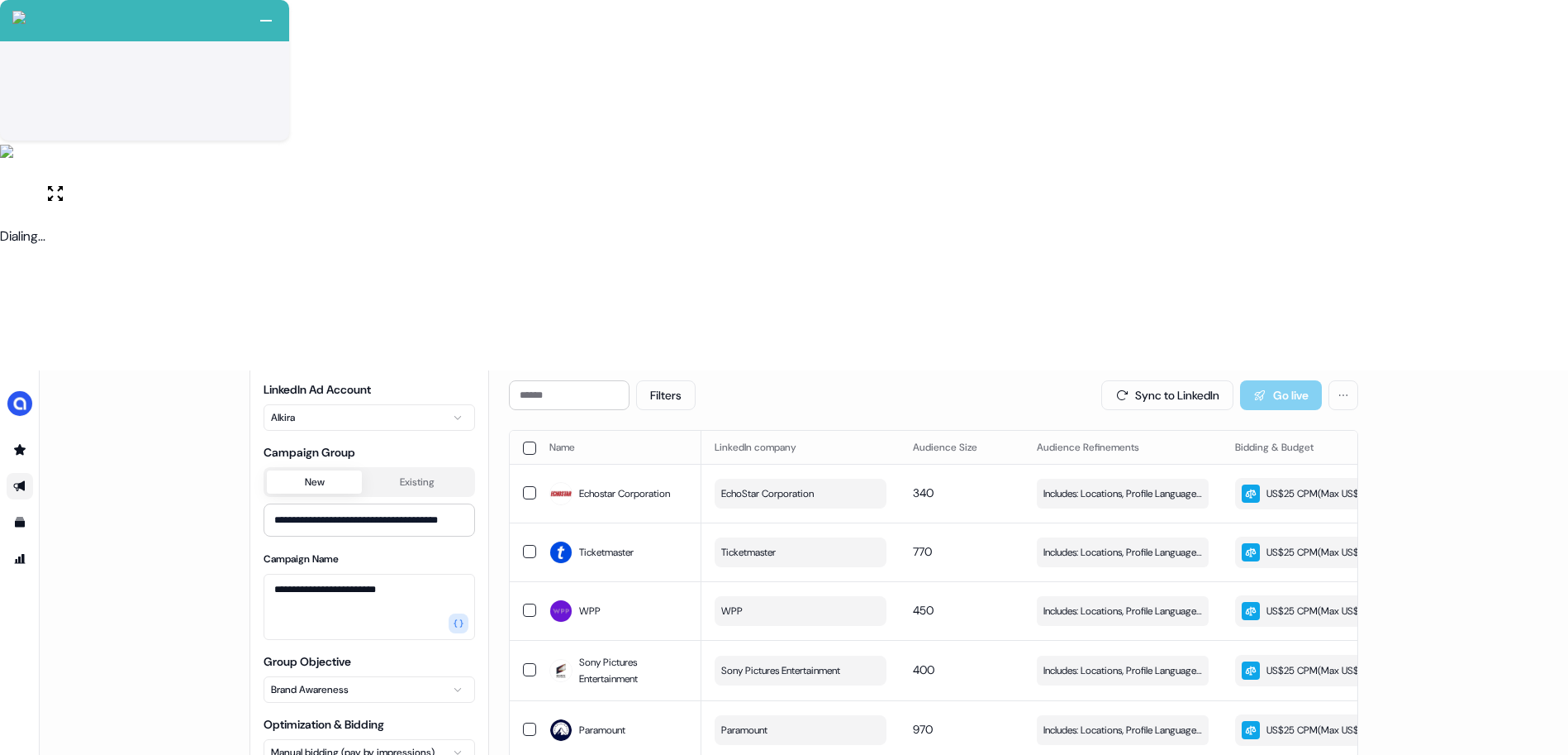
scroll to position [0, 0]
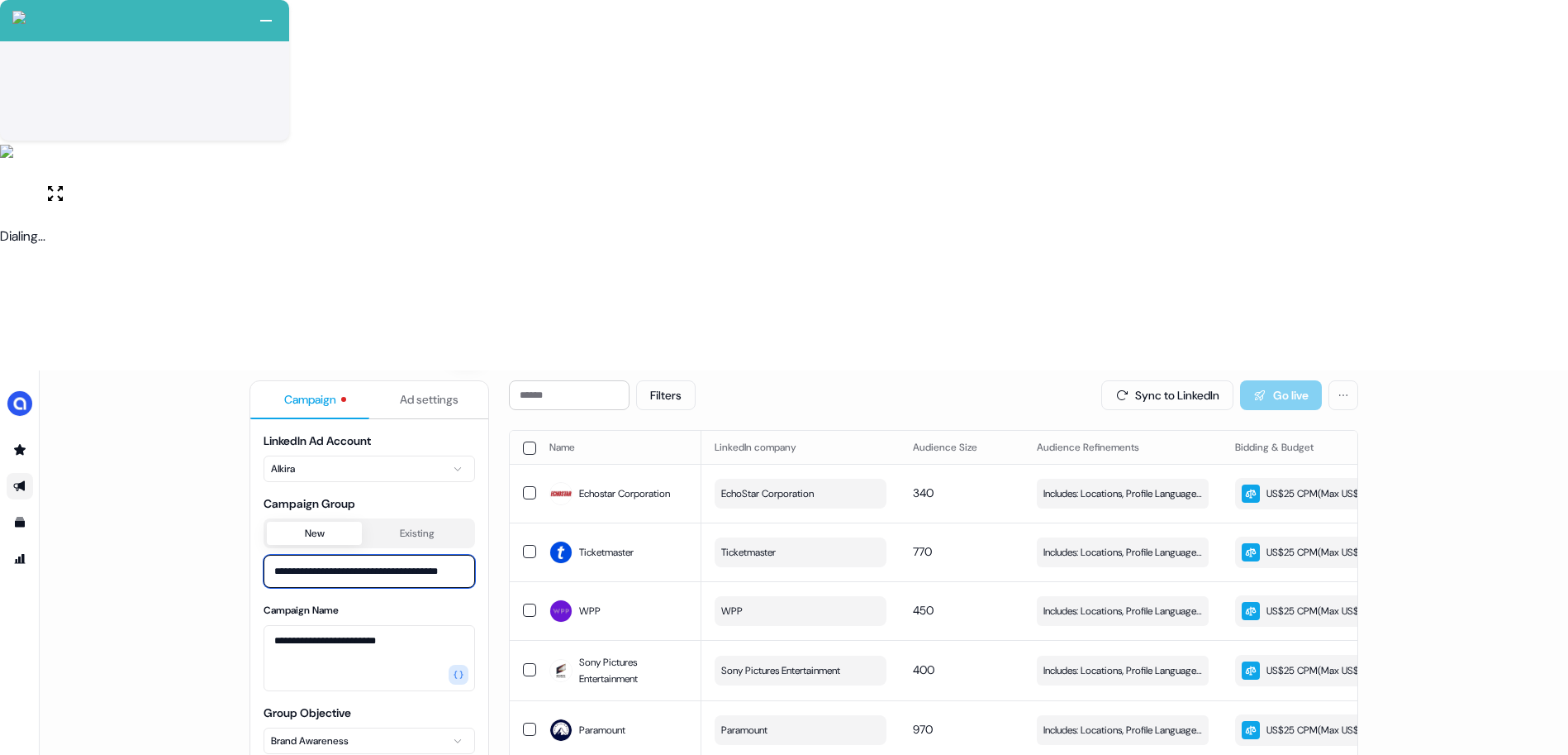
drag, startPoint x: 383, startPoint y: 198, endPoint x: 480, endPoint y: 198, distance: 97.0
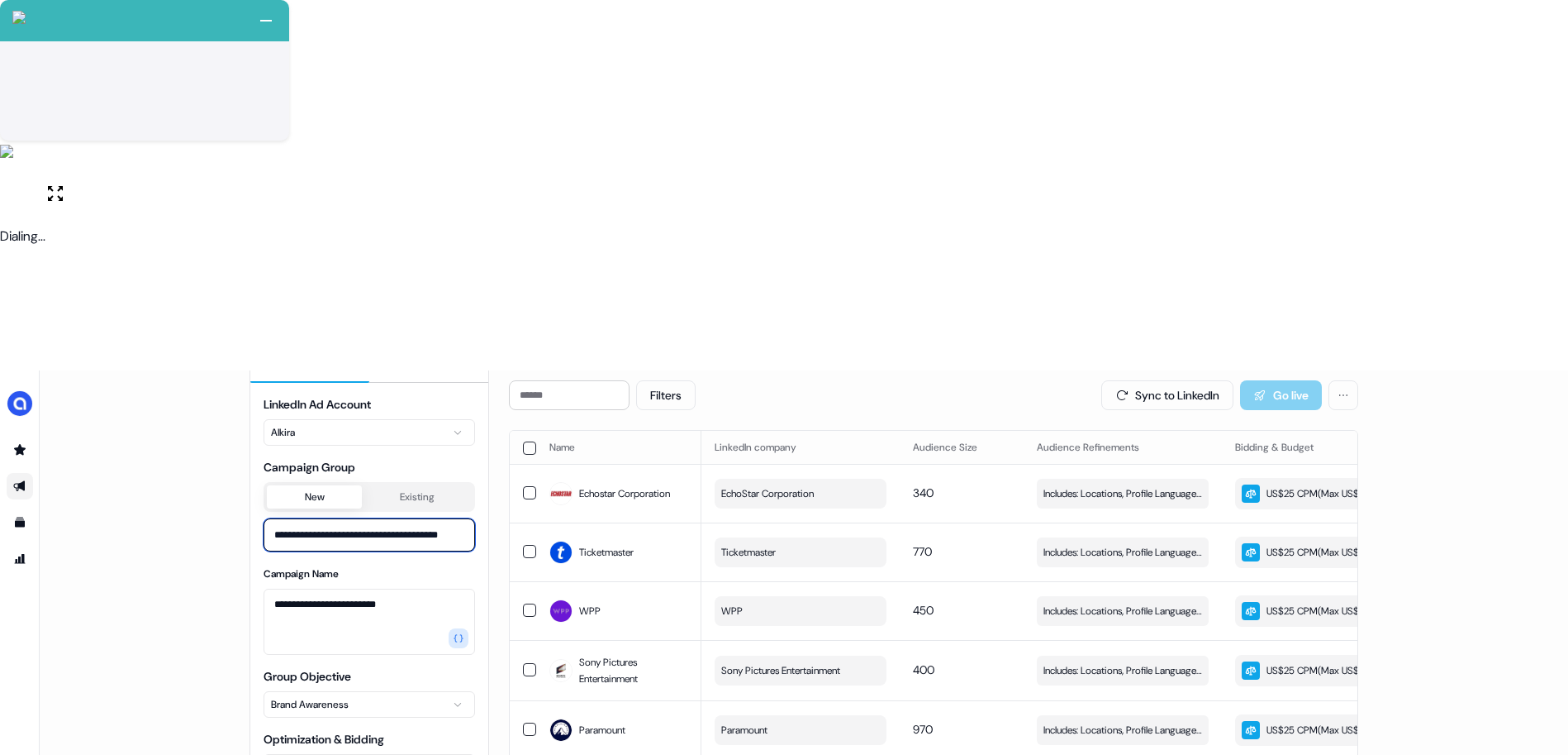
scroll to position [51, 0]
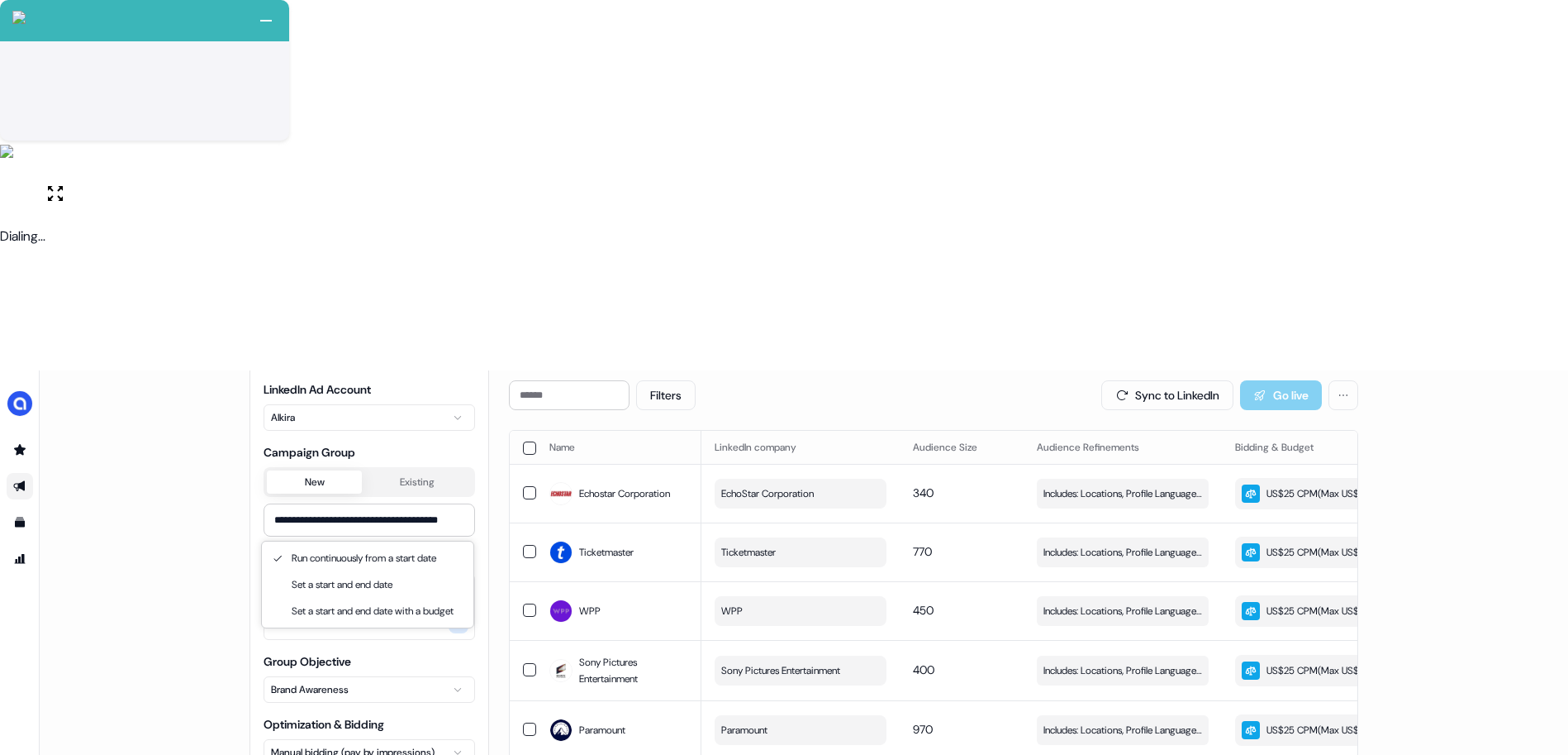
click at [425, 528] on html "+ Next Auto dialer paused! Go to your dialing tab to continue. 225 Moving To Ne…" at bounding box center [784, 562] width 1568 height 1125
type input "**********"
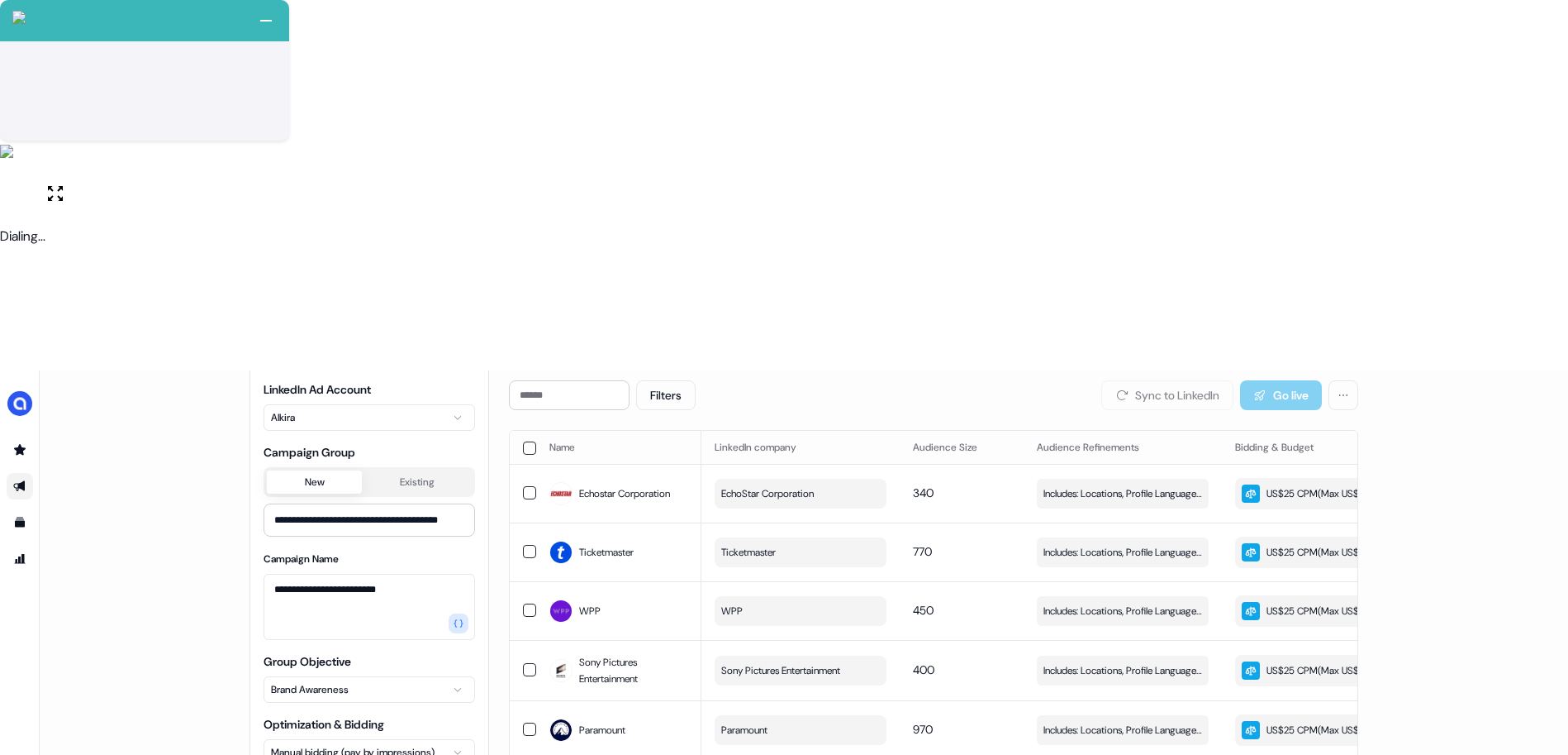
type input "**********"
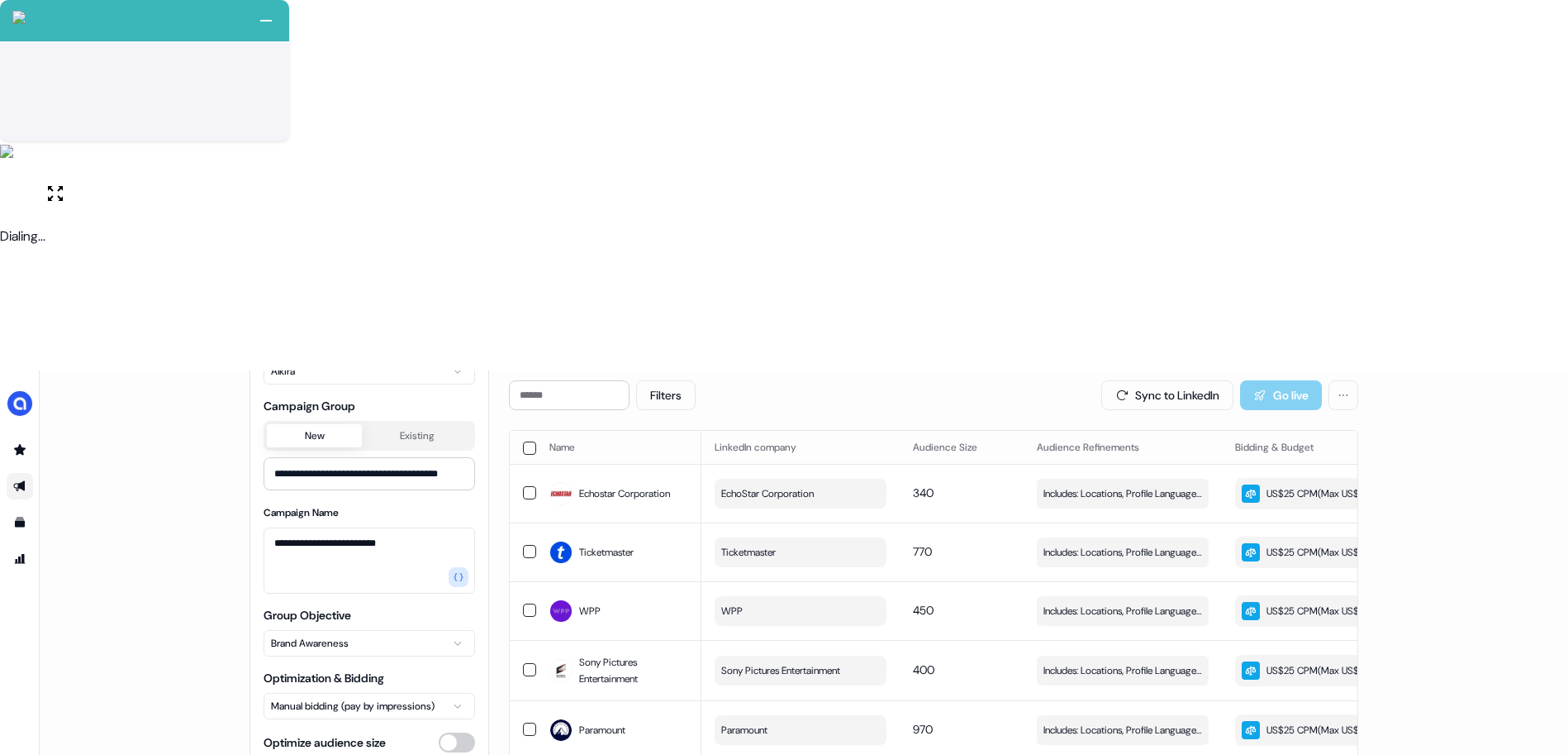
type input "***"
click at [524, 714] on div "Filters Sync to LinkedIn Go live Name LinkedIn company Audience Size Audience R…" at bounding box center [934, 743] width 849 height 725
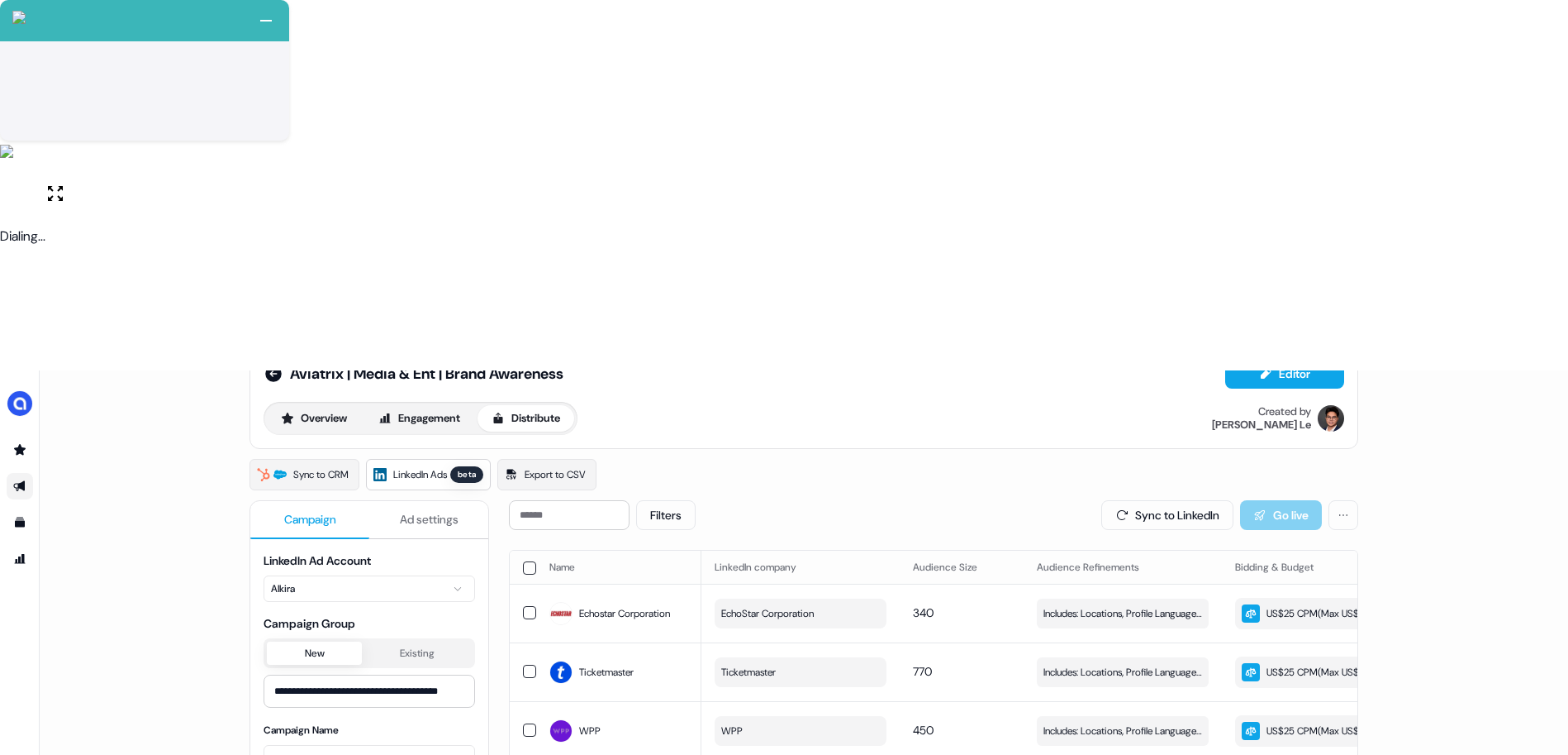
scroll to position [0, 0]
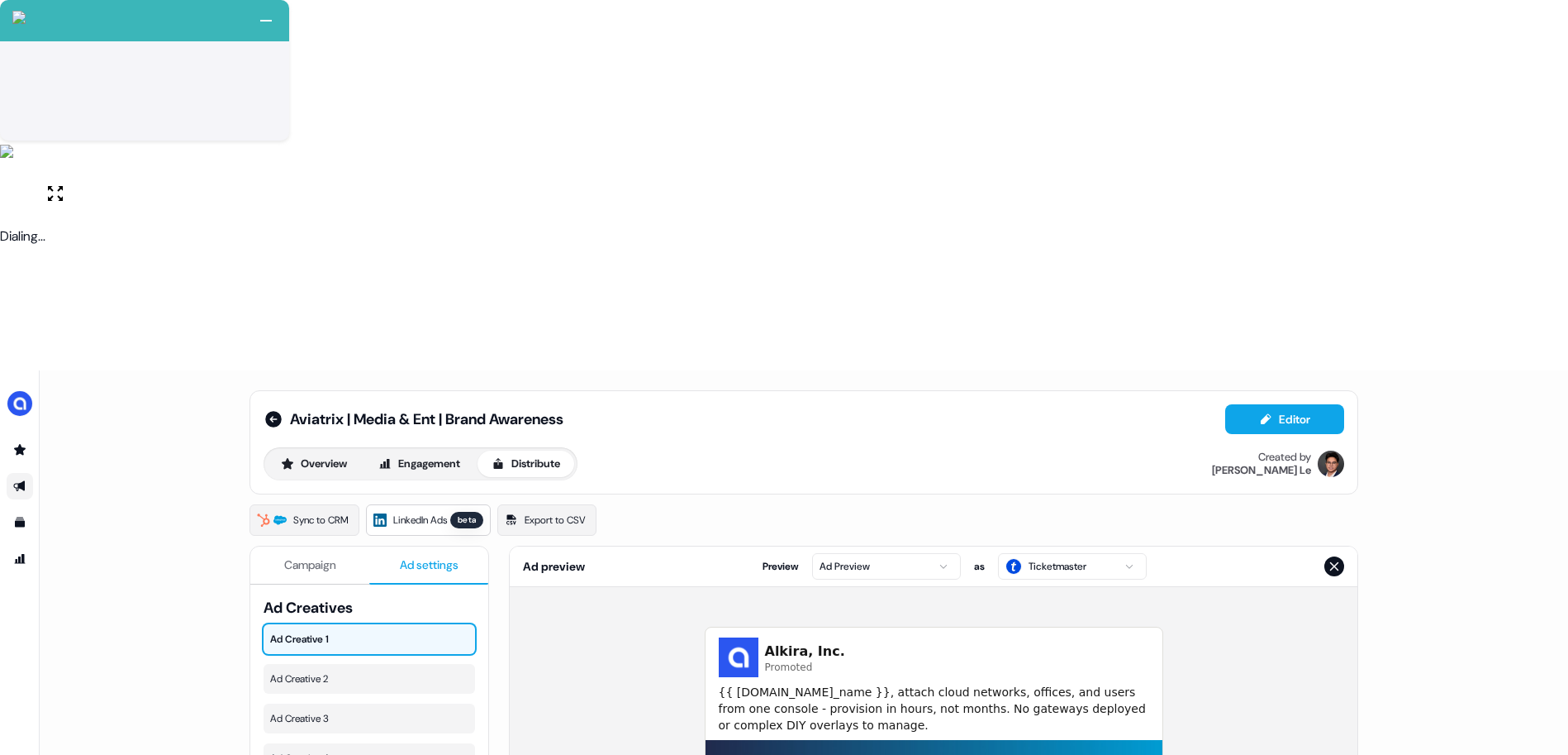
click at [422, 557] on span "Ad settings" at bounding box center [429, 564] width 59 height 17
click at [352, 670] on span "Ad Creative 2" at bounding box center [369, 678] width 198 height 17
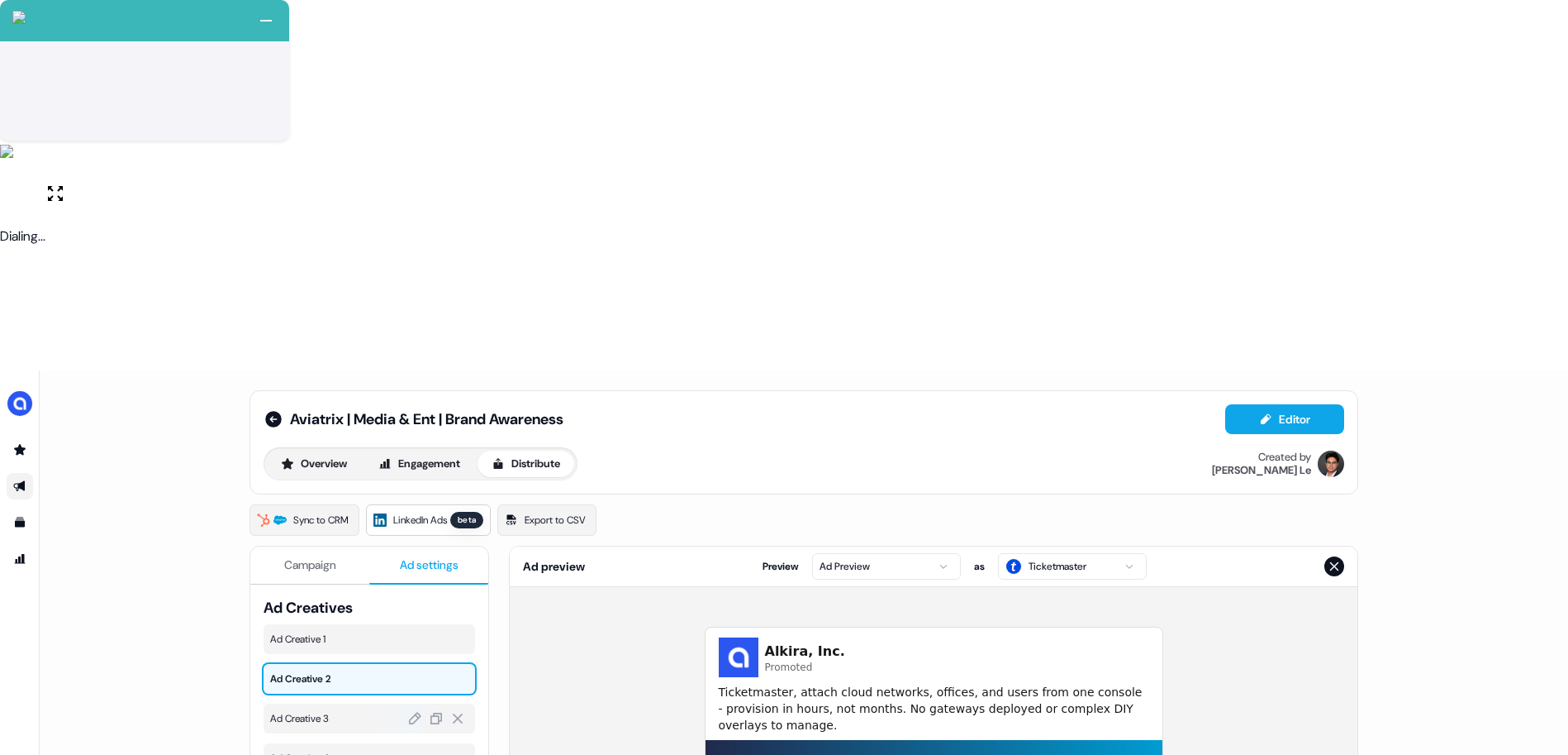
click at [337, 710] on span "Ad Creative 3" at bounding box center [369, 718] width 198 height 17
click at [326, 750] on span "Ad Creative 4" at bounding box center [369, 758] width 198 height 17
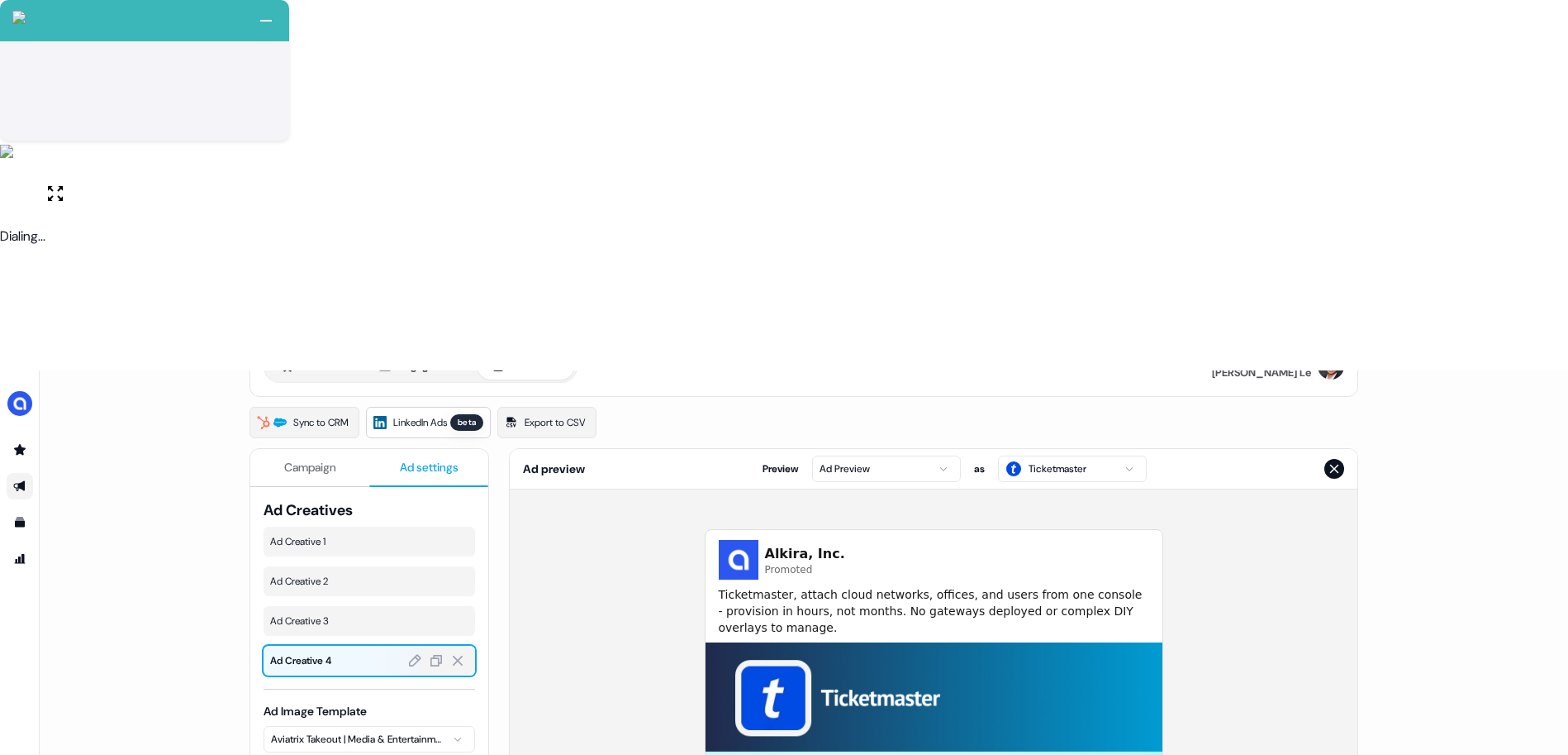
scroll to position [16, 0]
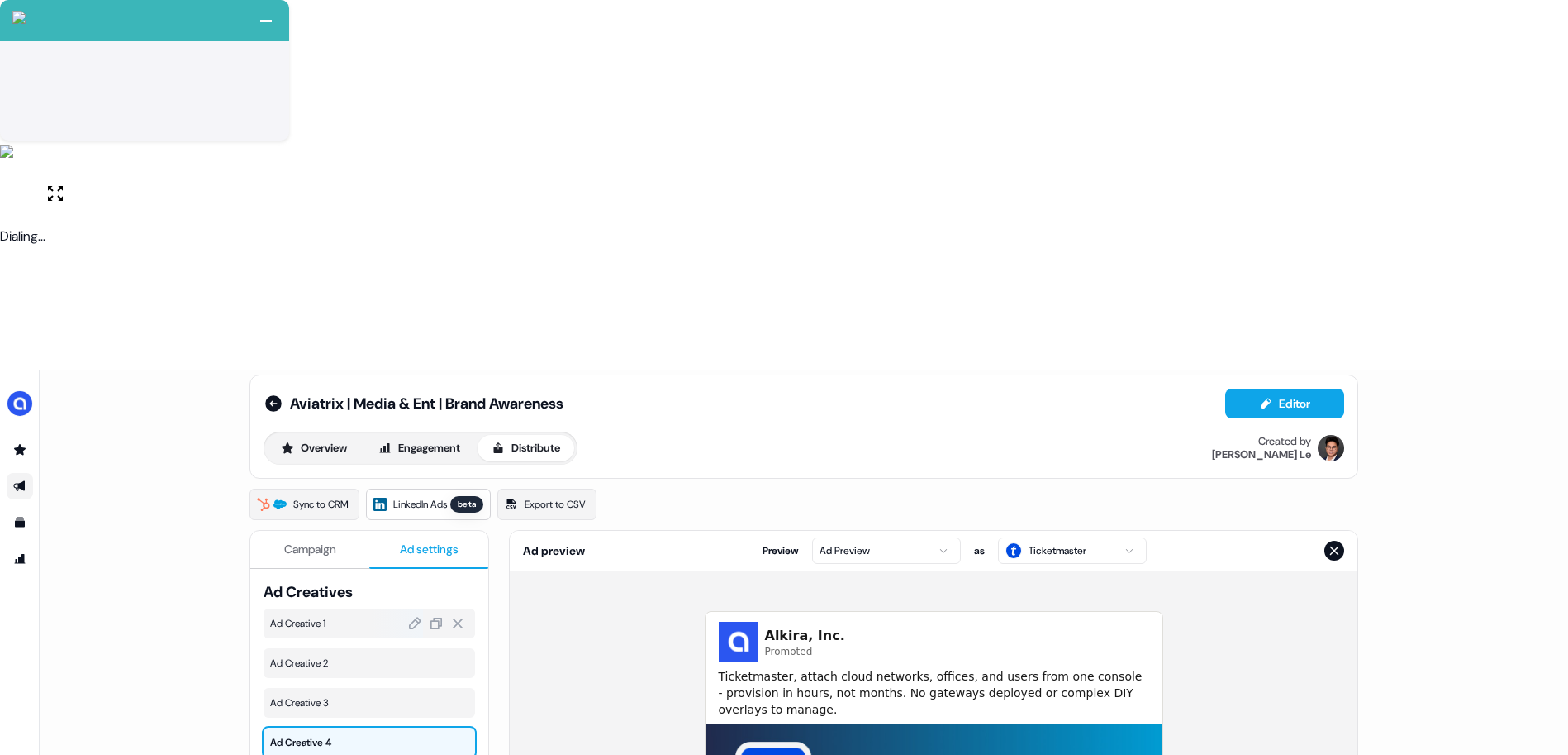
click at [319, 615] on span "Ad Creative 1" at bounding box center [369, 622] width 198 height 17
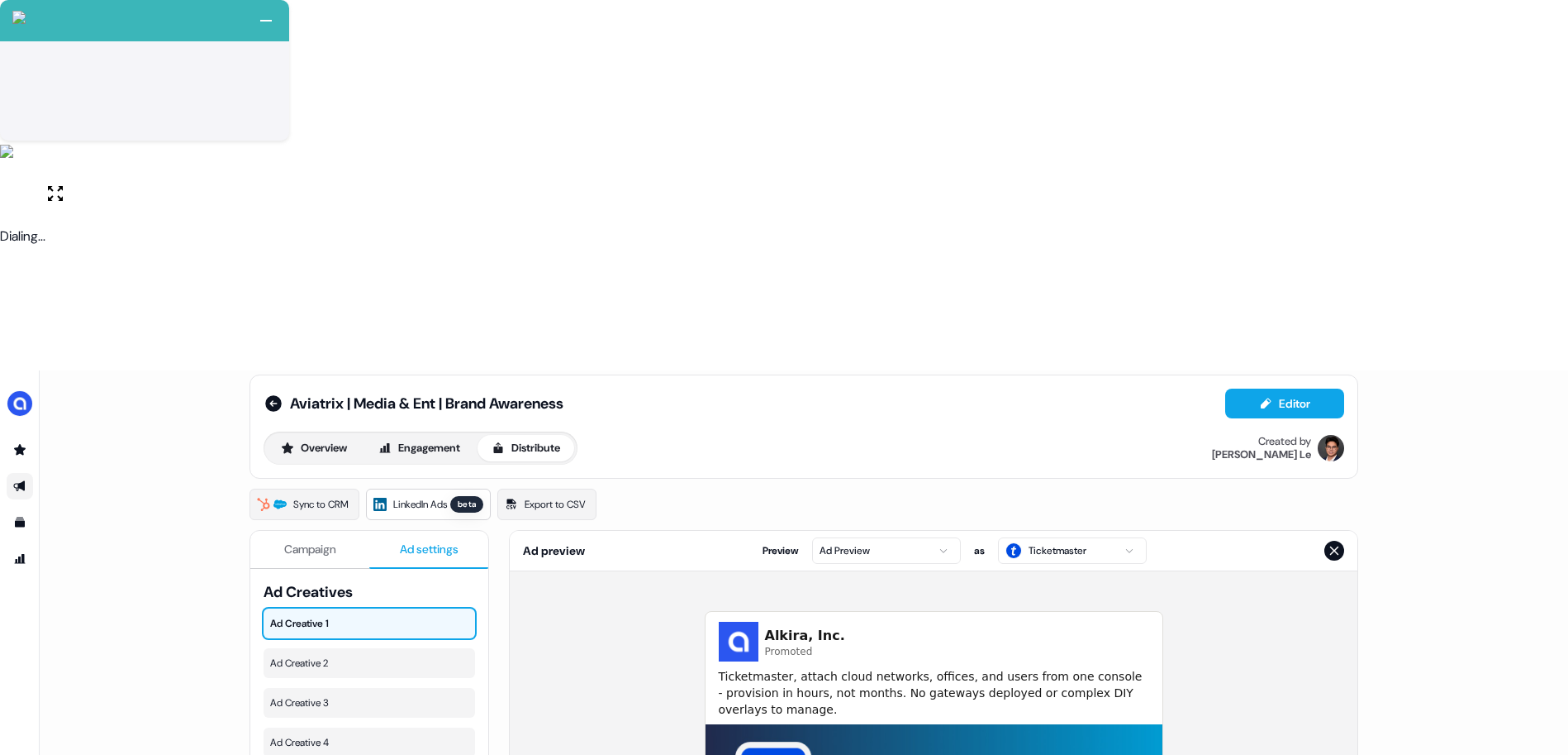
click at [318, 608] on div "Ad Creative 1 Ad Creative 2 Ad Creative 3 Ad Creative 4" at bounding box center [369, 682] width 211 height 148
click at [316, 655] on span "Ad Creative 2" at bounding box center [369, 663] width 198 height 17
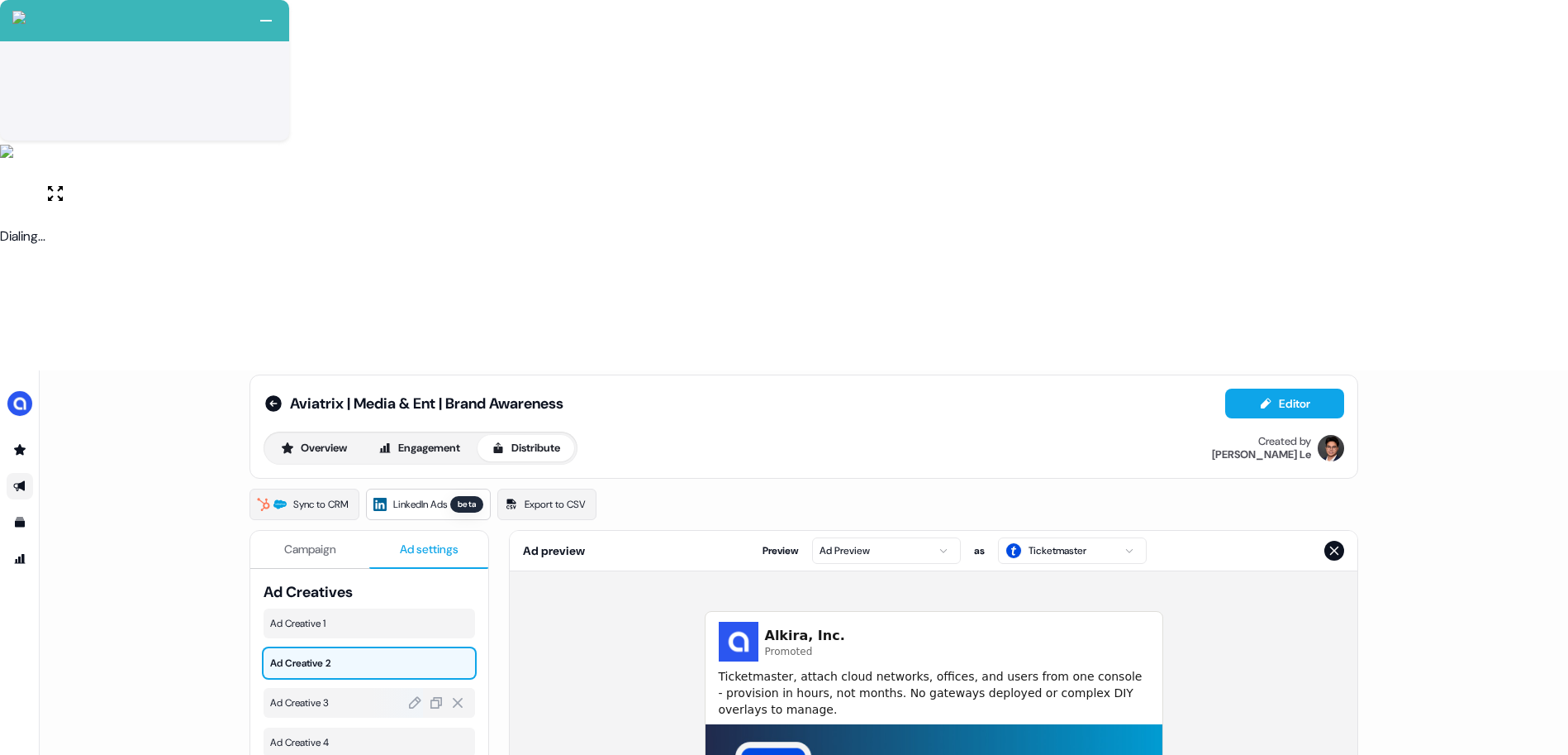
click at [310, 687] on div "Ad Creative 3" at bounding box center [369, 702] width 211 height 30
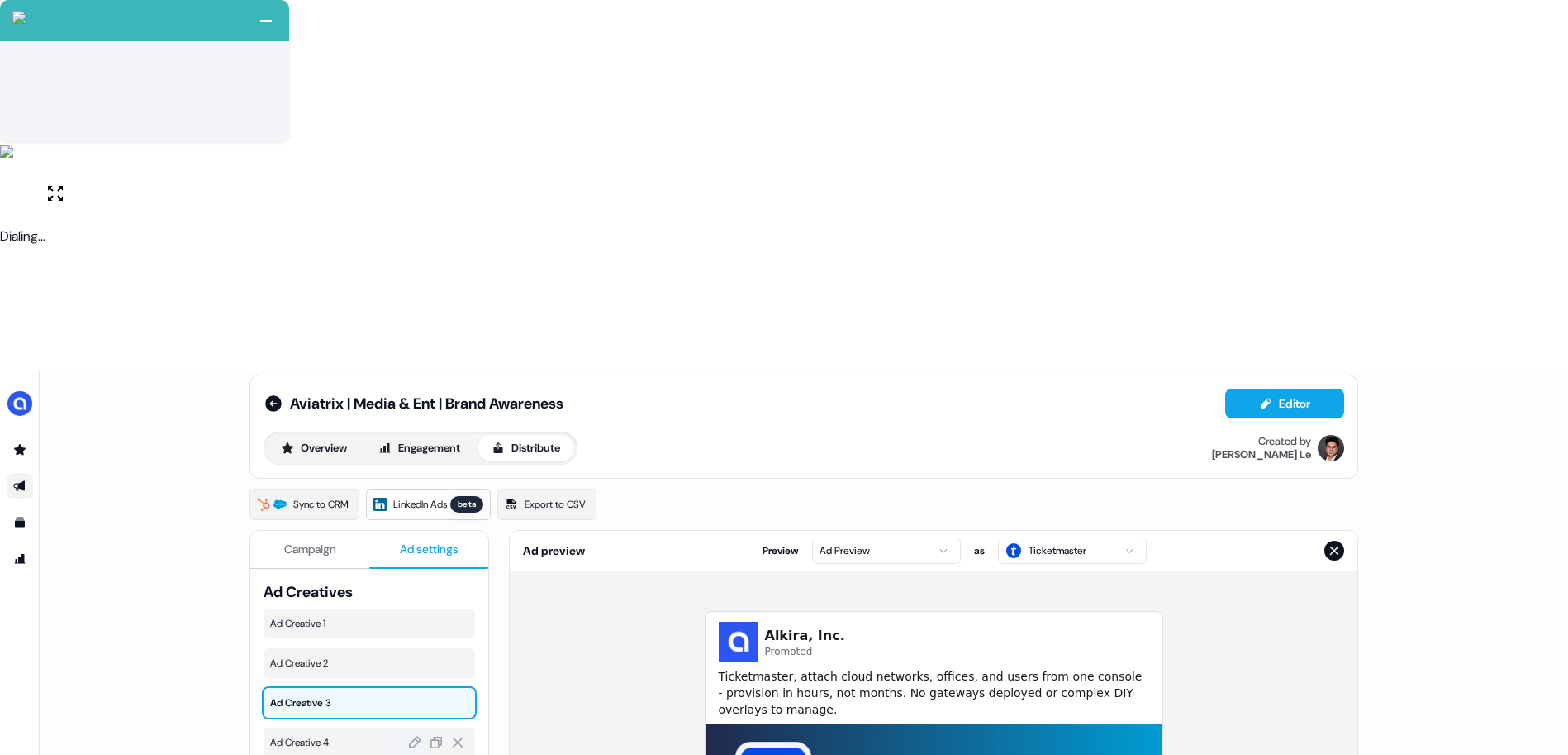
click at [298, 734] on span "Ad Creative 4" at bounding box center [369, 742] width 198 height 17
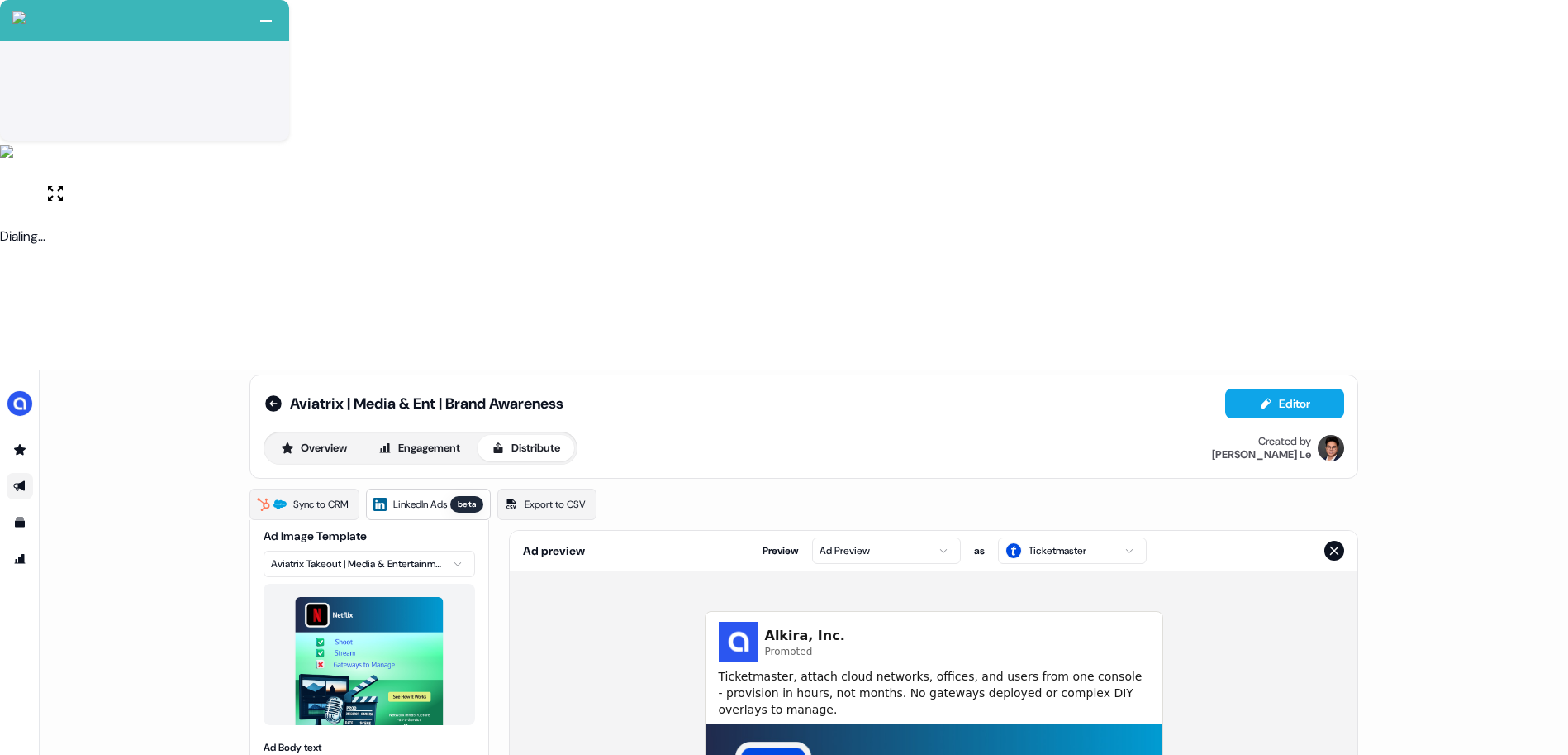
scroll to position [326, 0]
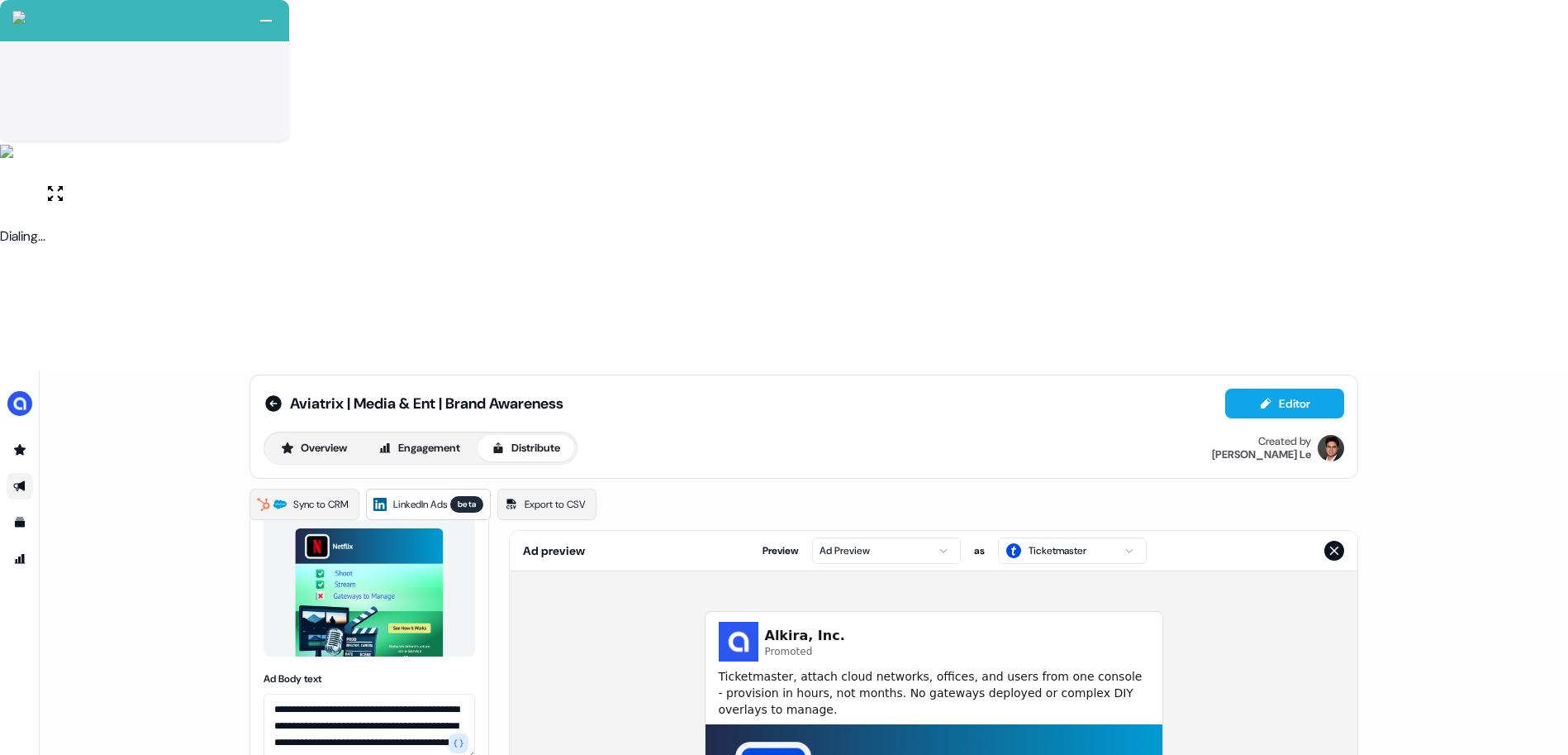
type textarea "**********"
click at [225, 514] on div "**********" at bounding box center [804, 748] width 1529 height 755
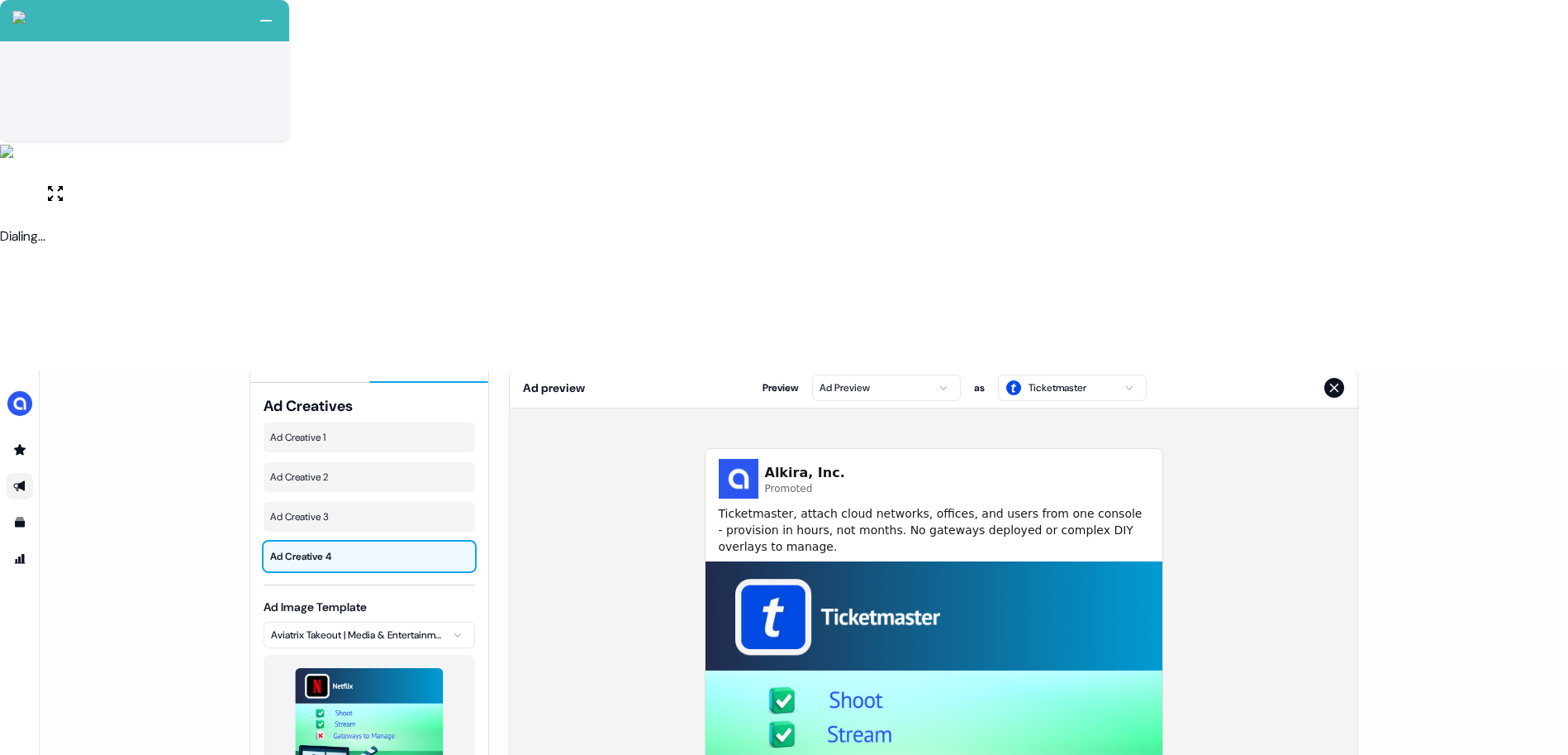
scroll to position [0, 0]
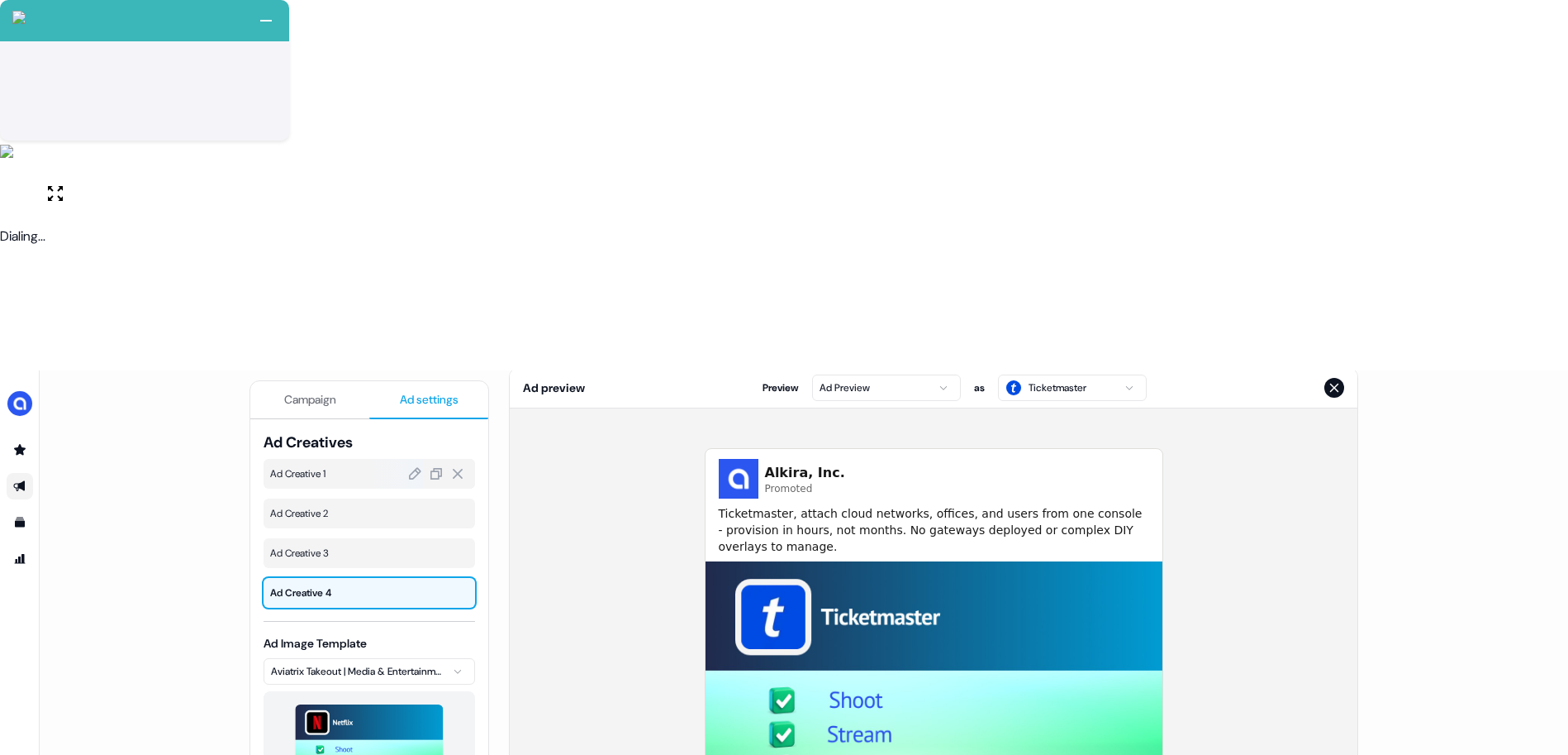
click at [350, 465] on span "Ad Creative 1" at bounding box center [369, 473] width 198 height 17
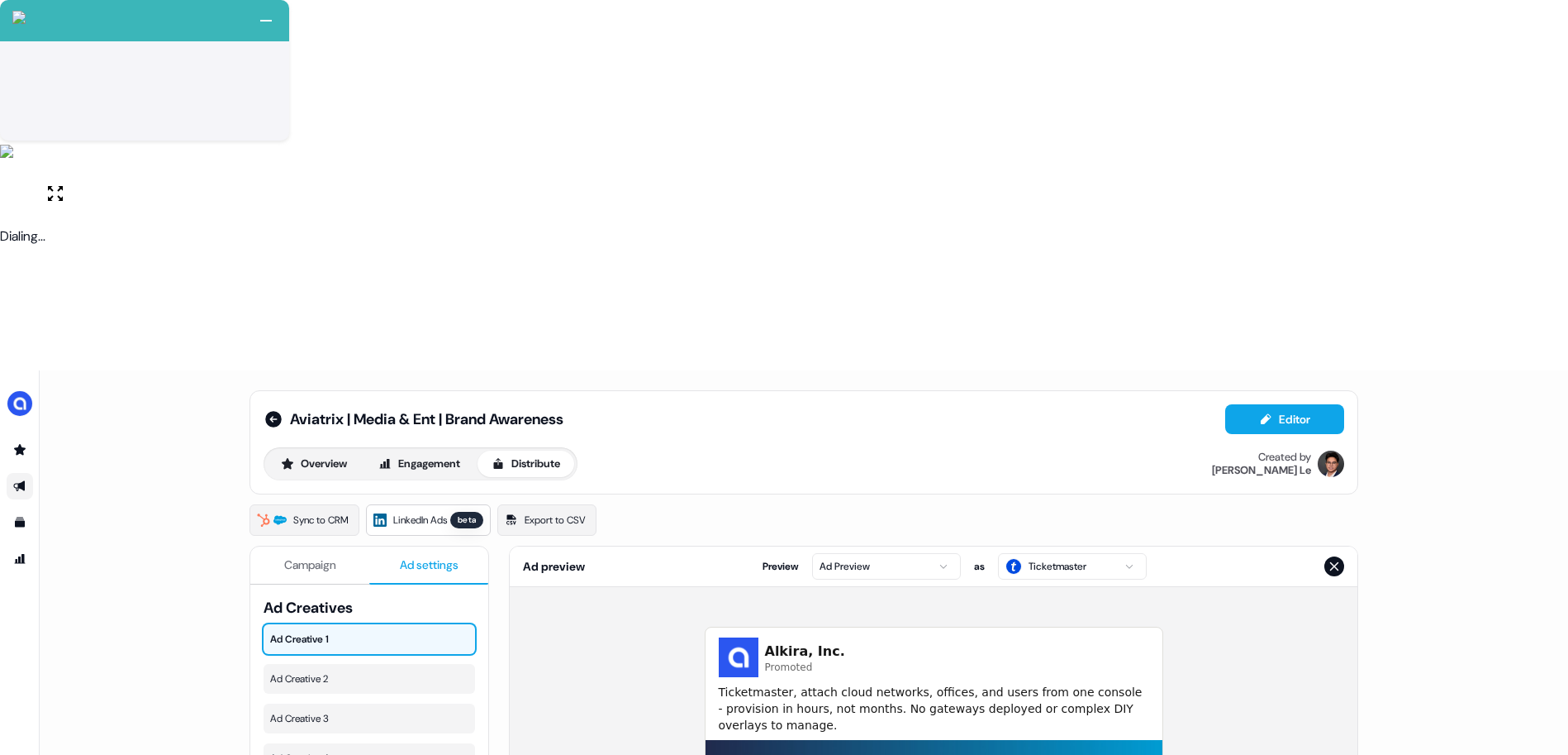
click at [314, 546] on button "Campaign" at bounding box center [310, 564] width 119 height 38
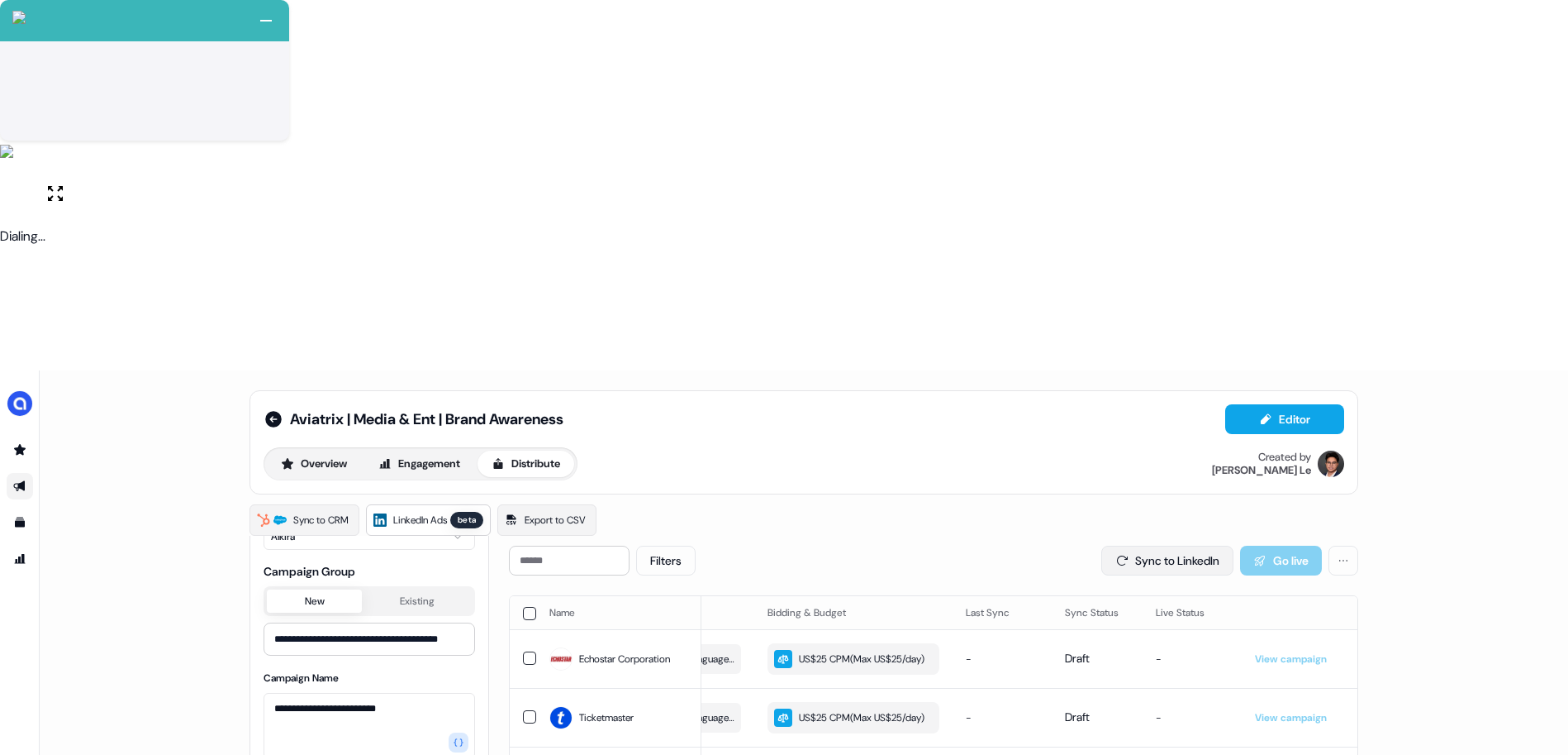
click at [1103, 545] on button "Sync to LinkedIn" at bounding box center [1167, 560] width 132 height 30
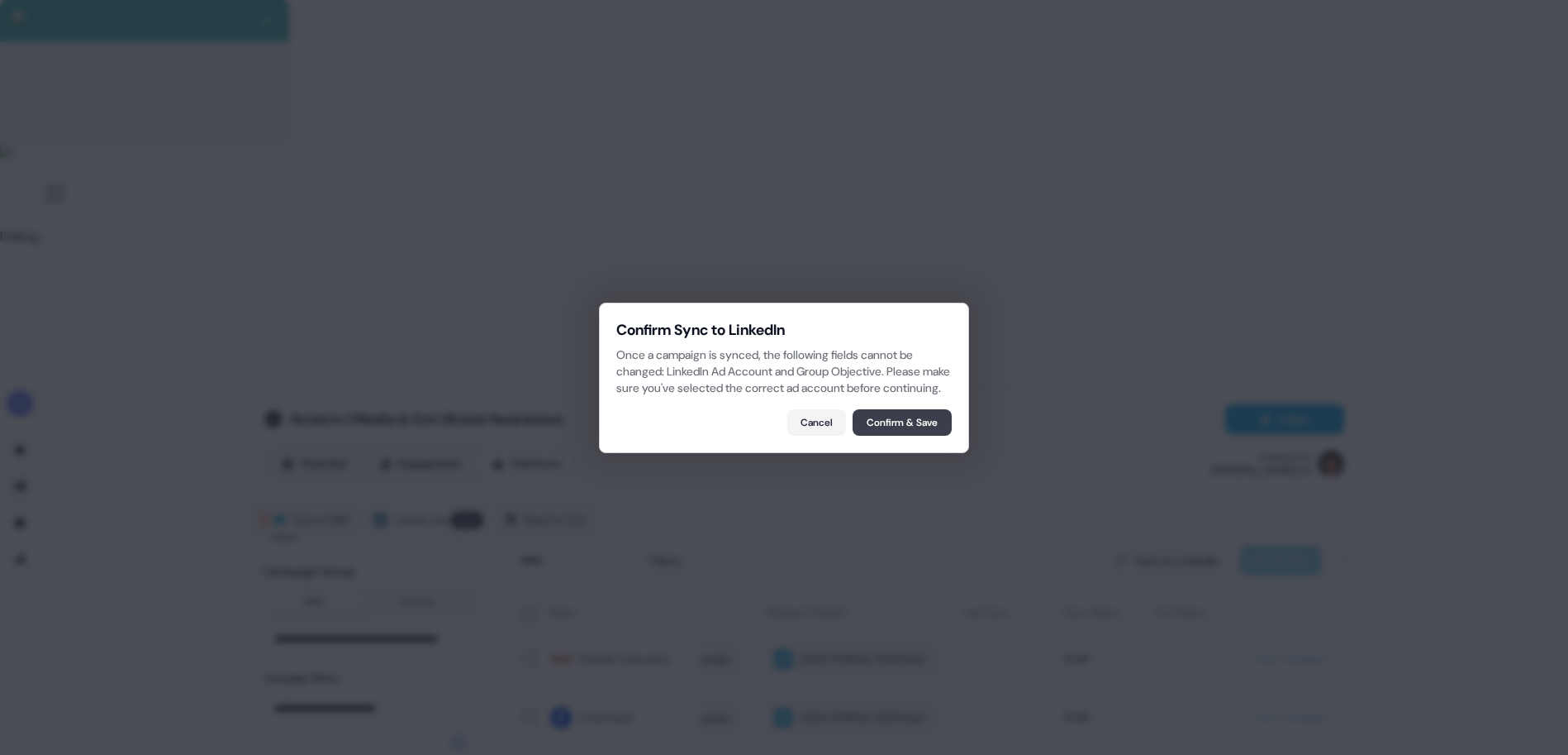
click at [900, 426] on button "Confirm & Save" at bounding box center [902, 422] width 99 height 26
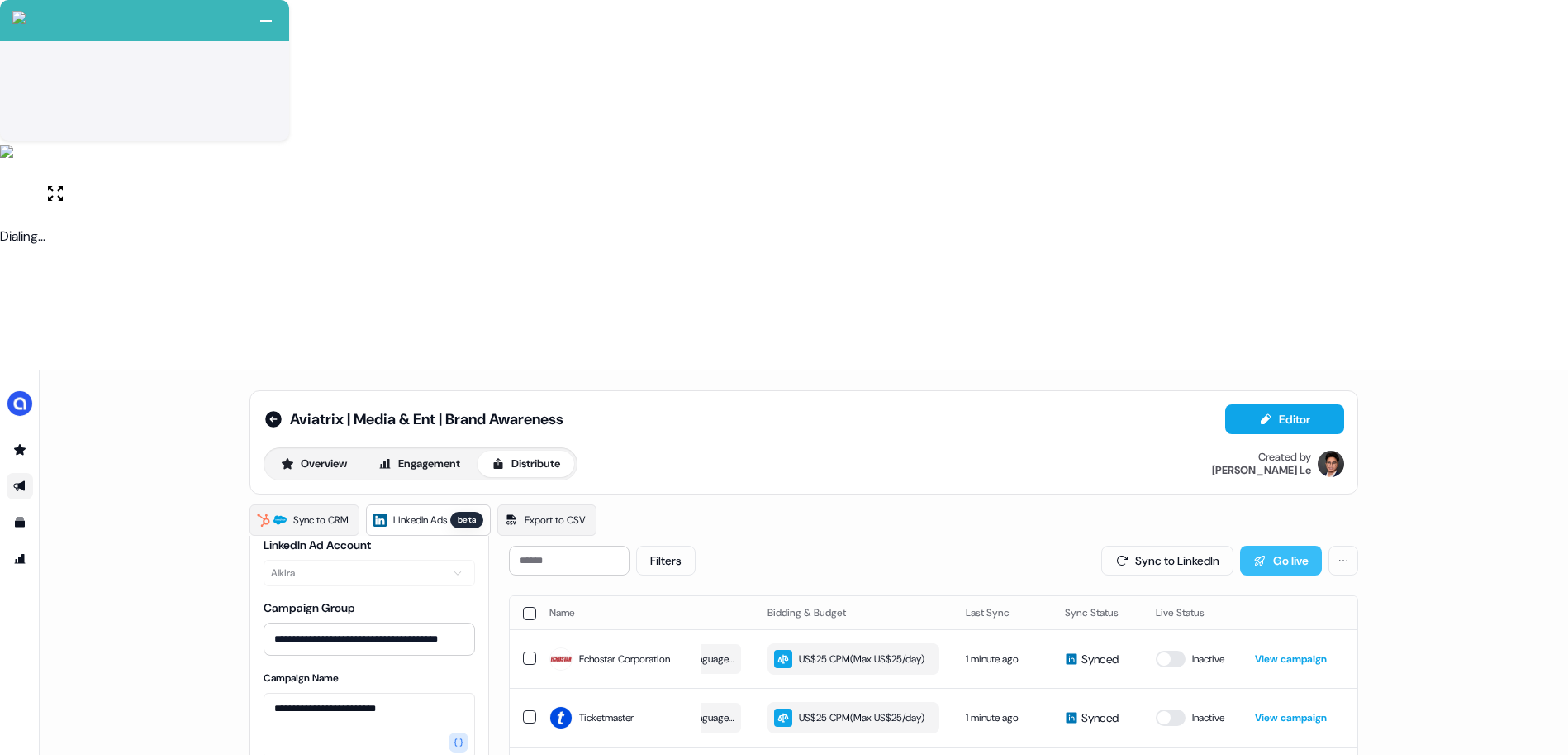
click at [1263, 545] on button "Go live" at bounding box center [1280, 560] width 82 height 30
click at [271, 409] on icon at bounding box center [273, 419] width 20 height 20
